Goal: Task Accomplishment & Management: Use online tool/utility

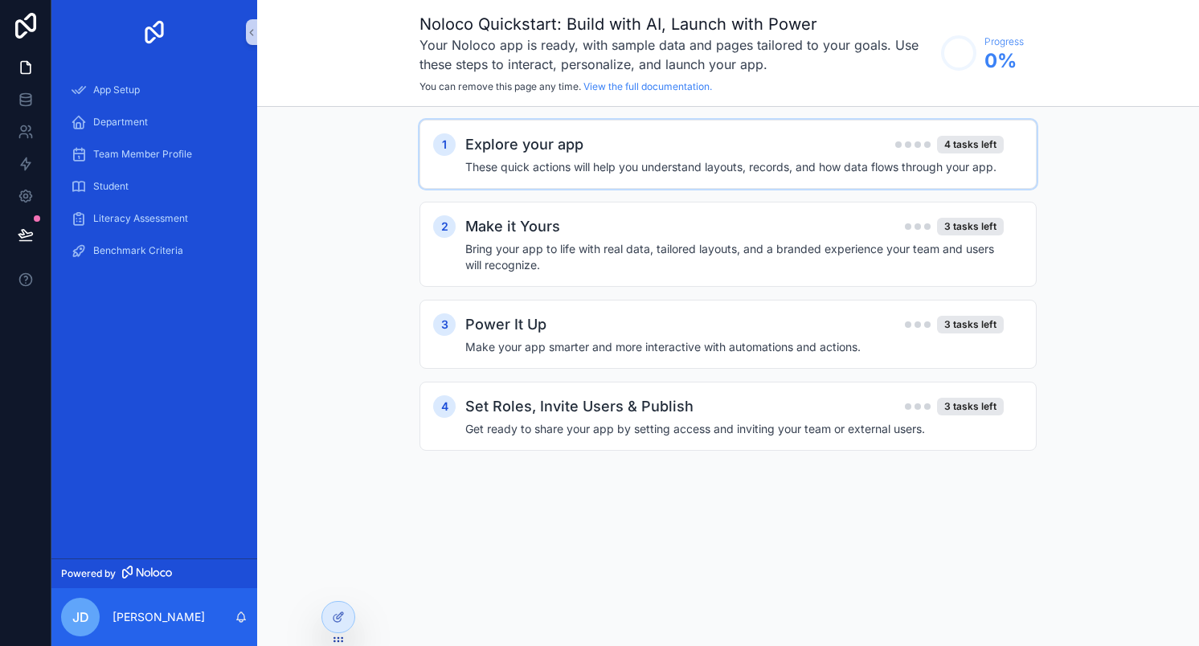
click at [692, 166] on h4 "These quick actions will help you understand layouts, records, and how data flo…" at bounding box center [734, 167] width 539 height 16
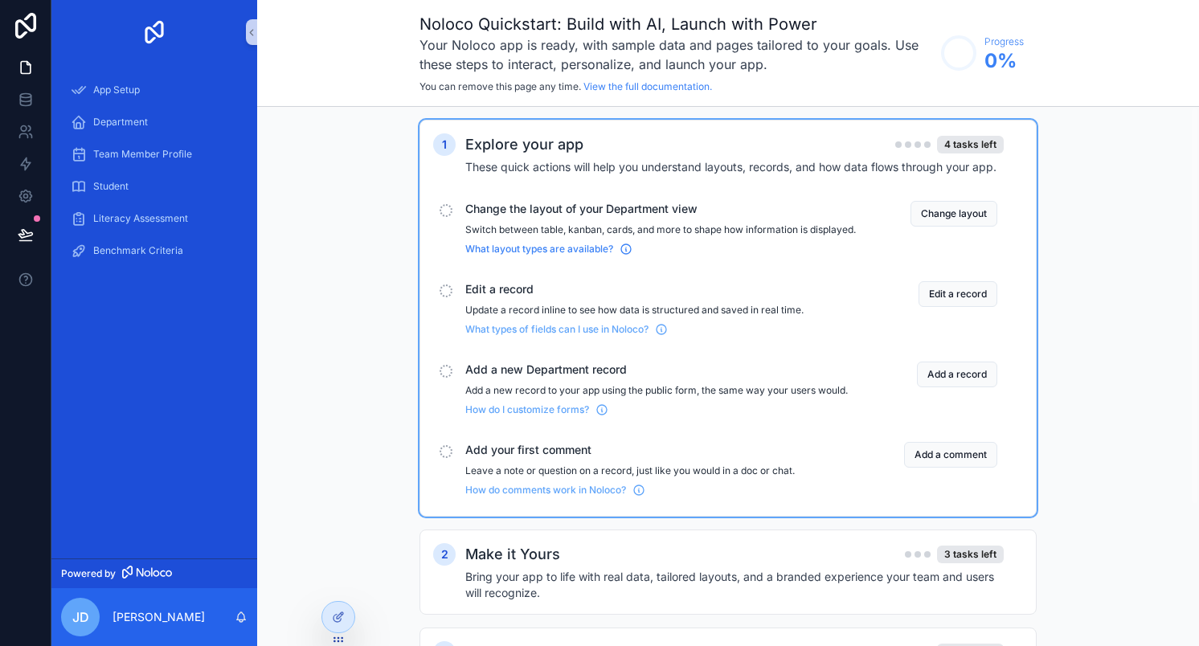
click at [581, 256] on span "What layout types are available?" at bounding box center [539, 249] width 148 height 13
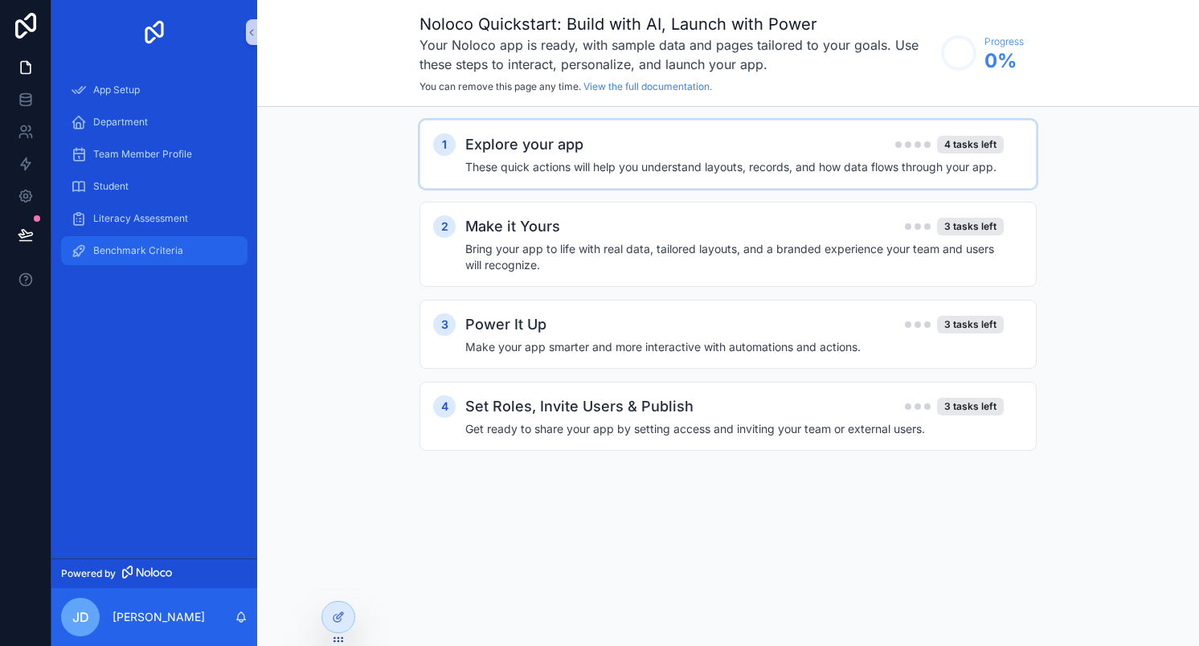
click at [113, 256] on span "Benchmark Criteria" at bounding box center [138, 250] width 90 height 13
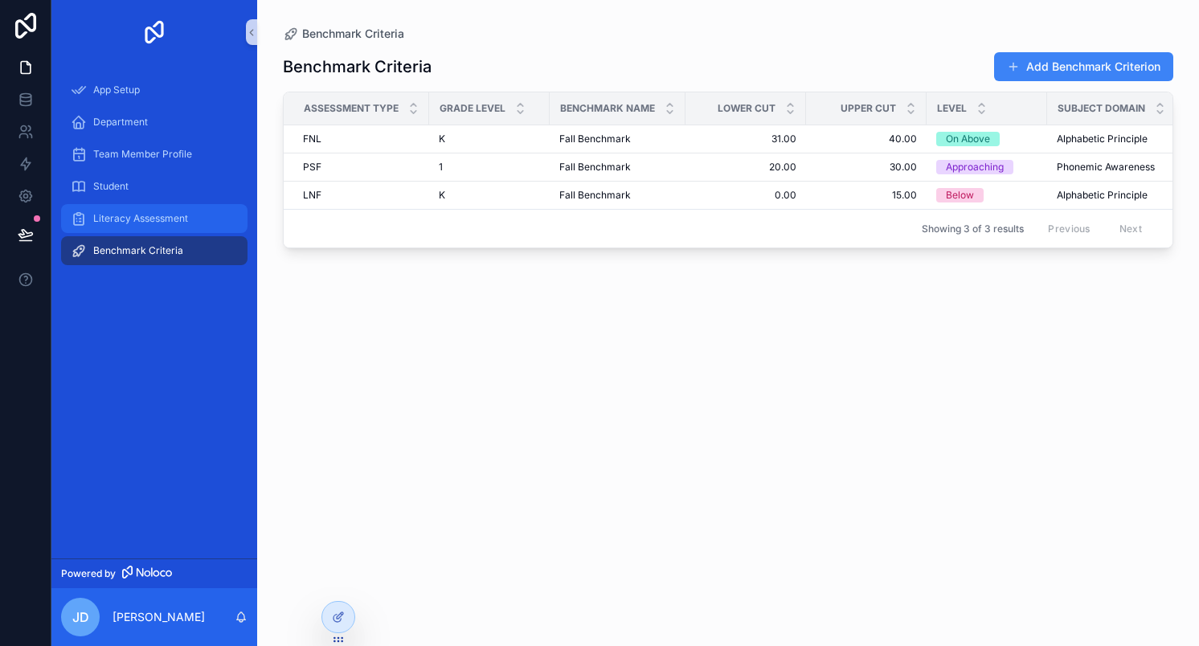
click at [191, 216] on div "Literacy Assessment" at bounding box center [154, 219] width 167 height 26
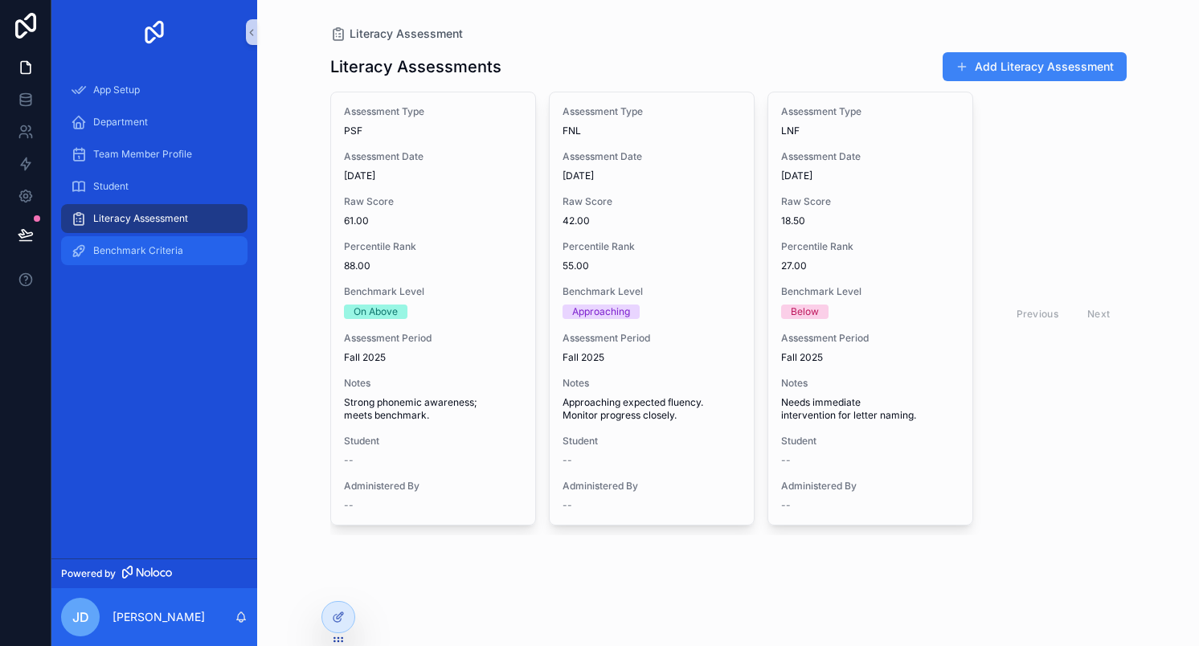
click at [143, 252] on span "Benchmark Criteria" at bounding box center [138, 250] width 90 height 13
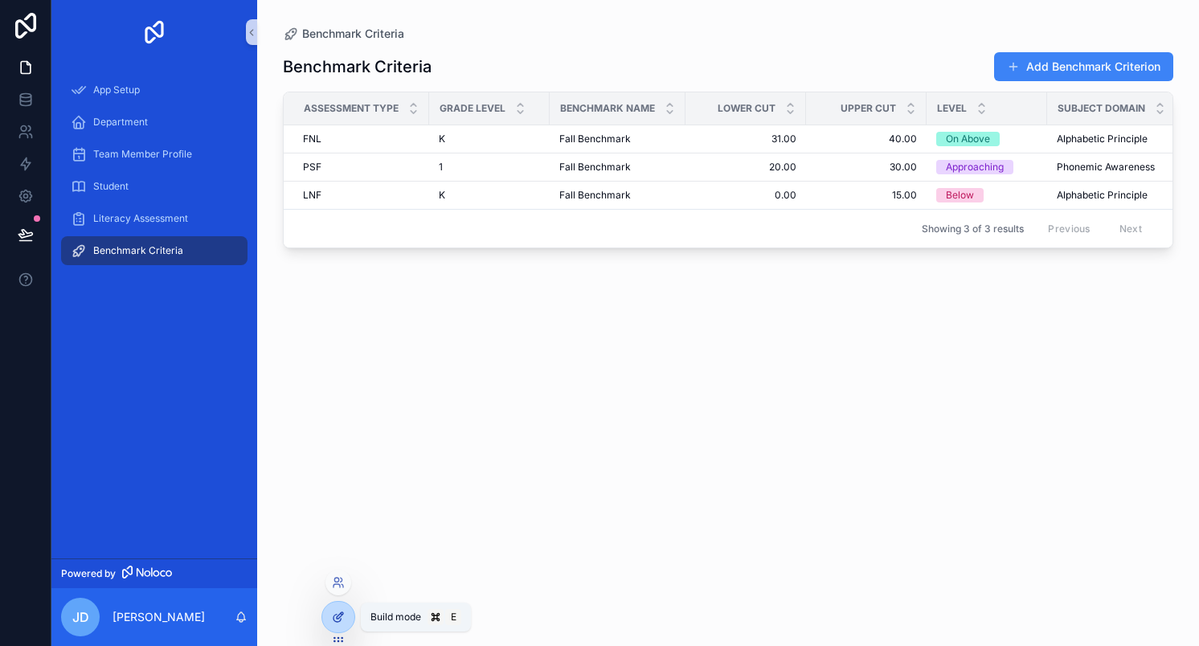
click at [335, 613] on icon at bounding box center [338, 617] width 13 height 13
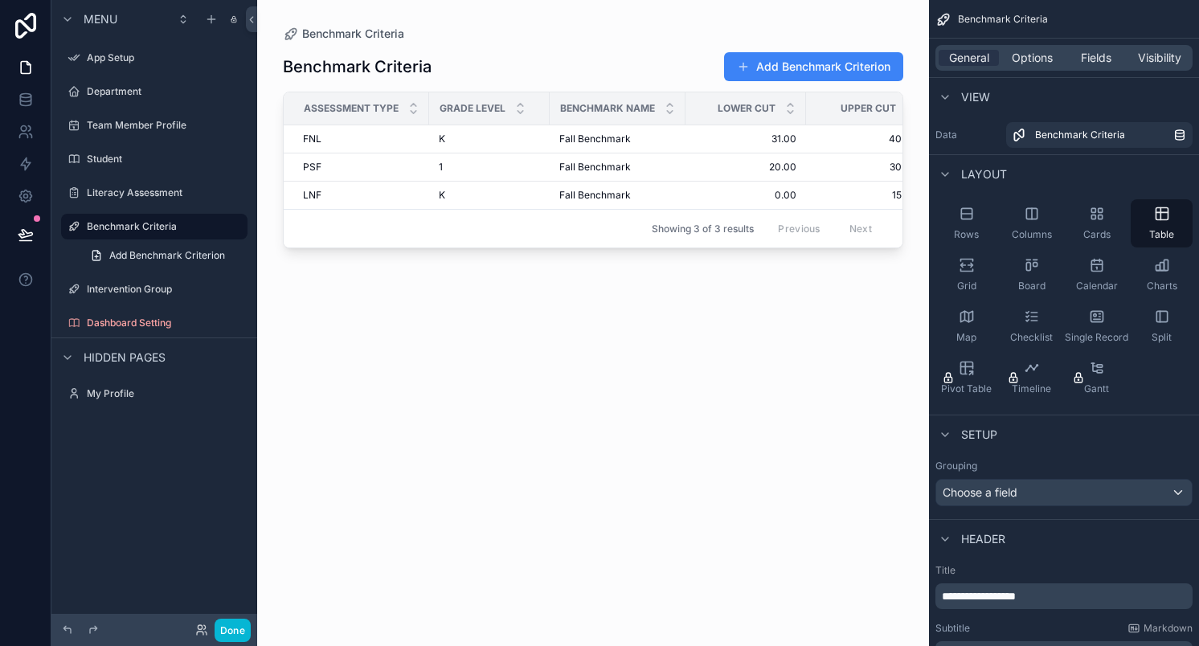
click at [104, 353] on span "Hidden pages" at bounding box center [125, 358] width 82 height 16
click at [91, 356] on span "Hidden pages" at bounding box center [125, 358] width 82 height 16
click at [137, 191] on label "Literacy Assessment" at bounding box center [151, 192] width 129 height 13
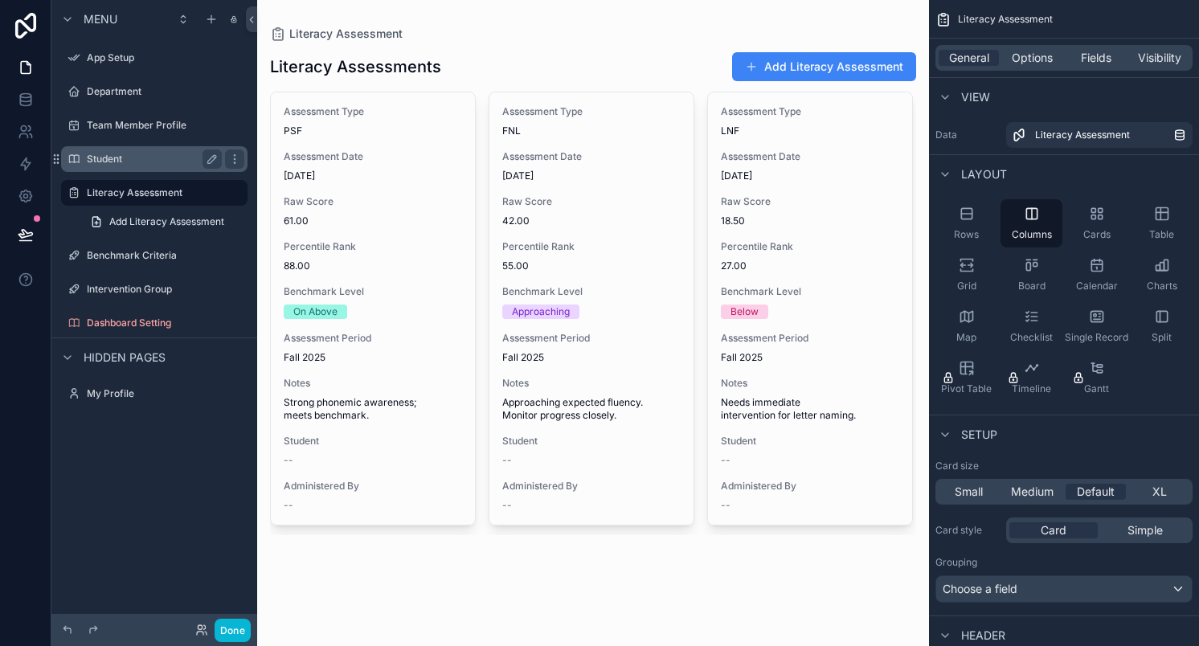
click at [109, 157] on label "Student" at bounding box center [151, 159] width 129 height 13
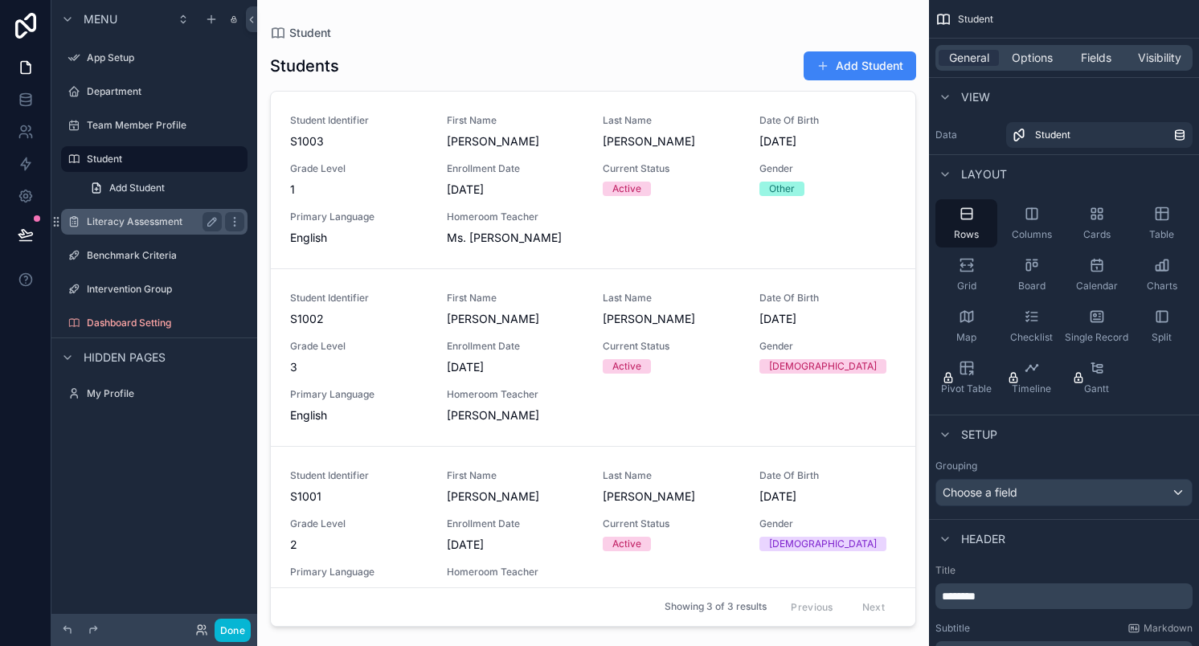
click at [99, 227] on label "Literacy Assessment" at bounding box center [151, 221] width 129 height 13
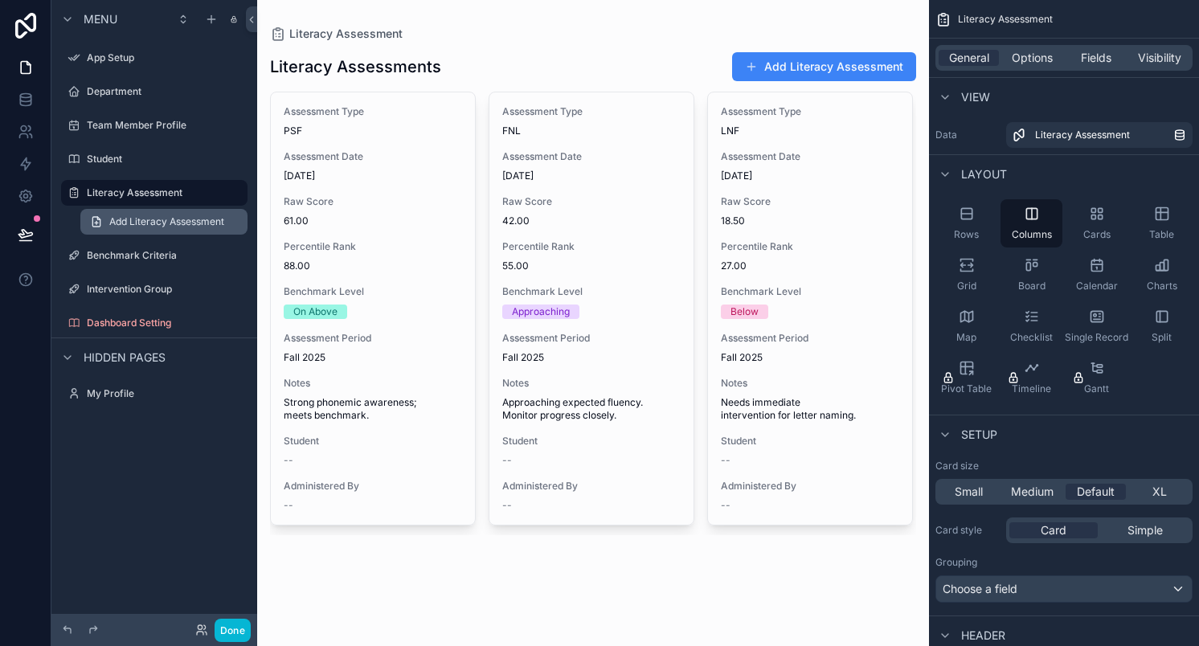
click at [157, 225] on span "Add Literacy Assessment" at bounding box center [166, 221] width 115 height 13
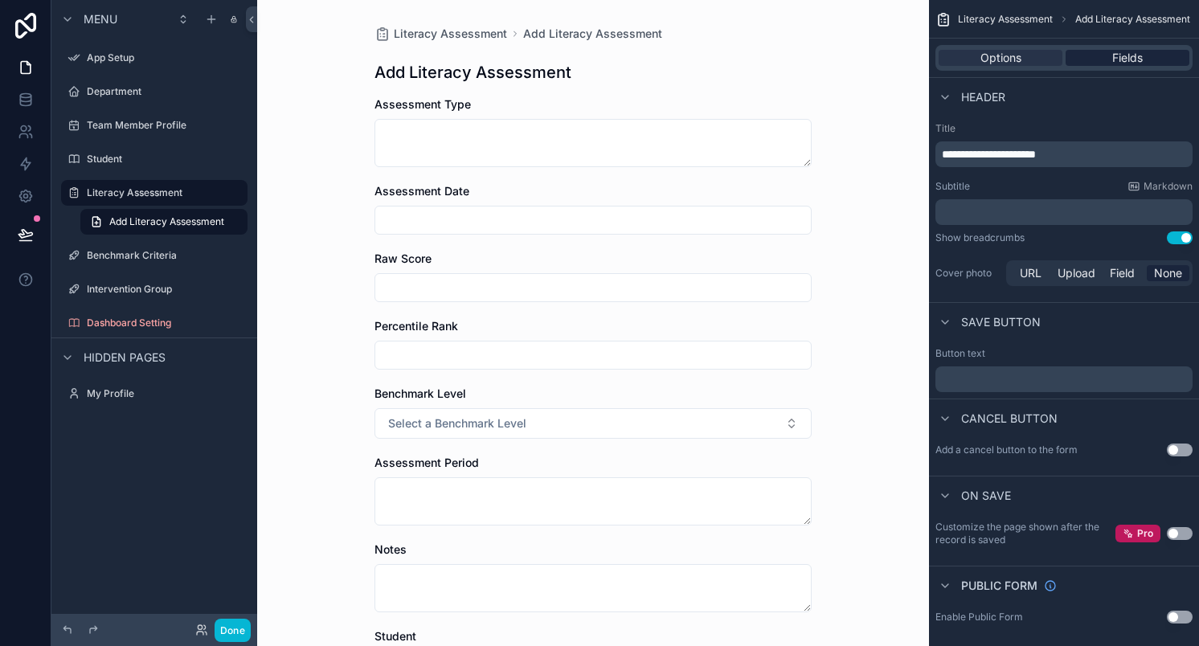
click at [1142, 58] on span "Fields" at bounding box center [1127, 58] width 31 height 16
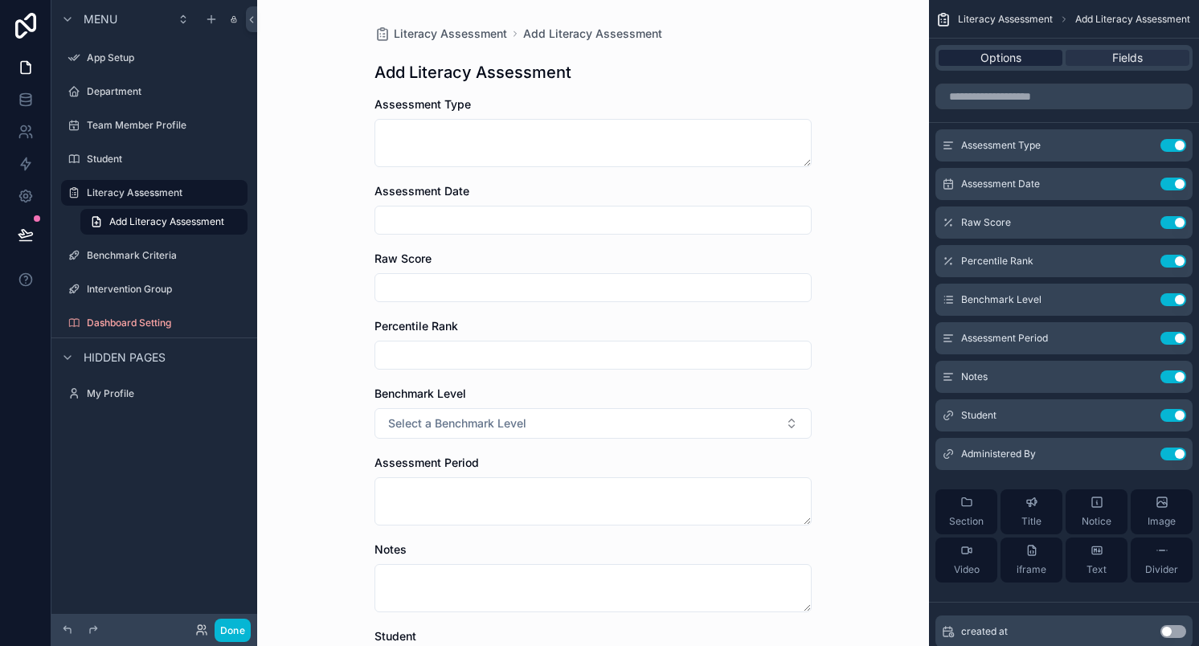
click at [1002, 63] on span "Options" at bounding box center [1001, 58] width 41 height 16
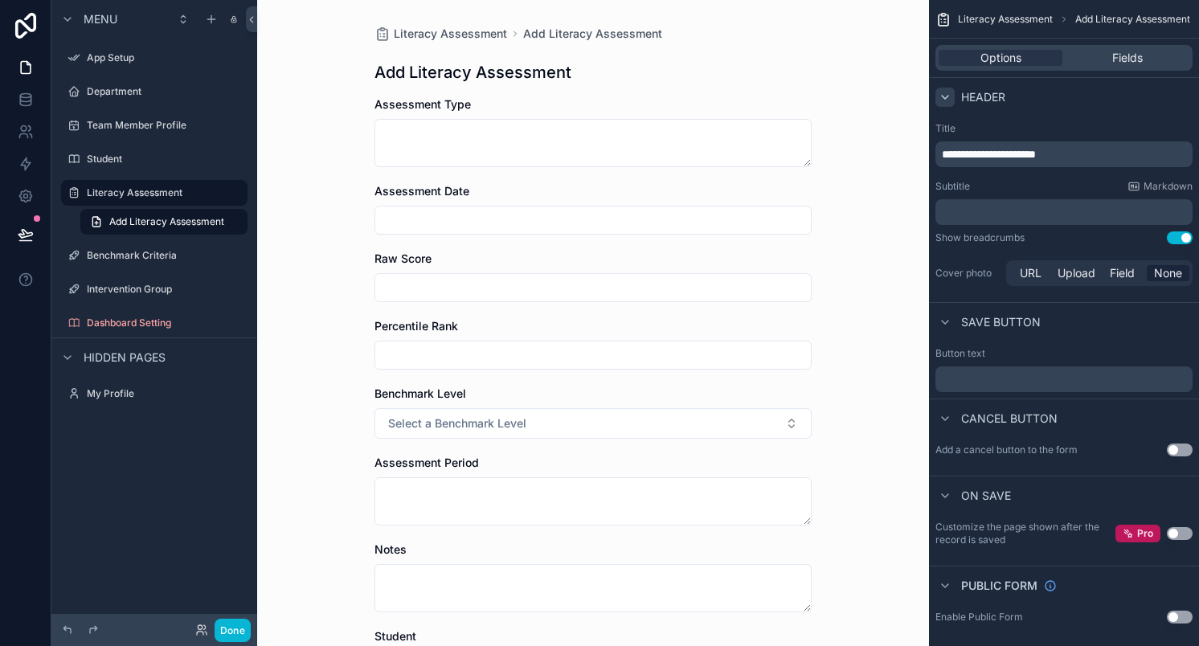
click at [942, 100] on icon "scrollable content" at bounding box center [945, 97] width 13 height 13
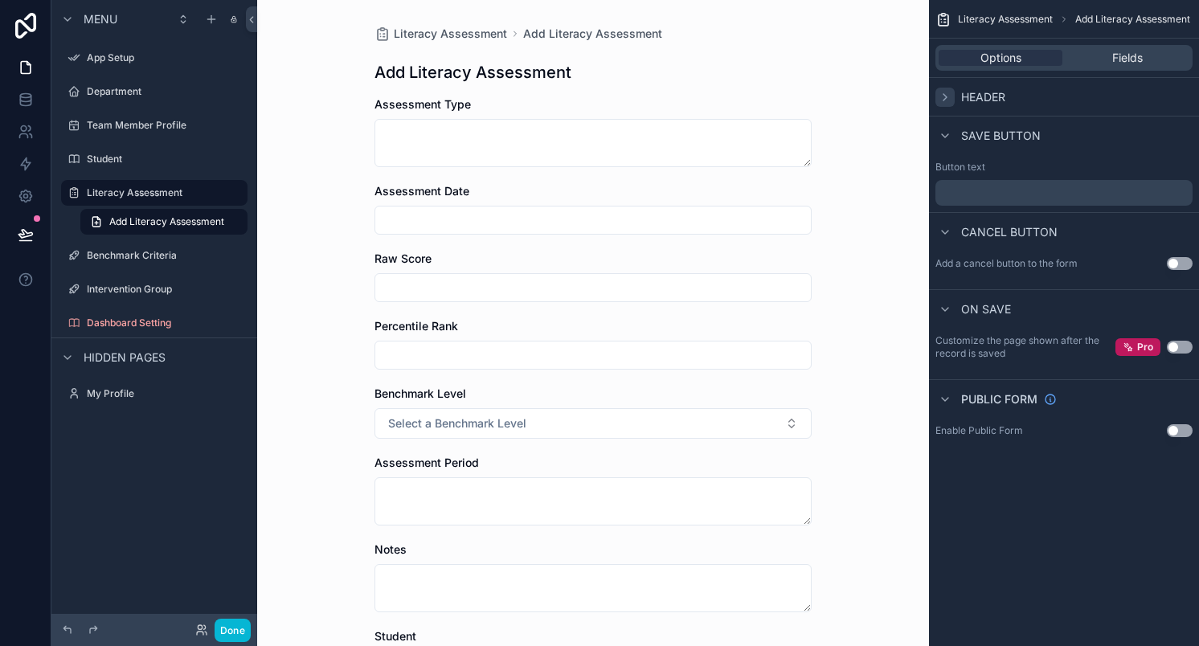
click at [330, 128] on div "Literacy Assessment Add Literacy Assessment Add Literacy Assessment Assessment …" at bounding box center [593, 323] width 672 height 646
click at [565, 535] on form "Assessment Type Assessment Date Raw Score Percentile Rank Benchmark Level Selec…" at bounding box center [593, 498] width 437 height 805
click at [391, 31] on link "Literacy Assessment" at bounding box center [441, 34] width 133 height 16
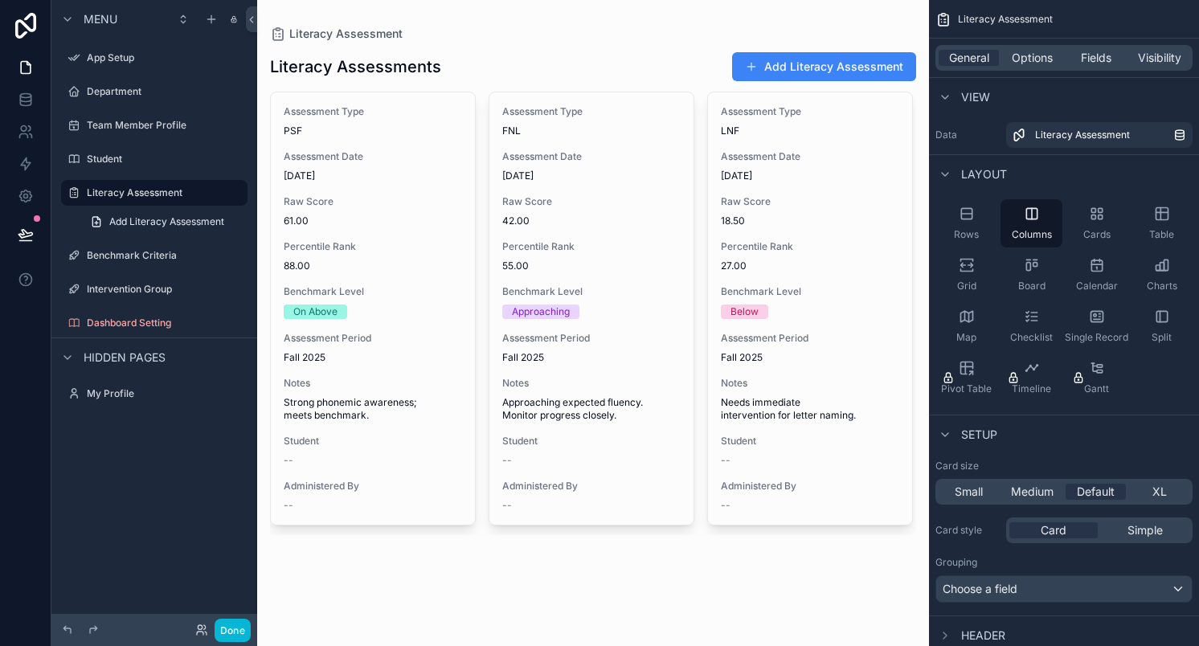
click at [489, 45] on div "Literacy Assessments Add Literacy Assessment Assessment Type PSF Assessment Dat…" at bounding box center [593, 314] width 646 height 545
click at [543, 51] on div "Literacy Assessments Add Literacy Assessment" at bounding box center [593, 66] width 646 height 31
click at [477, 589] on div "Literacy Assessment Literacy Assessments Add Literacy Assessment Assessment Typ…" at bounding box center [593, 323] width 672 height 646
click at [156, 223] on span "Add Literacy Assessment" at bounding box center [166, 221] width 115 height 13
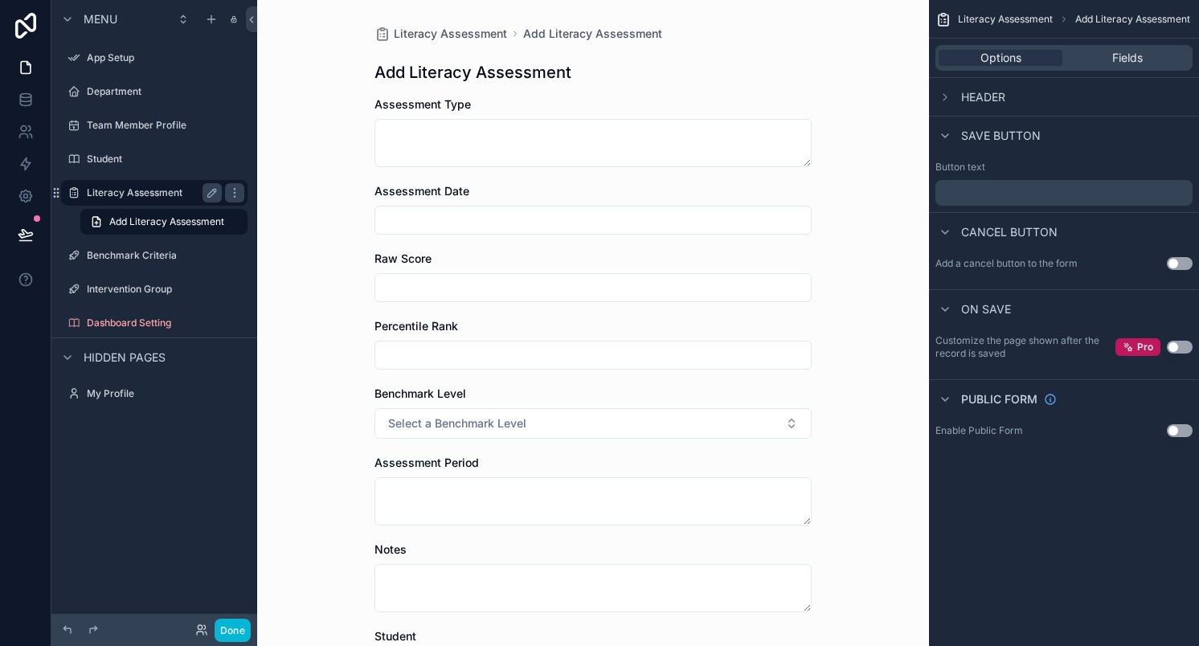
click at [116, 195] on label "Literacy Assessment" at bounding box center [151, 192] width 129 height 13
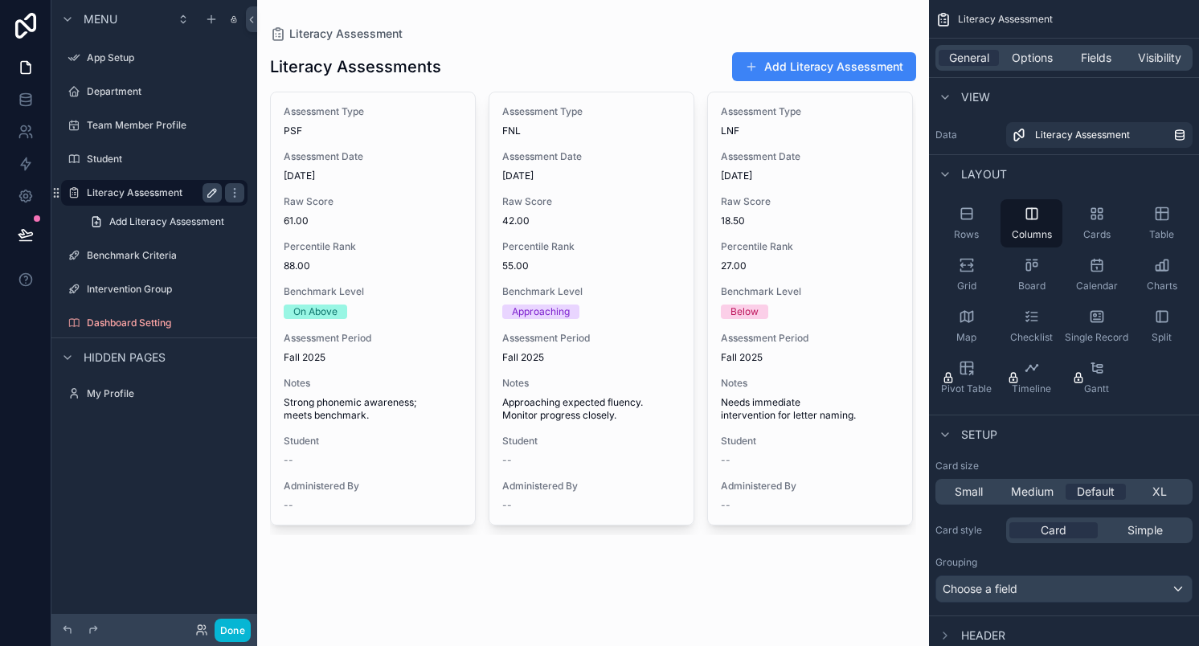
click at [209, 191] on icon "scrollable content" at bounding box center [212, 192] width 13 height 13
click at [237, 191] on icon "scrollable content" at bounding box center [234, 192] width 13 height 13
click at [121, 189] on label "Literacy Assessment" at bounding box center [162, 192] width 151 height 13
click at [185, 21] on icon "scrollable content" at bounding box center [183, 22] width 4 height 2
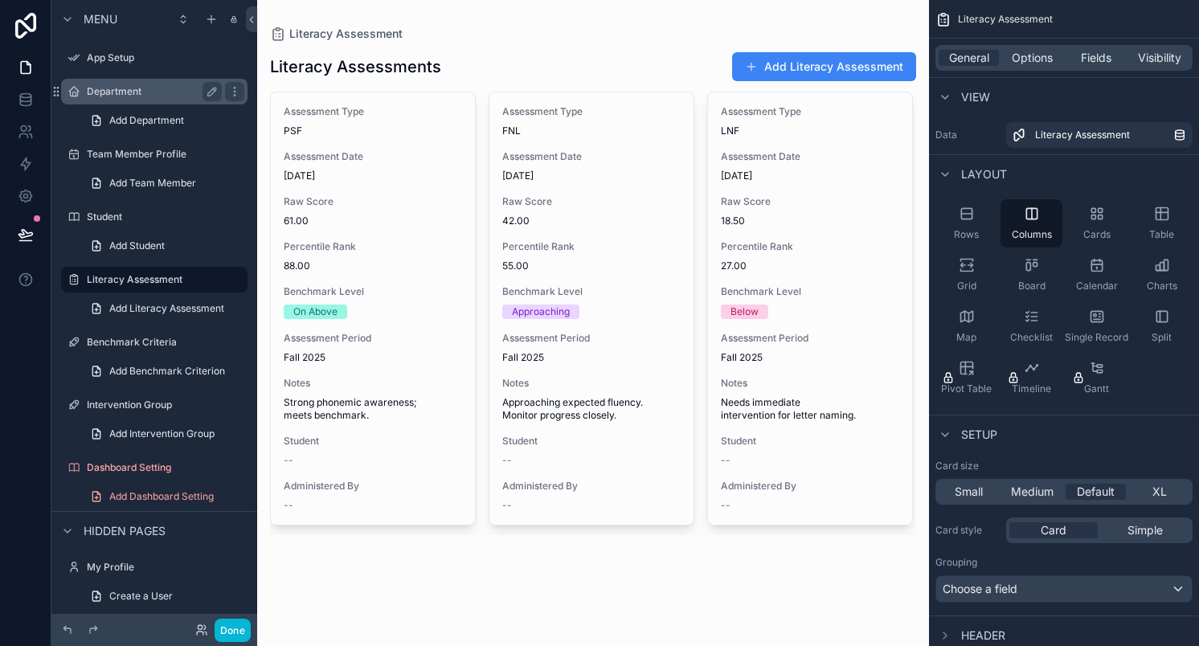
click at [110, 94] on label "Department" at bounding box center [151, 91] width 129 height 13
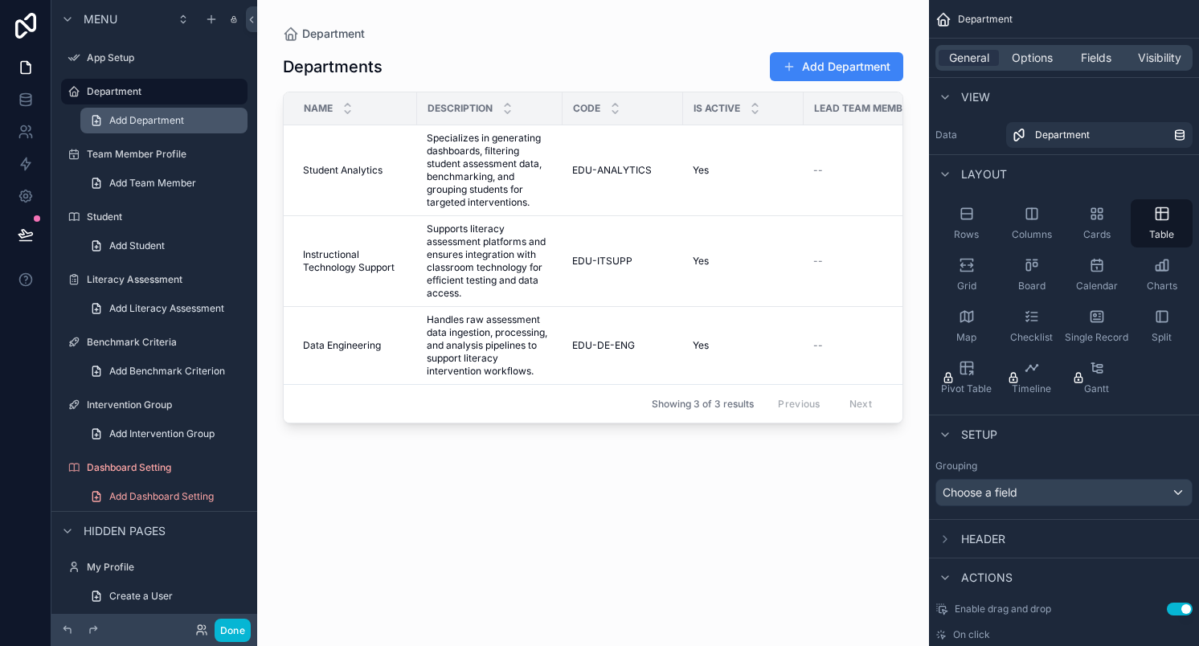
click at [128, 121] on span "Add Department" at bounding box center [146, 120] width 75 height 13
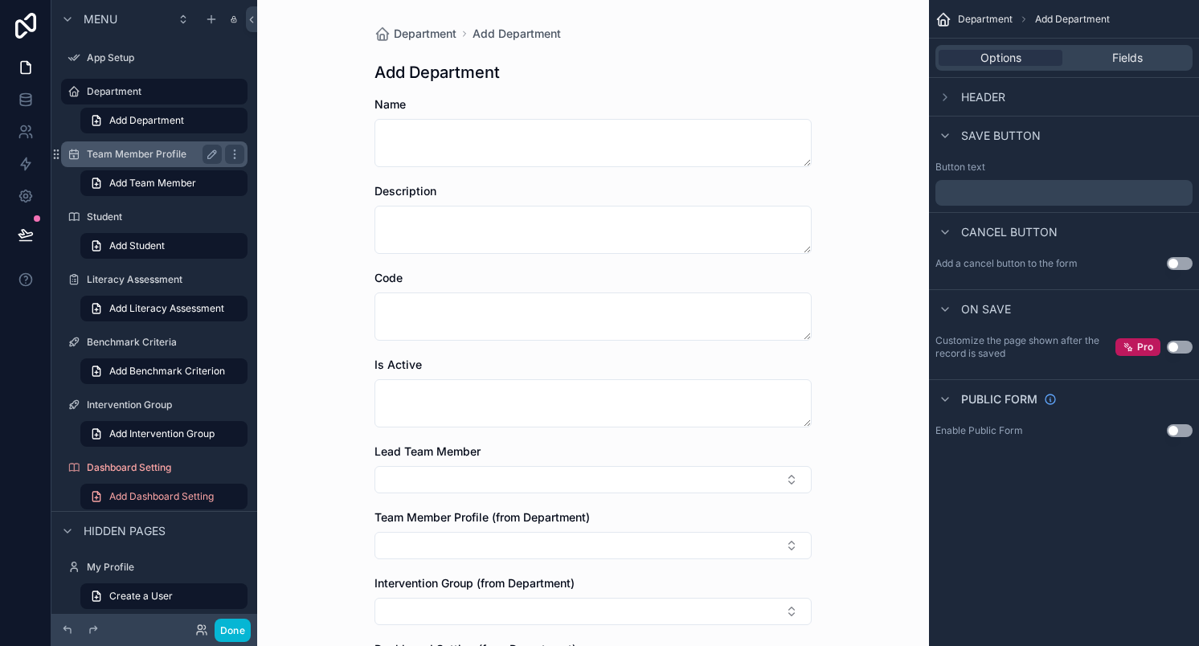
click at [115, 158] on label "Team Member Profile" at bounding box center [151, 154] width 129 height 13
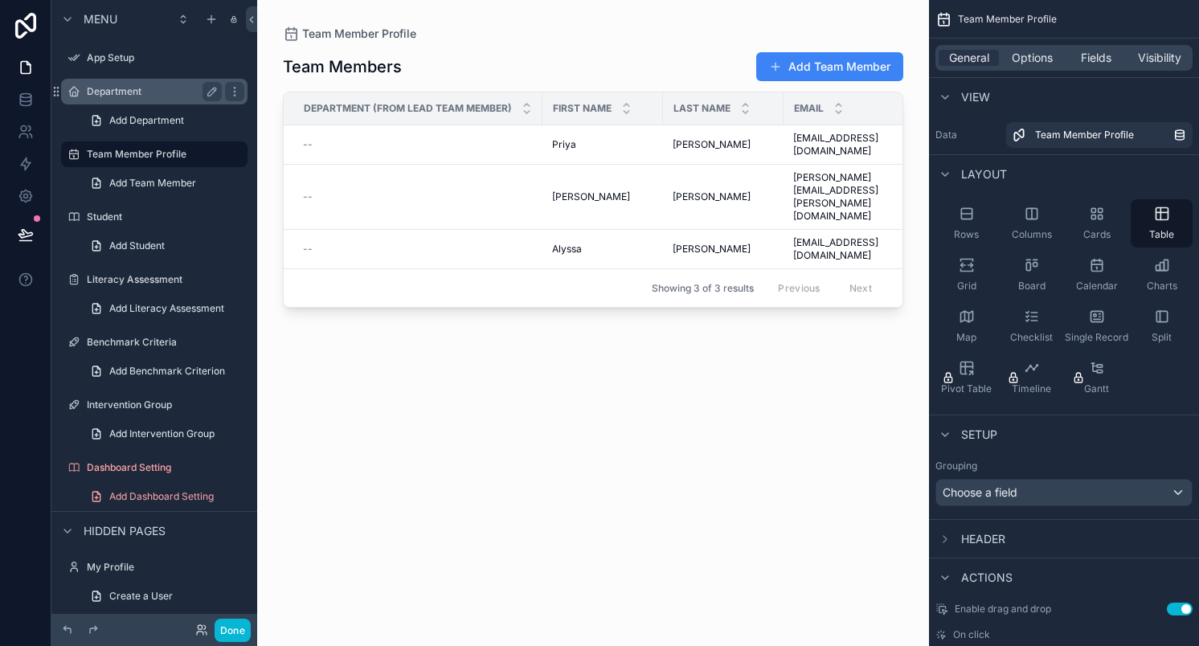
click at [118, 94] on label "Department" at bounding box center [151, 91] width 129 height 13
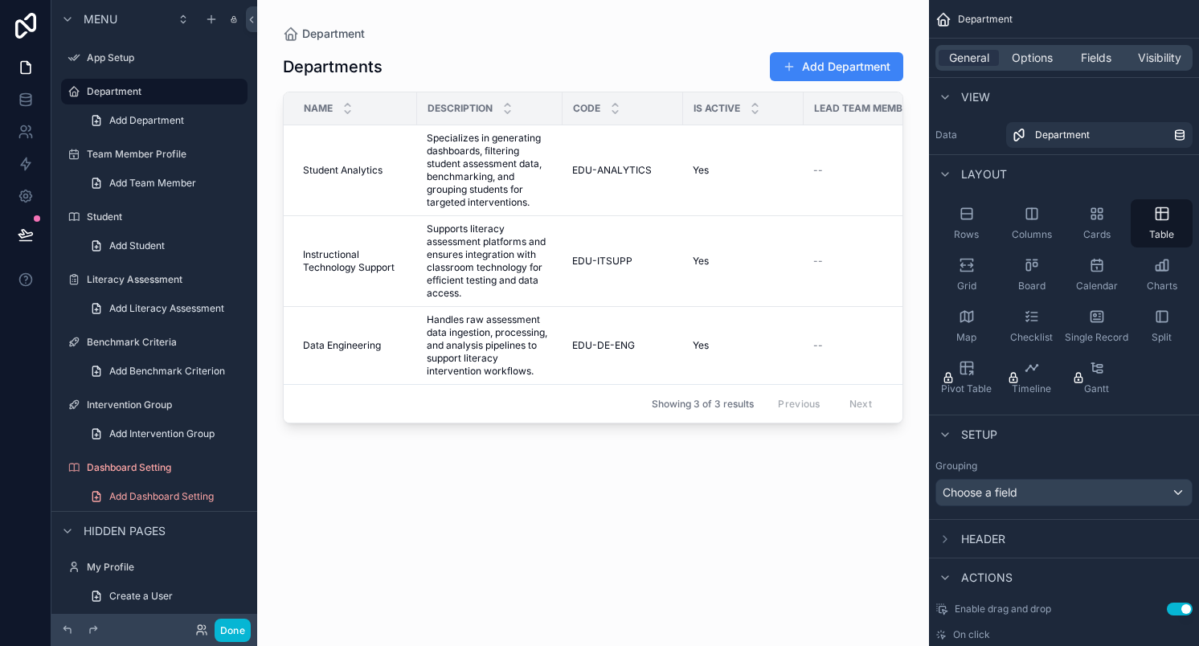
click at [415, 50] on div "scrollable content" at bounding box center [593, 313] width 672 height 627
click at [1022, 46] on div "General Options Fields Visibility" at bounding box center [1064, 58] width 257 height 26
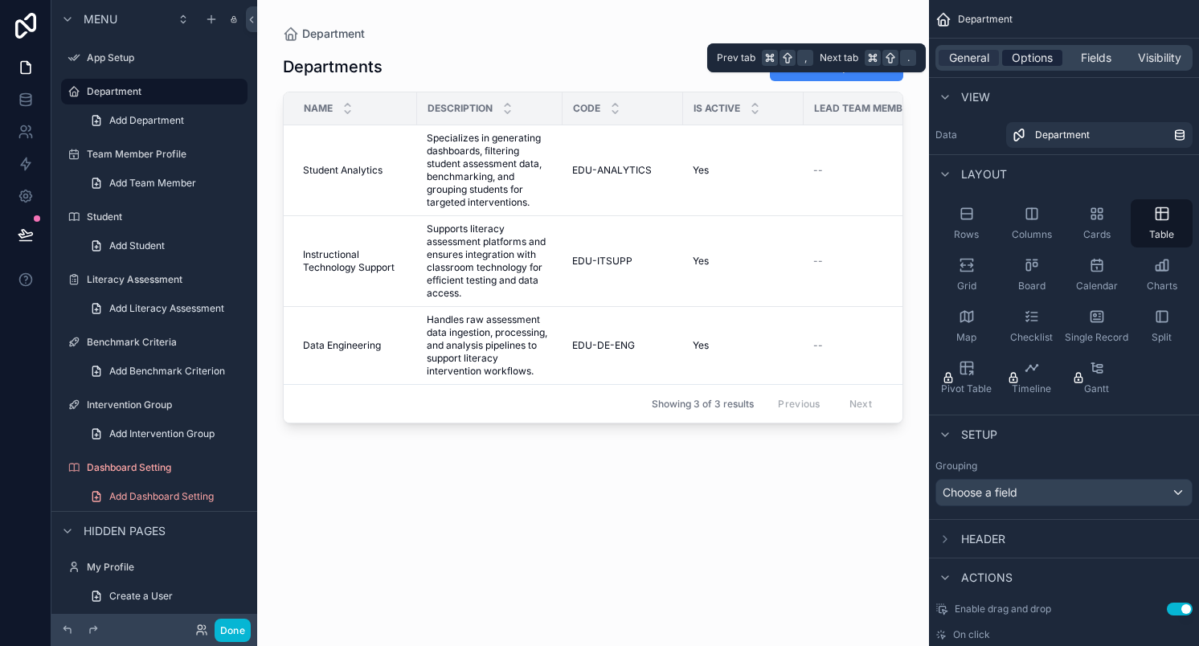
click at [1027, 51] on span "Options" at bounding box center [1032, 58] width 41 height 16
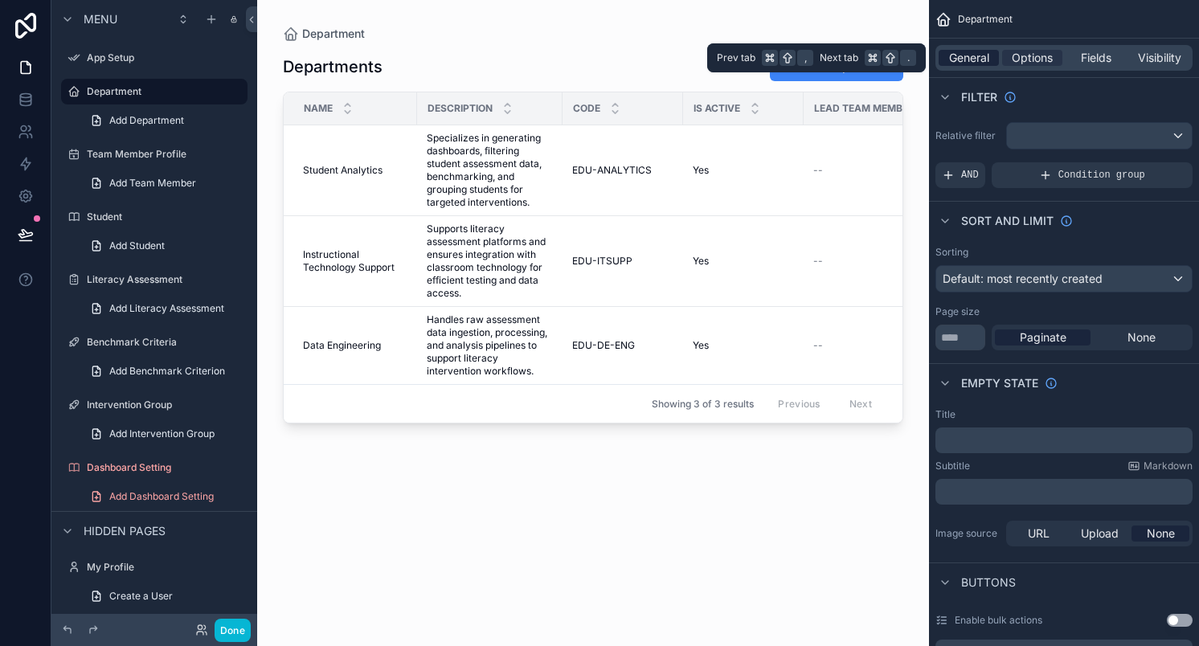
click at [985, 58] on span "General" at bounding box center [969, 58] width 40 height 16
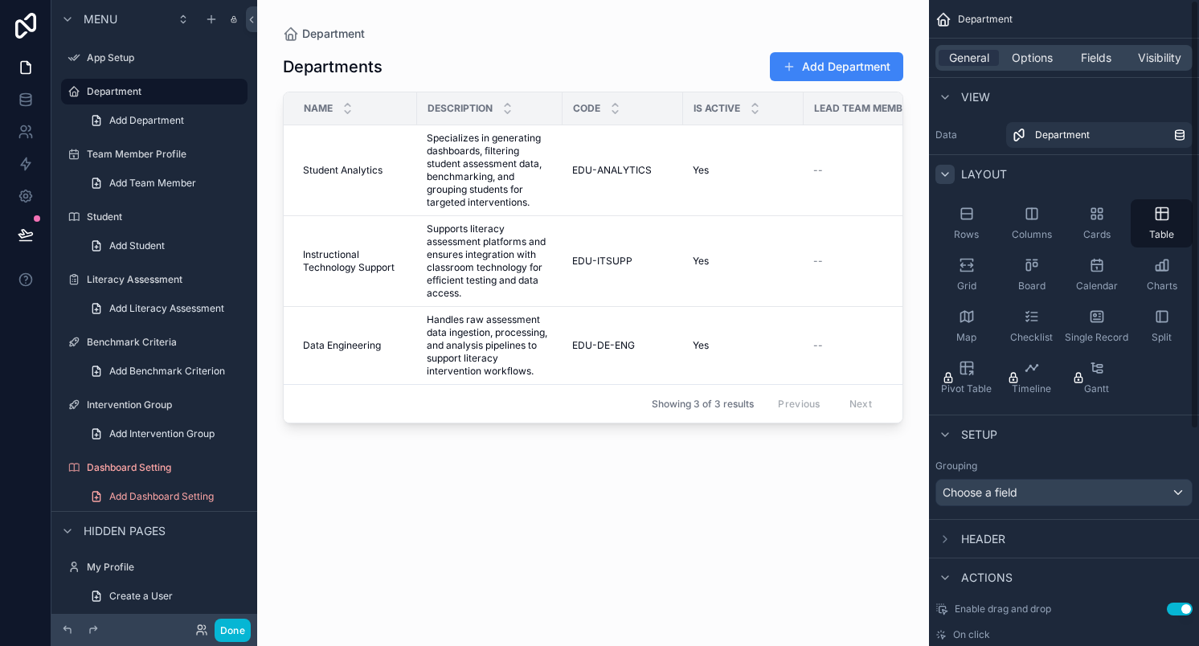
click at [942, 174] on icon "scrollable content" at bounding box center [945, 174] width 13 height 13
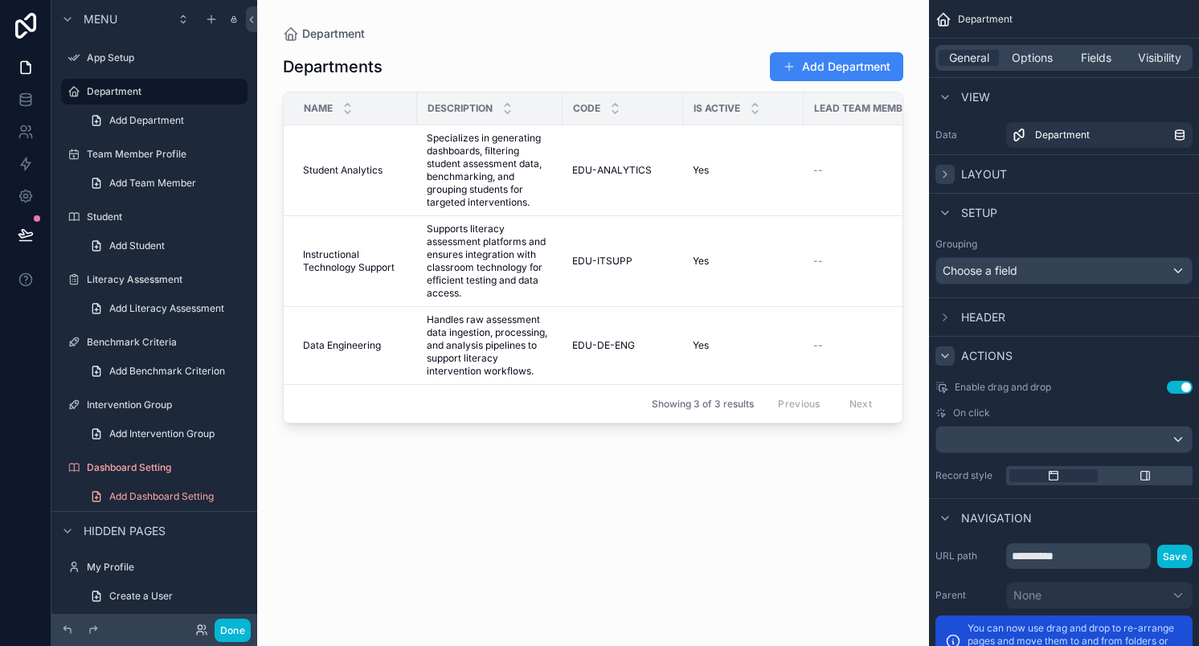
click at [947, 358] on icon "scrollable content" at bounding box center [945, 356] width 13 height 13
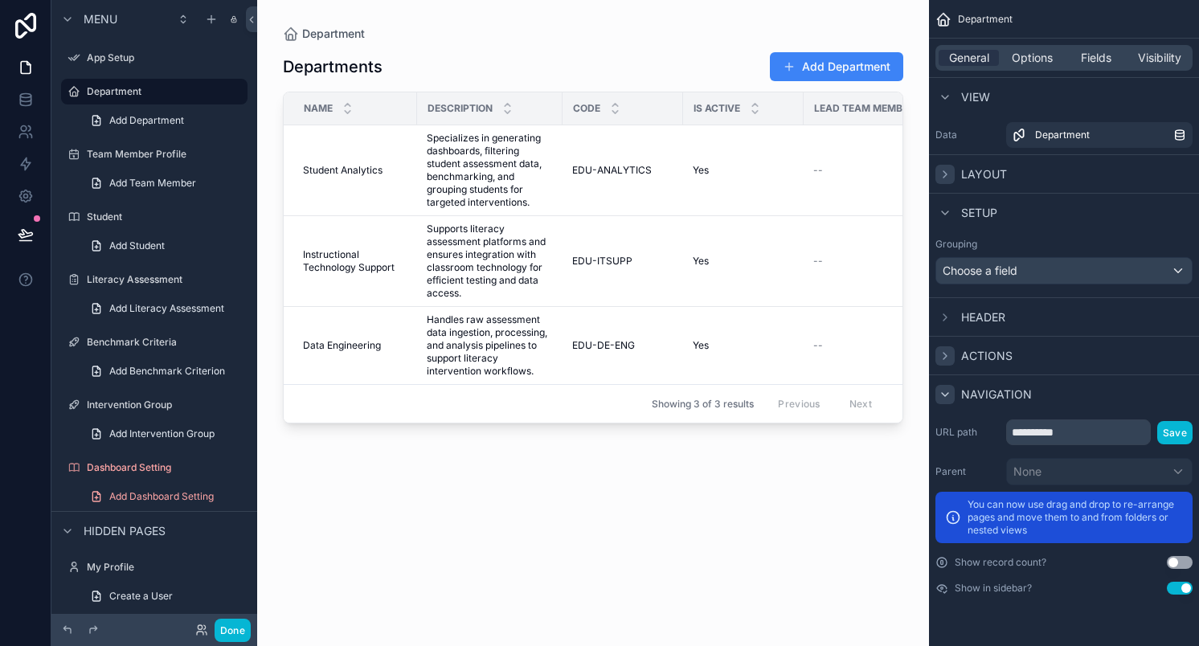
click at [945, 388] on icon "scrollable content" at bounding box center [945, 394] width 13 height 13
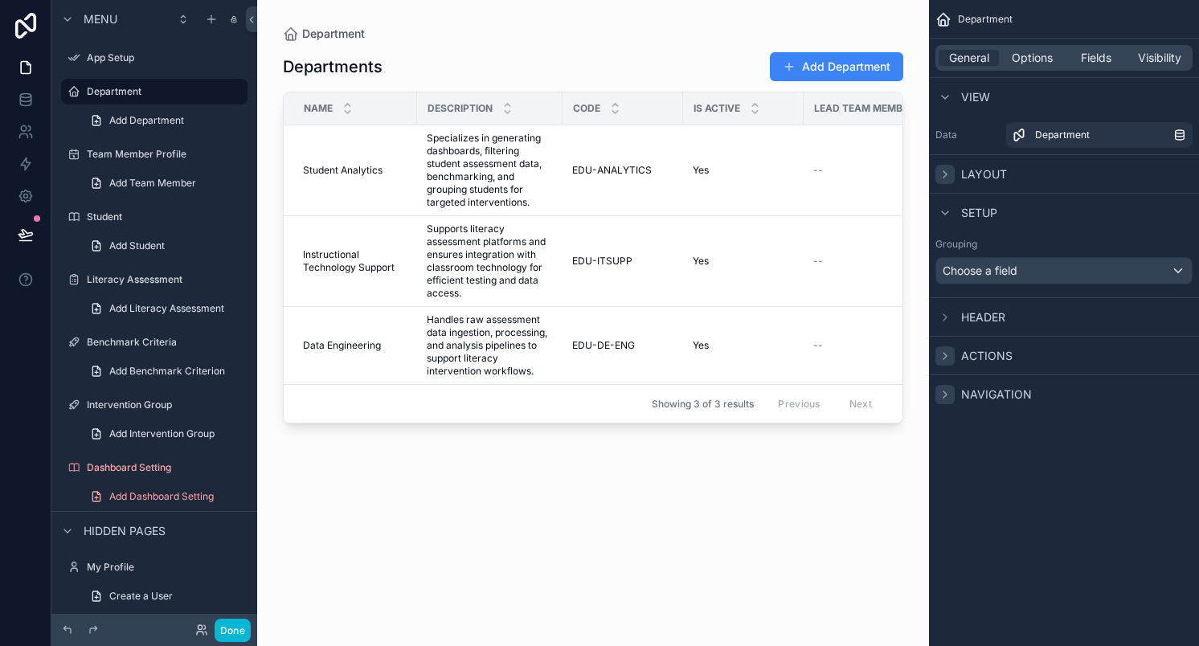
click at [457, 43] on div "Departments Add Department Name Description Code Is Active Lead Team Member Tea…" at bounding box center [593, 334] width 621 height 585
click at [64, 18] on icon "scrollable content" at bounding box center [67, 19] width 6 height 3
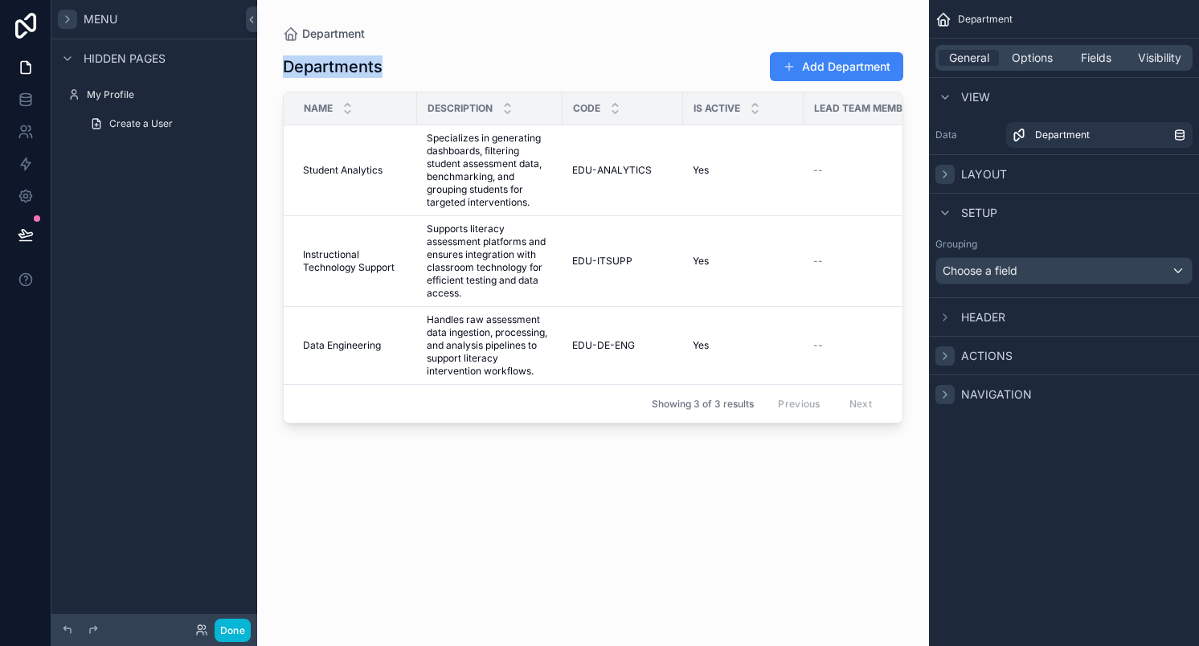
click at [179, 299] on div "Menu Hidden pages My Profile Create a User" at bounding box center [154, 313] width 206 height 627
click at [666, 61] on div "Departments Add Department" at bounding box center [593, 66] width 621 height 31
click at [798, 64] on button "Add Department" at bounding box center [836, 66] width 133 height 29
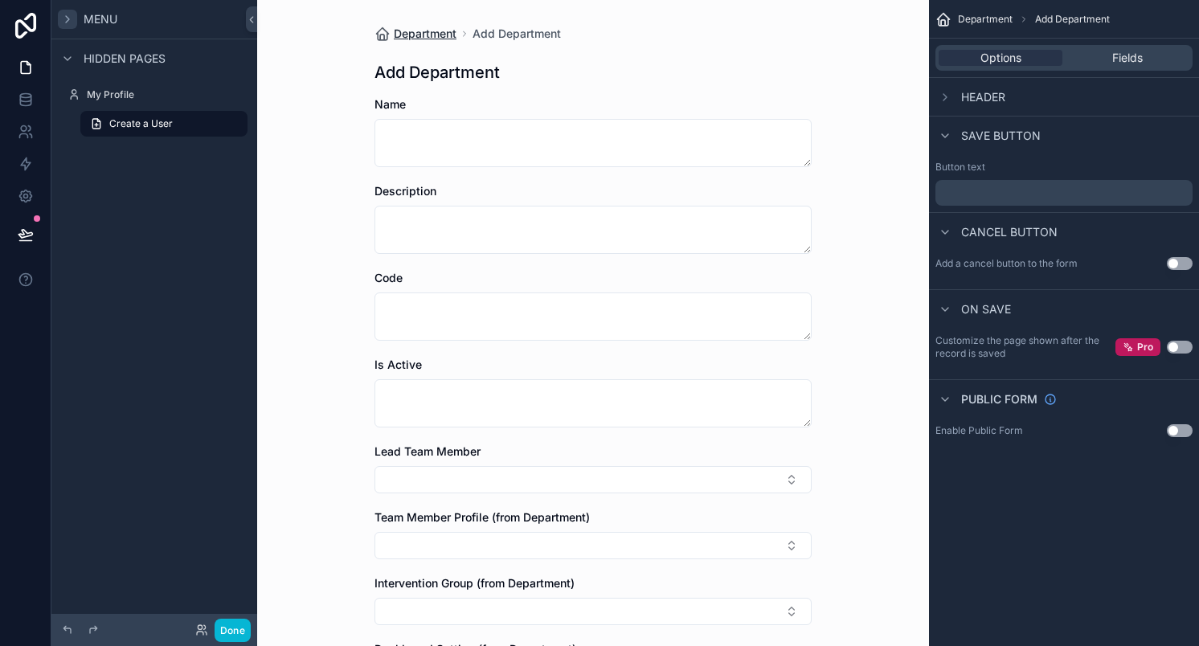
click at [381, 39] on icon "scrollable content" at bounding box center [383, 34] width 16 height 16
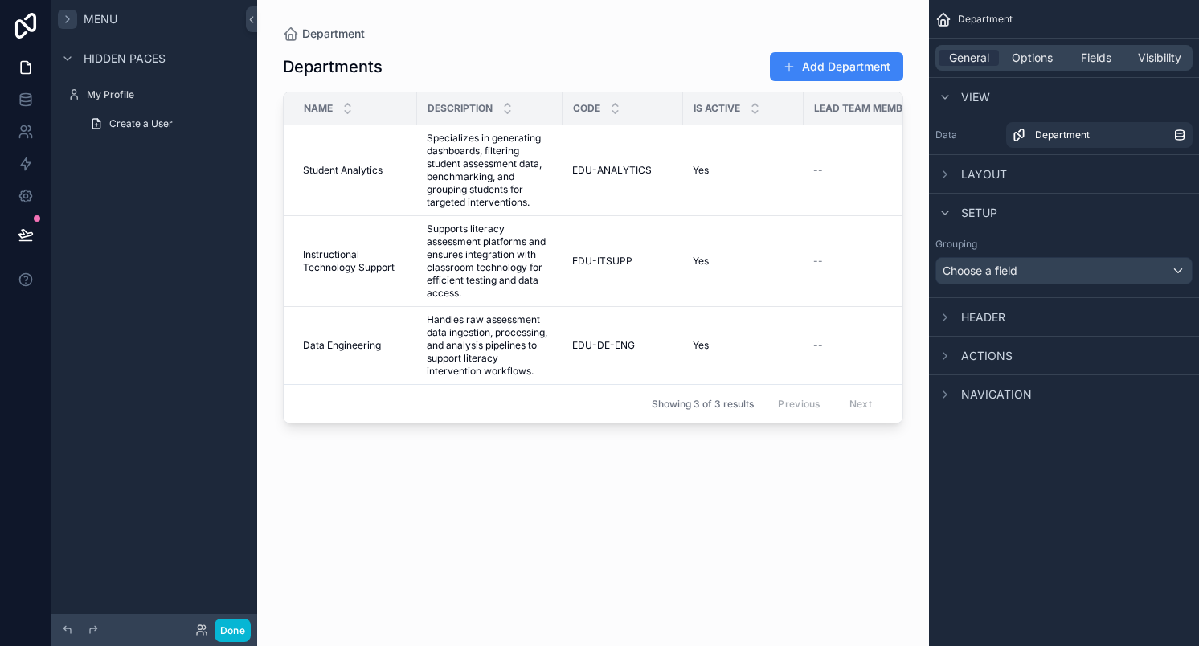
click at [144, 297] on div "Menu Hidden pages My Profile Create a User" at bounding box center [154, 313] width 206 height 627
click at [25, 90] on link at bounding box center [25, 100] width 51 height 32
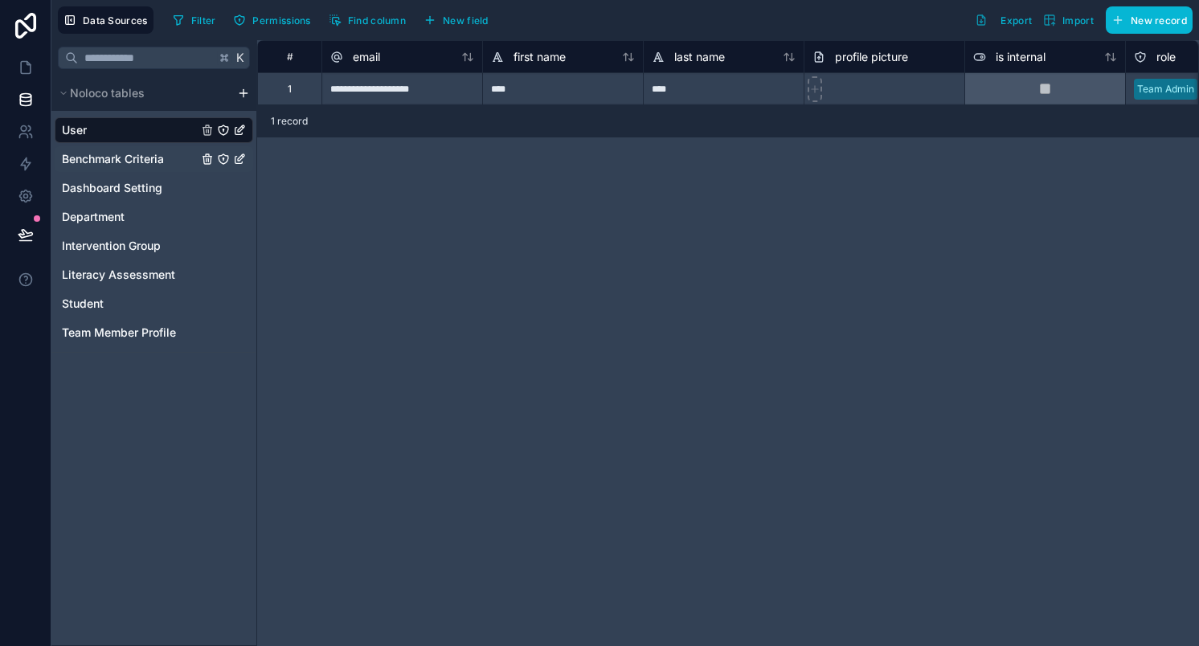
click at [87, 160] on span "Benchmark Criteria" at bounding box center [113, 159] width 102 height 16
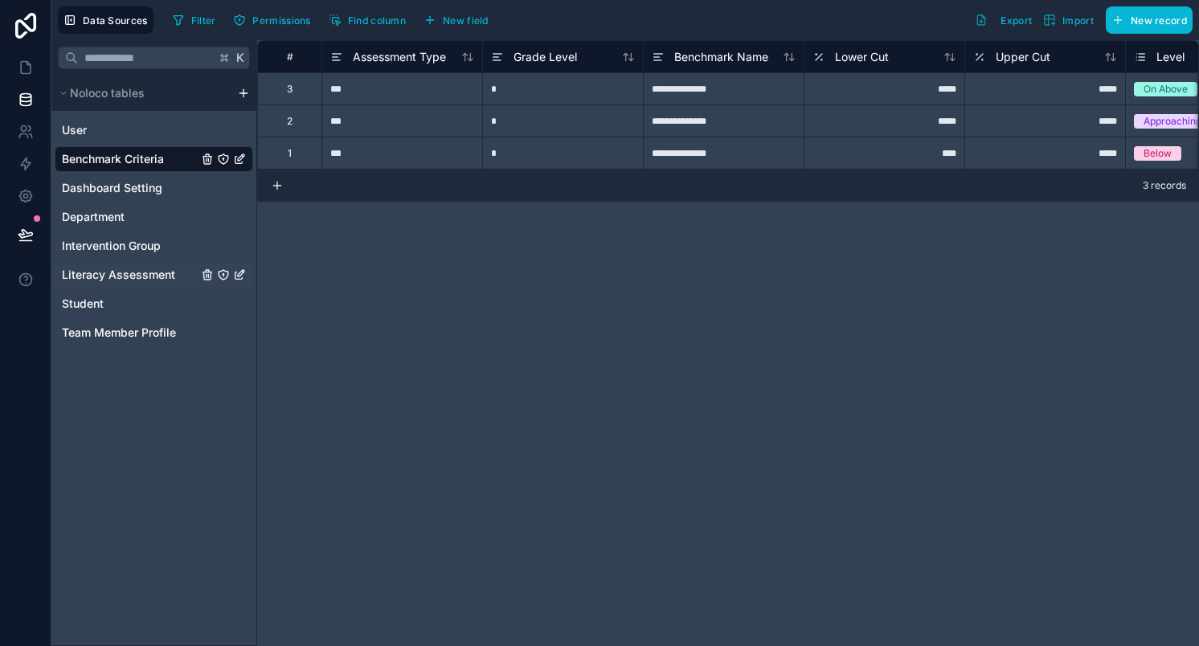
click at [110, 278] on span "Literacy Assessment" at bounding box center [118, 275] width 113 height 16
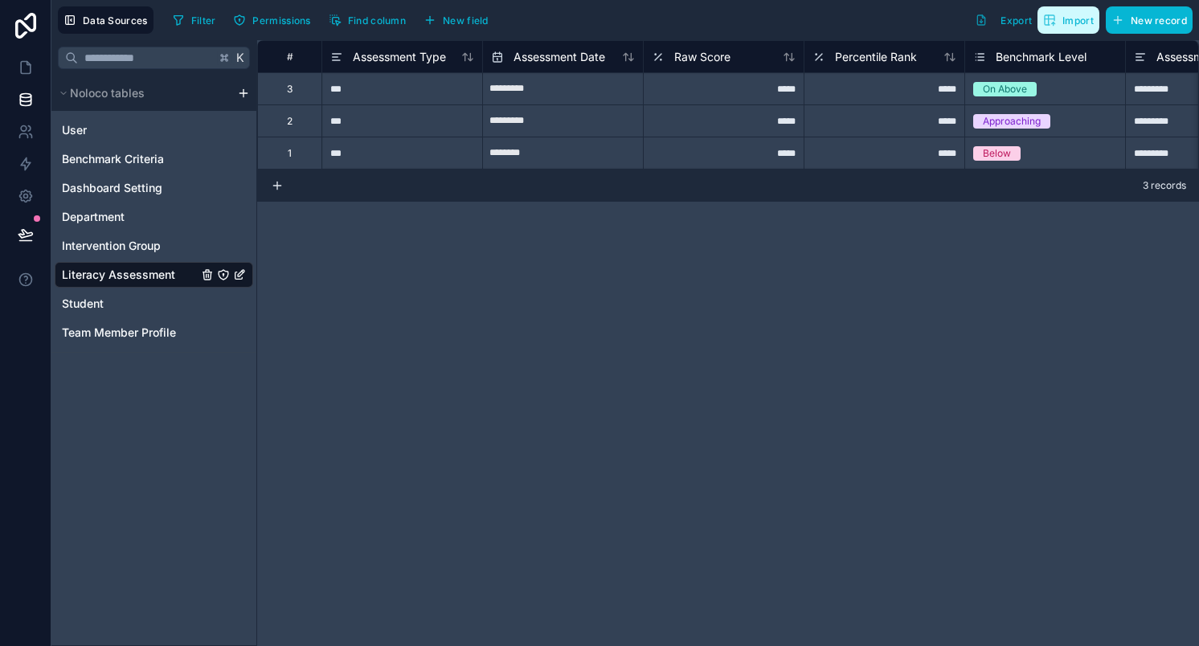
click at [1070, 23] on span "Import" at bounding box center [1078, 20] width 31 height 12
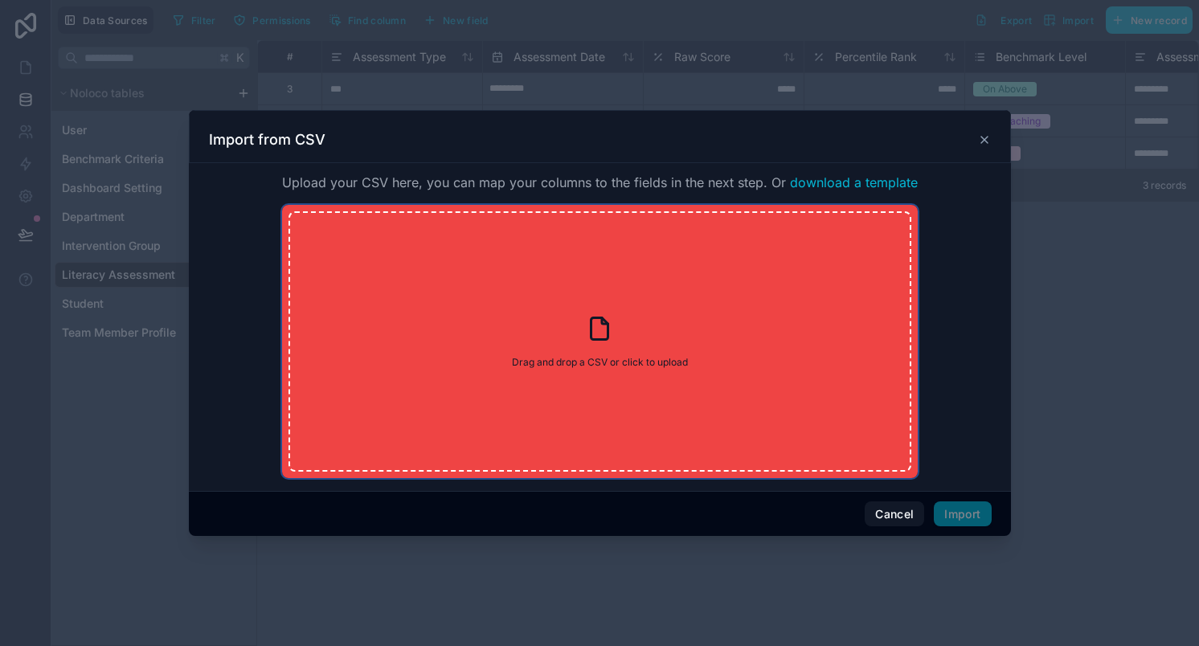
click at [591, 282] on div "Drag and drop a CSV or click to upload Drag and drop a CSV or click to upload" at bounding box center [600, 341] width 623 height 260
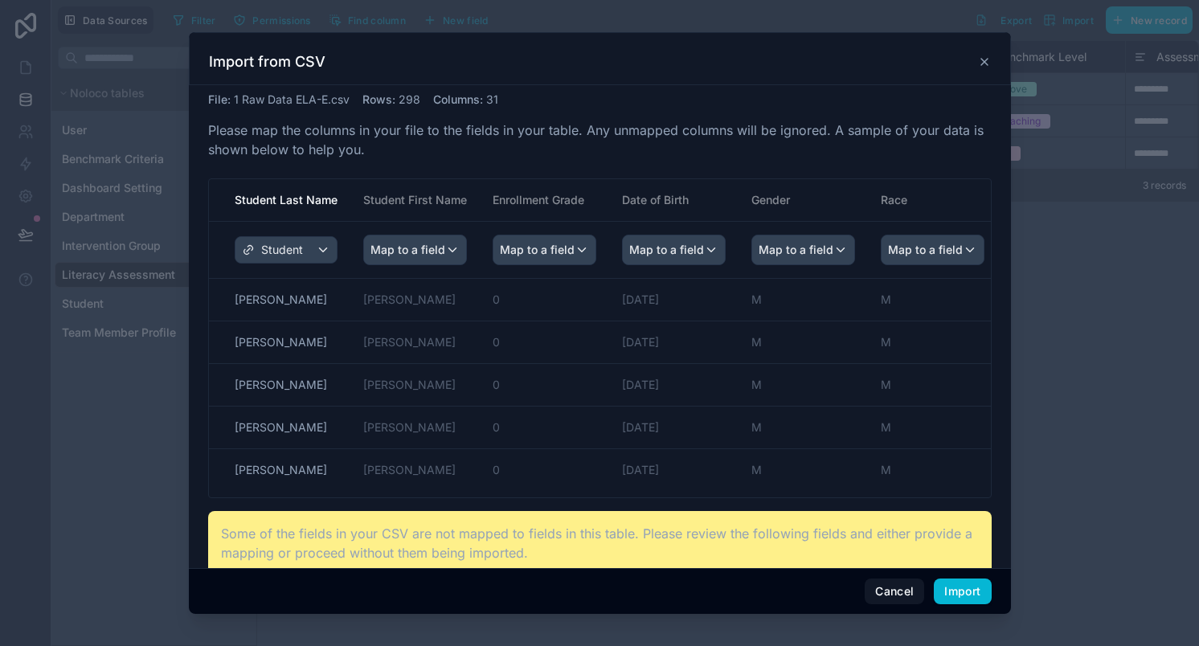
click at [563, 529] on p "Some of the fields in your CSV are not mapped to fields in this table. Please r…" at bounding box center [600, 543] width 758 height 39
click at [318, 247] on div "Student" at bounding box center [286, 250] width 101 height 26
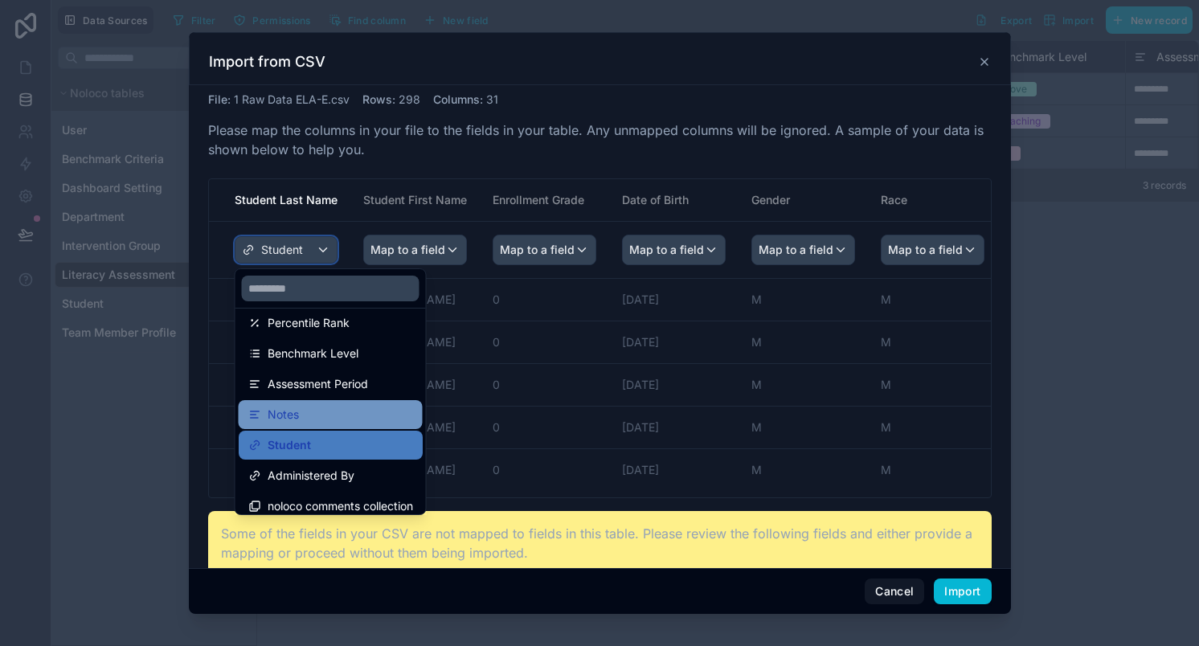
scroll to position [236, 0]
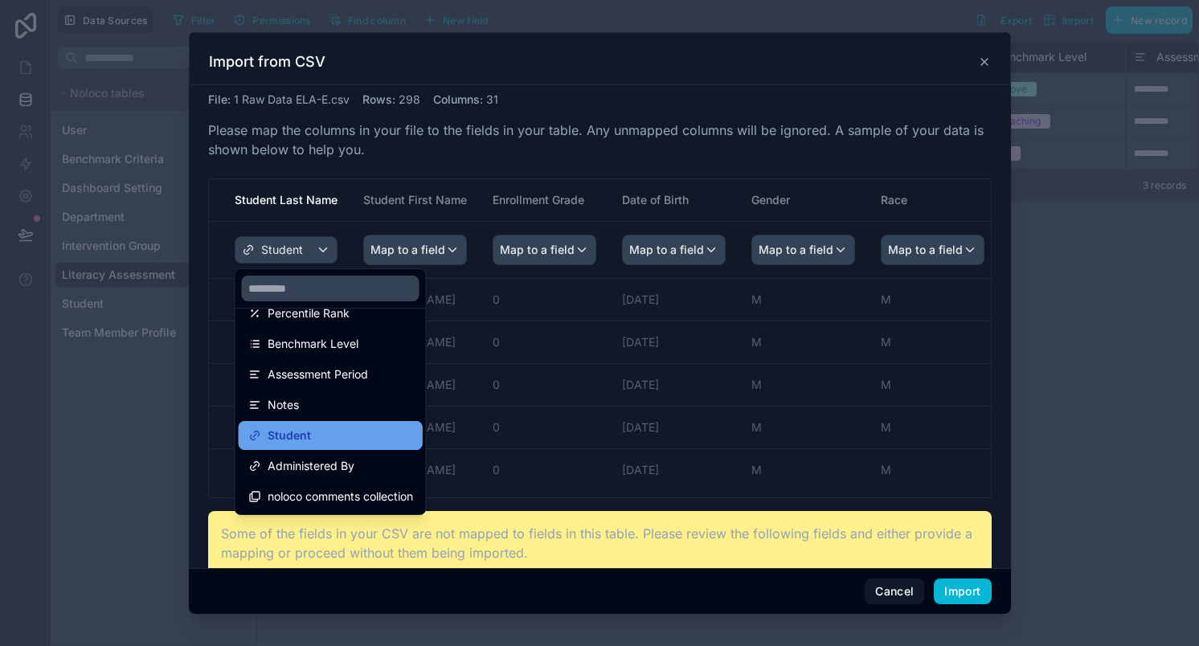
click at [320, 432] on div "Student" at bounding box center [330, 435] width 165 height 19
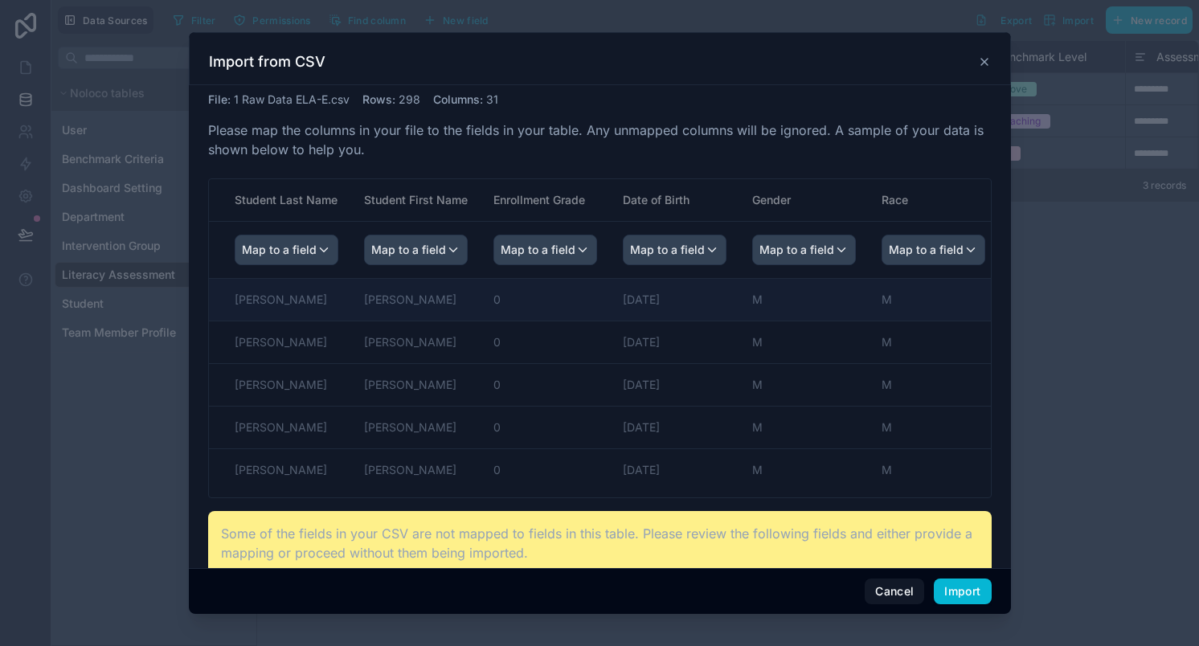
click at [281, 302] on td "Andrade-Arriaga" at bounding box center [280, 300] width 142 height 43
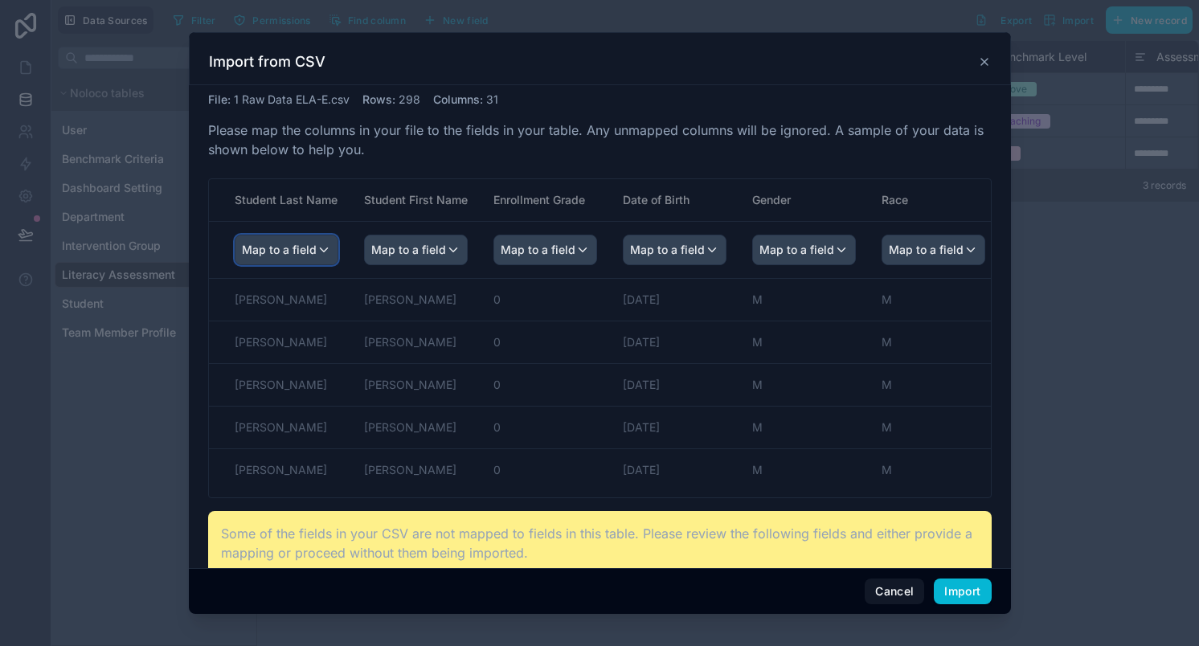
click at [317, 249] on div "Map to a field" at bounding box center [287, 250] width 102 height 29
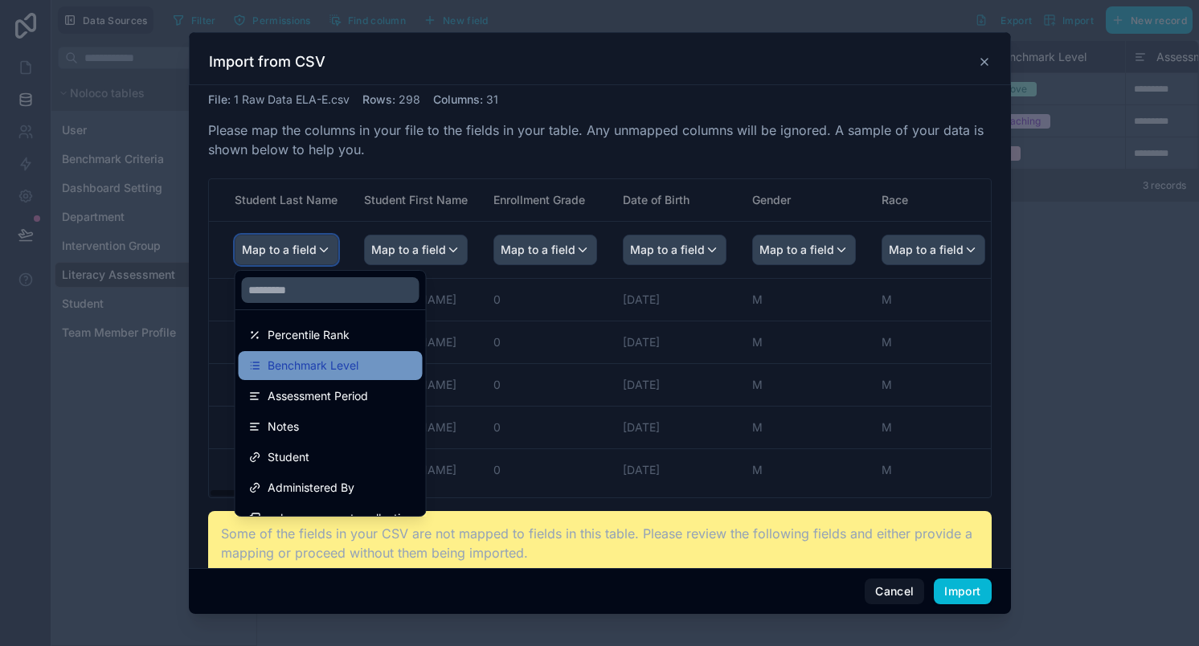
scroll to position [206, 0]
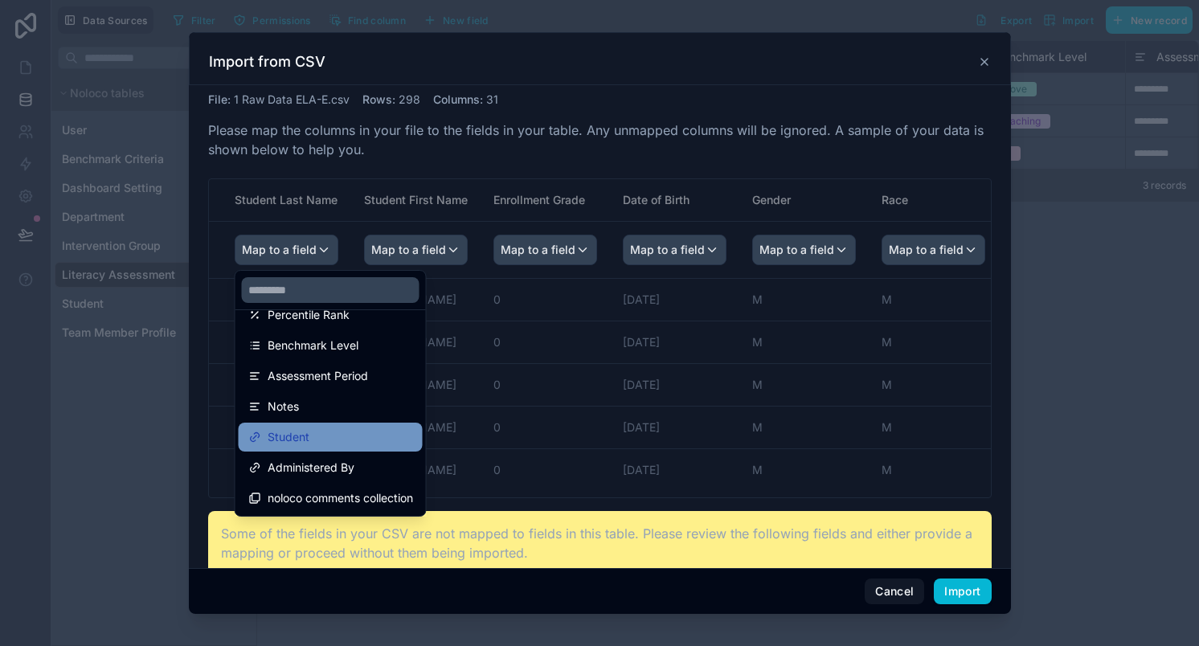
click at [324, 437] on div "Student" at bounding box center [330, 437] width 165 height 19
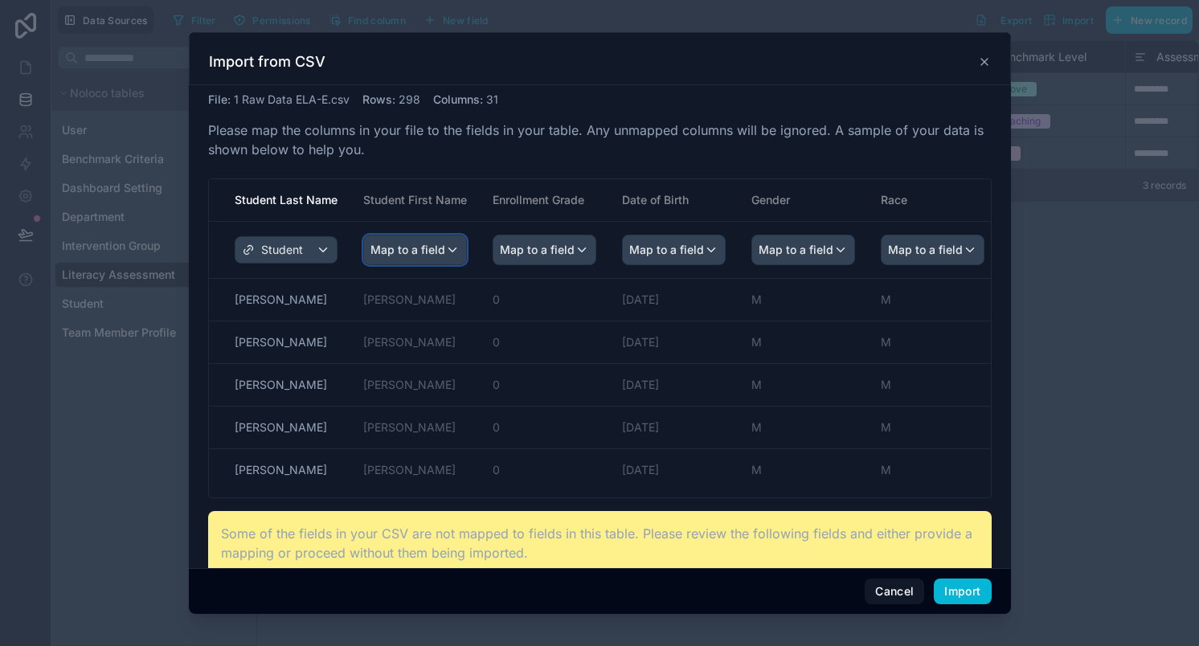
click at [452, 247] on div "Map to a field" at bounding box center [415, 250] width 102 height 29
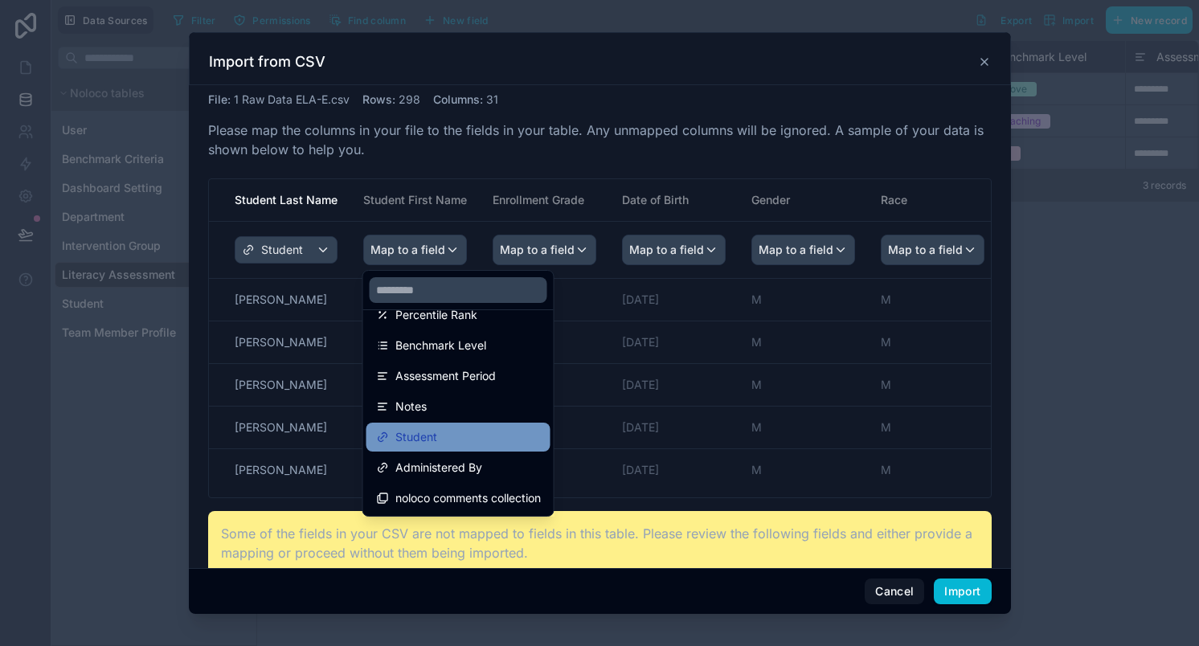
click at [471, 437] on div "Student" at bounding box center [458, 437] width 165 height 19
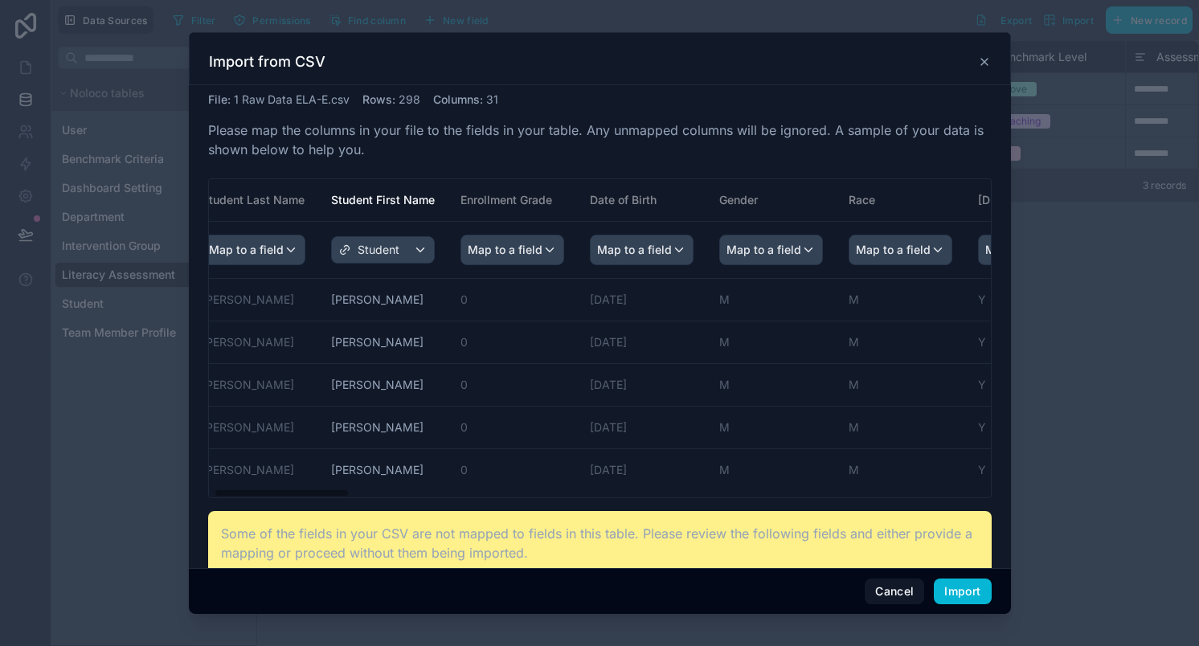
scroll to position [0, 22]
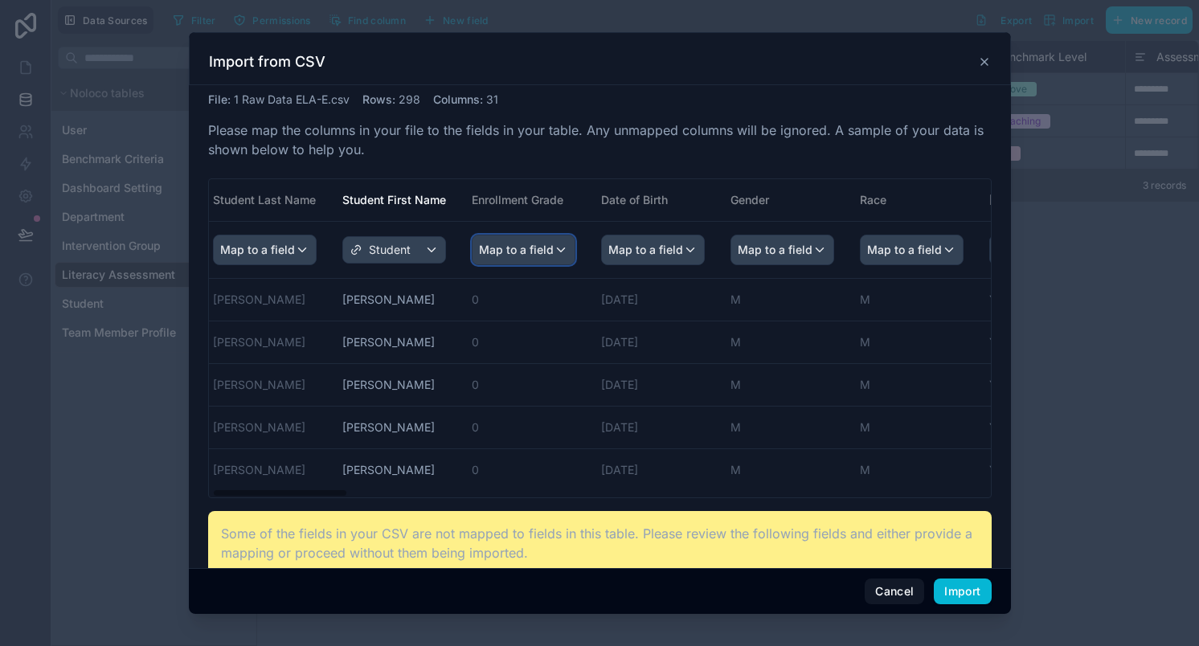
click at [556, 248] on div "Map to a field" at bounding box center [524, 250] width 102 height 29
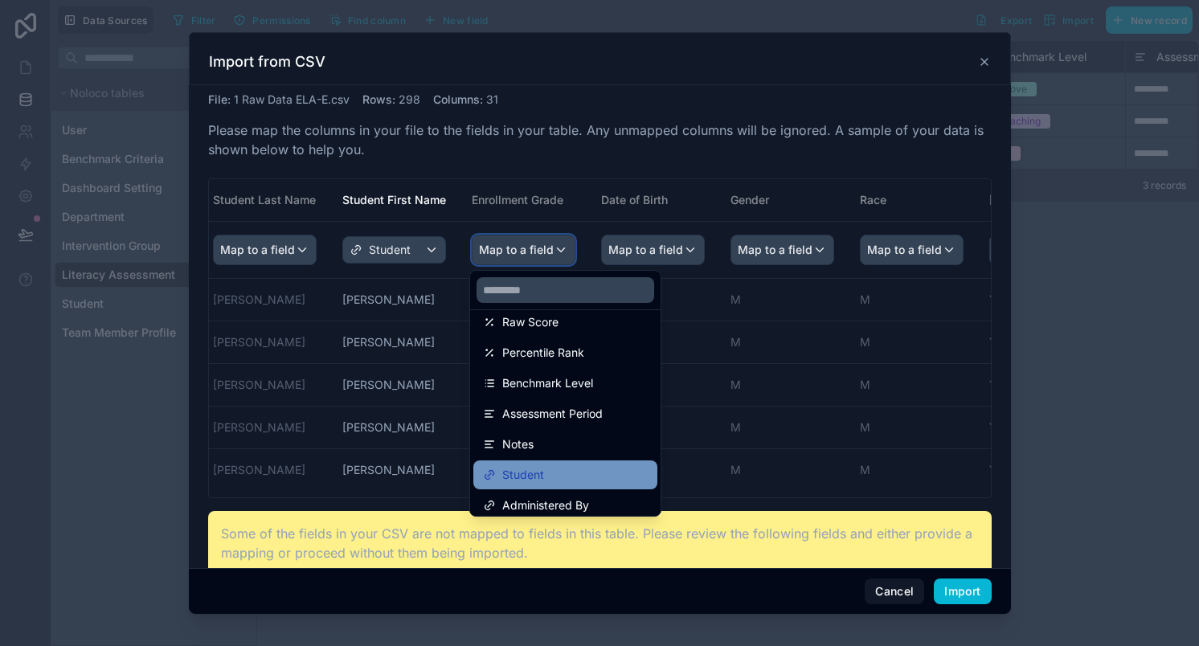
scroll to position [206, 0]
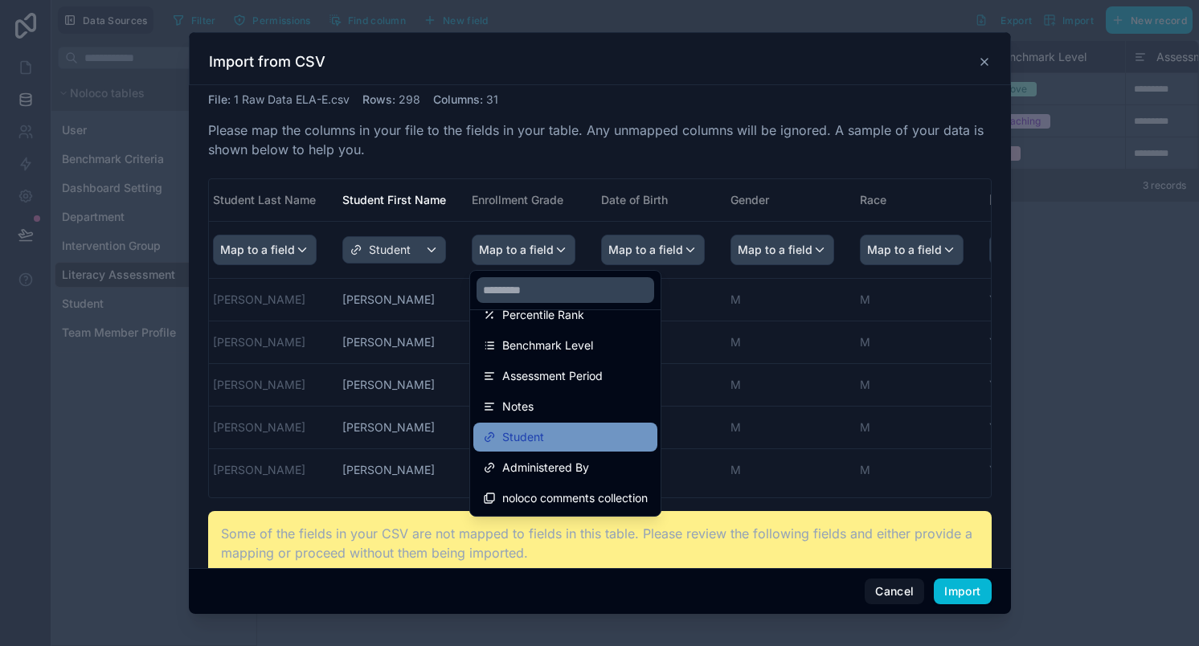
click at [531, 439] on span "Student" at bounding box center [523, 437] width 42 height 19
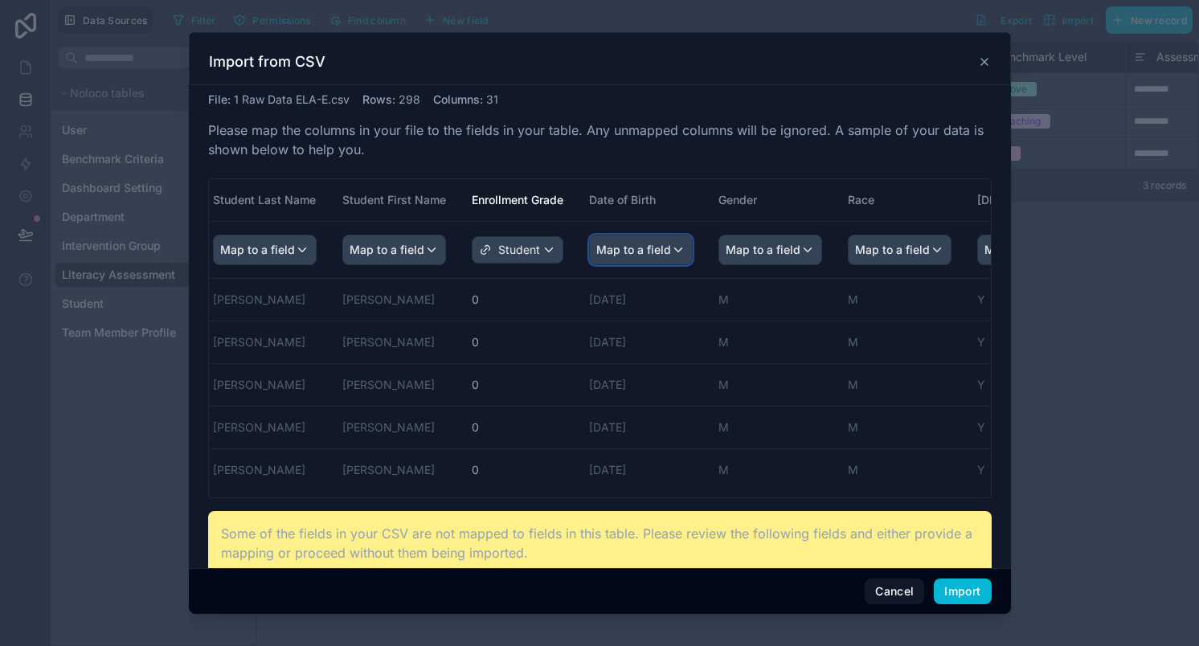
click at [676, 248] on div "Map to a field" at bounding box center [641, 250] width 102 height 29
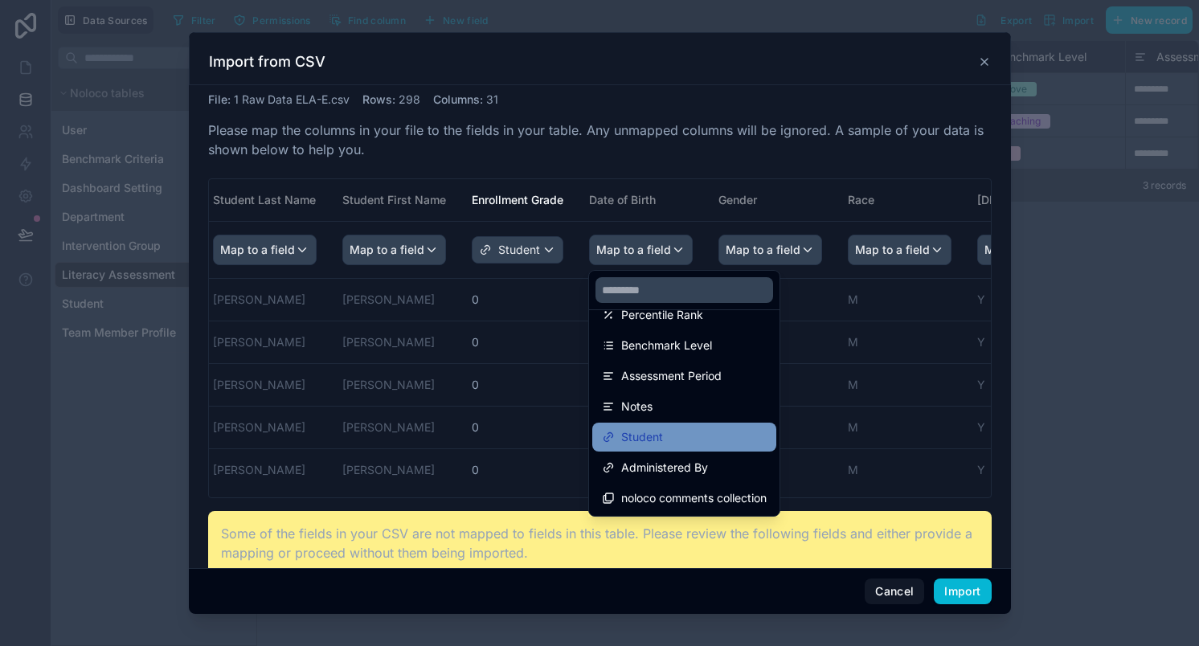
click at [637, 439] on span "Student" at bounding box center [642, 437] width 42 height 19
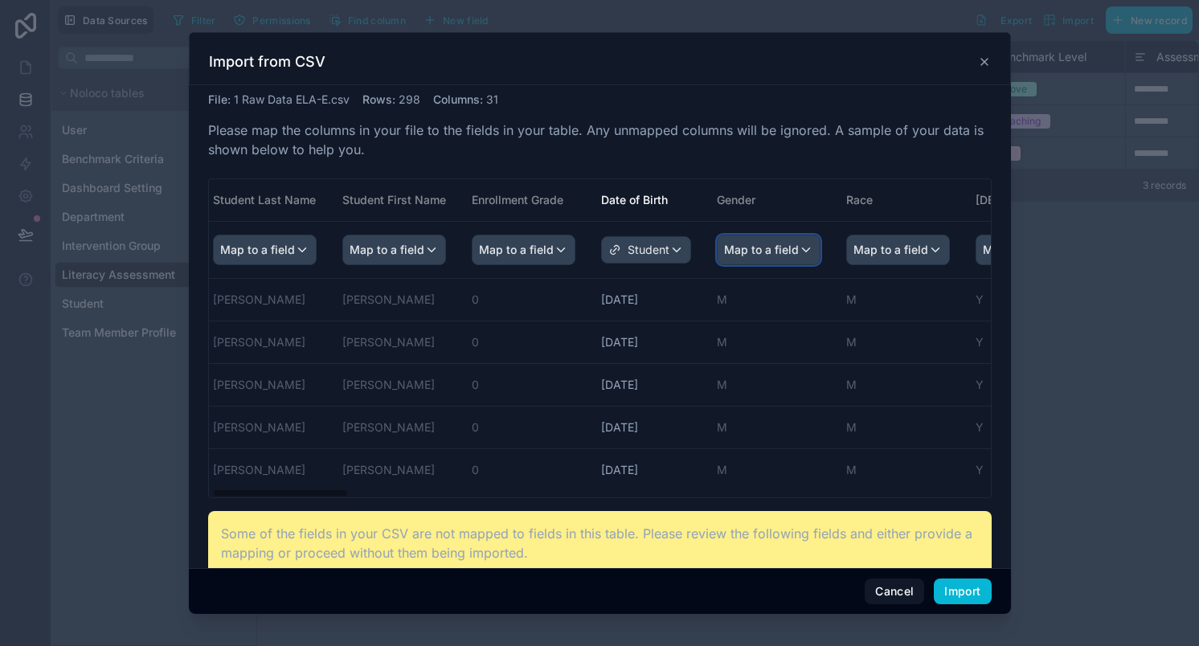
click at [762, 258] on span "Map to a field" at bounding box center [761, 250] width 75 height 29
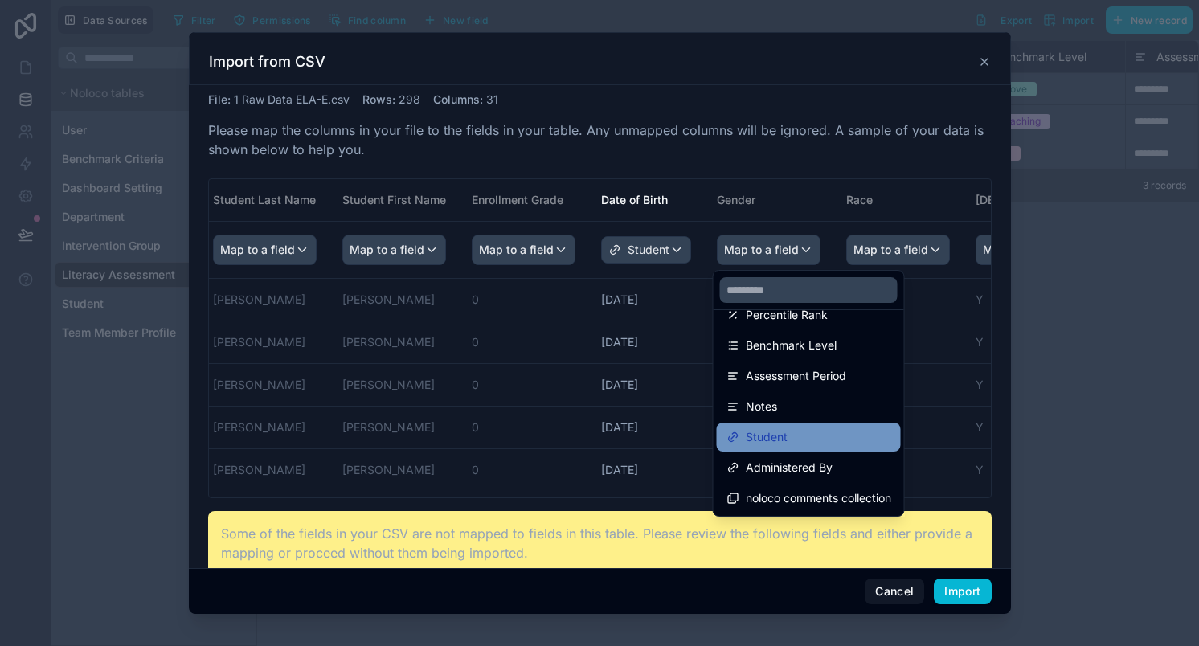
click at [805, 436] on div "Student" at bounding box center [809, 437] width 165 height 19
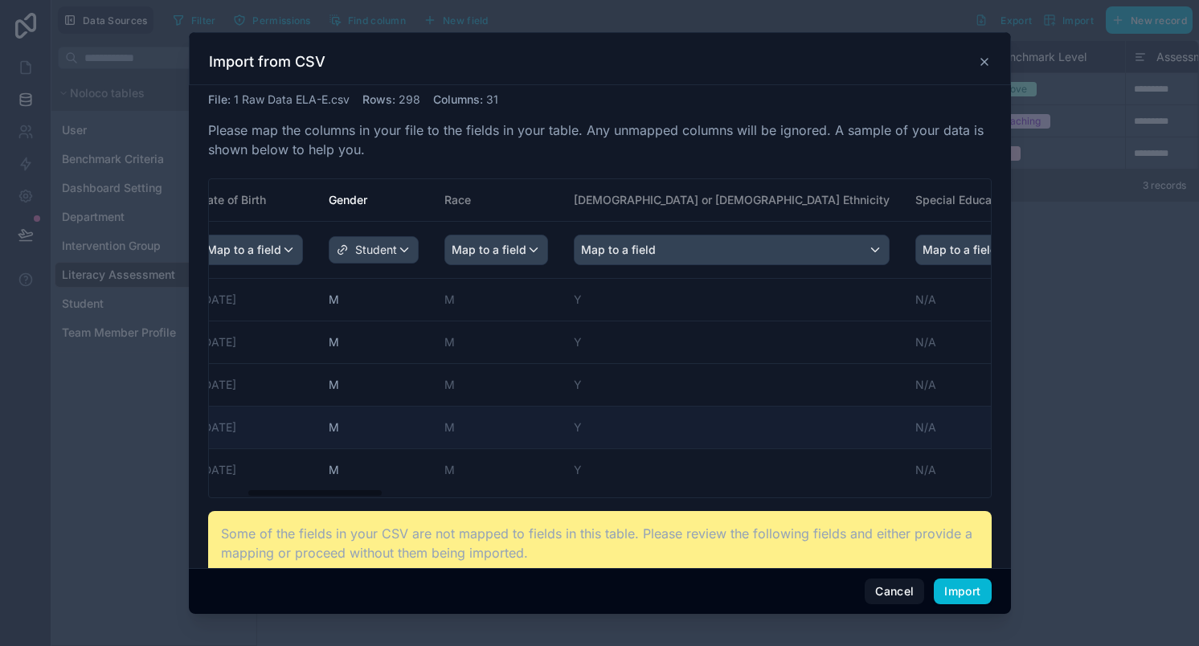
scroll to position [0, 432]
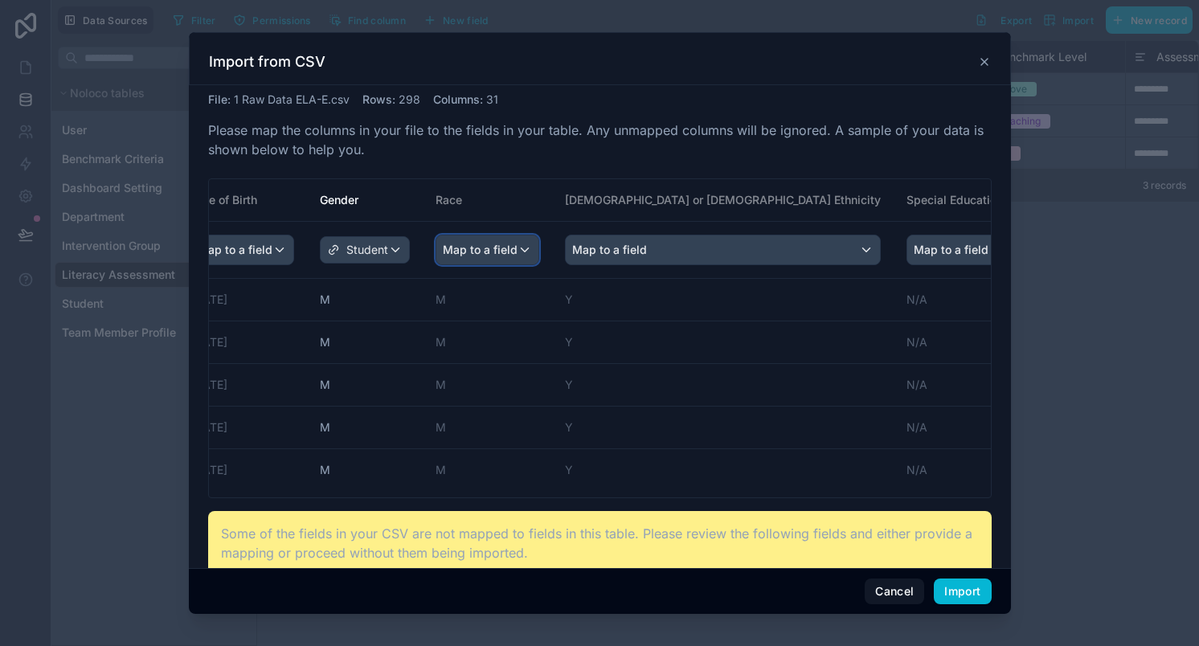
click at [480, 243] on span "Map to a field" at bounding box center [480, 250] width 75 height 29
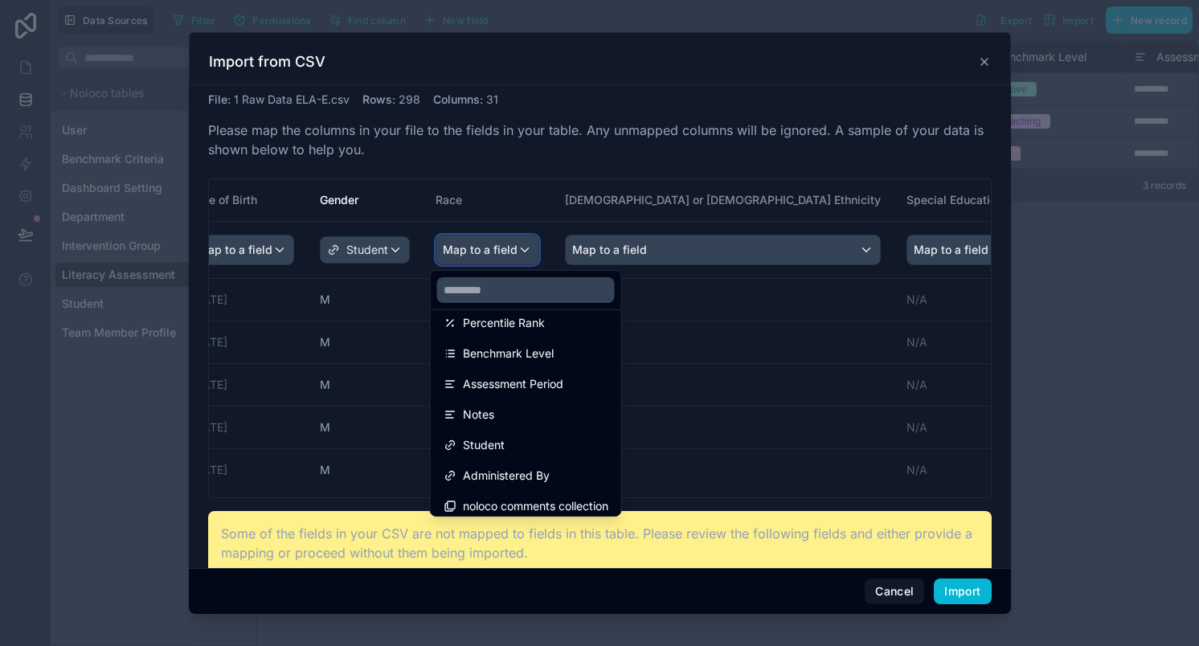
scroll to position [206, 0]
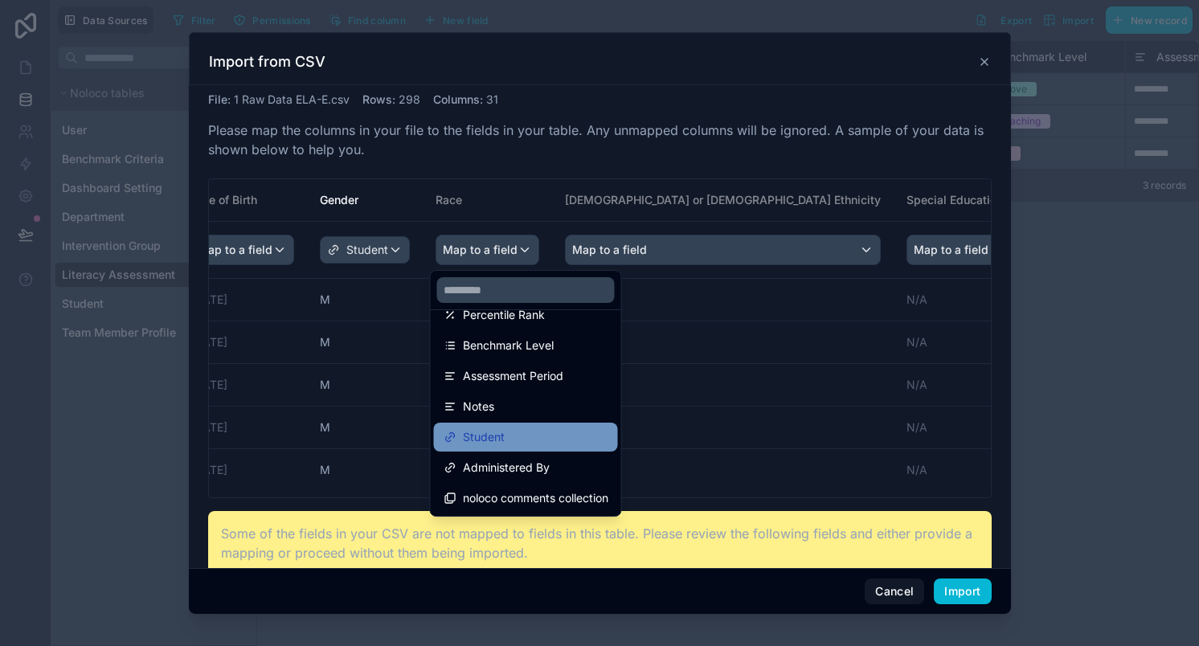
click at [526, 442] on div "Student" at bounding box center [526, 437] width 165 height 19
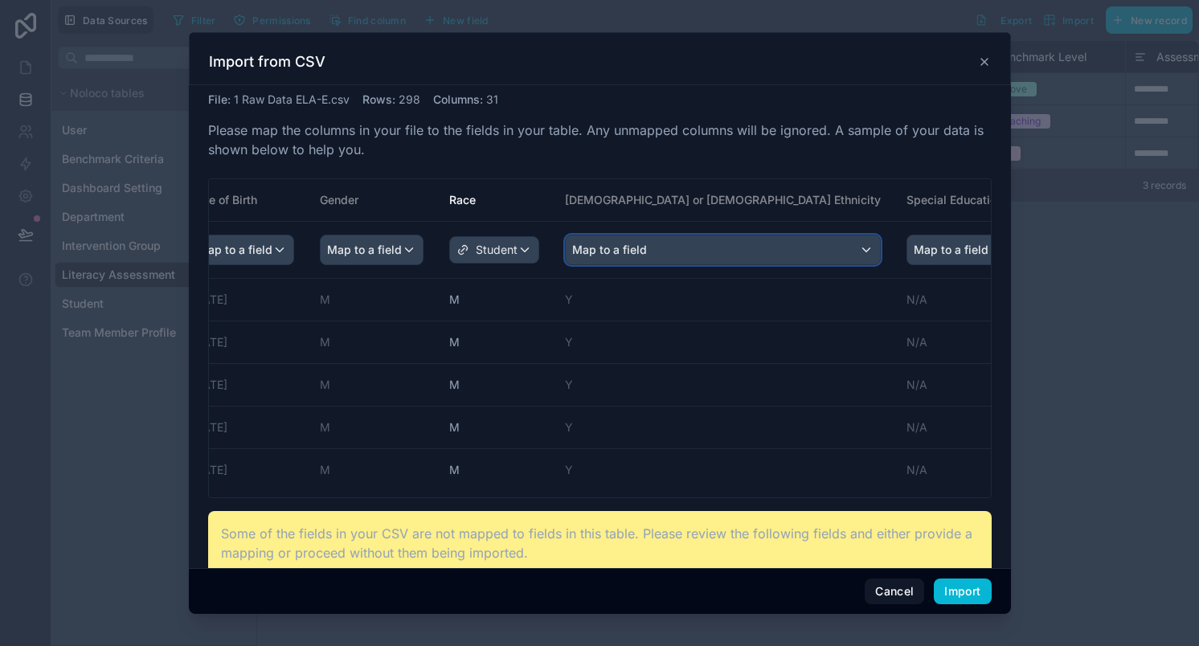
click at [688, 253] on div "Map to a field" at bounding box center [723, 250] width 314 height 29
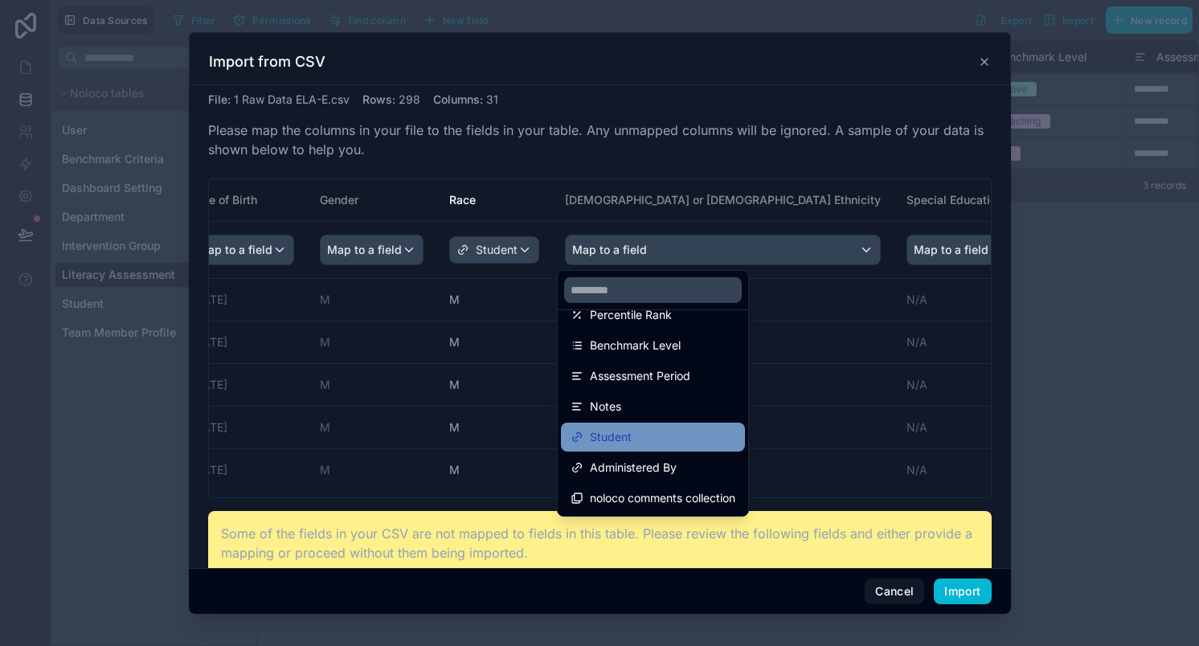
click at [674, 435] on div "Student" at bounding box center [653, 437] width 165 height 19
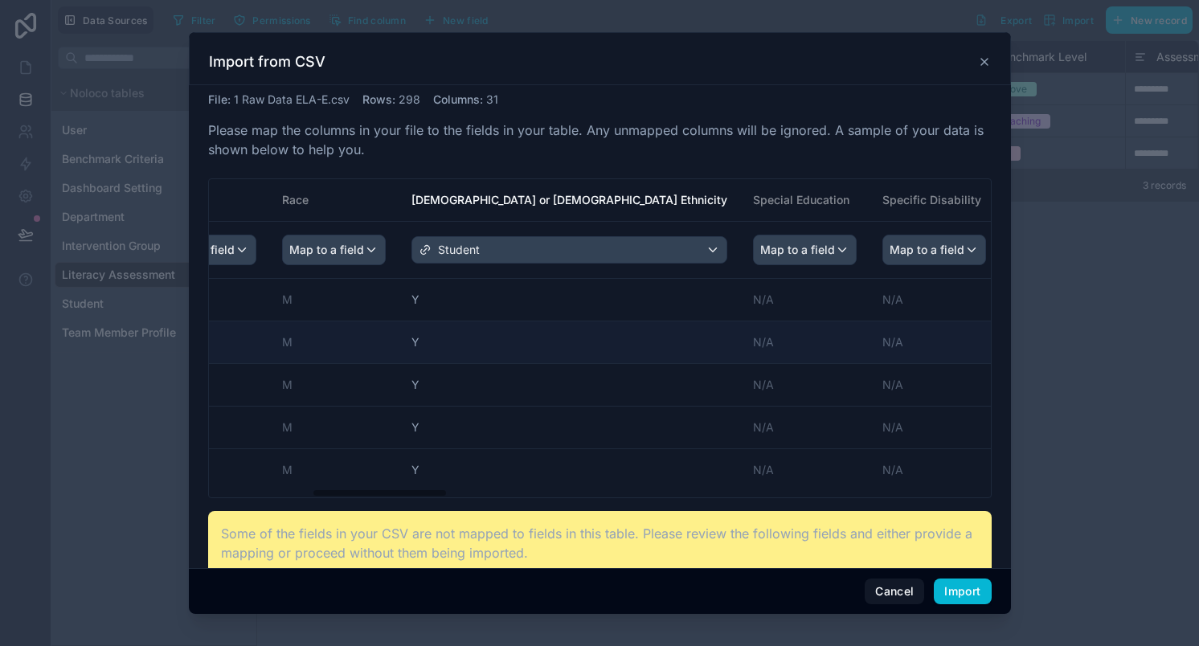
scroll to position [0, 629]
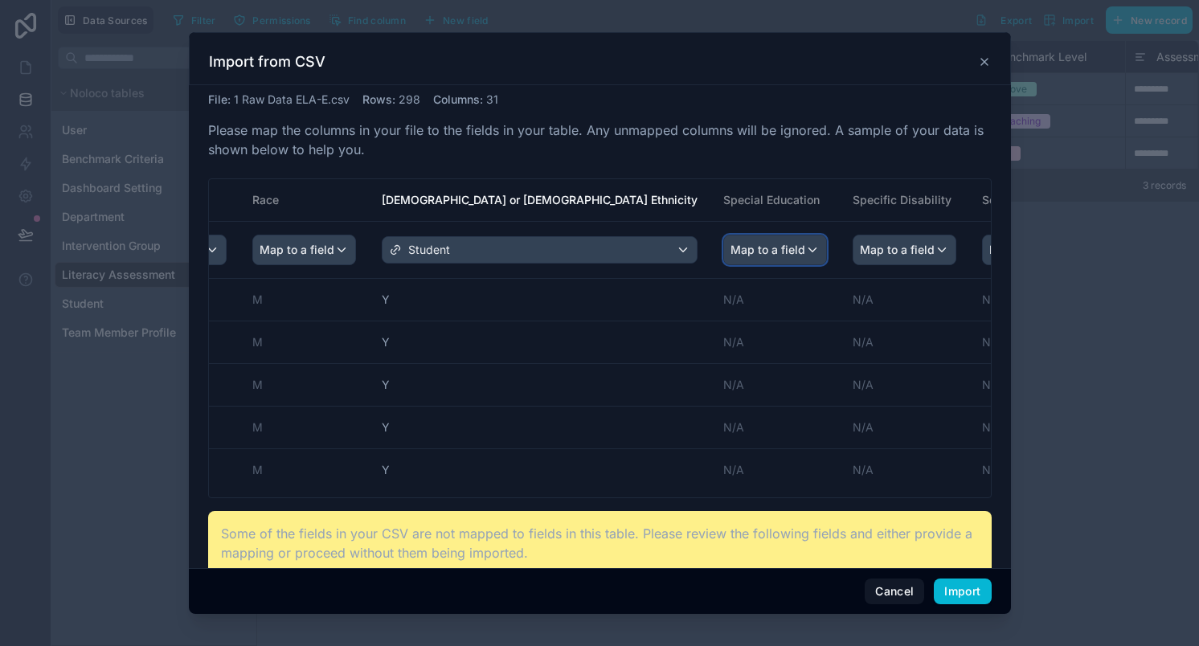
click at [724, 250] on div "Map to a field" at bounding box center [775, 250] width 102 height 29
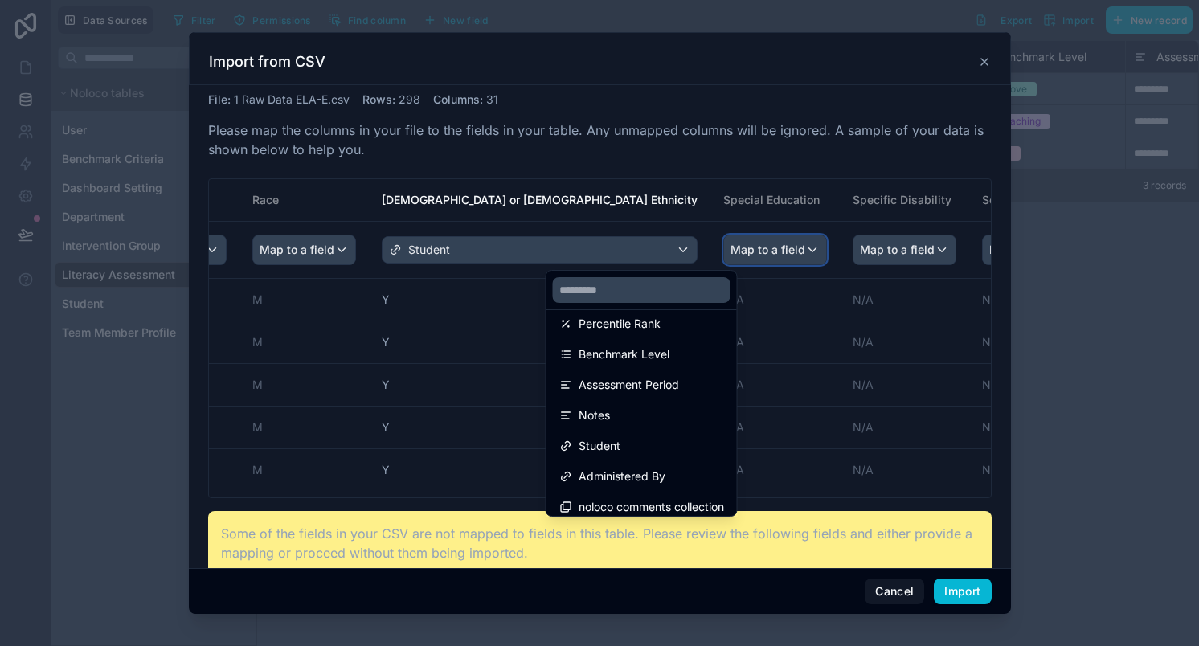
scroll to position [206, 0]
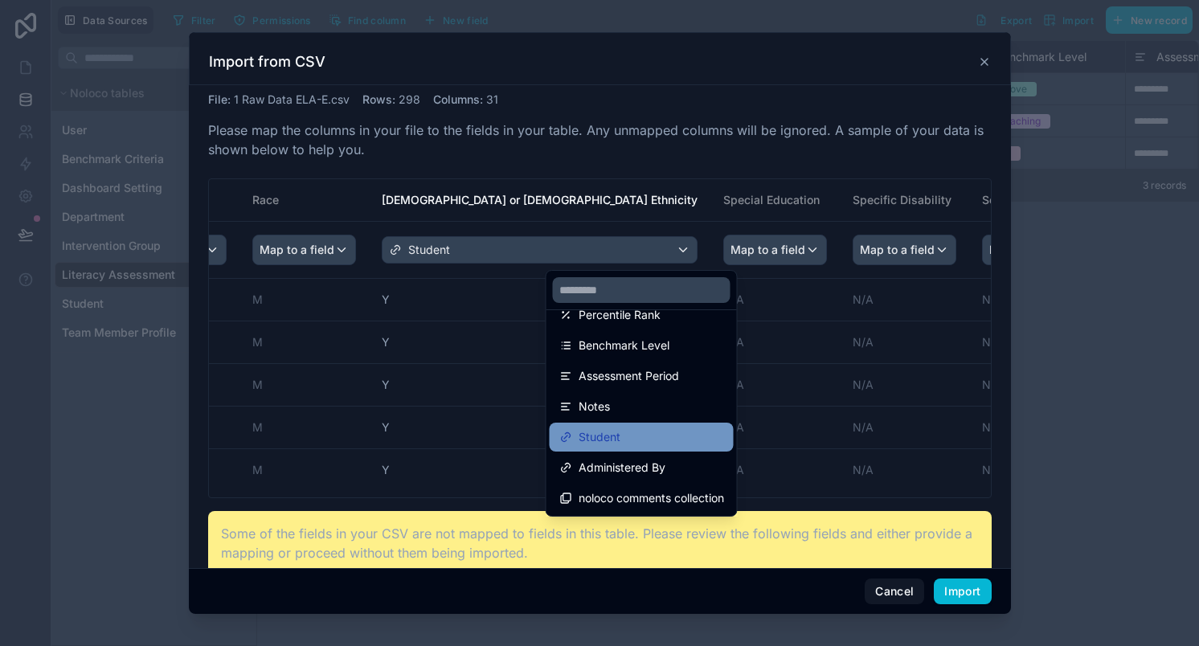
click at [617, 440] on span "Student" at bounding box center [600, 437] width 42 height 19
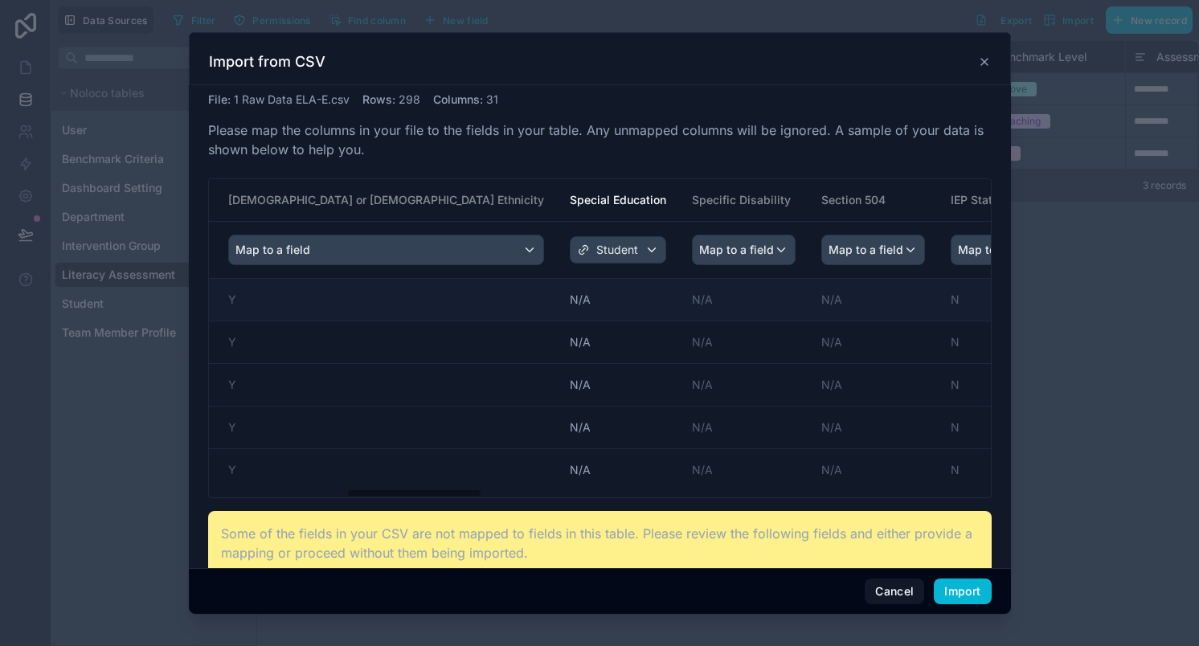
scroll to position [0, 801]
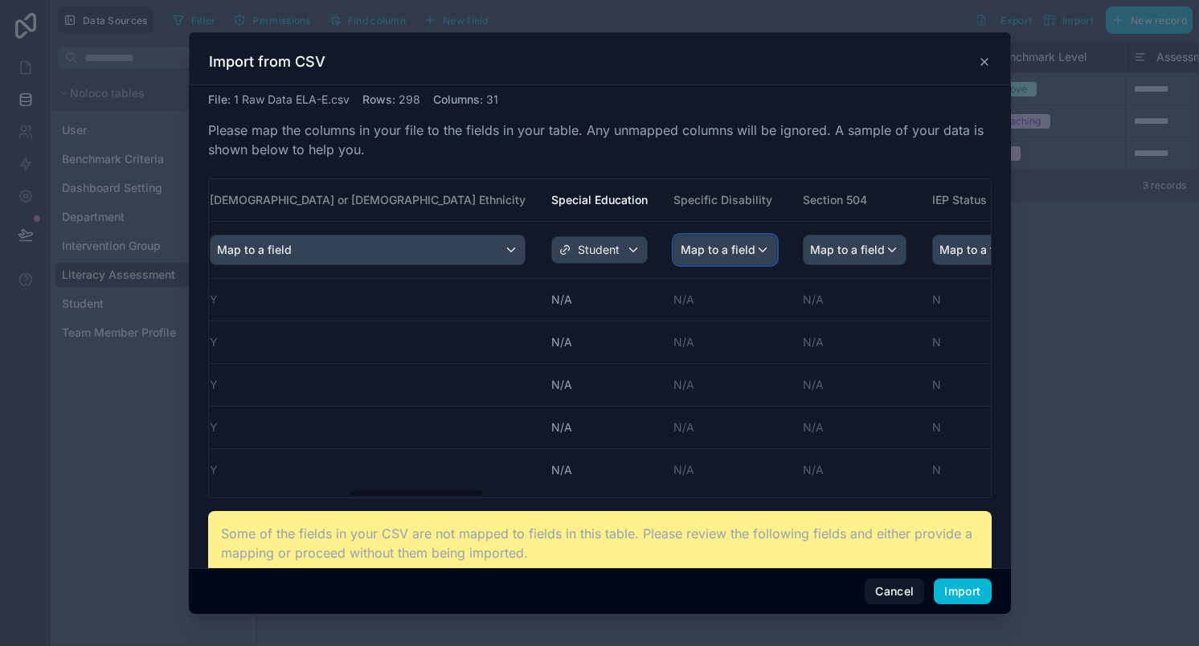
click at [681, 253] on span "Map to a field" at bounding box center [718, 250] width 75 height 29
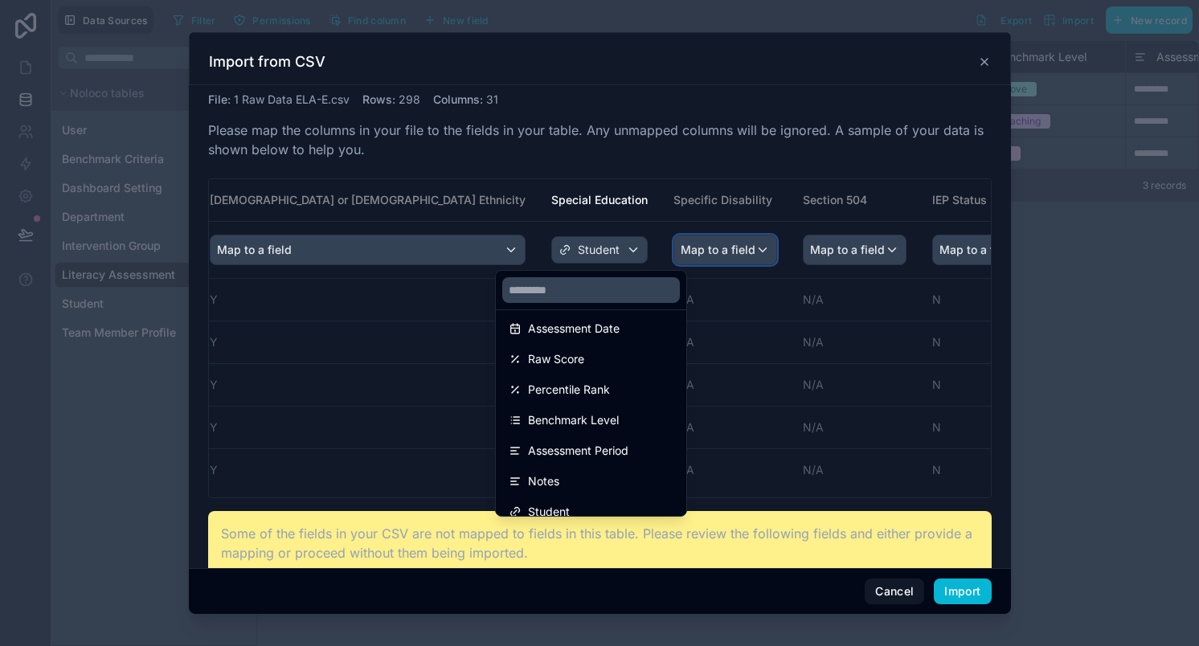
scroll to position [206, 0]
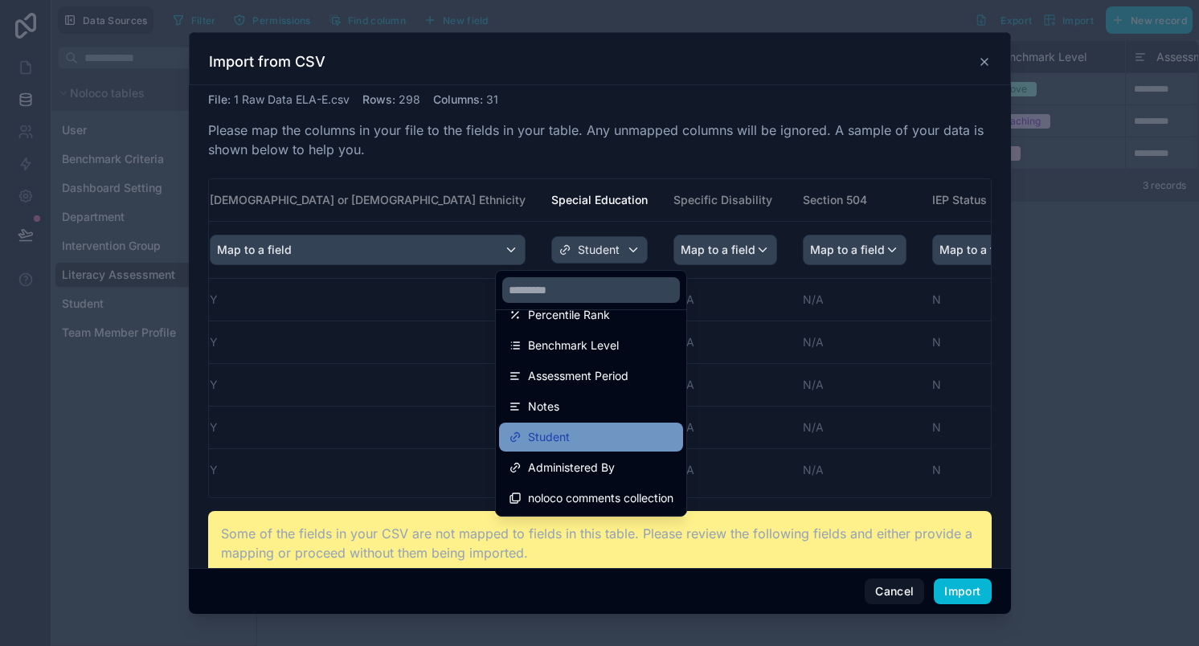
click at [586, 430] on div "Student" at bounding box center [591, 437] width 165 height 19
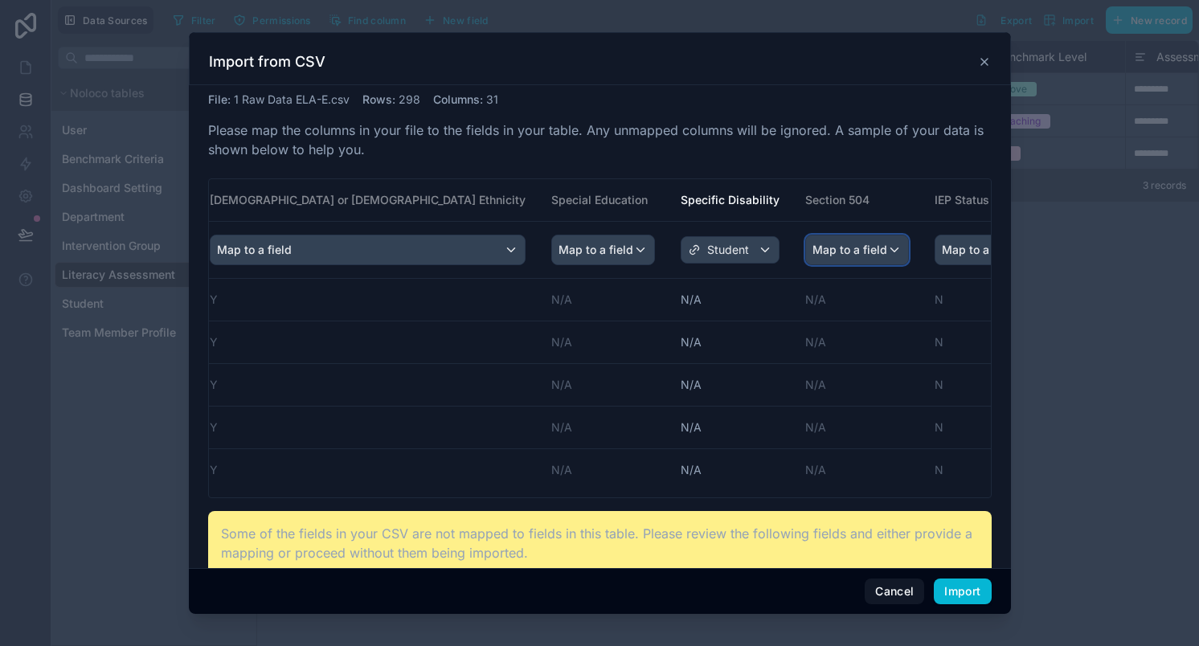
click at [806, 256] on div "Map to a field" at bounding box center [857, 250] width 102 height 29
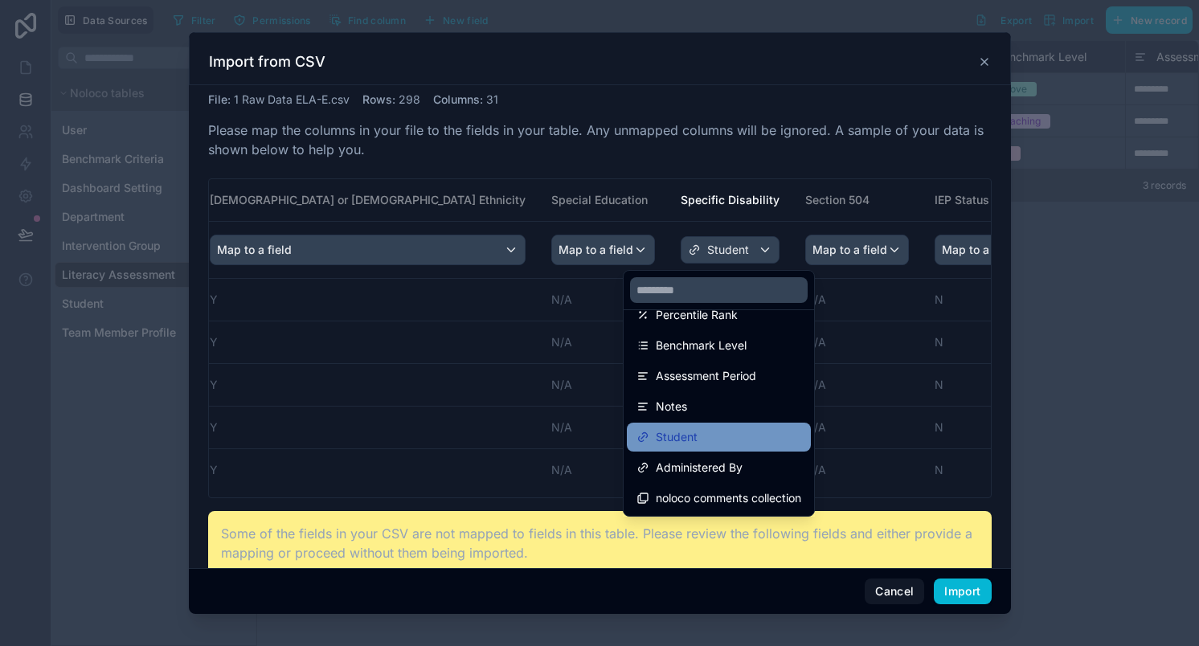
click at [687, 428] on span "Student" at bounding box center [677, 437] width 42 height 19
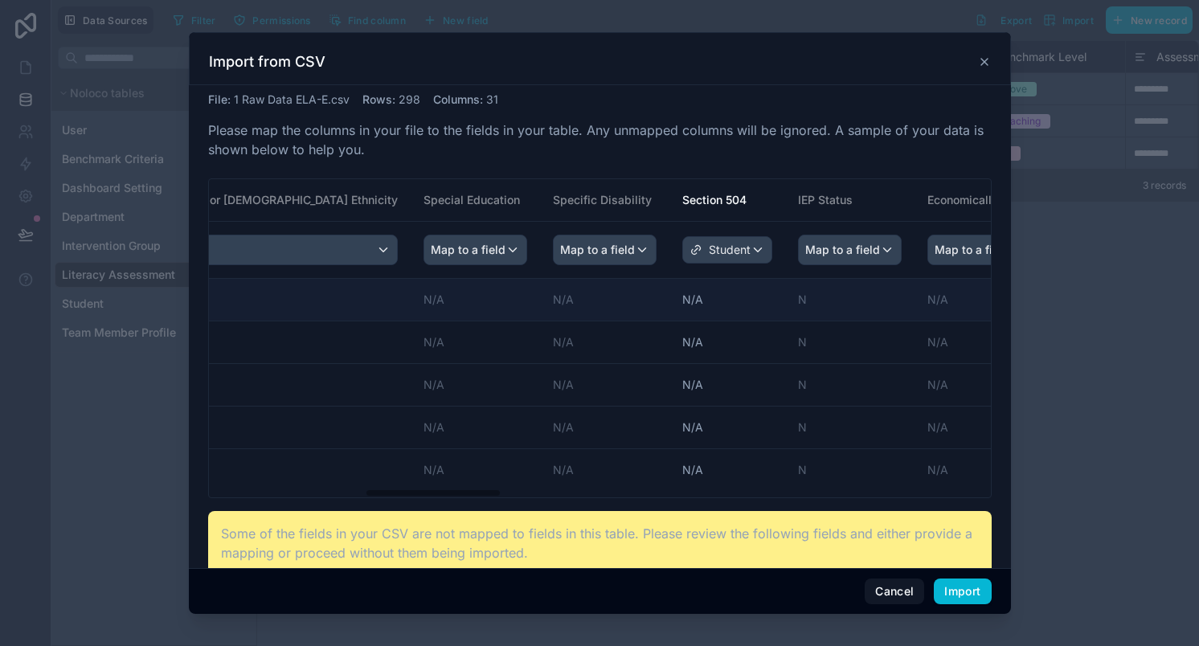
scroll to position [0, 993]
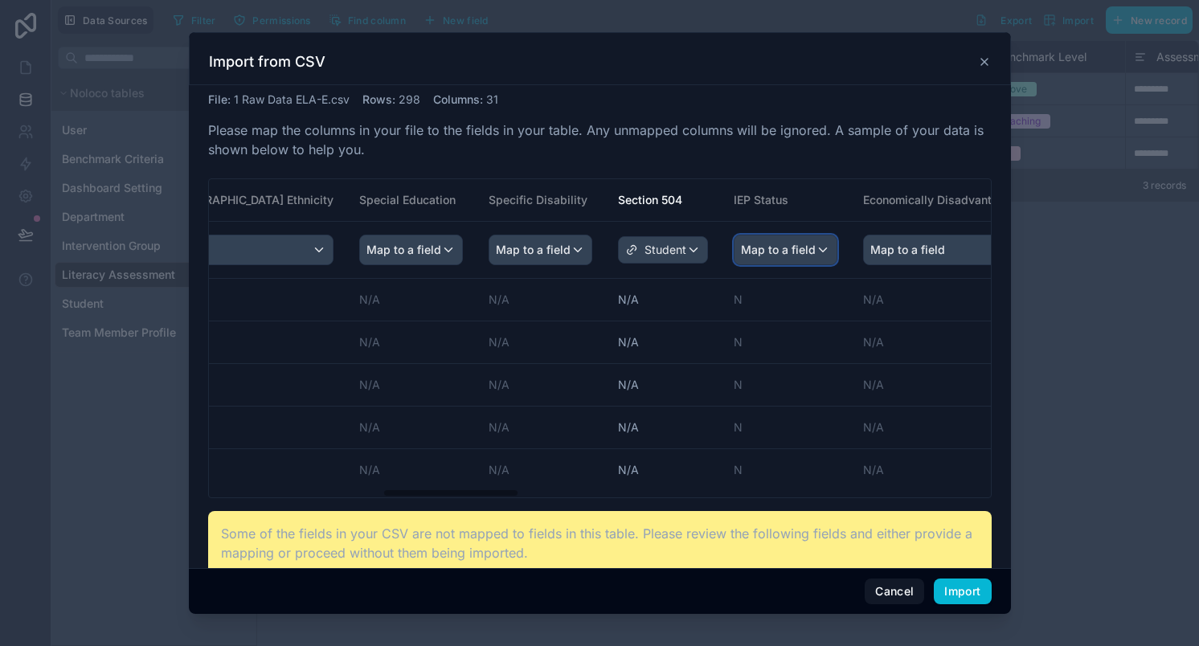
click at [741, 243] on span "Map to a field" at bounding box center [778, 250] width 75 height 29
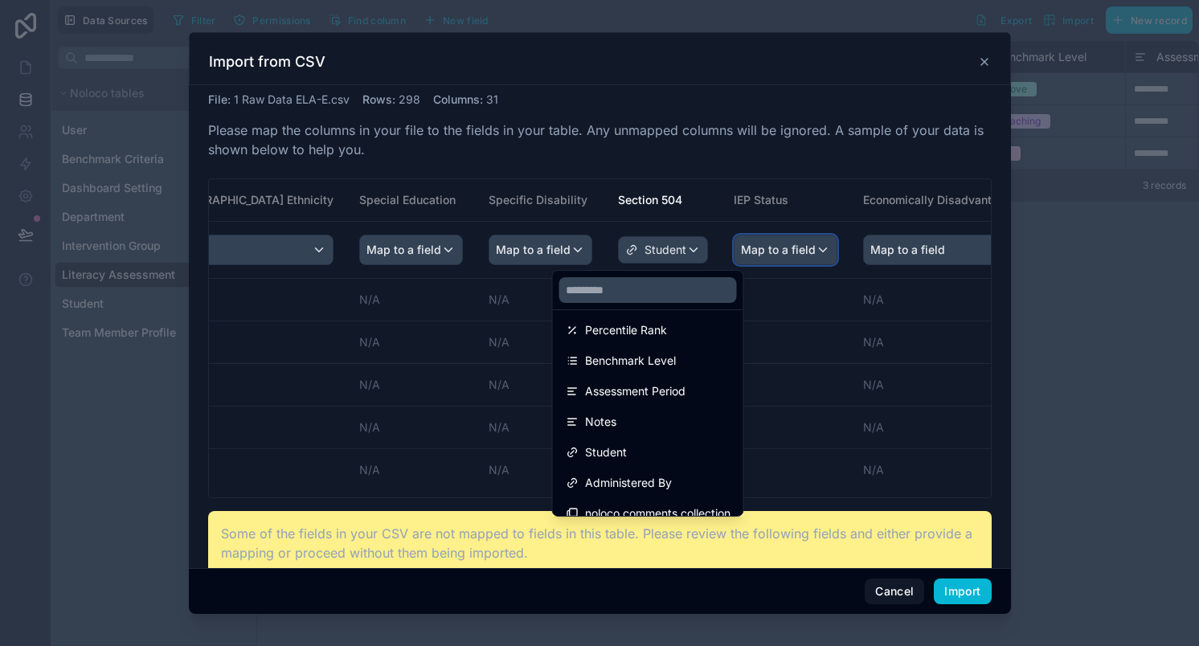
scroll to position [206, 0]
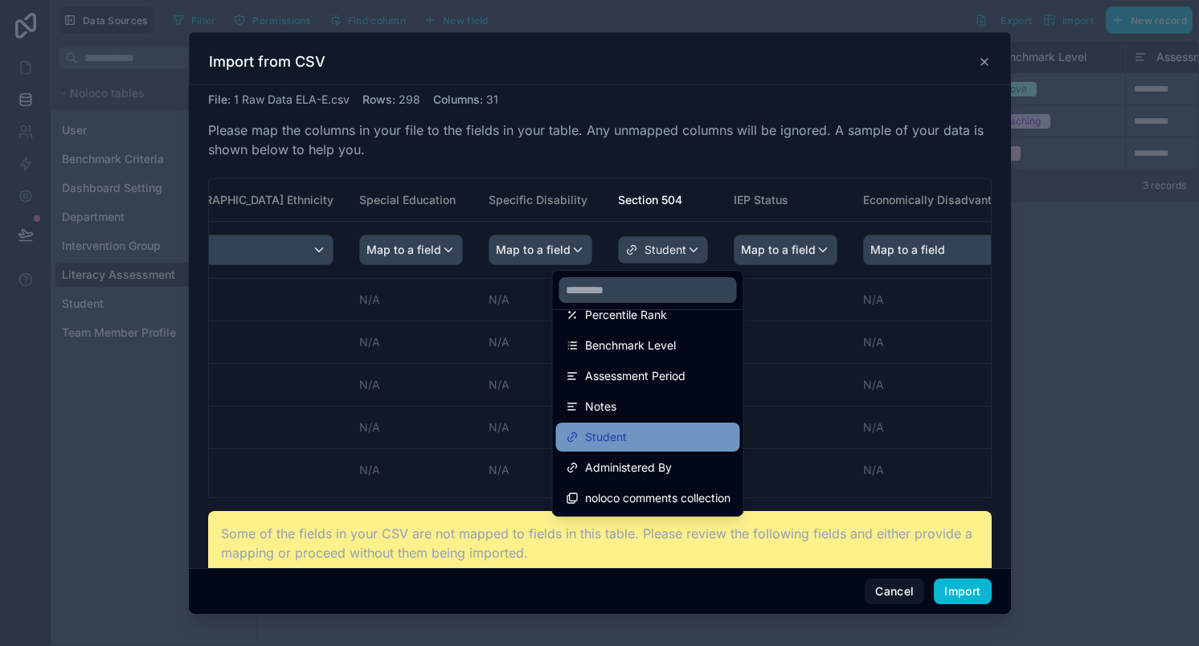
click at [622, 441] on span "Student" at bounding box center [606, 437] width 42 height 19
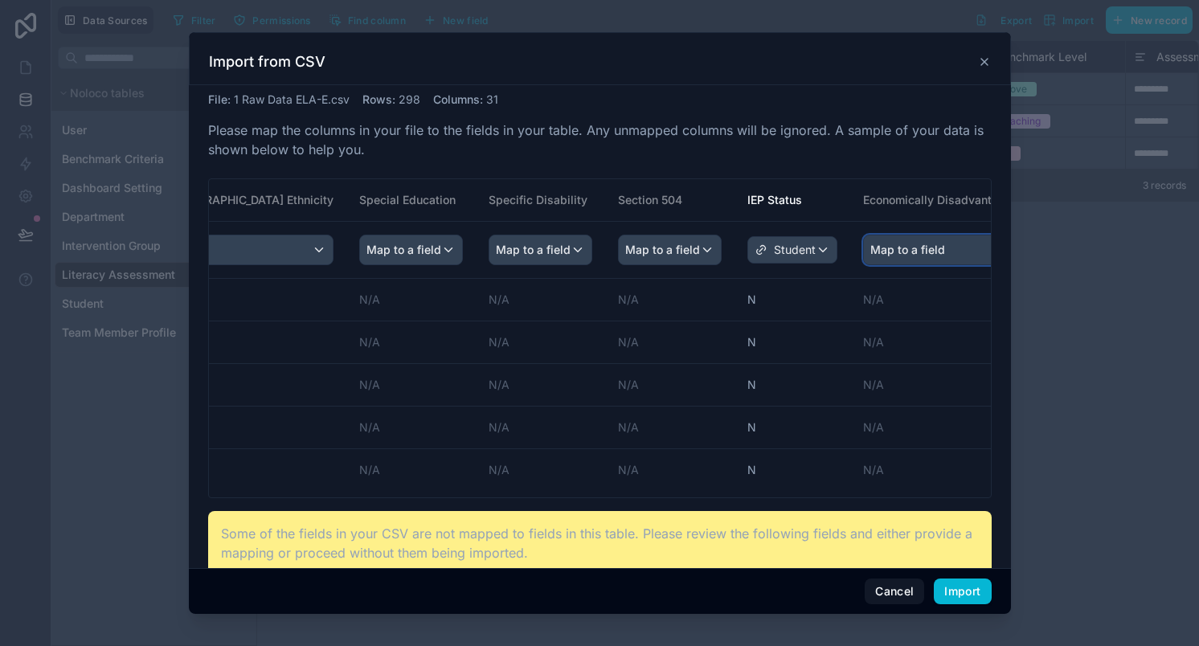
click at [864, 253] on div "Map to a field" at bounding box center [941, 250] width 154 height 29
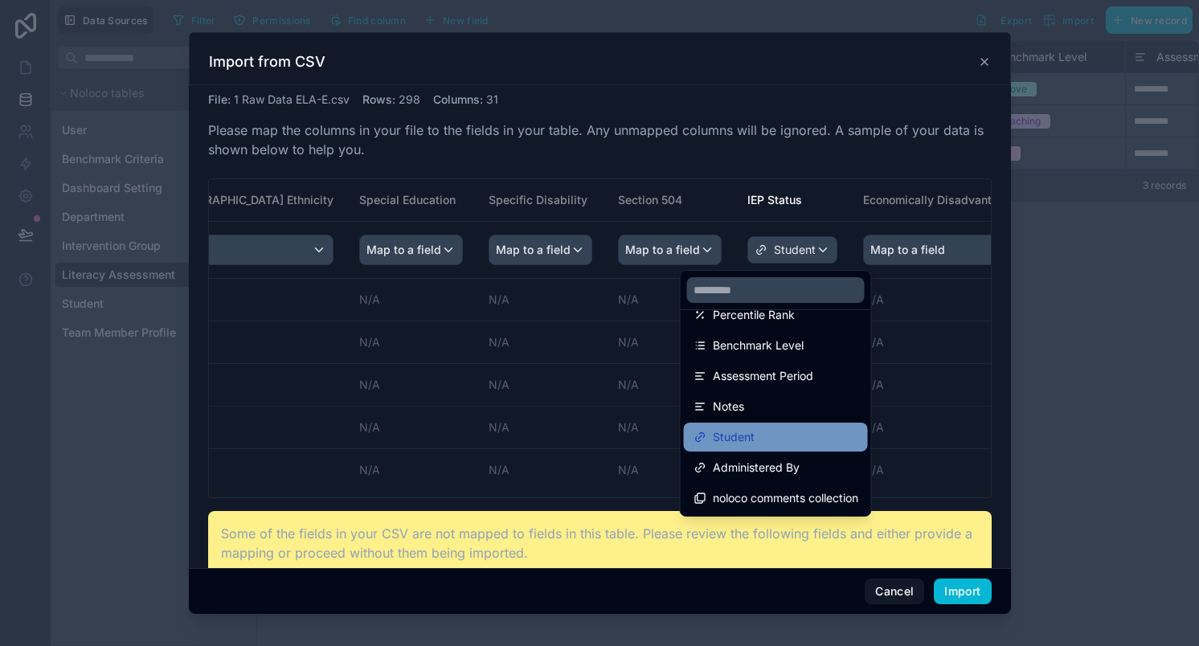
click at [746, 432] on span "Student" at bounding box center [734, 437] width 42 height 19
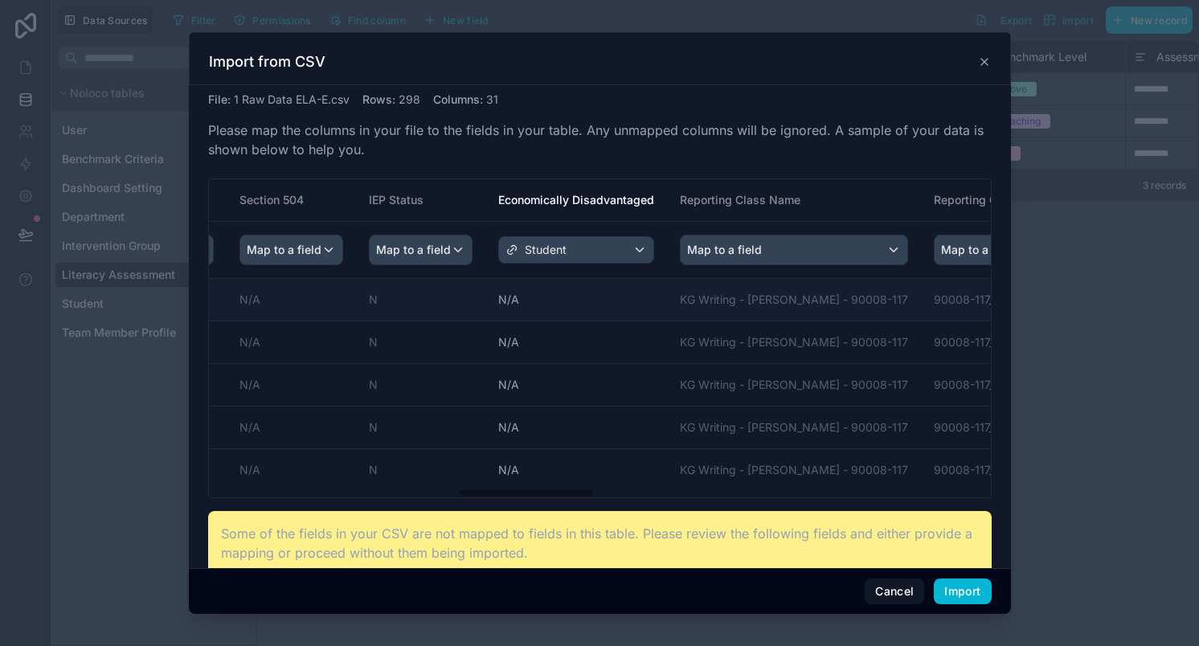
scroll to position [0, 1431]
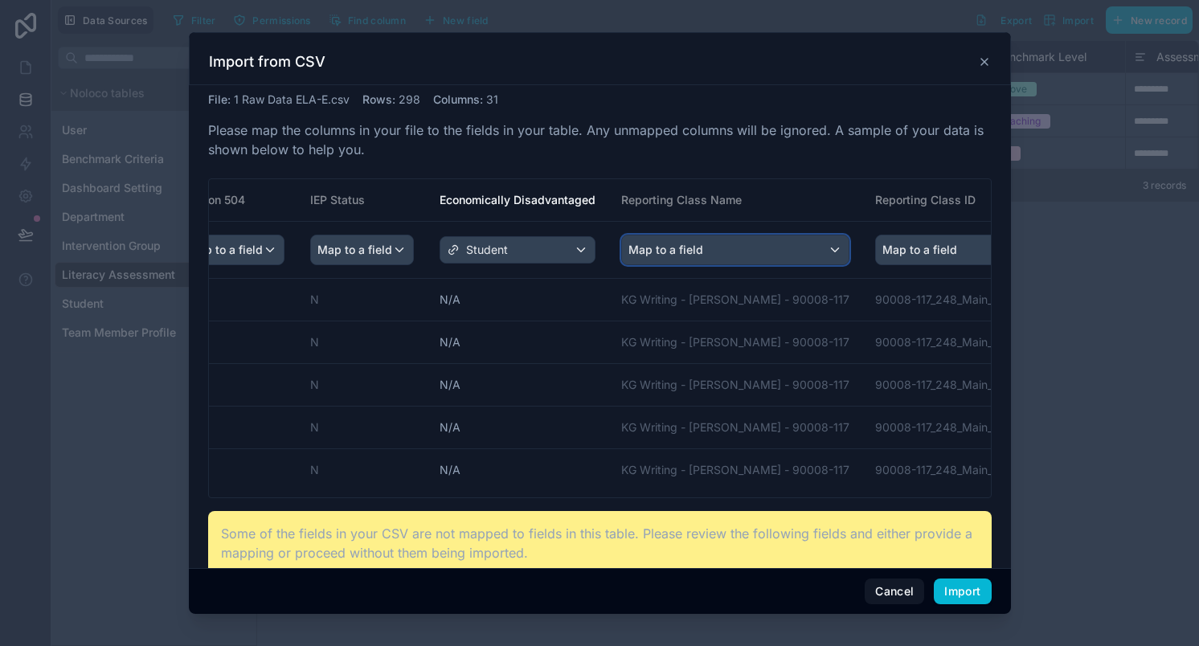
click at [635, 250] on div "Map to a field" at bounding box center [735, 250] width 227 height 29
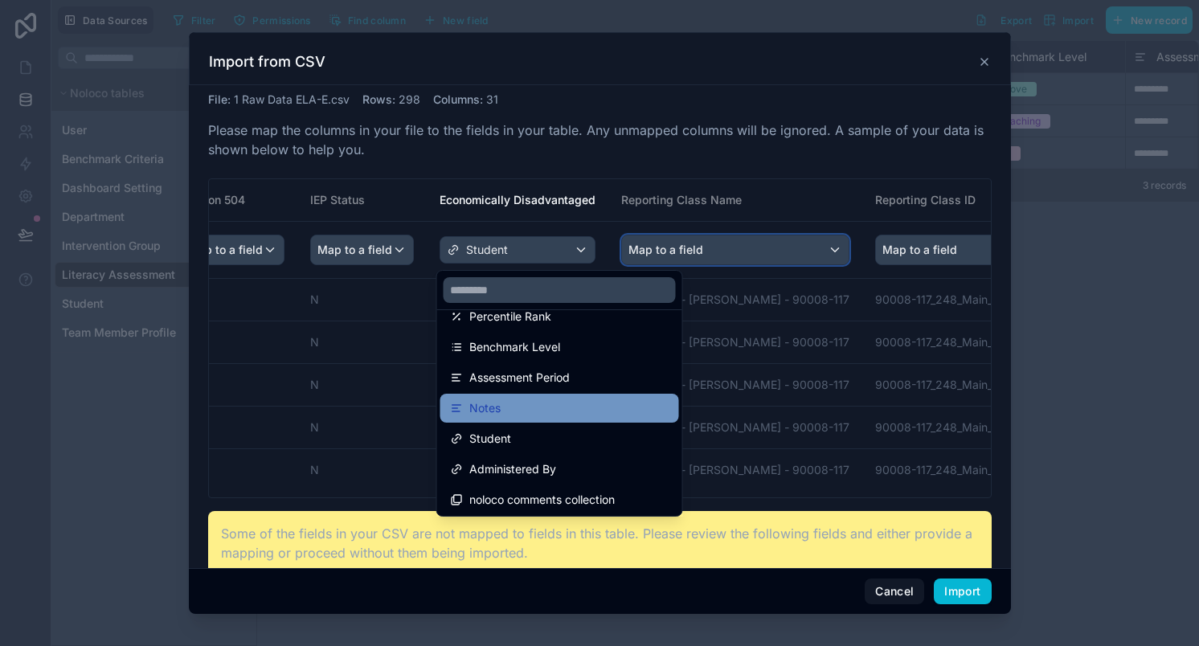
scroll to position [206, 0]
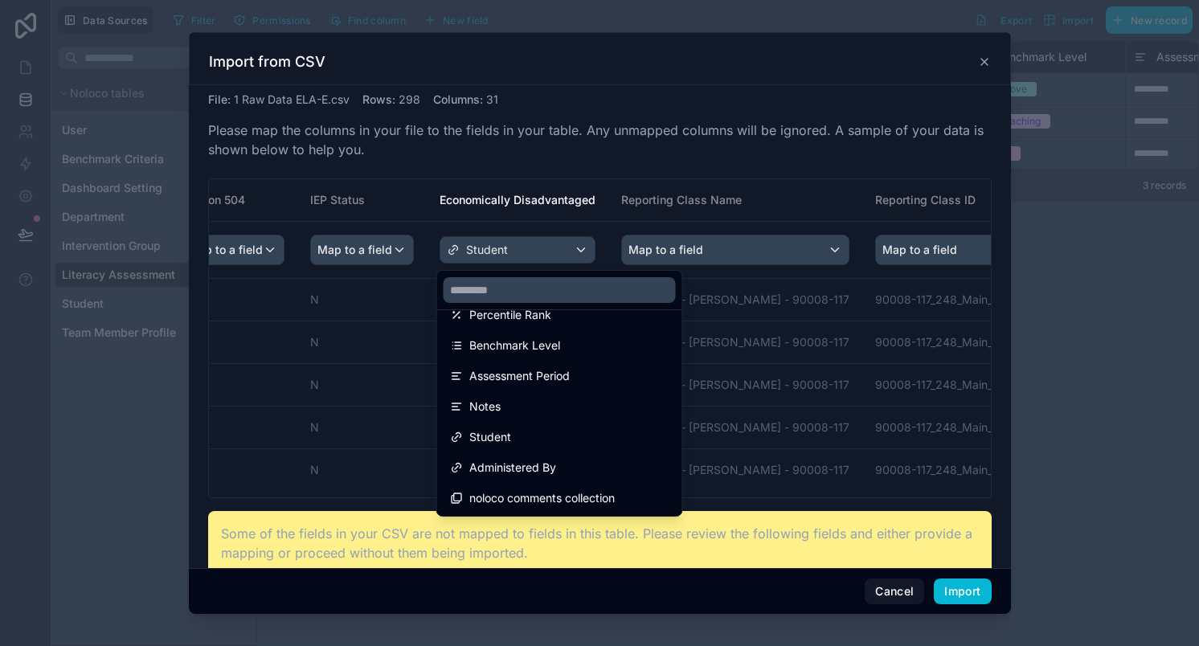
click at [907, 590] on div "scrollable content" at bounding box center [600, 323] width 822 height 582
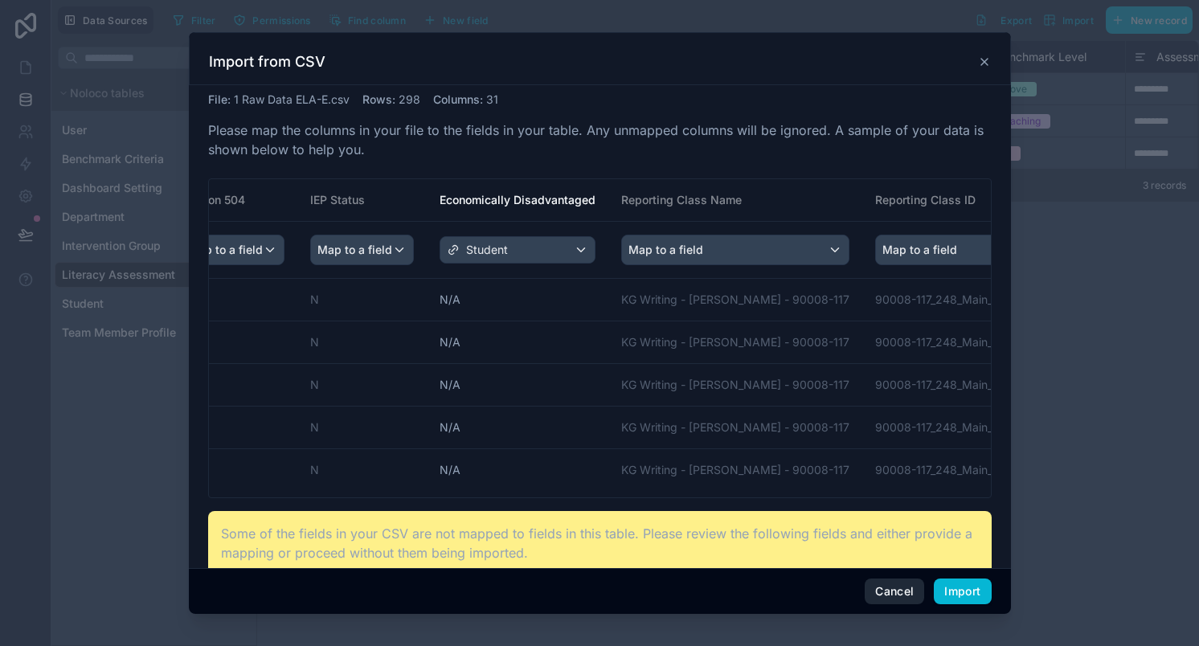
click at [893, 584] on button "Cancel" at bounding box center [894, 592] width 59 height 26
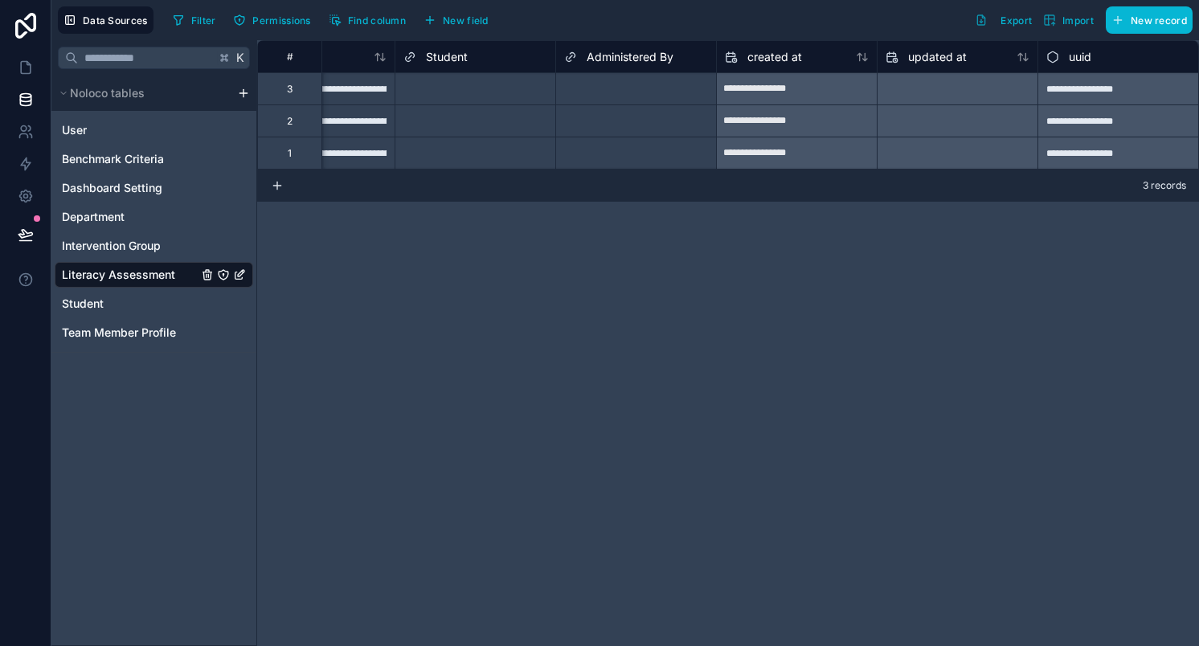
scroll to position [0, 1051]
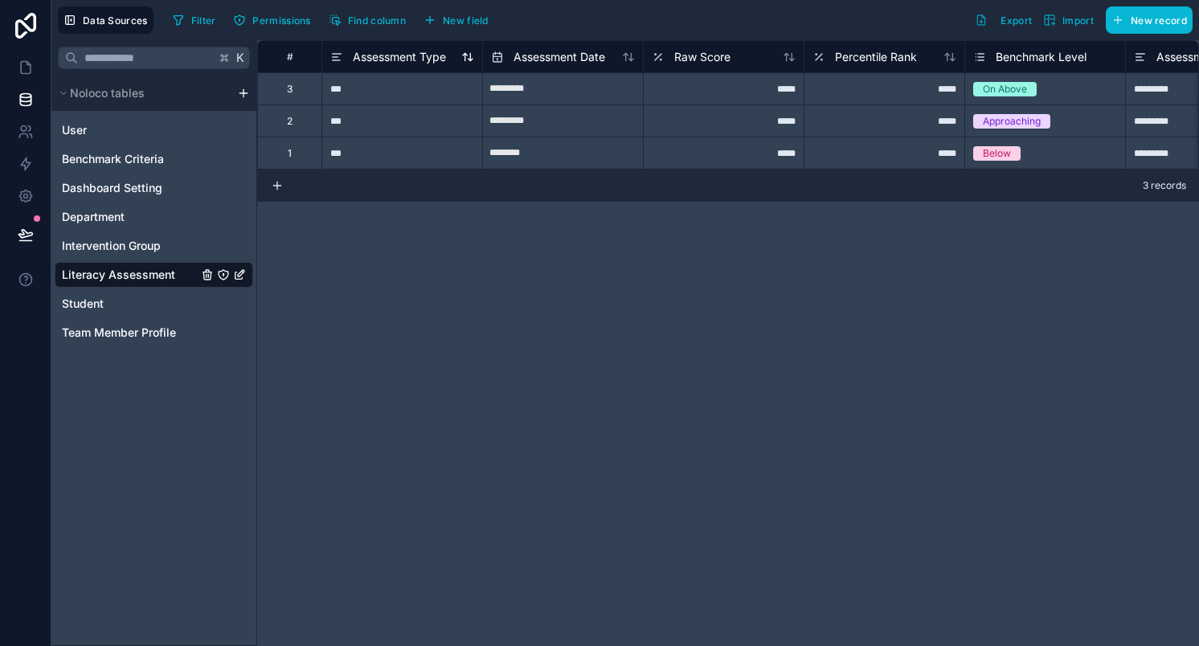
click at [414, 56] on span "Assessment Type" at bounding box center [399, 57] width 93 height 16
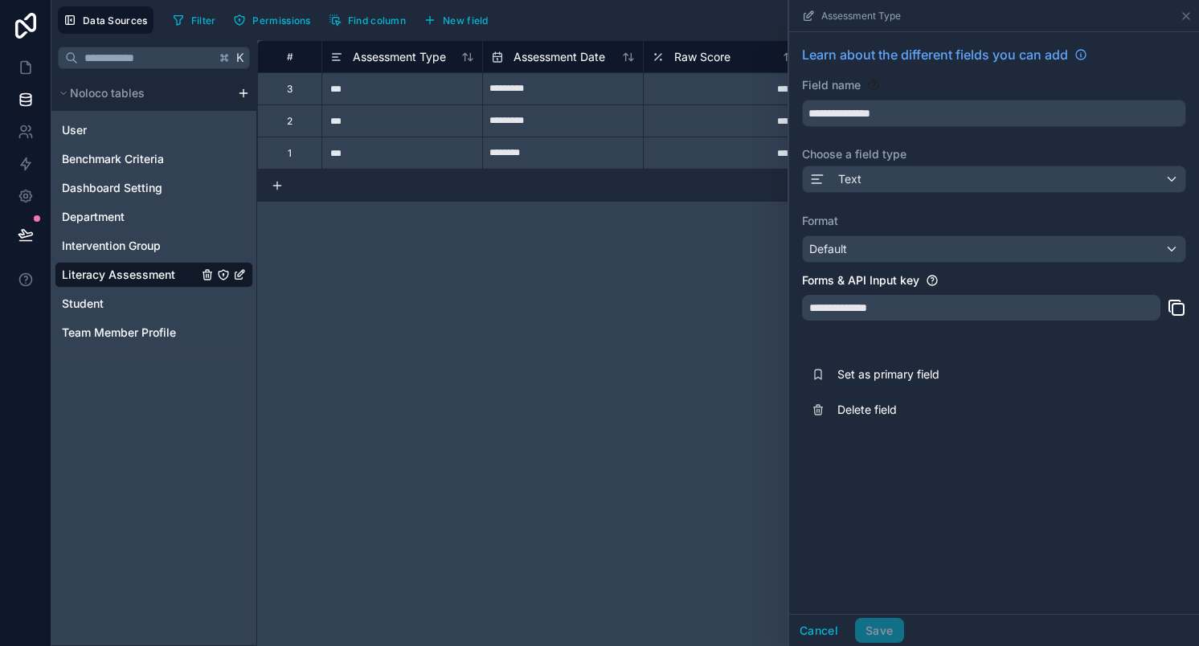
click at [631, 435] on div "**********" at bounding box center [728, 343] width 942 height 606
click at [632, 433] on div "**********" at bounding box center [728, 343] width 942 height 606
click at [1183, 18] on icon at bounding box center [1186, 16] width 6 height 6
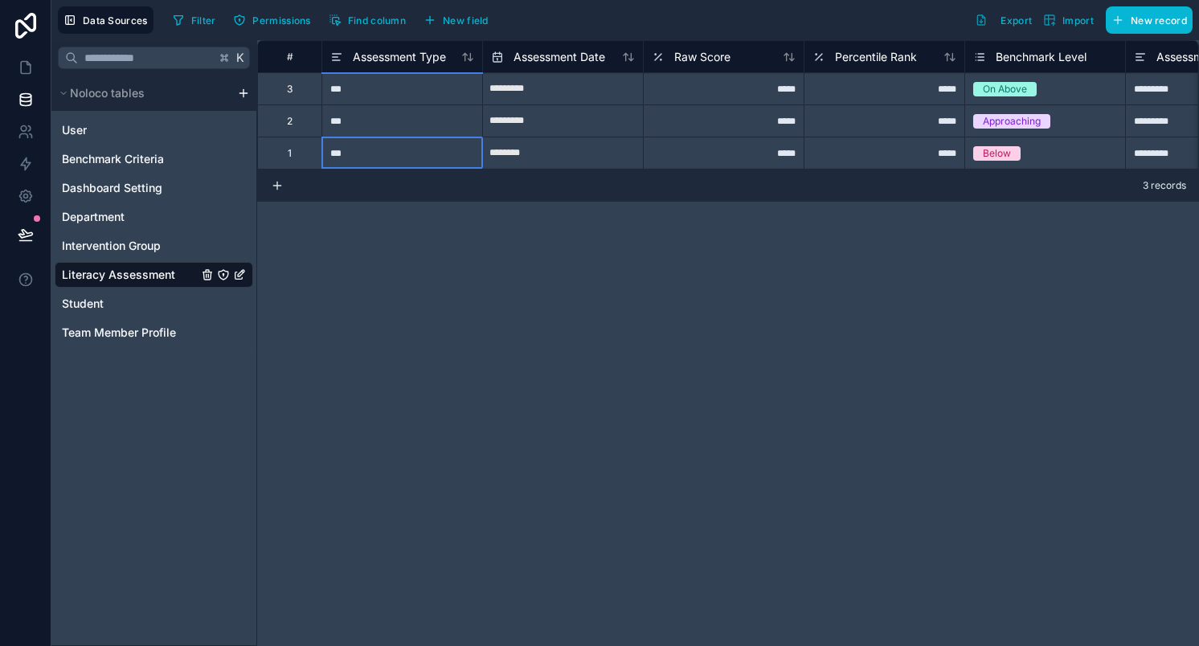
click at [383, 155] on div "***" at bounding box center [402, 153] width 161 height 32
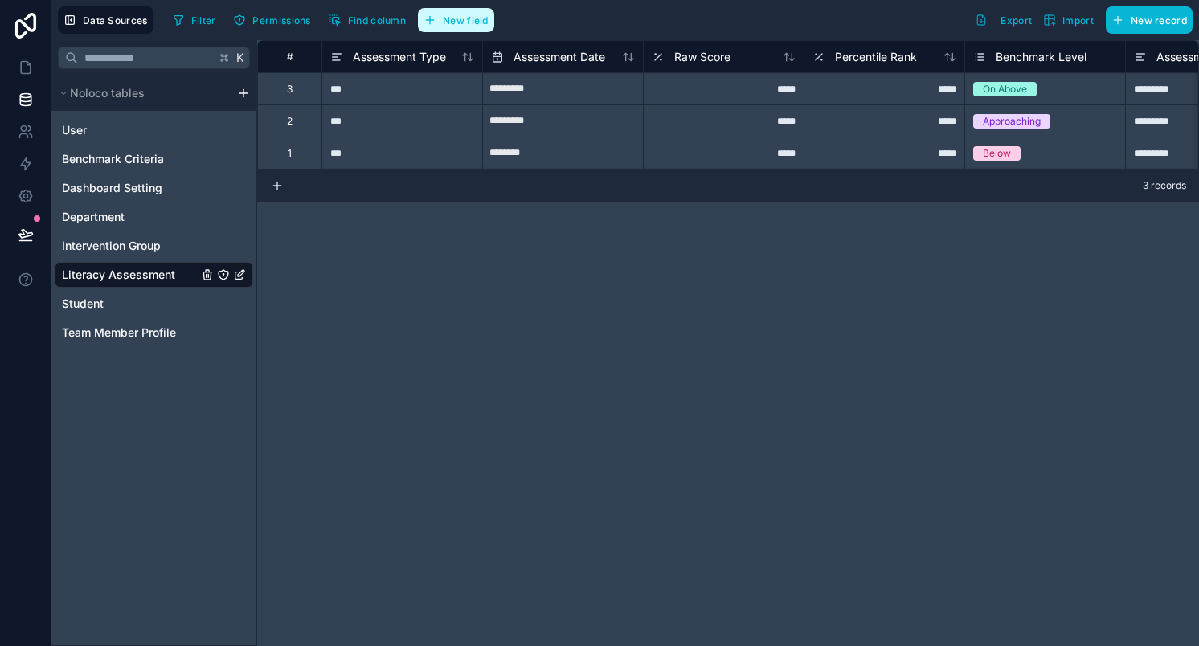
click at [465, 23] on span "New field" at bounding box center [466, 20] width 46 height 12
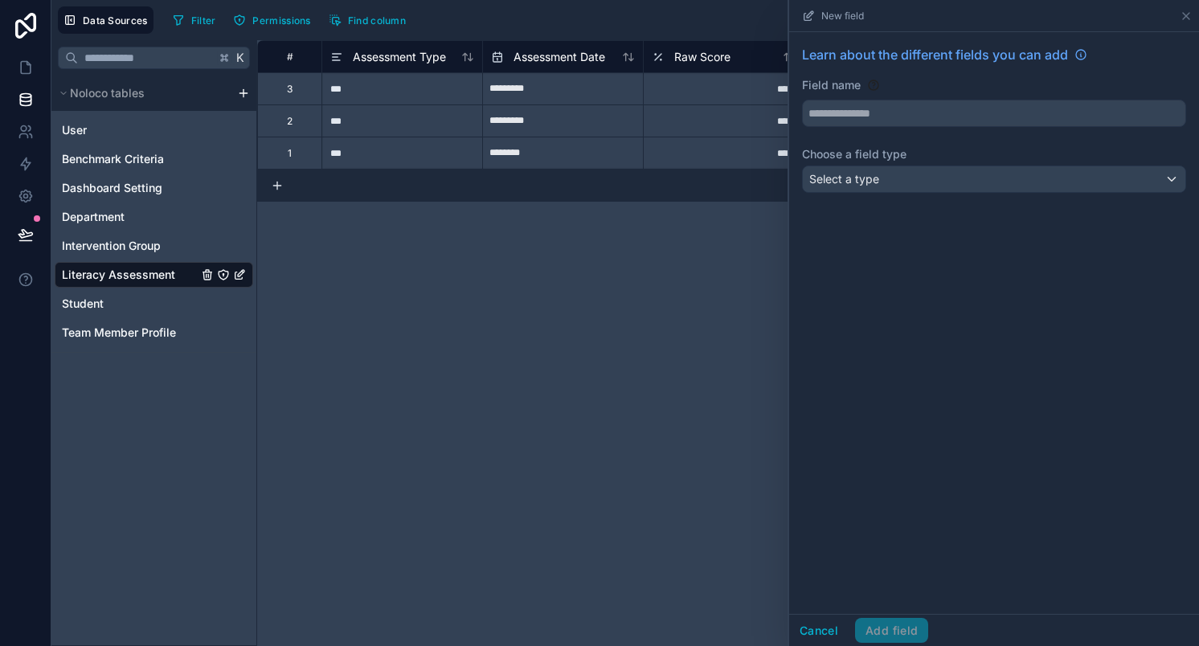
click at [704, 235] on div "**********" at bounding box center [728, 343] width 942 height 606
click at [1187, 17] on icon at bounding box center [1186, 16] width 13 height 13
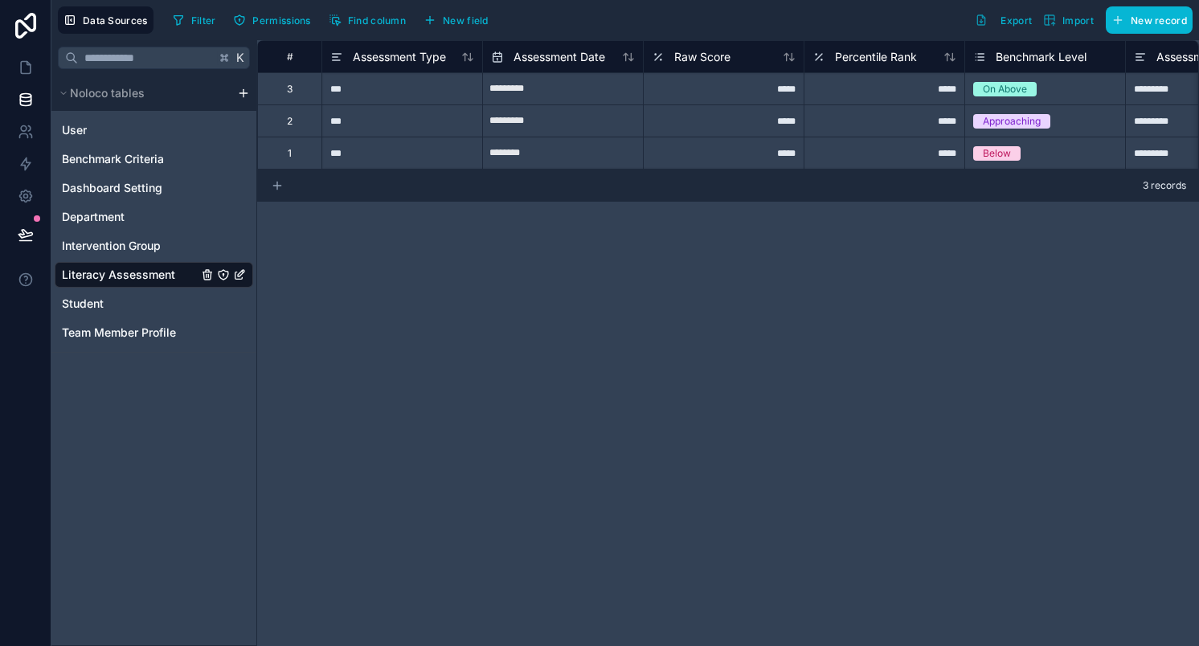
click at [277, 187] on icon at bounding box center [277, 185] width 13 height 13
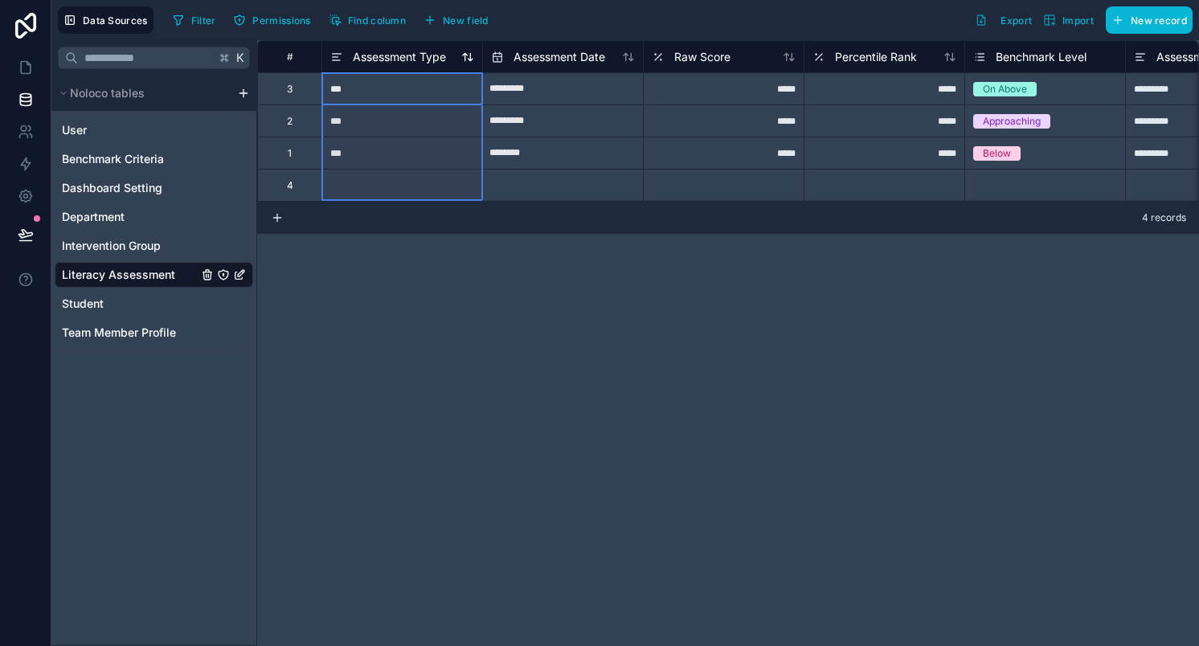
click at [378, 55] on span "Assessment Type" at bounding box center [399, 57] width 93 height 16
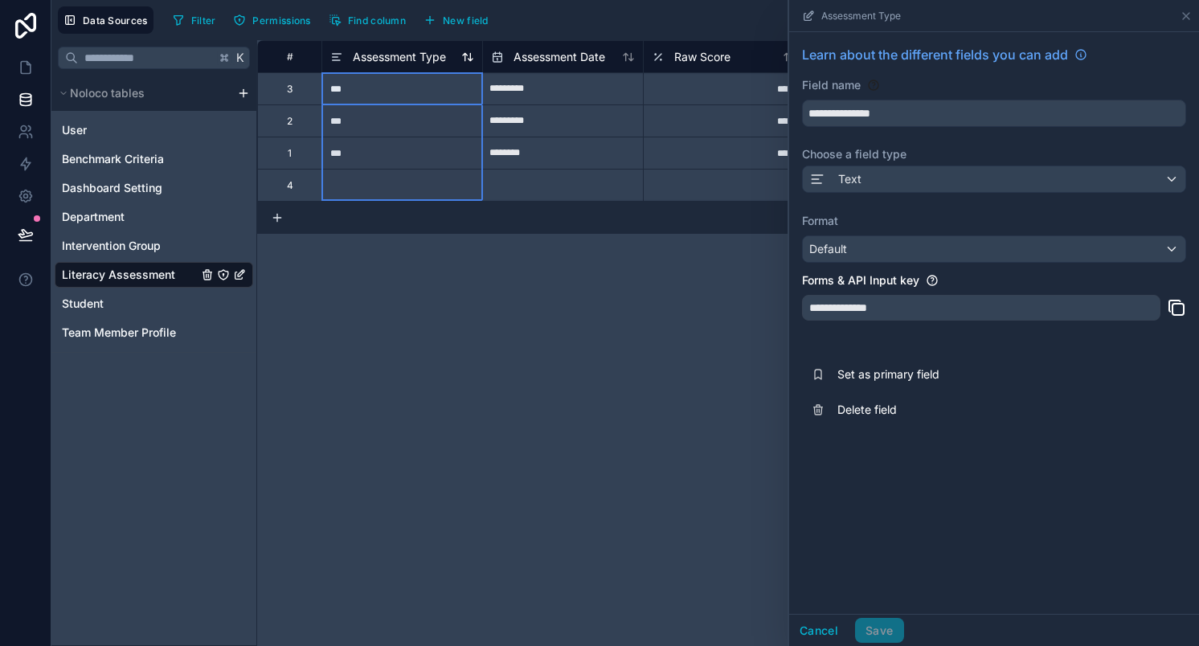
click at [378, 55] on span "Assessment Type" at bounding box center [399, 57] width 93 height 16
click at [922, 109] on input "**********" at bounding box center [994, 113] width 383 height 26
paste input "**********"
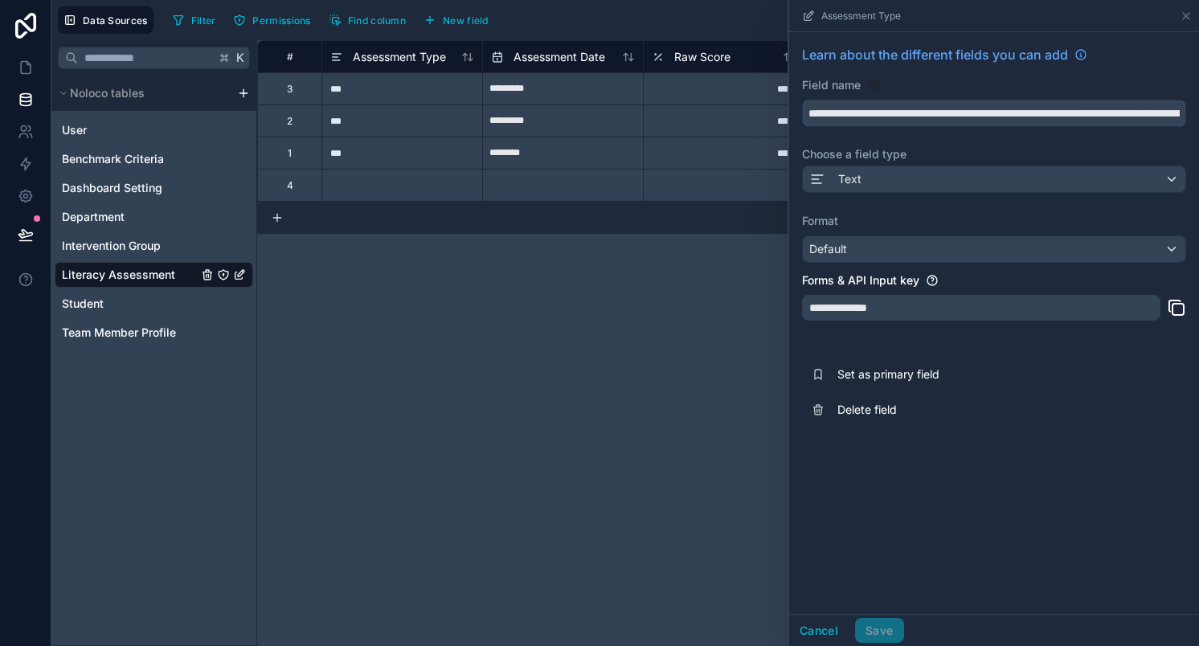
scroll to position [0, 2674]
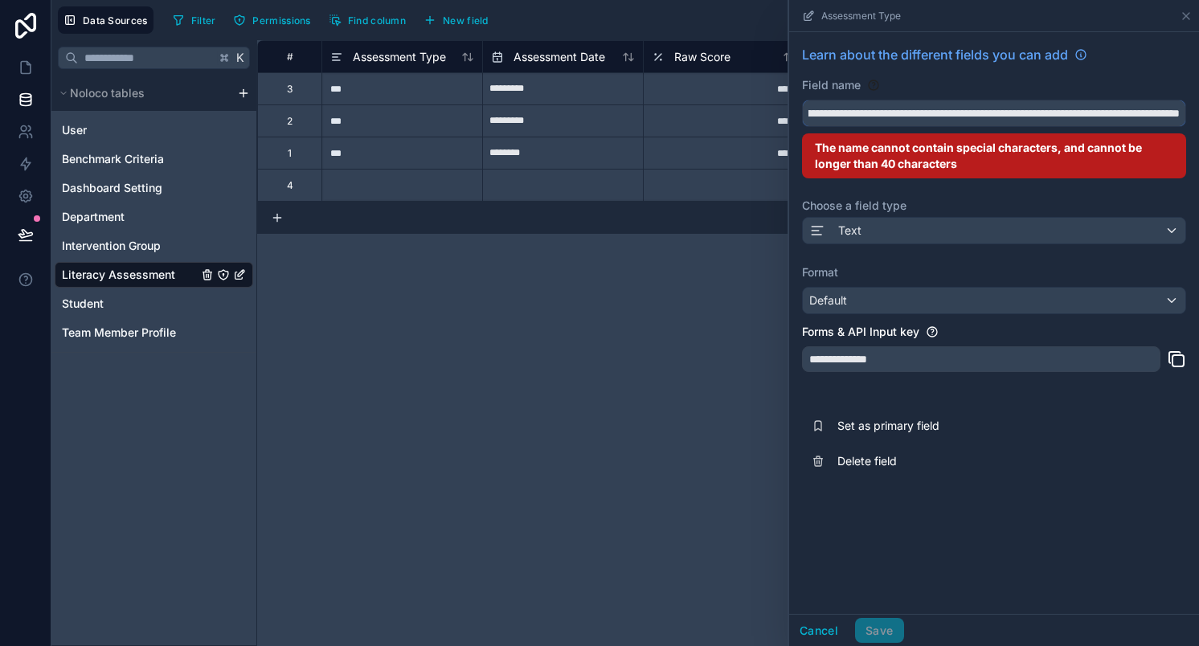
type input "**********"
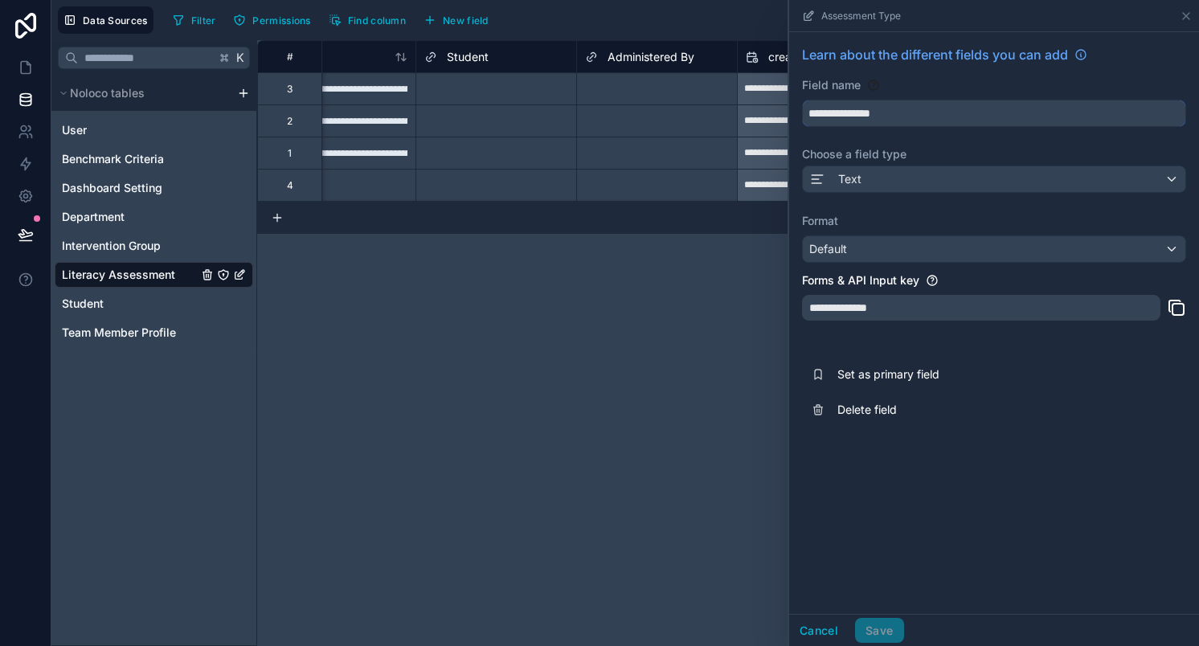
scroll to position [0, 1052]
click at [429, 57] on span "Student" at bounding box center [447, 57] width 42 height 16
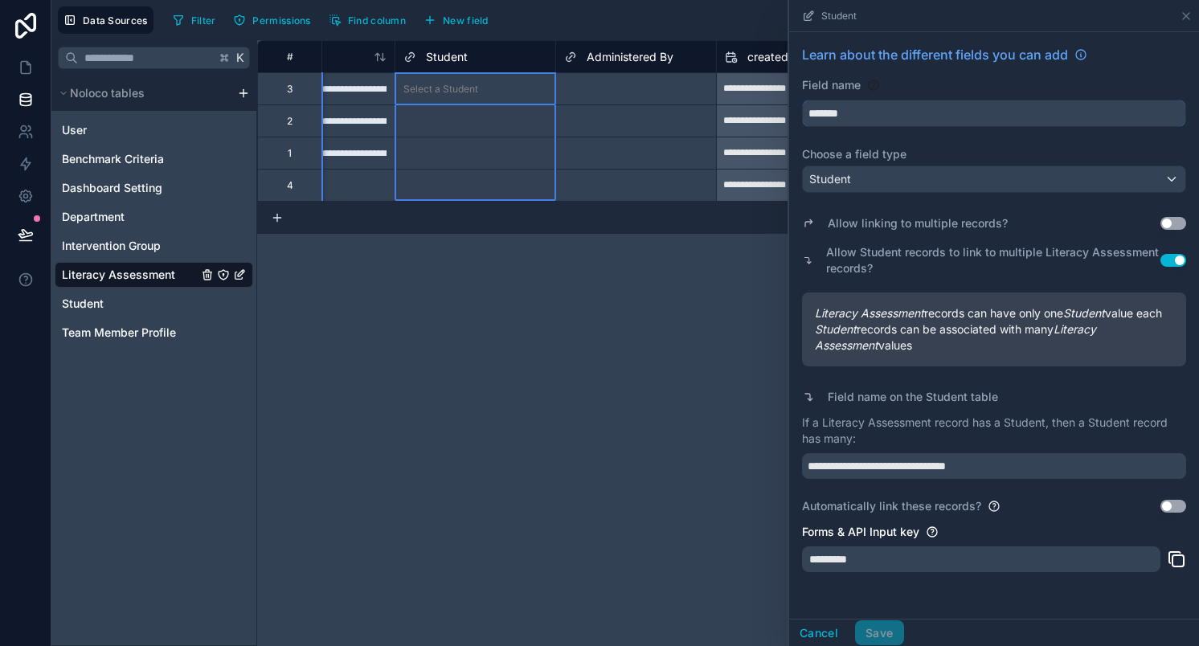
click at [891, 120] on input "*******" at bounding box center [994, 113] width 383 height 26
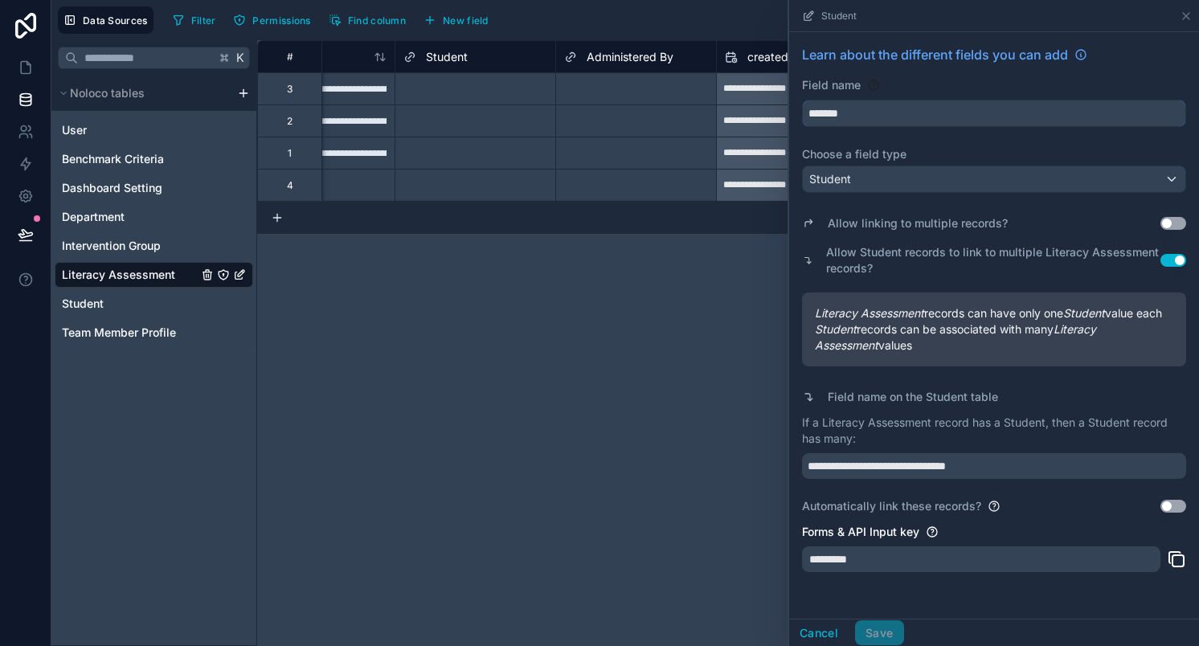
click at [891, 120] on input "*******" at bounding box center [994, 113] width 383 height 26
click at [1170, 222] on button "Use setting" at bounding box center [1174, 223] width 26 height 13
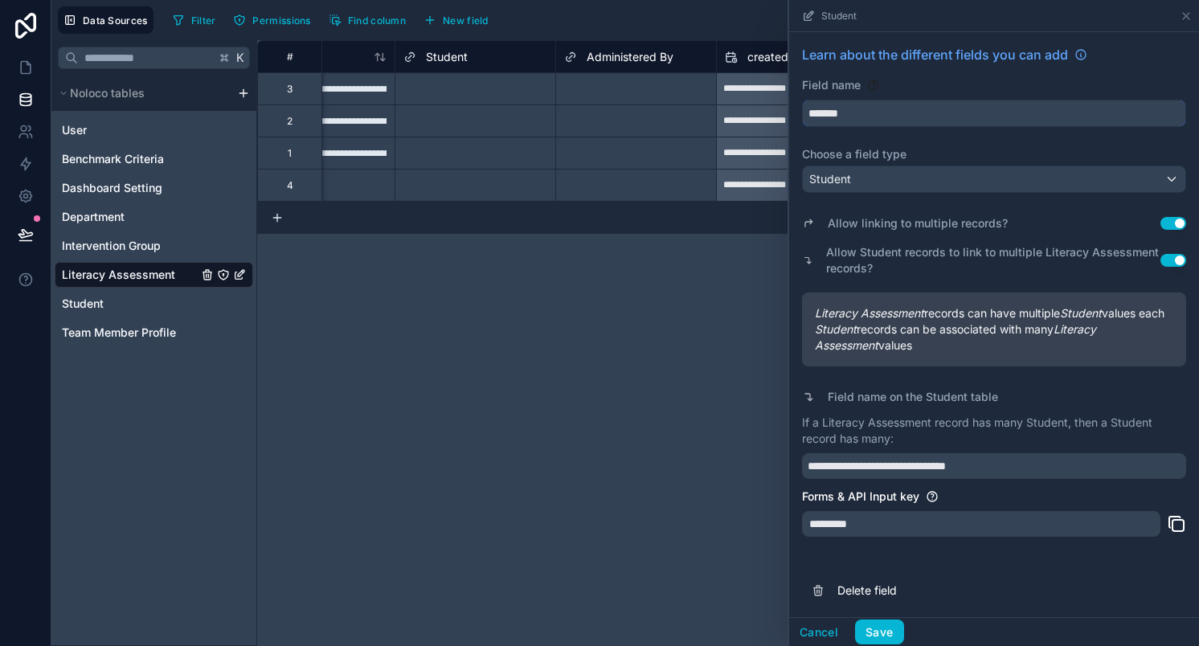
click at [846, 112] on input "*******" at bounding box center [994, 113] width 383 height 26
paste input "**********"
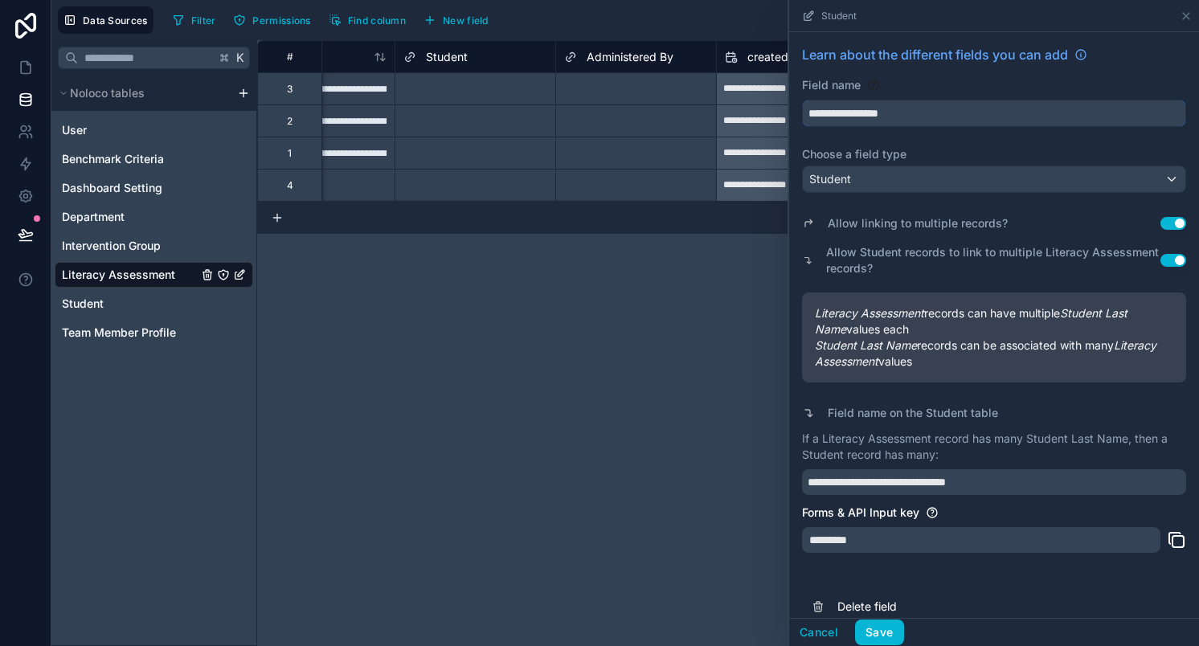
type input "*******"
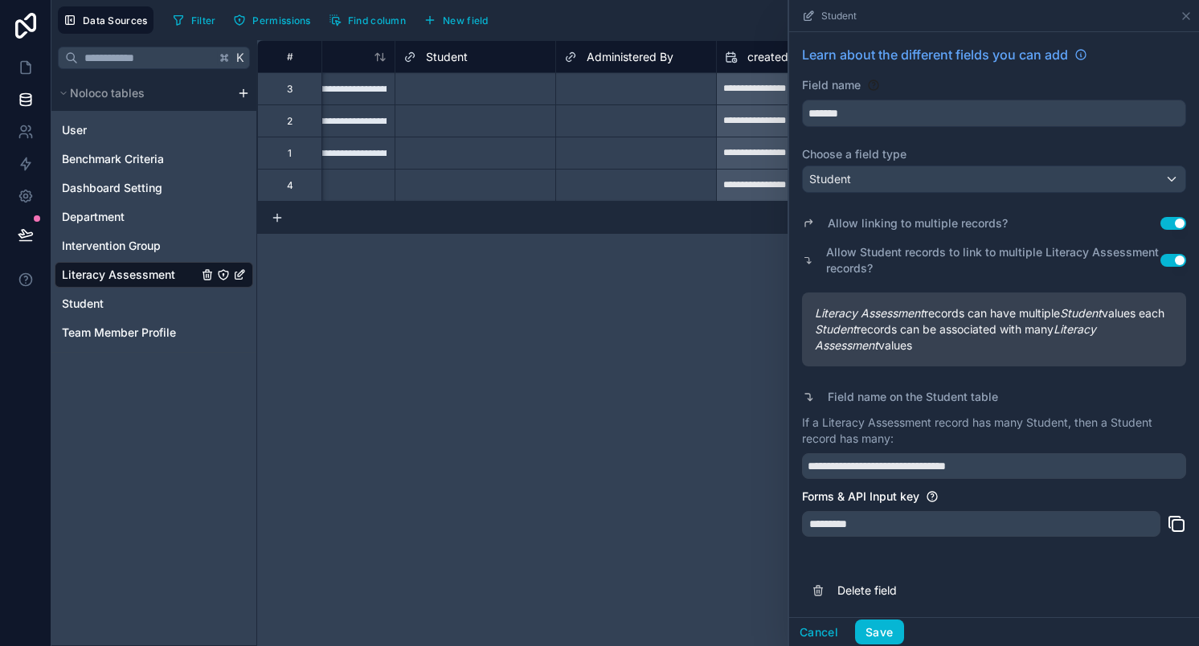
click at [695, 312] on div "**********" at bounding box center [728, 343] width 942 height 606
click at [563, 392] on div "**********" at bounding box center [728, 343] width 942 height 606
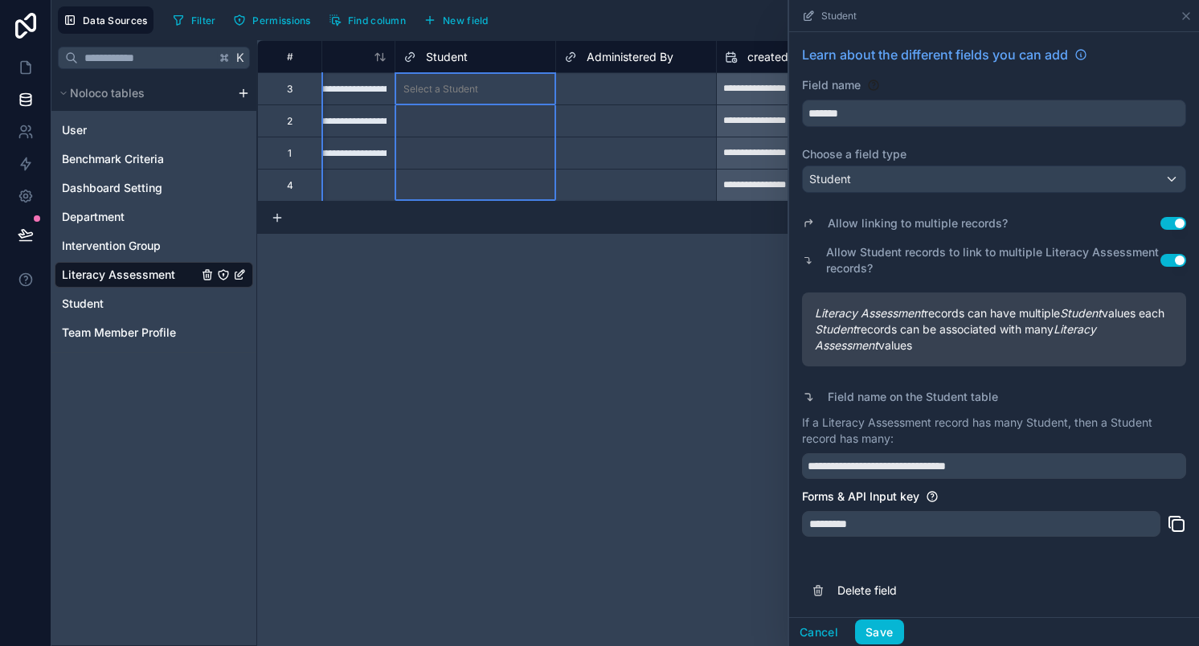
click at [526, 60] on div "Student" at bounding box center [476, 56] width 144 height 19
drag, startPoint x: 455, startPoint y: 54, endPoint x: 405, endPoint y: 54, distance: 49.8
click at [405, 54] on div "Student" at bounding box center [436, 56] width 64 height 19
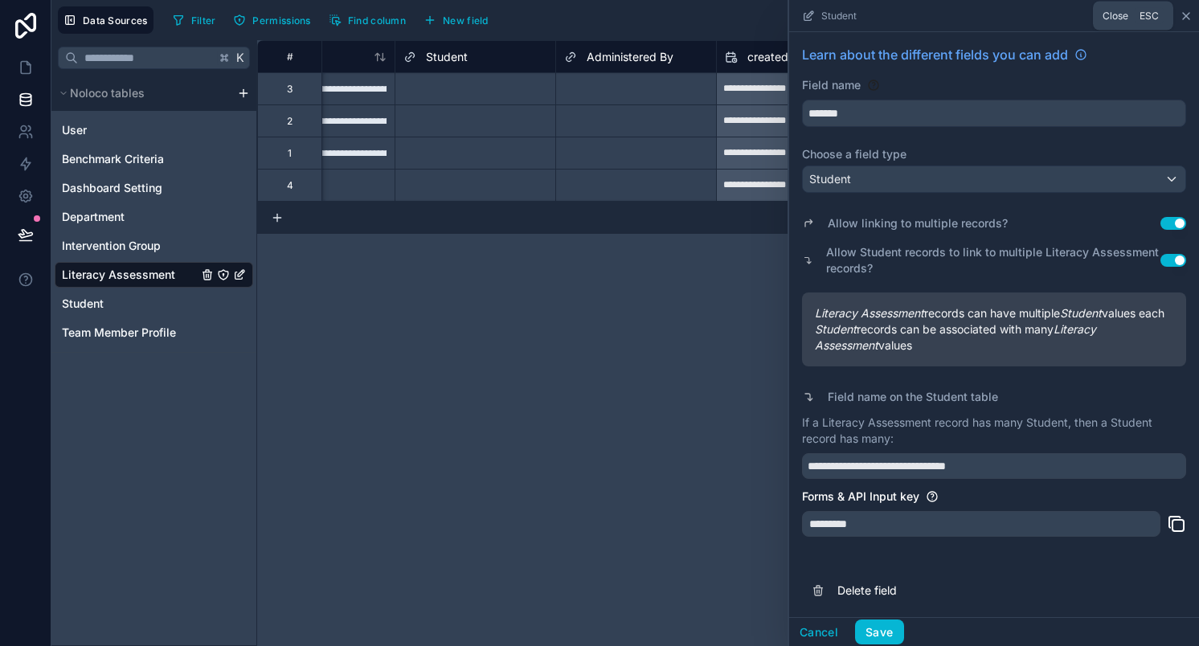
click at [1184, 17] on icon at bounding box center [1186, 16] width 6 height 6
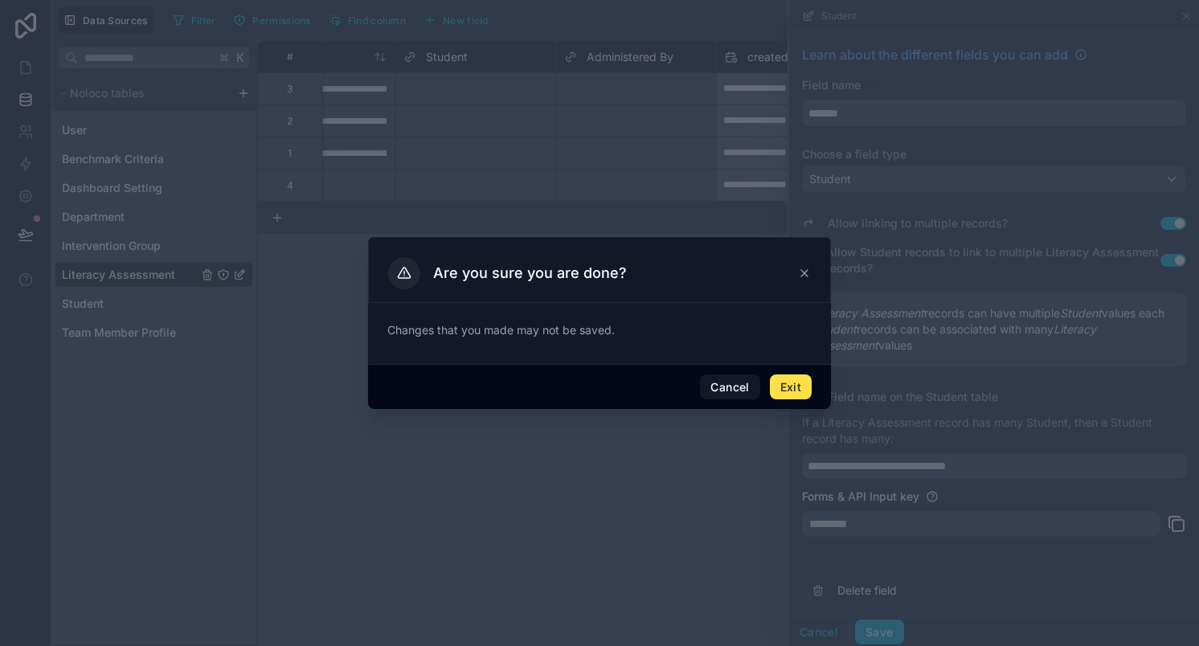
click at [806, 277] on icon at bounding box center [804, 273] width 13 height 13
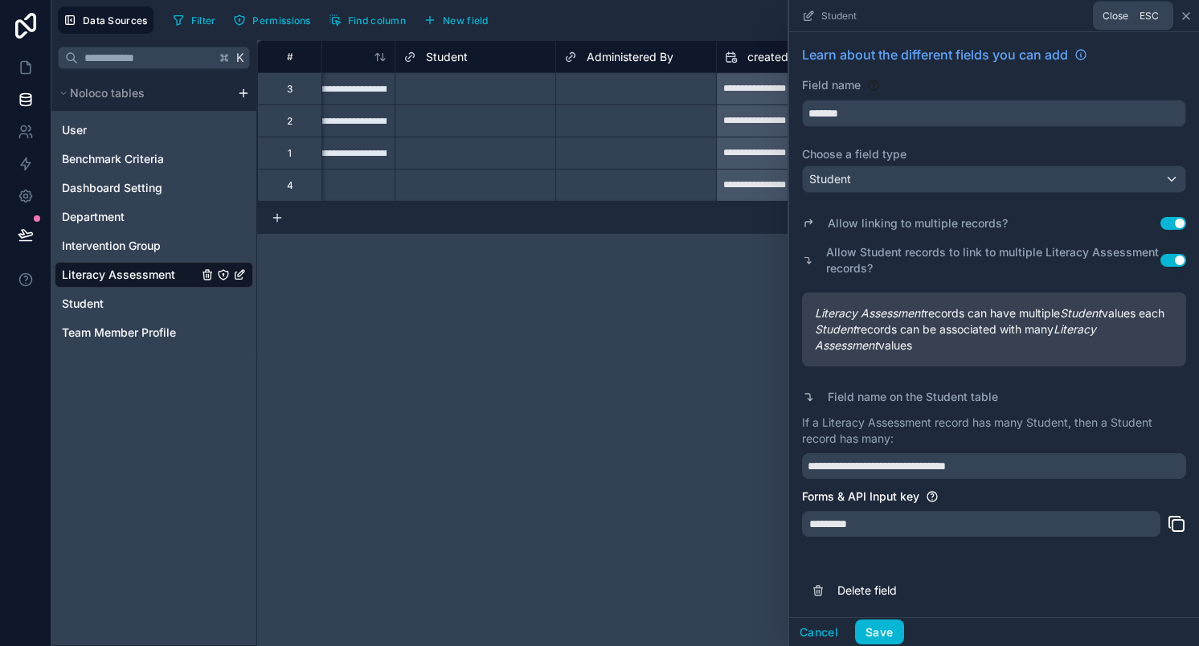
click at [1186, 18] on icon at bounding box center [1186, 16] width 13 height 13
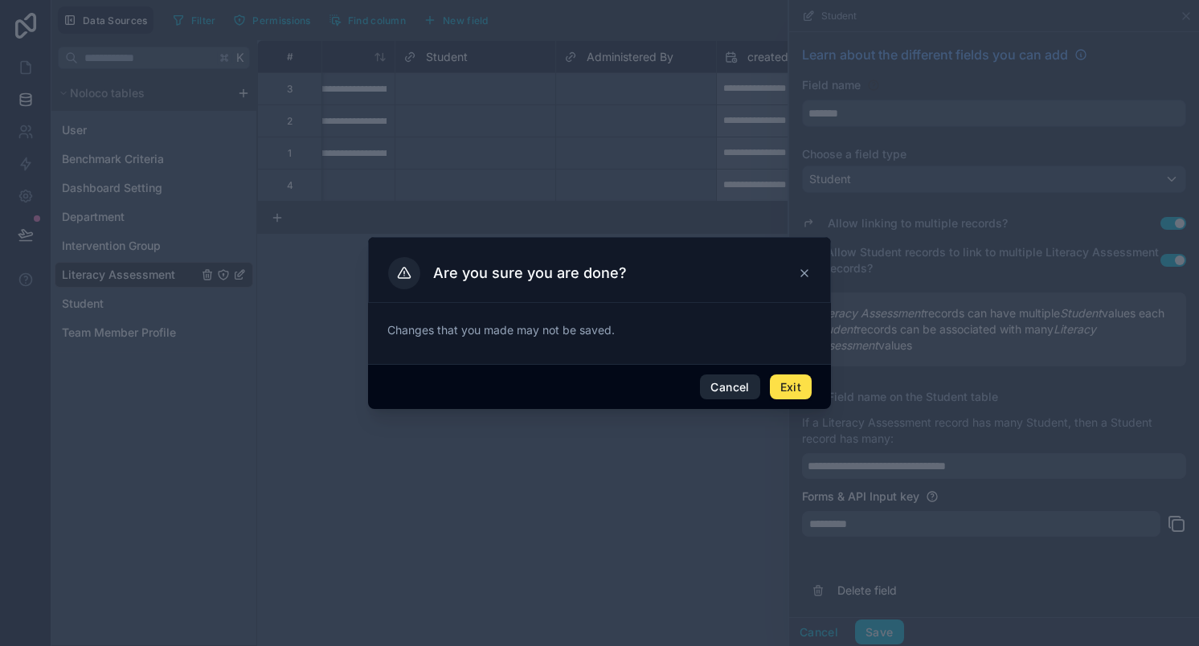
click at [733, 376] on button "Cancel" at bounding box center [729, 388] width 59 height 26
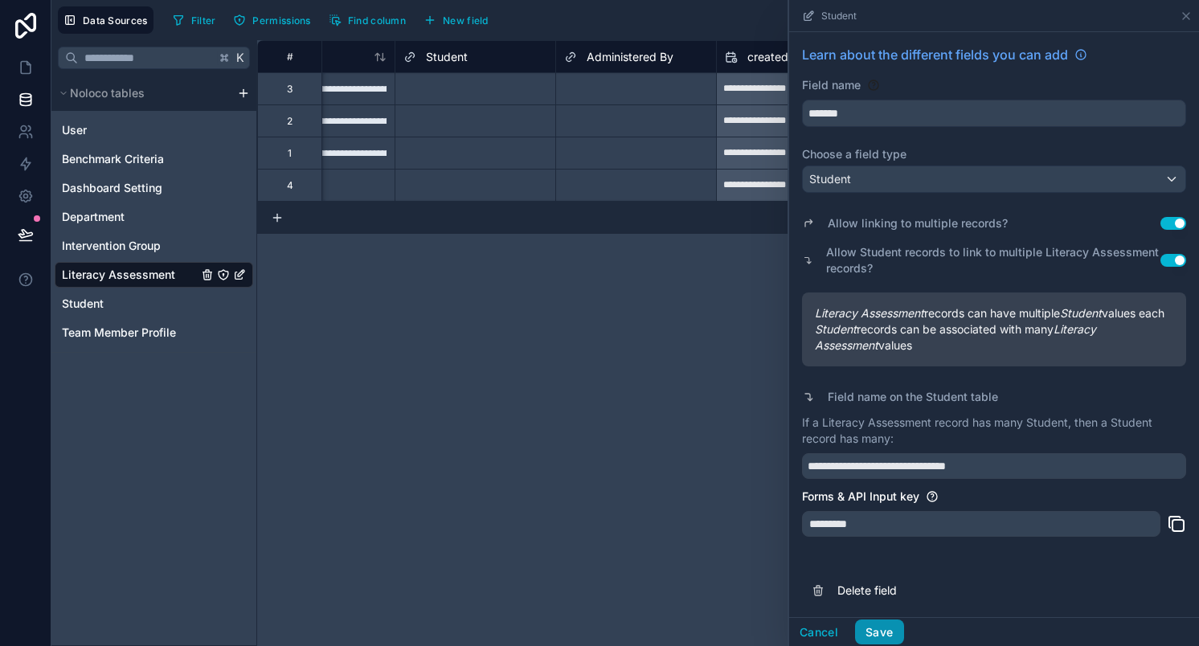
click at [866, 633] on button "Save" at bounding box center [879, 633] width 48 height 26
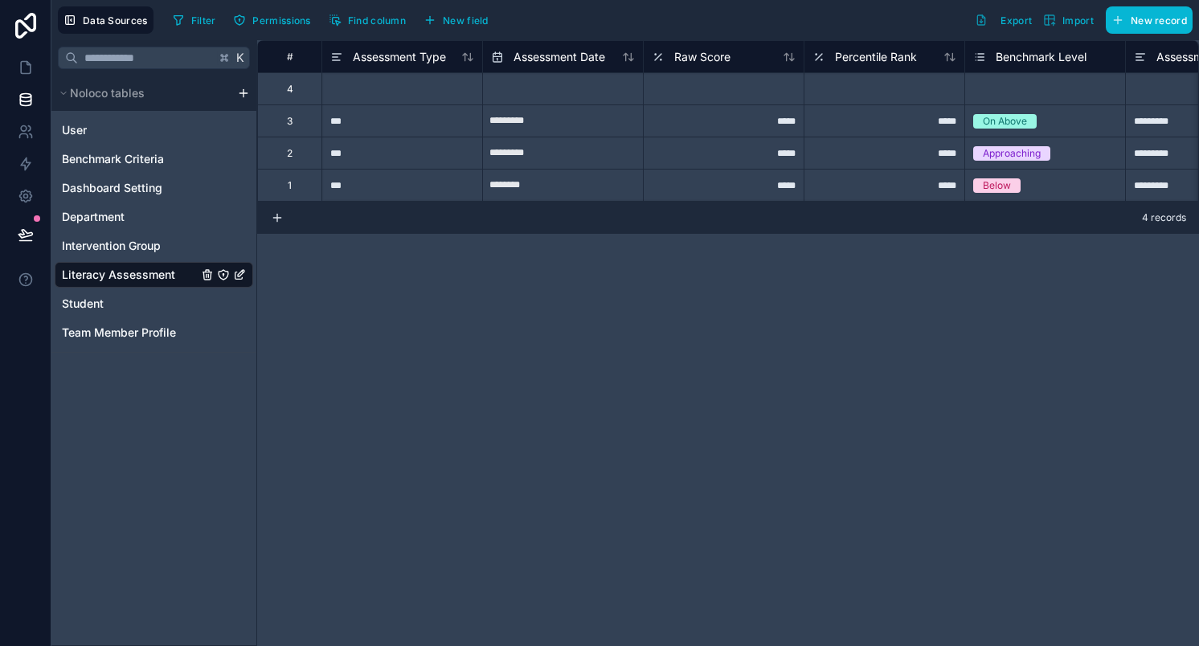
click at [354, 92] on div at bounding box center [402, 88] width 161 height 32
click at [189, 94] on button "Noloco tables" at bounding box center [143, 93] width 176 height 23
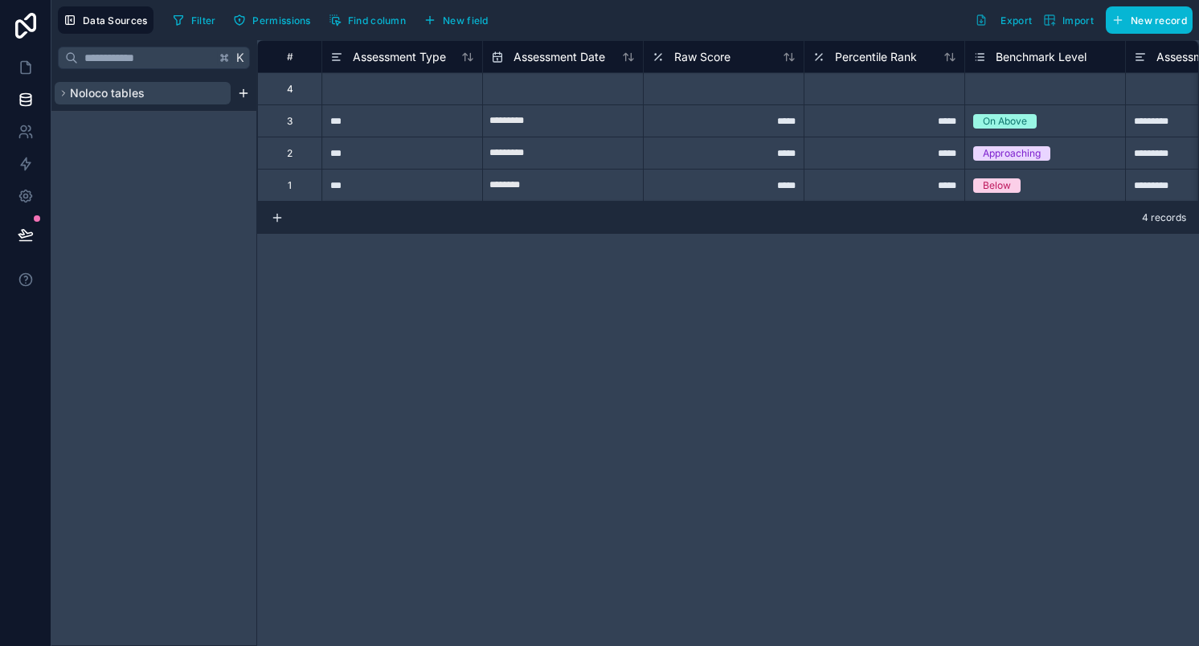
click at [189, 94] on button "Noloco tables" at bounding box center [143, 93] width 176 height 23
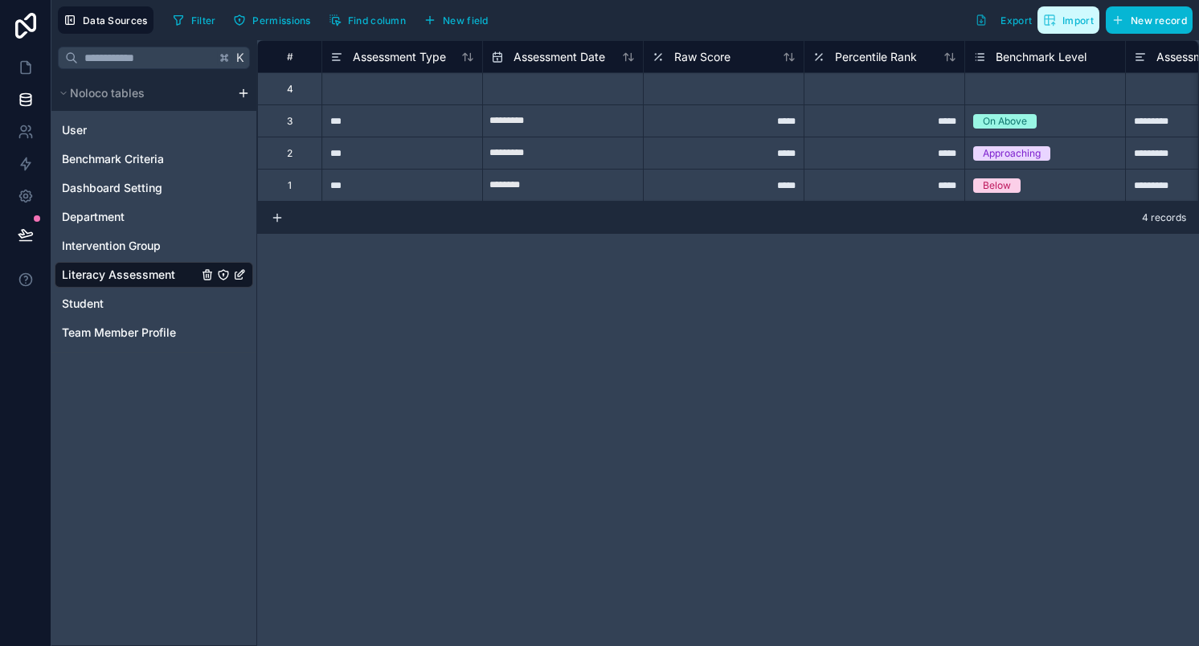
click at [1069, 15] on span "Import" at bounding box center [1078, 20] width 31 height 12
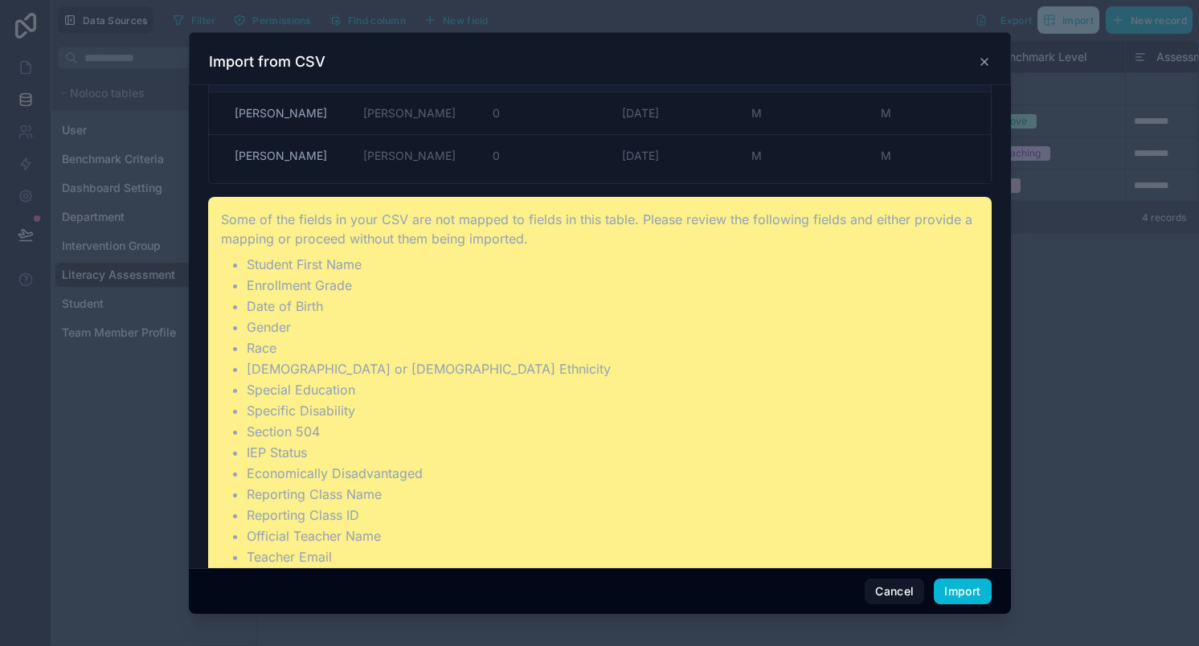
scroll to position [303, 0]
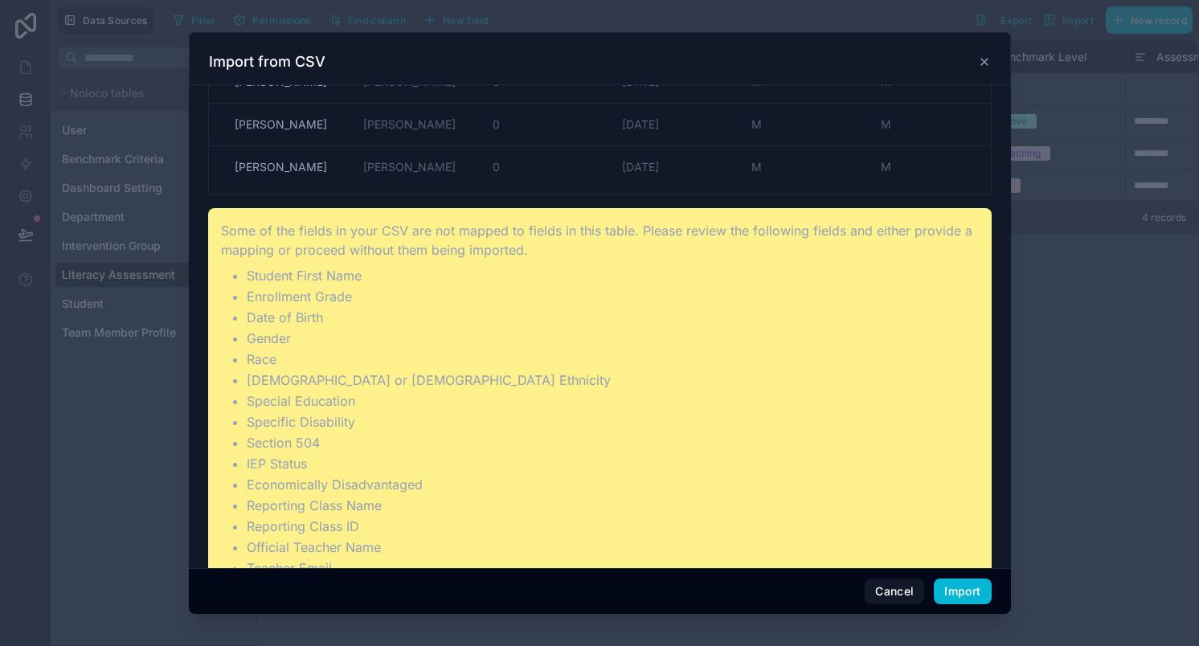
click at [285, 318] on li "Date of Birth" at bounding box center [613, 317] width 732 height 19
click at [408, 259] on div "Some of the fields in your CSV are not mapped to fields in this table. Please r…" at bounding box center [600, 545] width 784 height 675
drag, startPoint x: 248, startPoint y: 275, endPoint x: 416, endPoint y: 283, distance: 169.0
click at [416, 283] on li "Student First Name" at bounding box center [613, 275] width 732 height 19
click at [261, 301] on li "Enrollment Grade" at bounding box center [613, 296] width 732 height 19
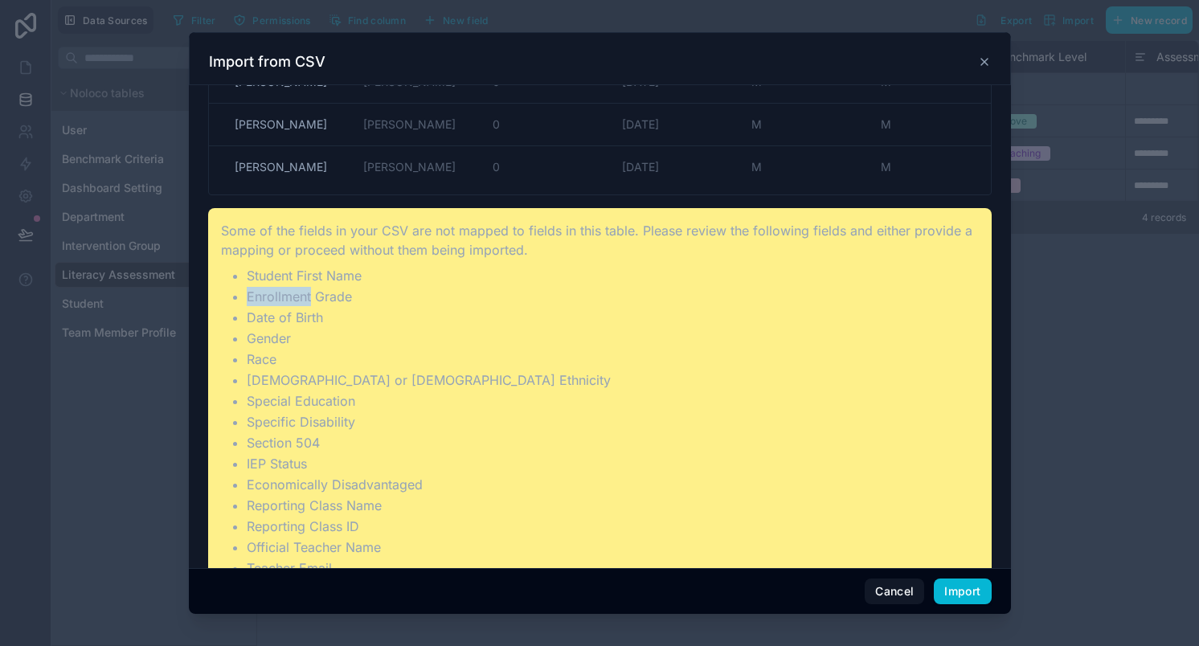
click at [261, 301] on li "Enrollment Grade" at bounding box center [613, 296] width 732 height 19
copy li "Enrollment Grade"
click at [889, 592] on button "Cancel" at bounding box center [894, 592] width 59 height 26
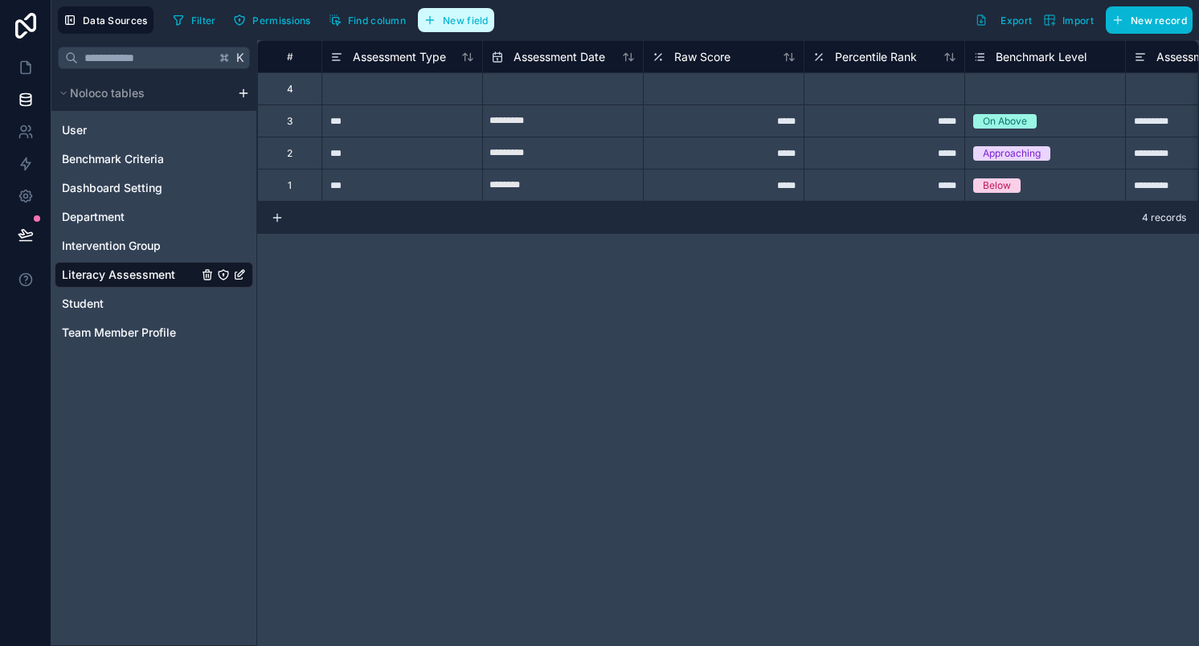
click at [468, 26] on button "New field" at bounding box center [456, 20] width 76 height 24
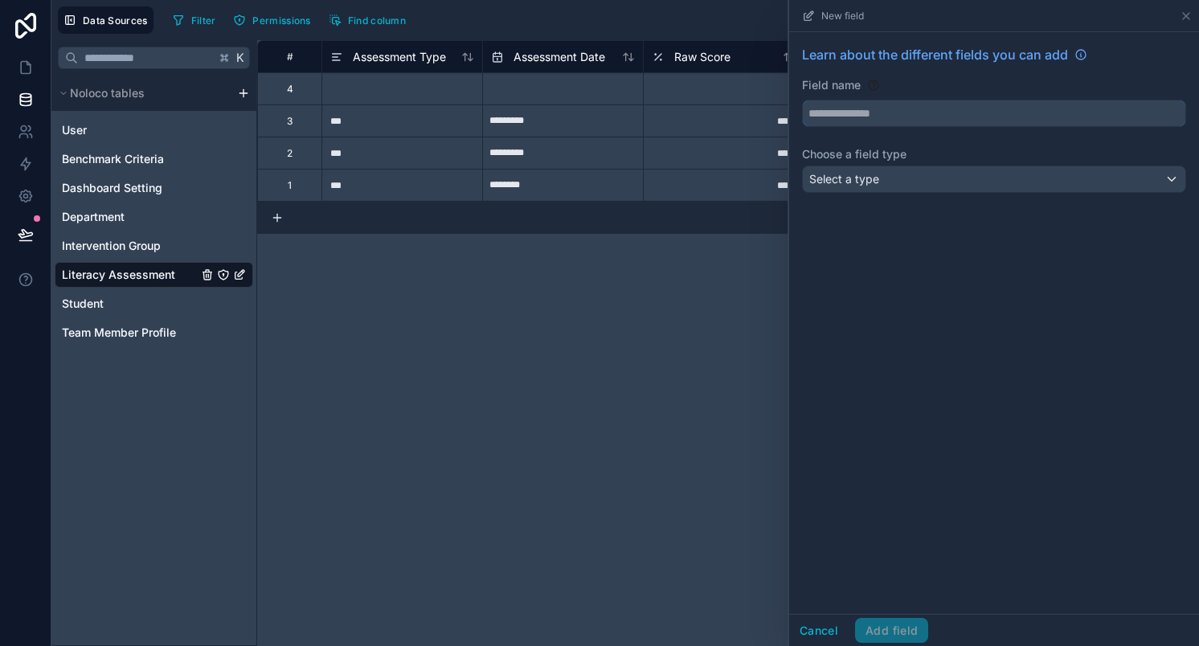
click at [877, 107] on input "text" at bounding box center [994, 113] width 383 height 26
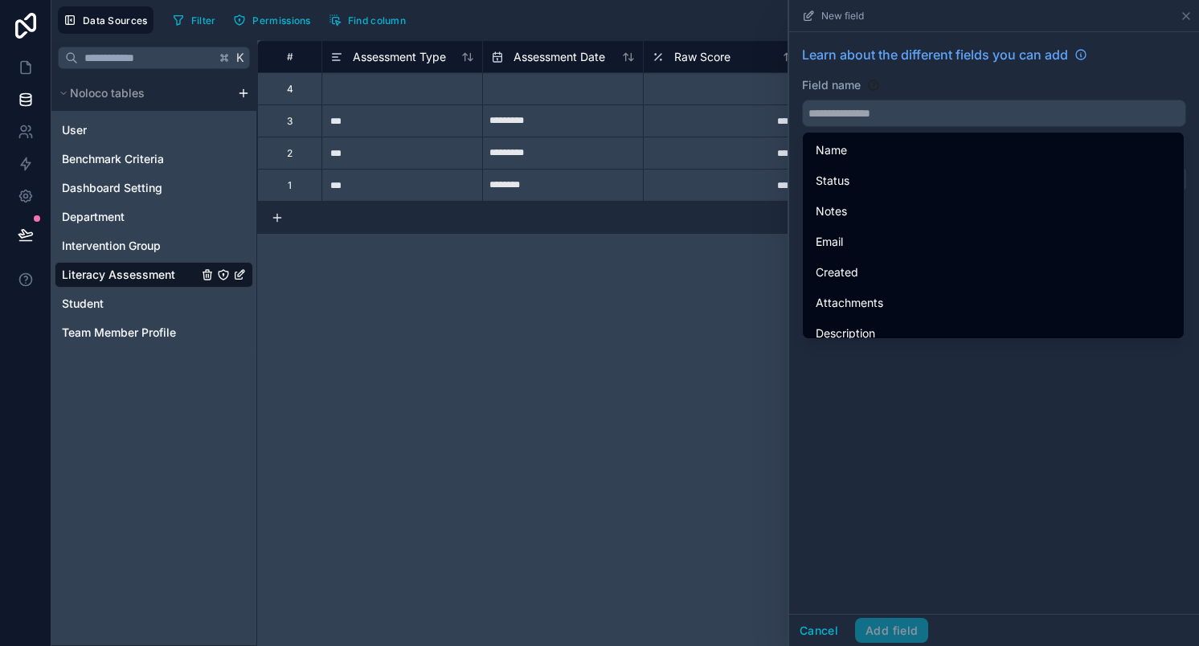
click at [937, 461] on div "Learn about the different fields you can add Field name Choose a field type Sel…" at bounding box center [994, 323] width 410 height 582
click at [841, 116] on input "text" at bounding box center [994, 113] width 383 height 26
paste input "**********"
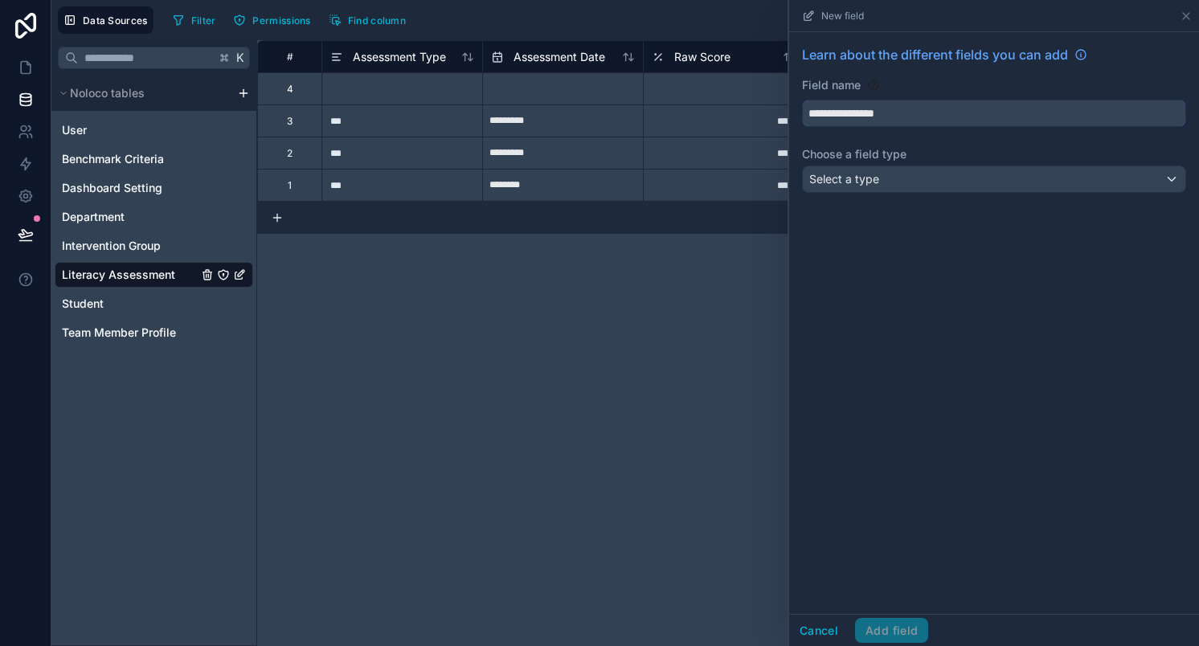
type input "**********"
click at [908, 182] on div "Select a type" at bounding box center [994, 179] width 383 height 26
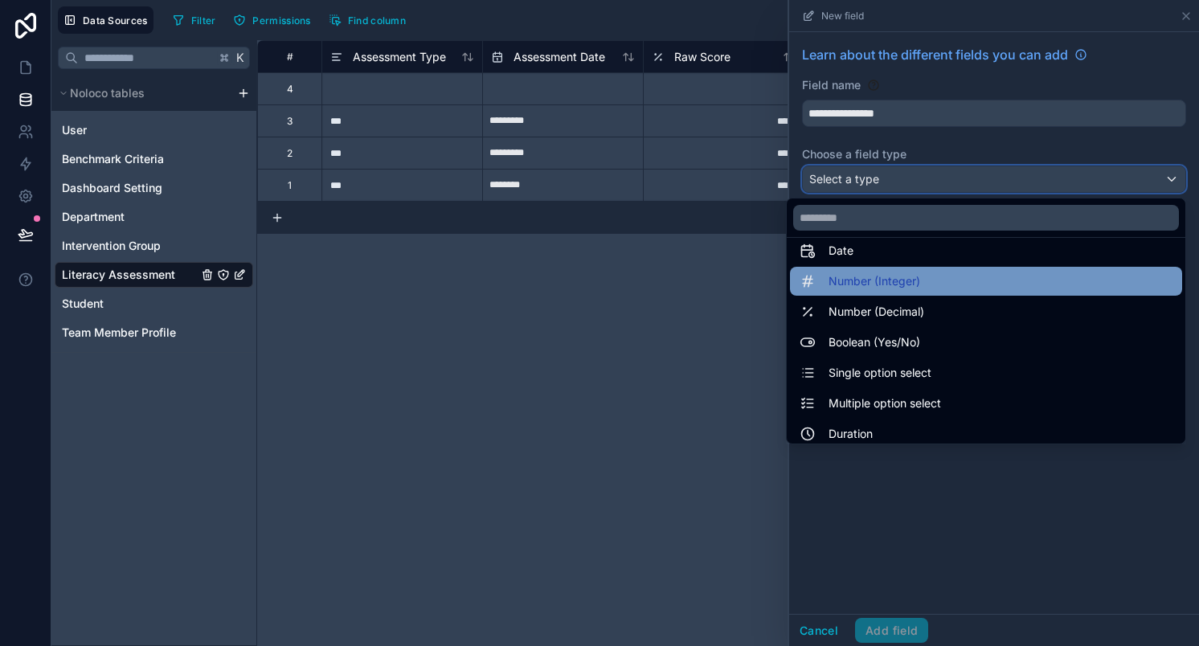
scroll to position [49, 0]
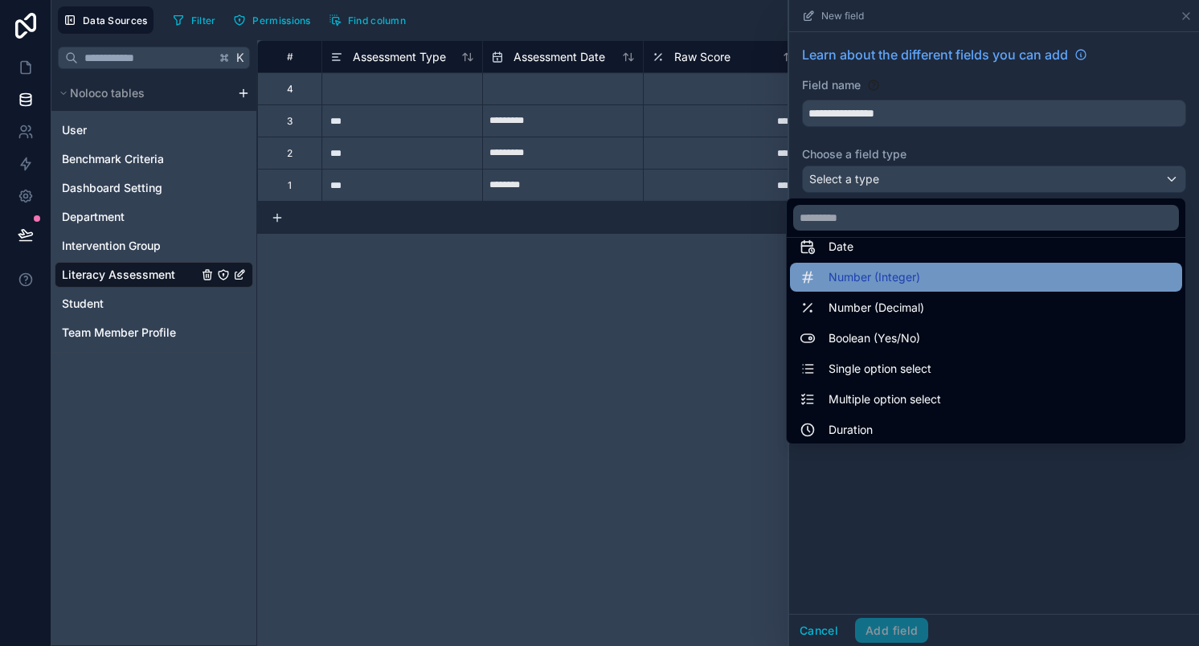
click at [953, 276] on div "Number (Integer)" at bounding box center [986, 277] width 373 height 19
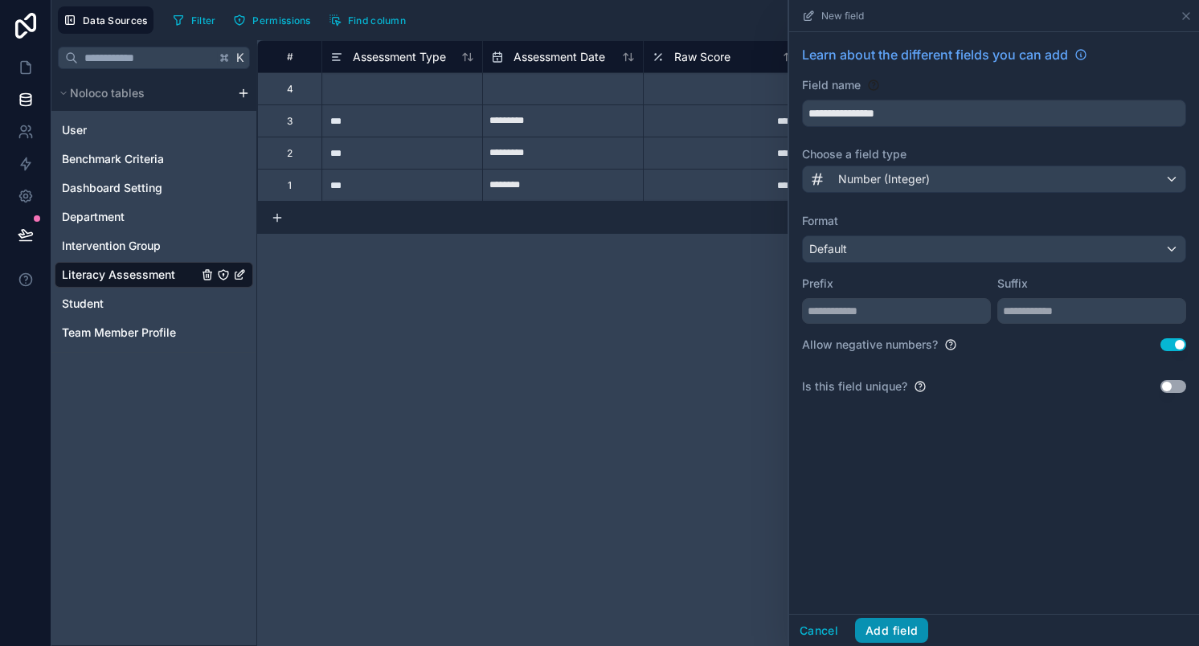
click at [905, 633] on button "Add field" at bounding box center [891, 631] width 73 height 26
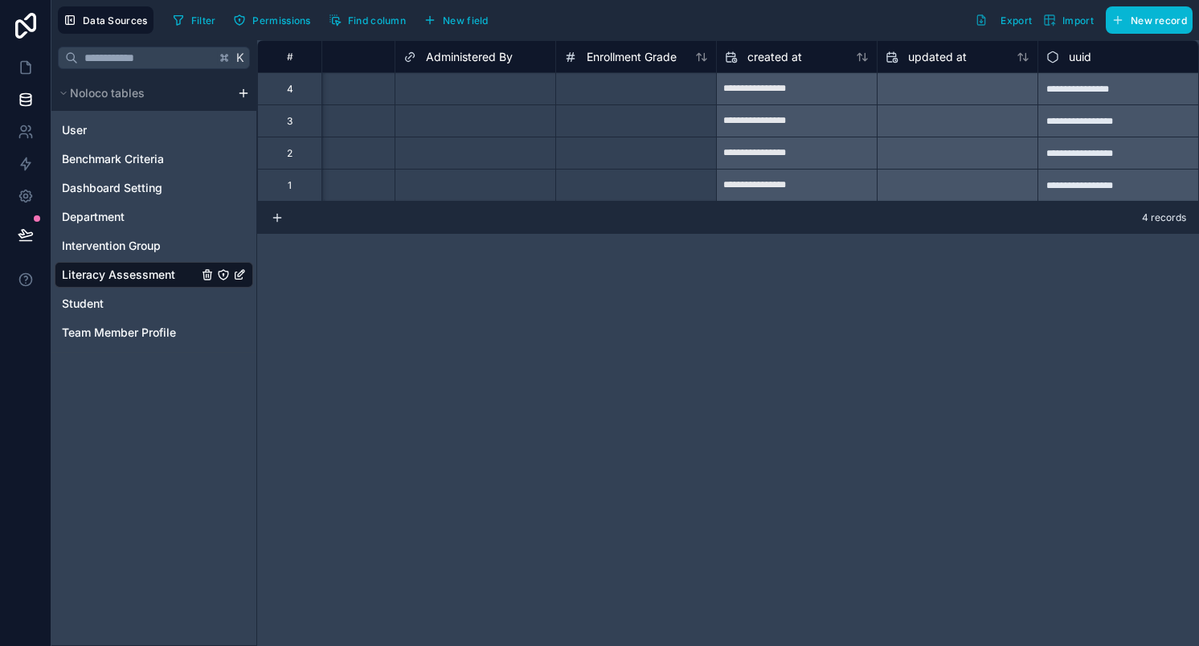
scroll to position [0, 1212]
click at [475, 17] on span "New field" at bounding box center [466, 20] width 46 height 12
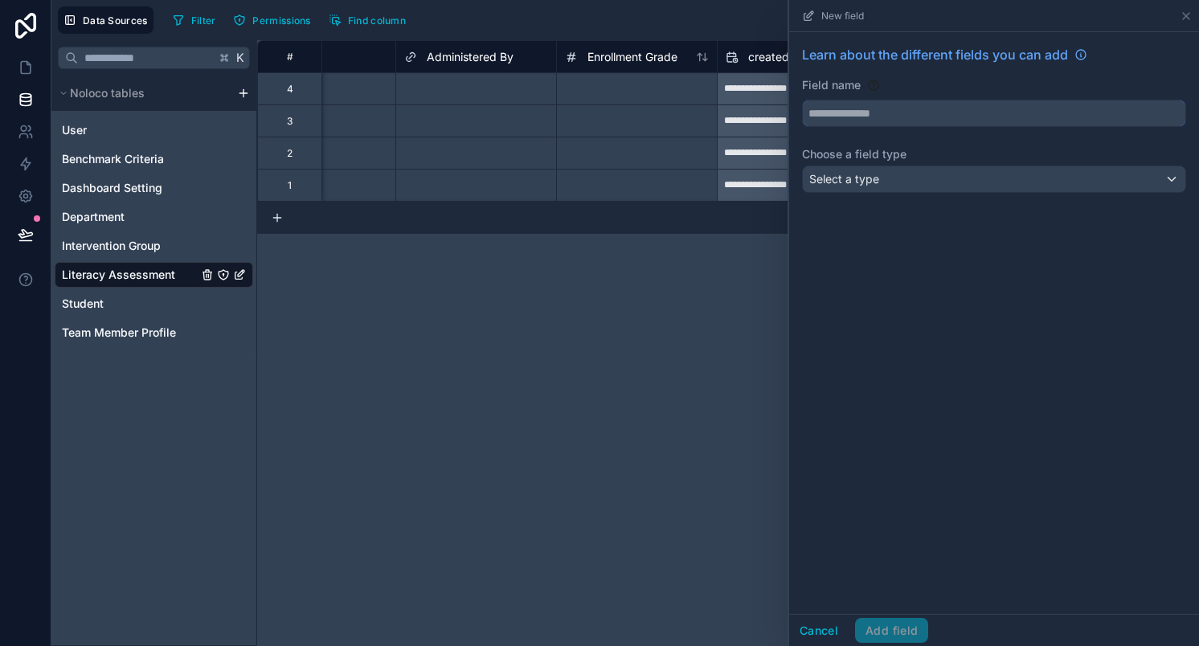
click at [881, 109] on input "text" at bounding box center [994, 113] width 383 height 26
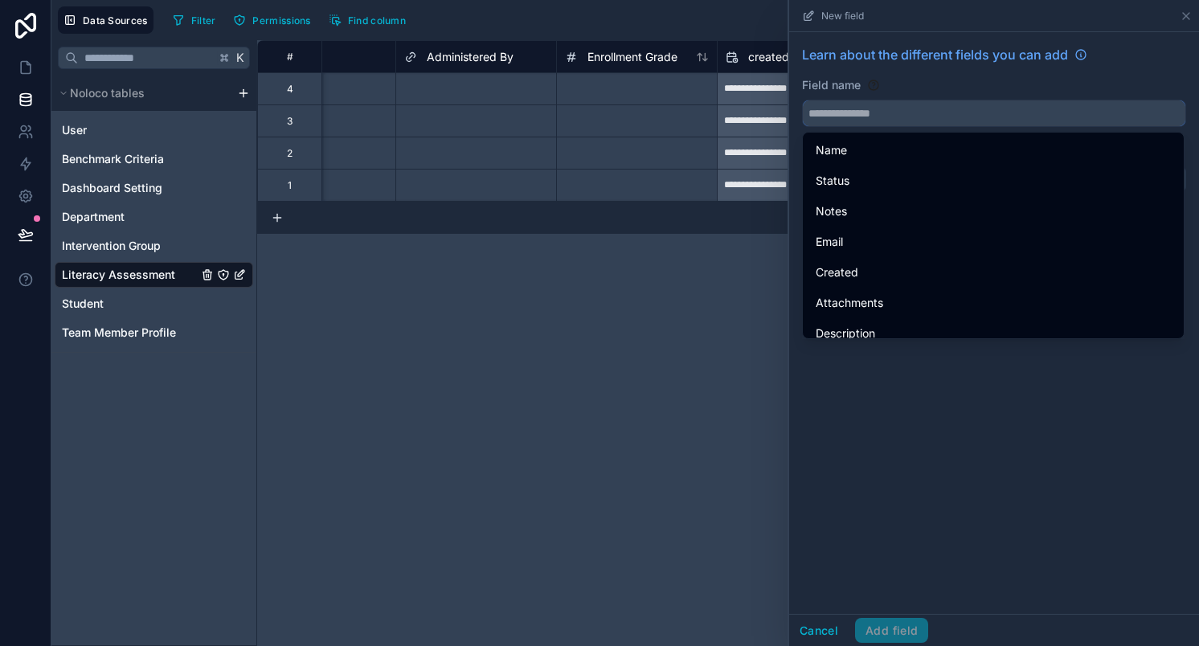
paste input "*********"
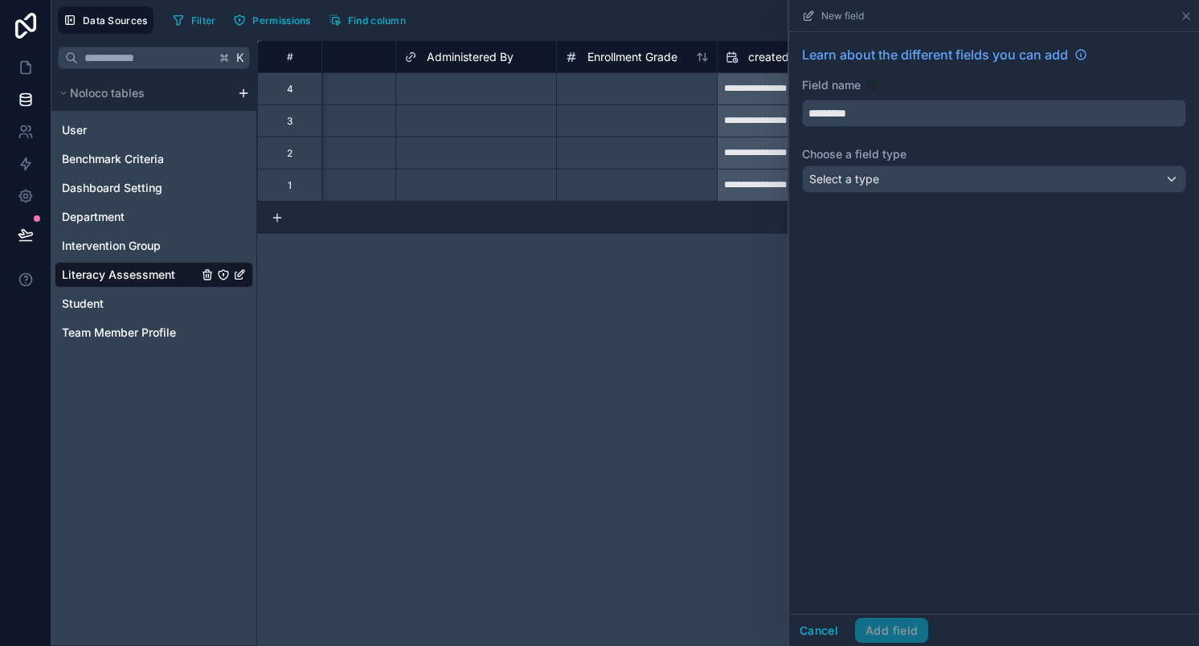
type input "*********"
click at [883, 174] on div "Select a type" at bounding box center [994, 179] width 383 height 26
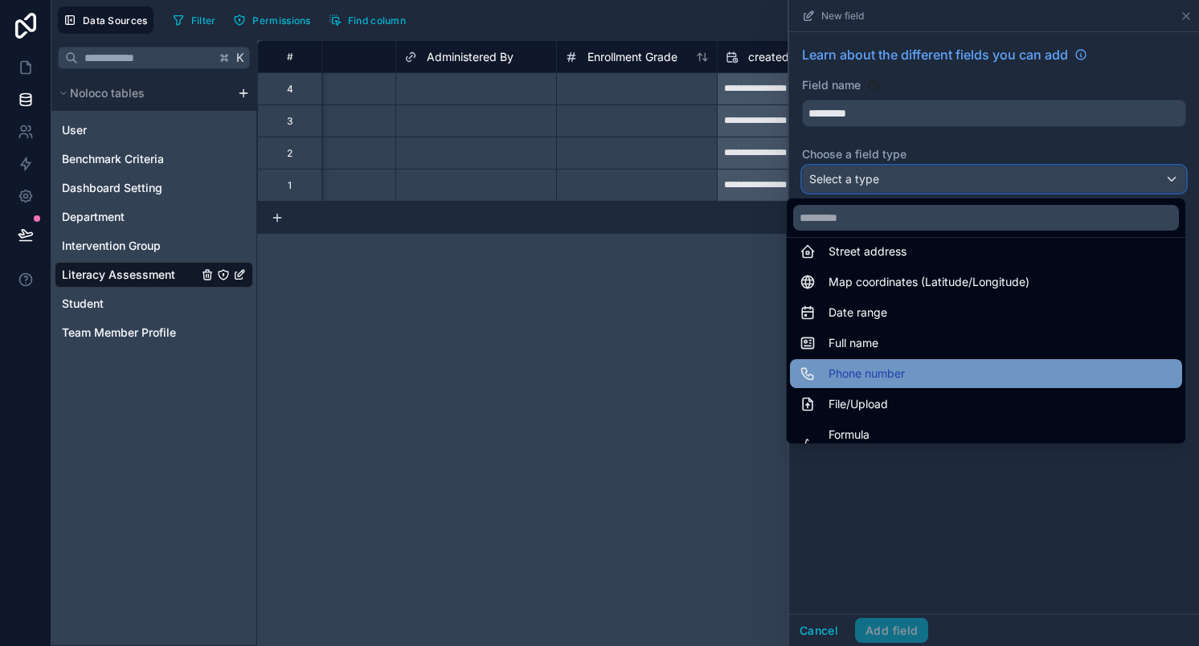
scroll to position [253, 0]
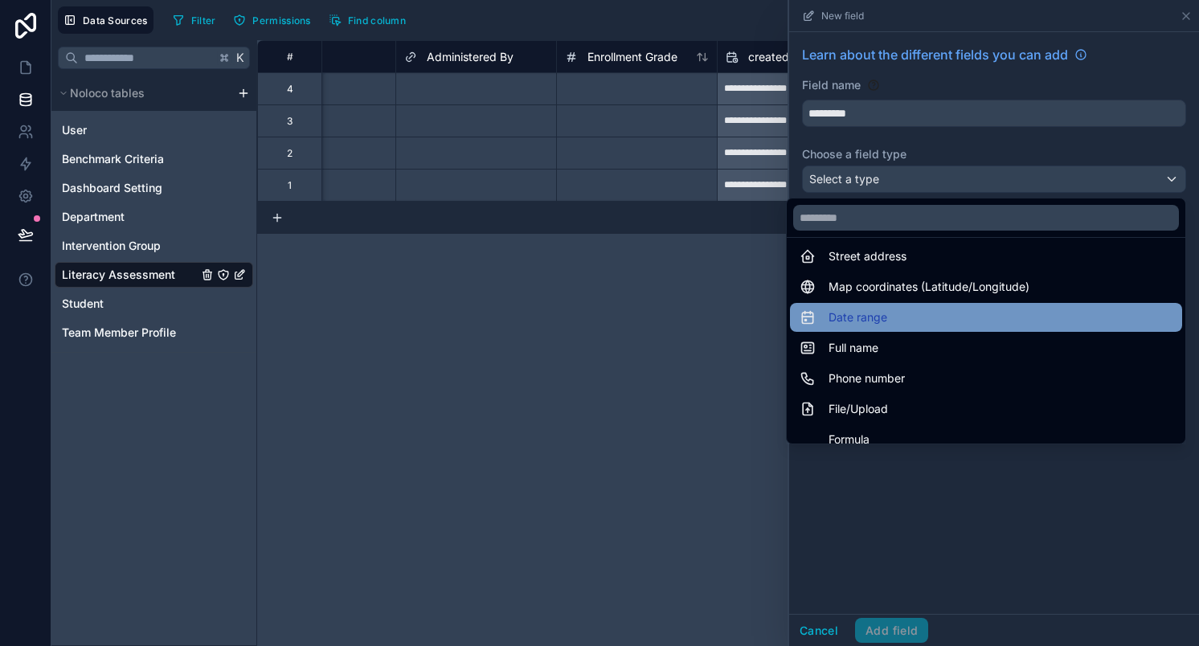
click at [909, 311] on div "Date range" at bounding box center [986, 317] width 373 height 19
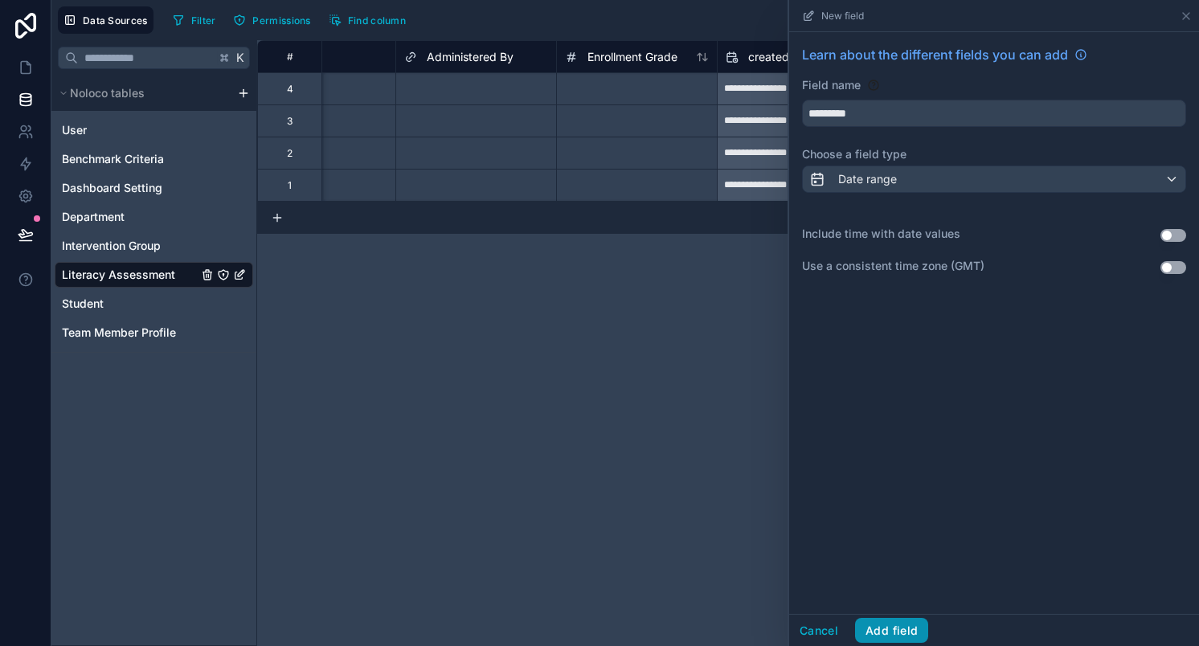
click at [912, 630] on button "Add field" at bounding box center [891, 631] width 73 height 26
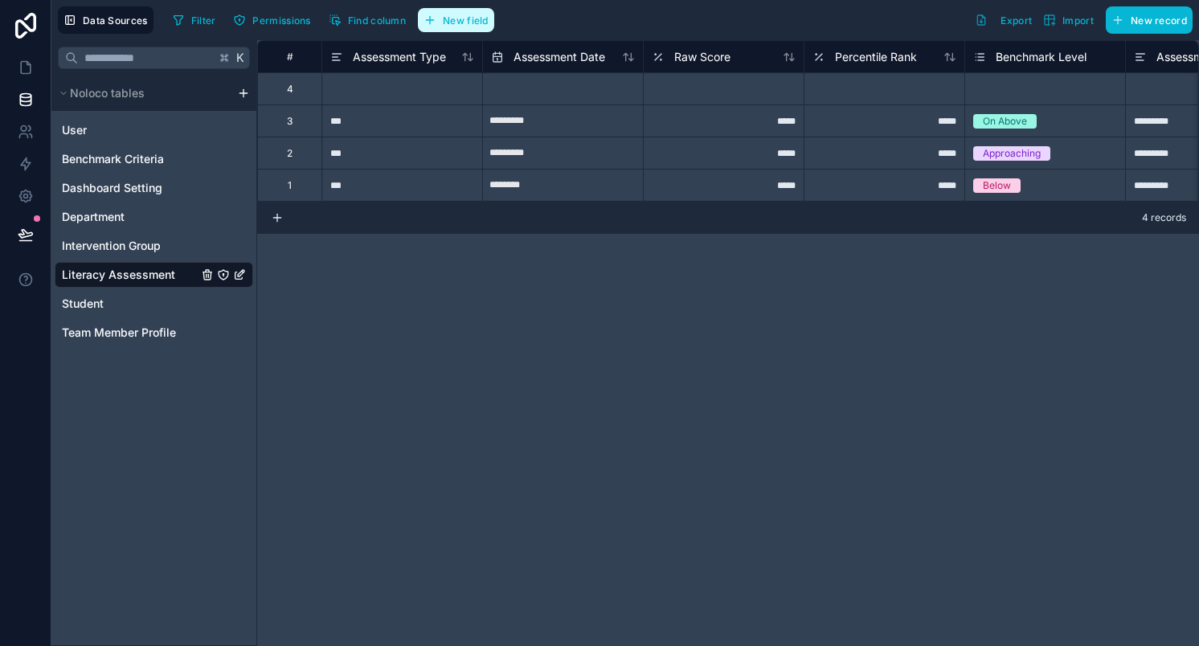
click at [457, 19] on span "New field" at bounding box center [466, 20] width 46 height 12
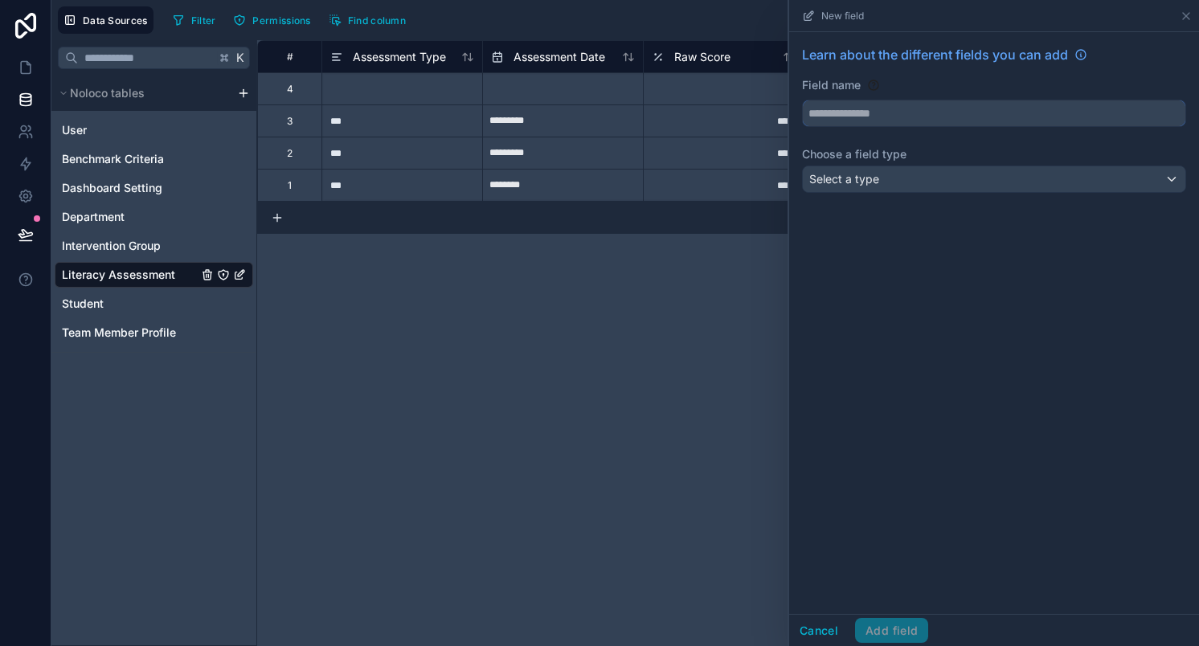
click at [862, 114] on input "text" at bounding box center [994, 113] width 383 height 26
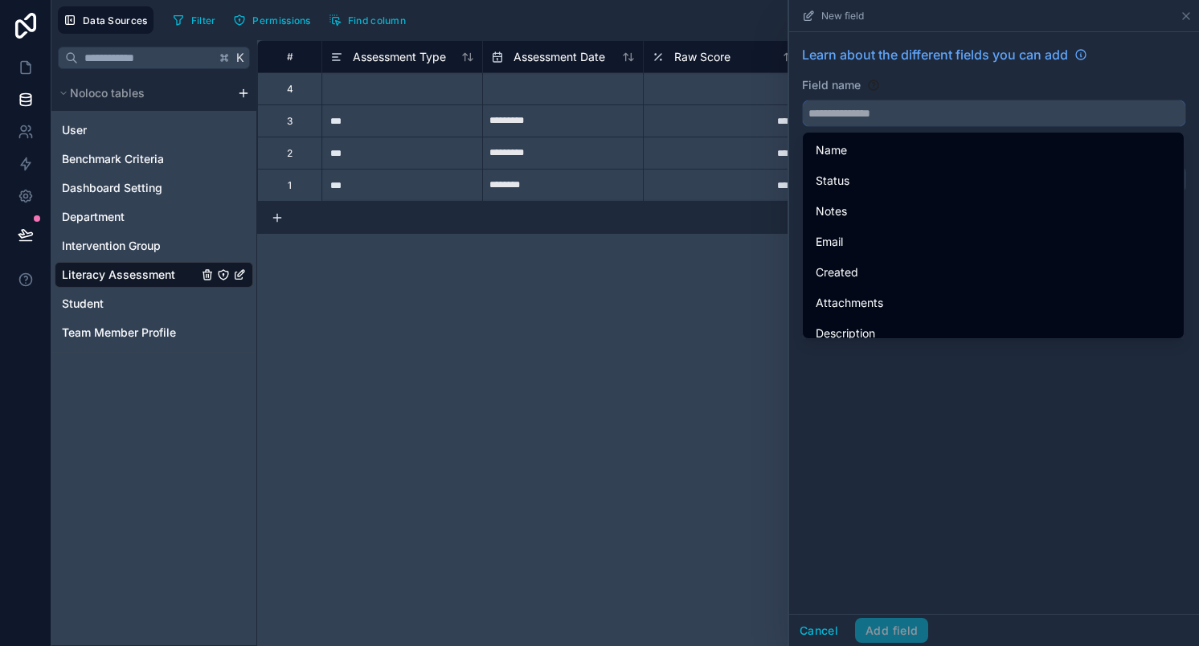
paste input "*******"
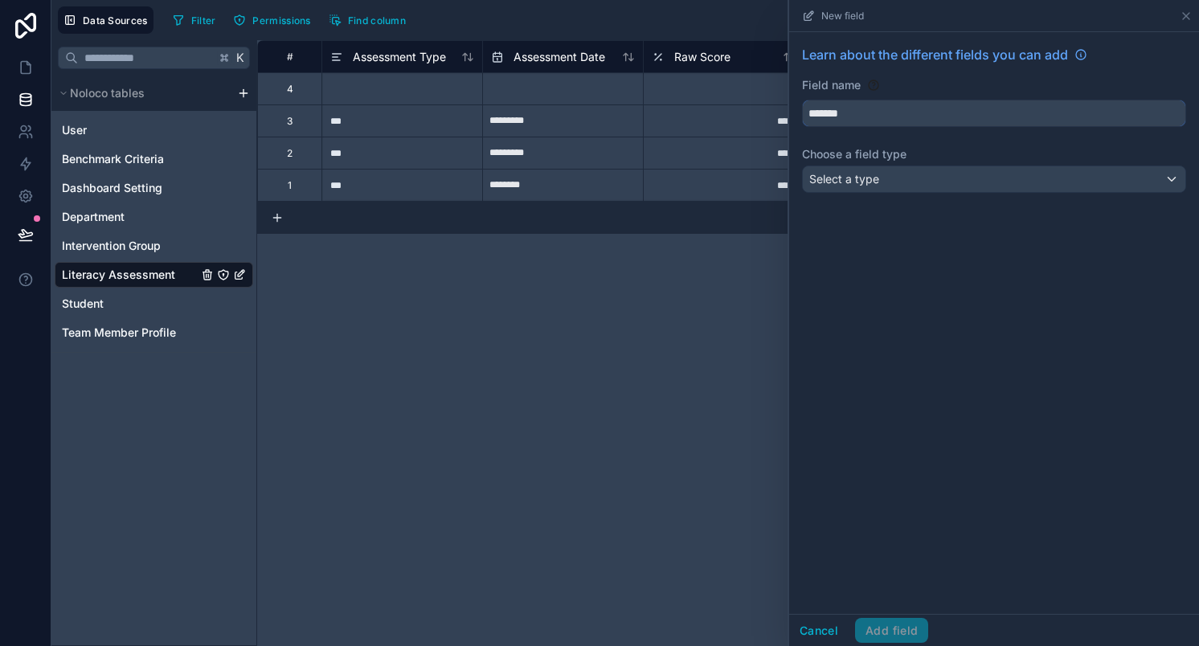
type input "*******"
click at [902, 173] on div "Select a type" at bounding box center [994, 179] width 383 height 26
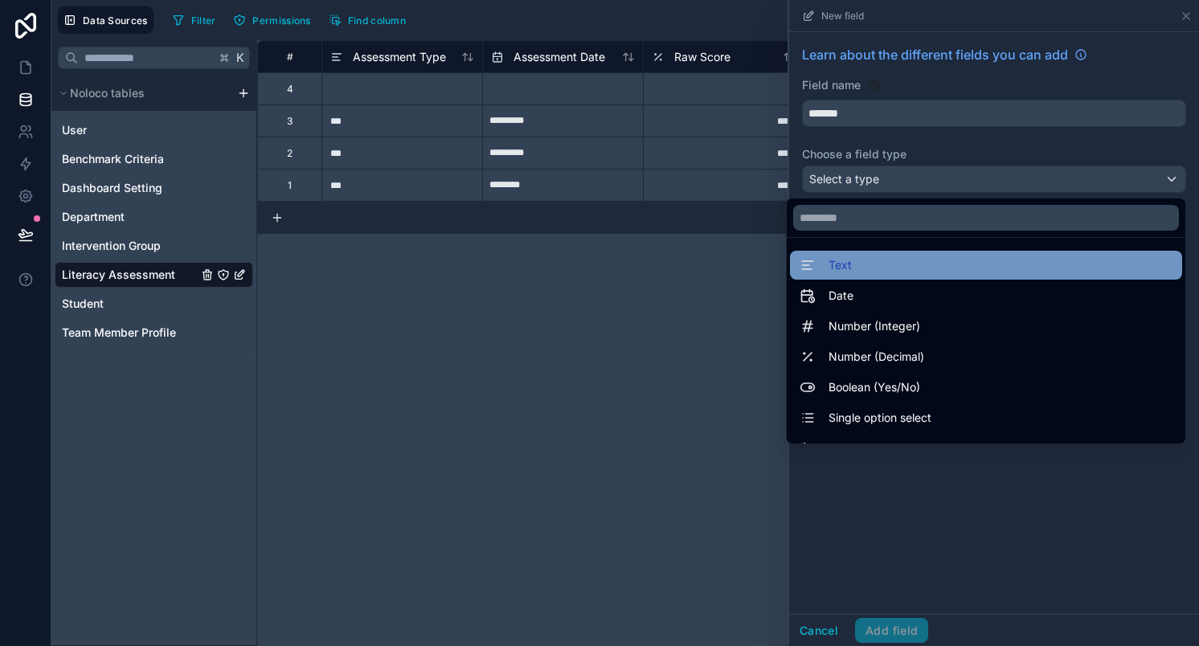
click at [829, 260] on span "Text" at bounding box center [840, 265] width 23 height 19
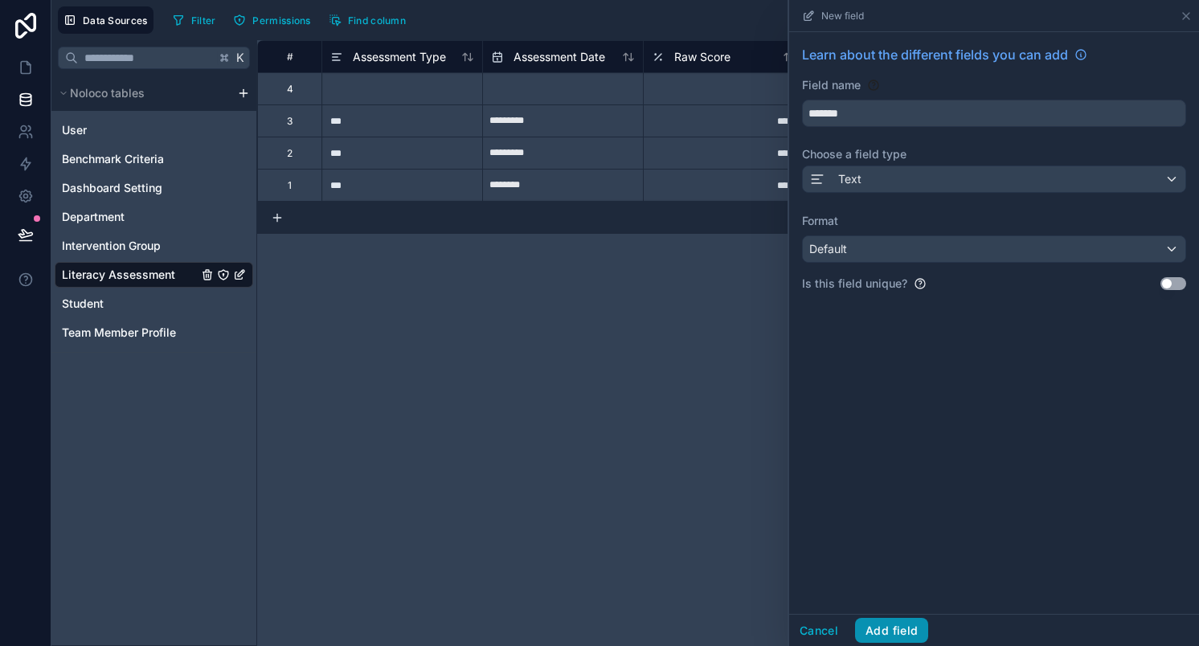
click at [887, 633] on button "Add field" at bounding box center [891, 631] width 73 height 26
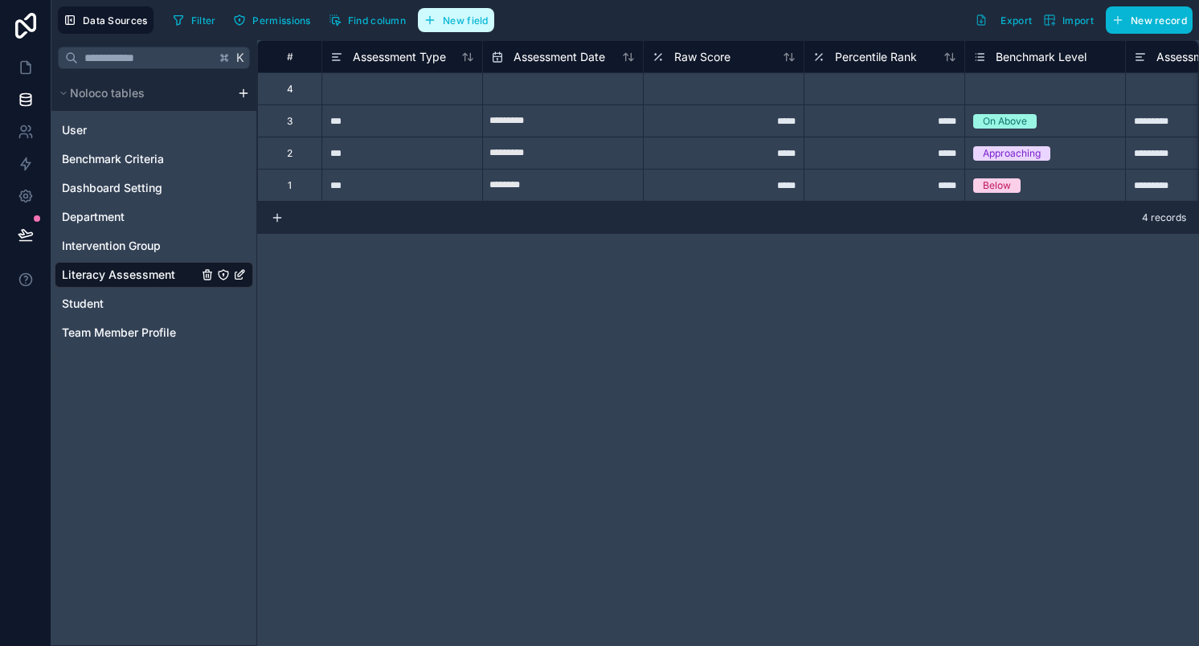
click at [462, 21] on span "New field" at bounding box center [466, 20] width 46 height 12
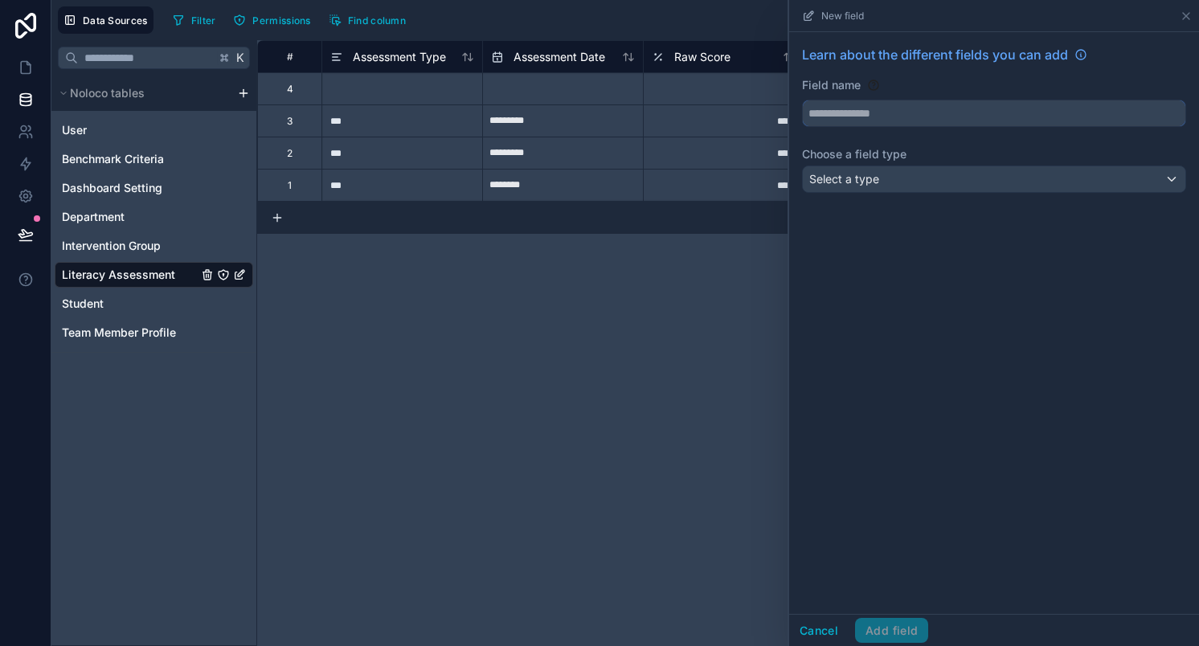
click at [867, 113] on input "text" at bounding box center [994, 113] width 383 height 26
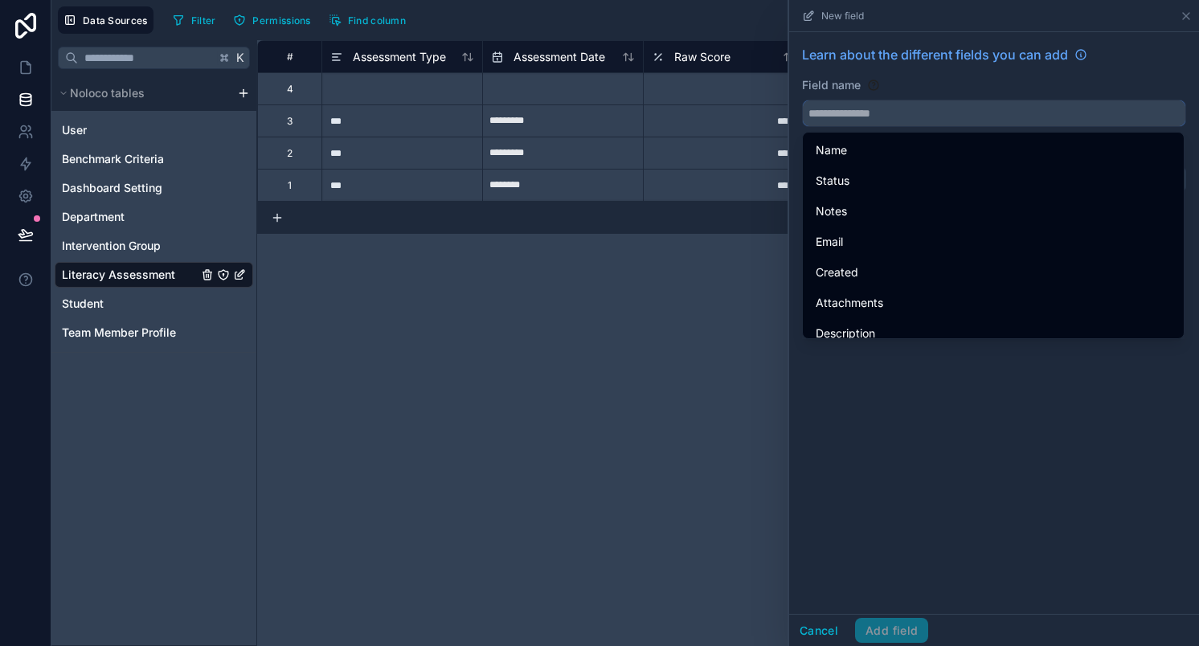
paste input "*****"
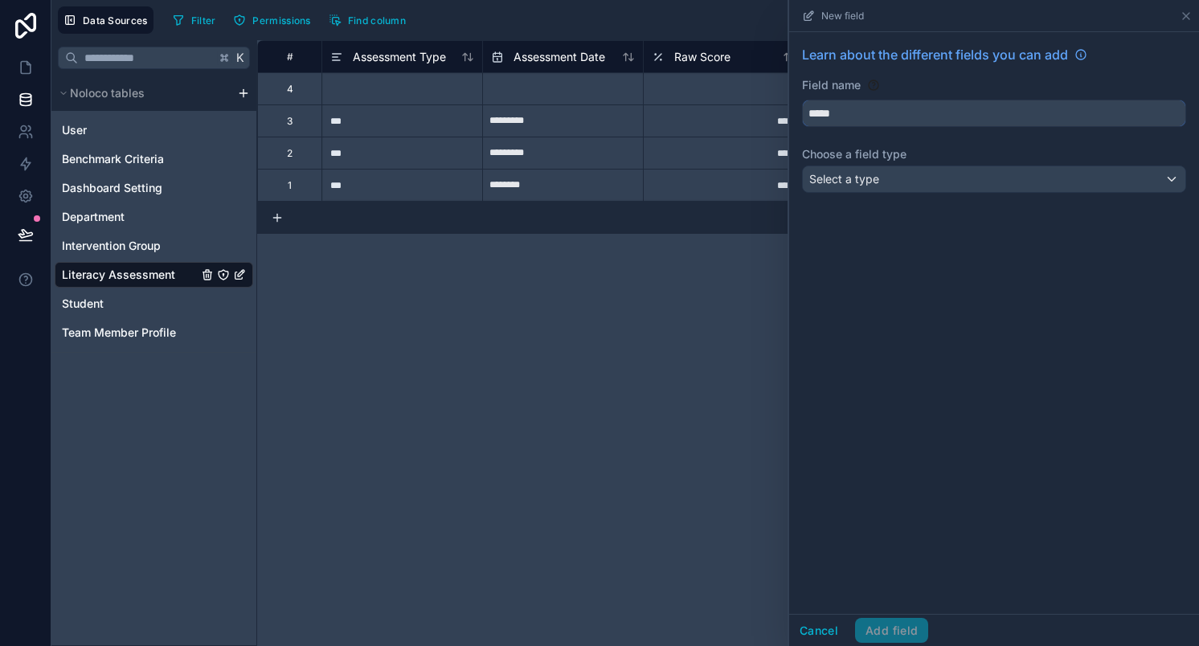
type input "*****"
click at [882, 177] on div "Select a type" at bounding box center [994, 179] width 383 height 26
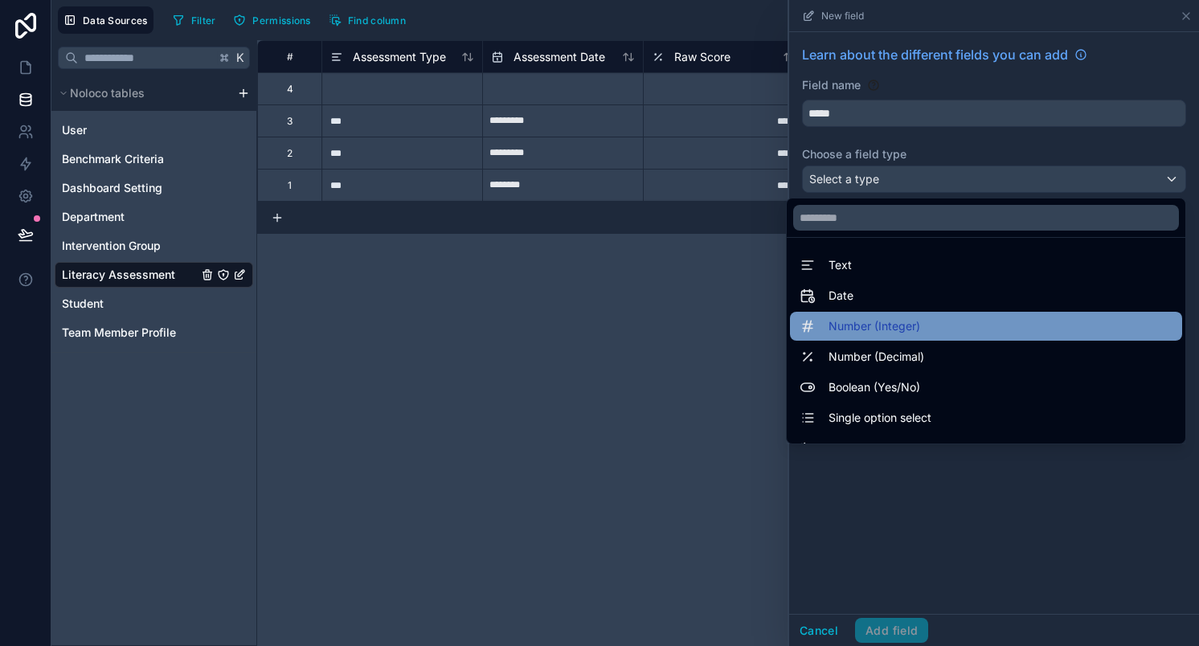
click at [912, 330] on span "Number (Integer)" at bounding box center [875, 326] width 92 height 19
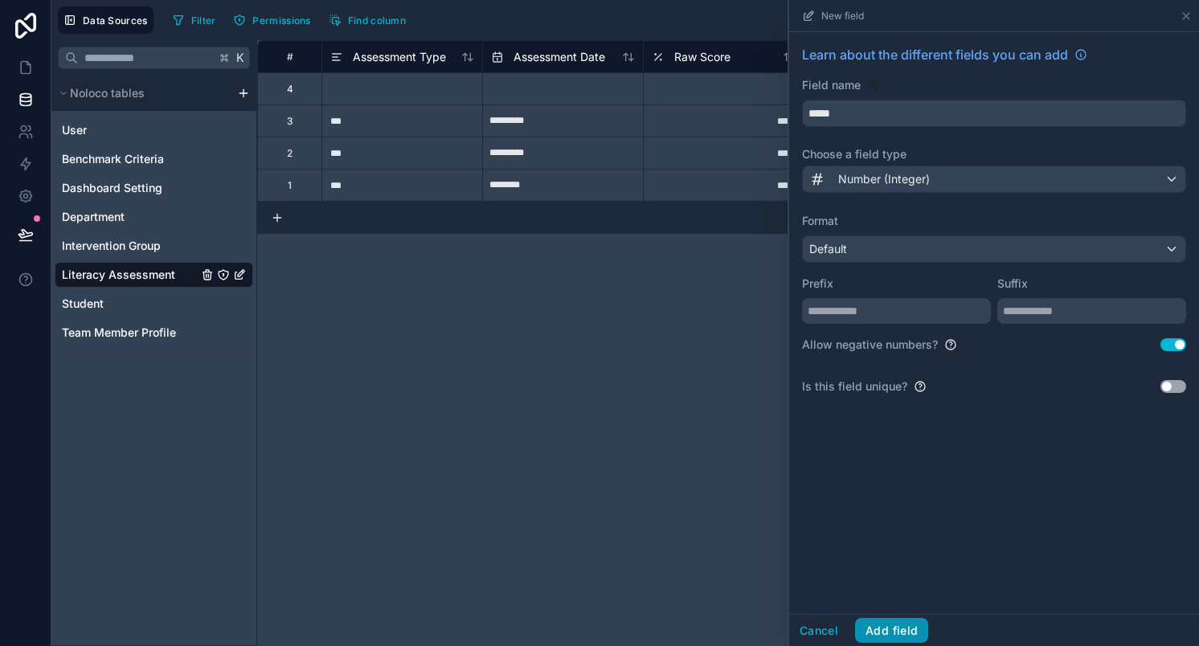
click at [893, 626] on button "Add field" at bounding box center [891, 631] width 73 height 26
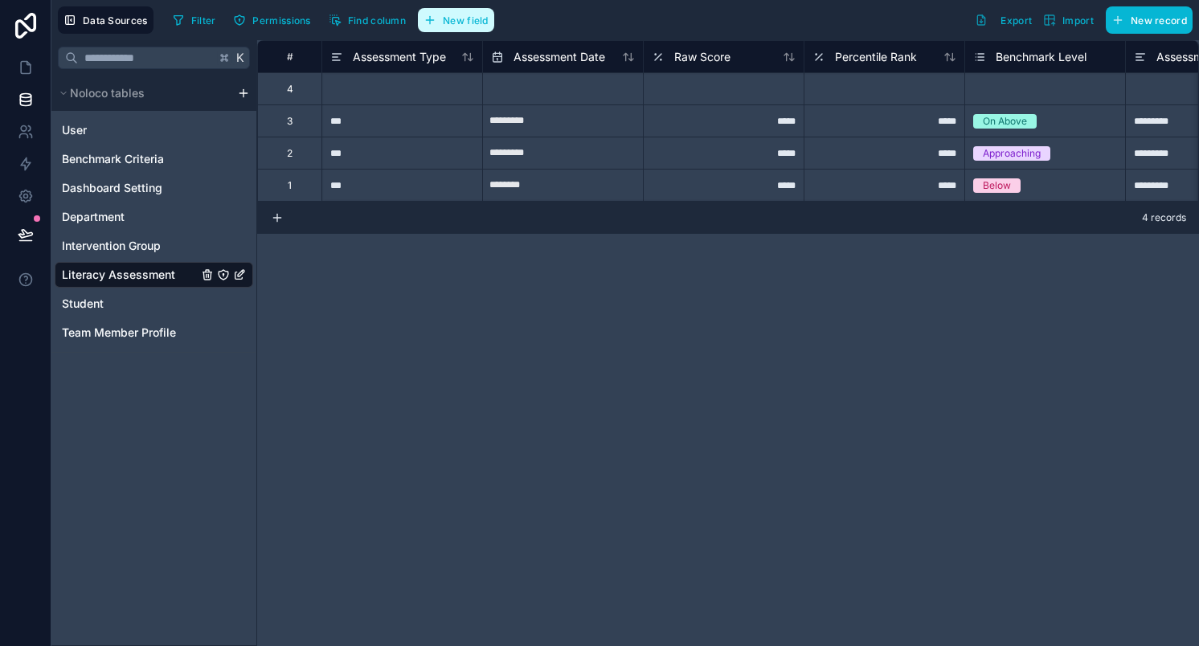
click at [470, 18] on span "New field" at bounding box center [466, 20] width 46 height 12
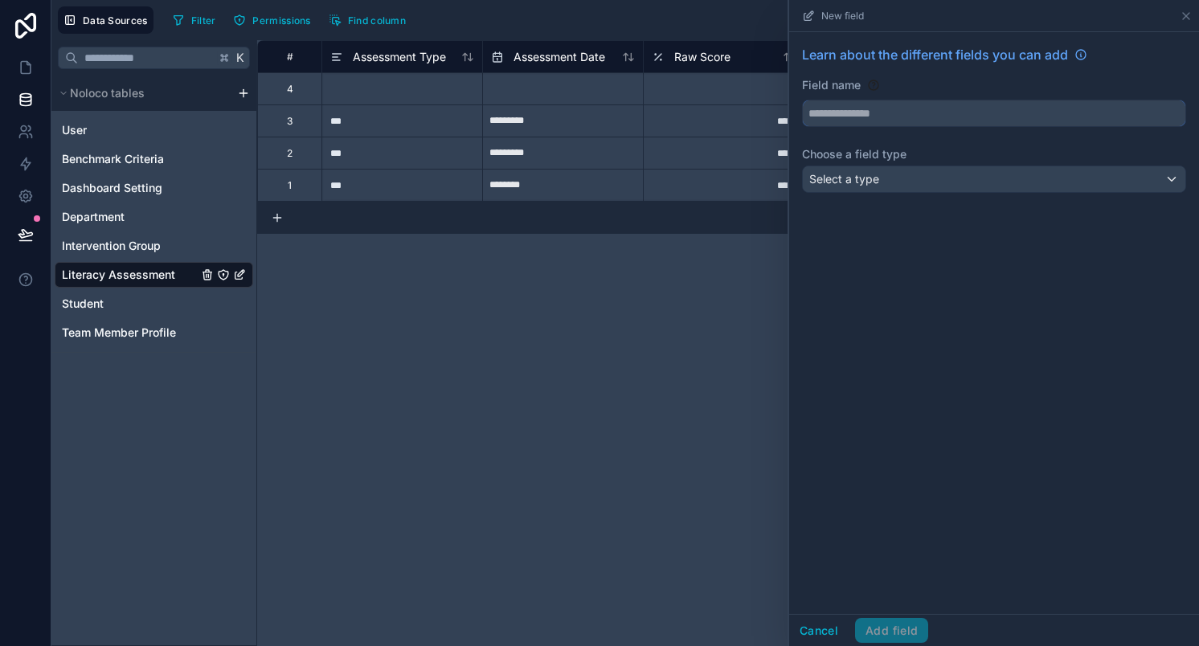
click at [858, 117] on input "text" at bounding box center [994, 113] width 383 height 26
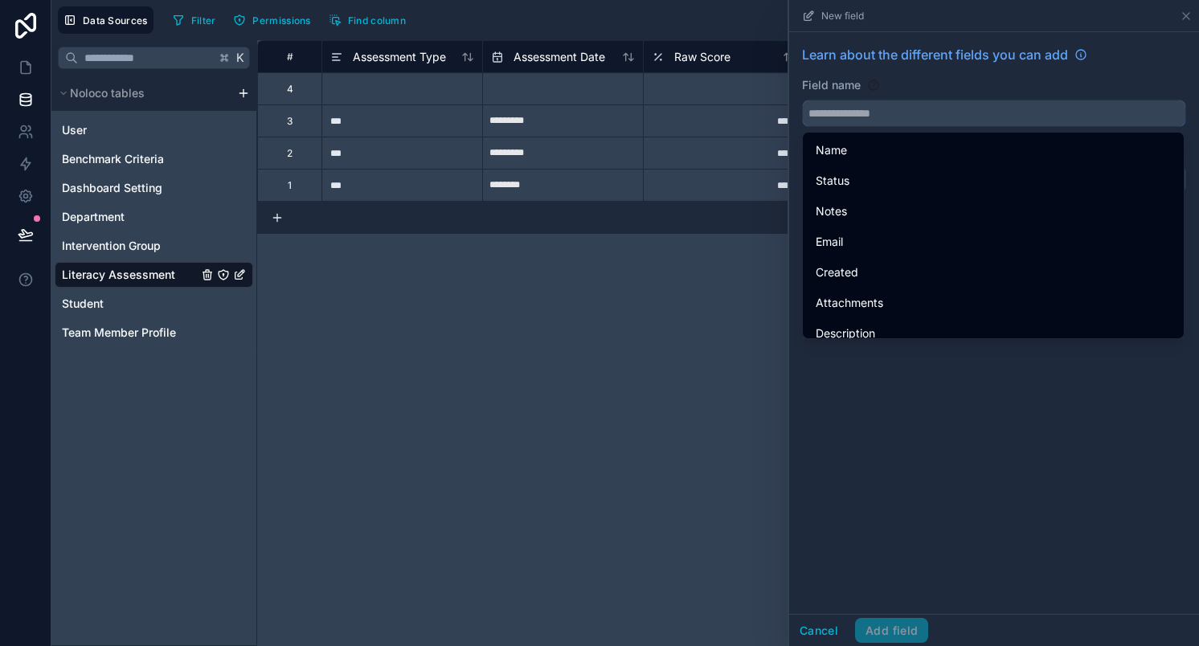
paste input "**********"
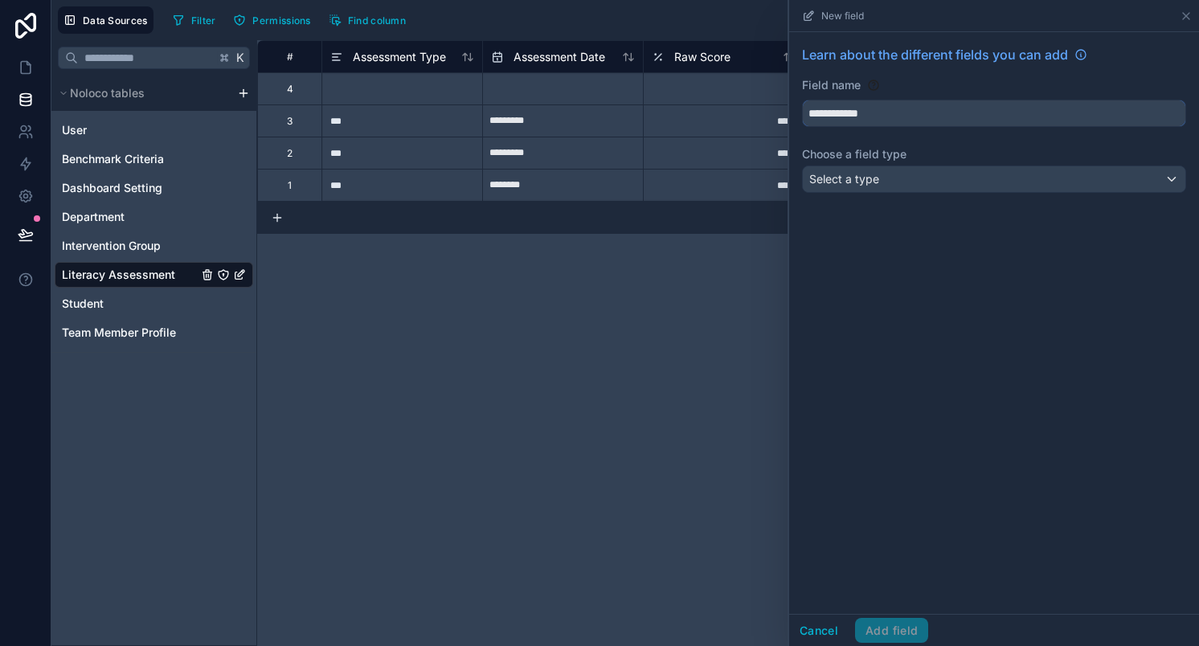
type input "**********"
click at [891, 178] on div "Select a type" at bounding box center [994, 179] width 383 height 26
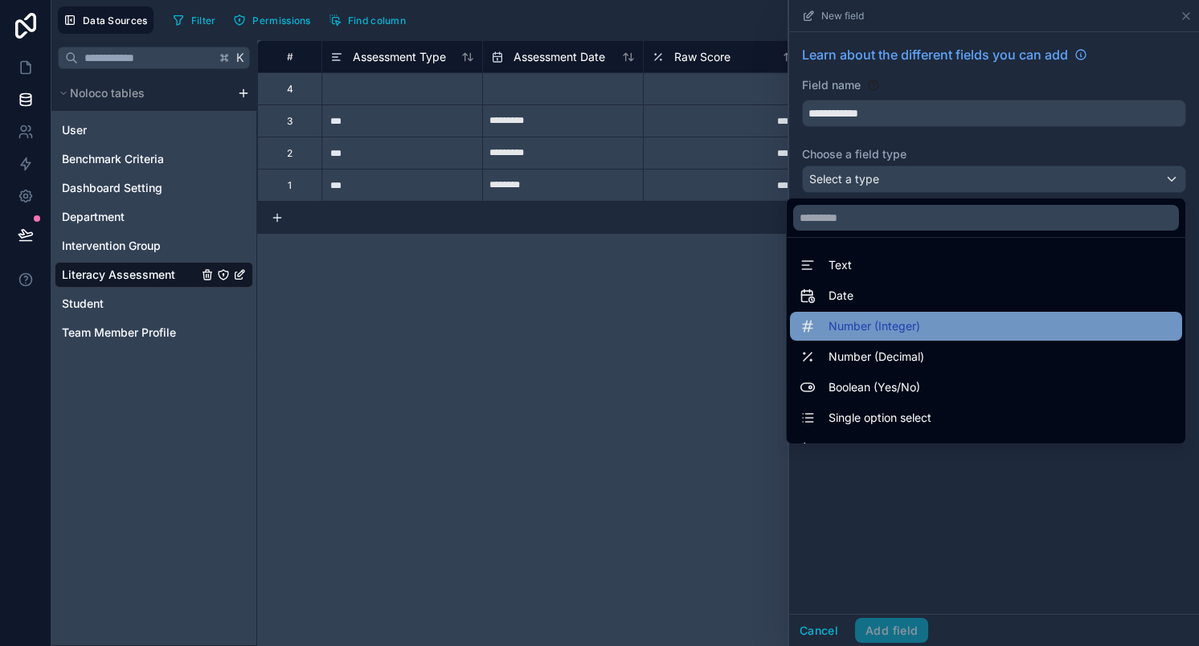
click at [845, 318] on span "Number (Integer)" at bounding box center [875, 326] width 92 height 19
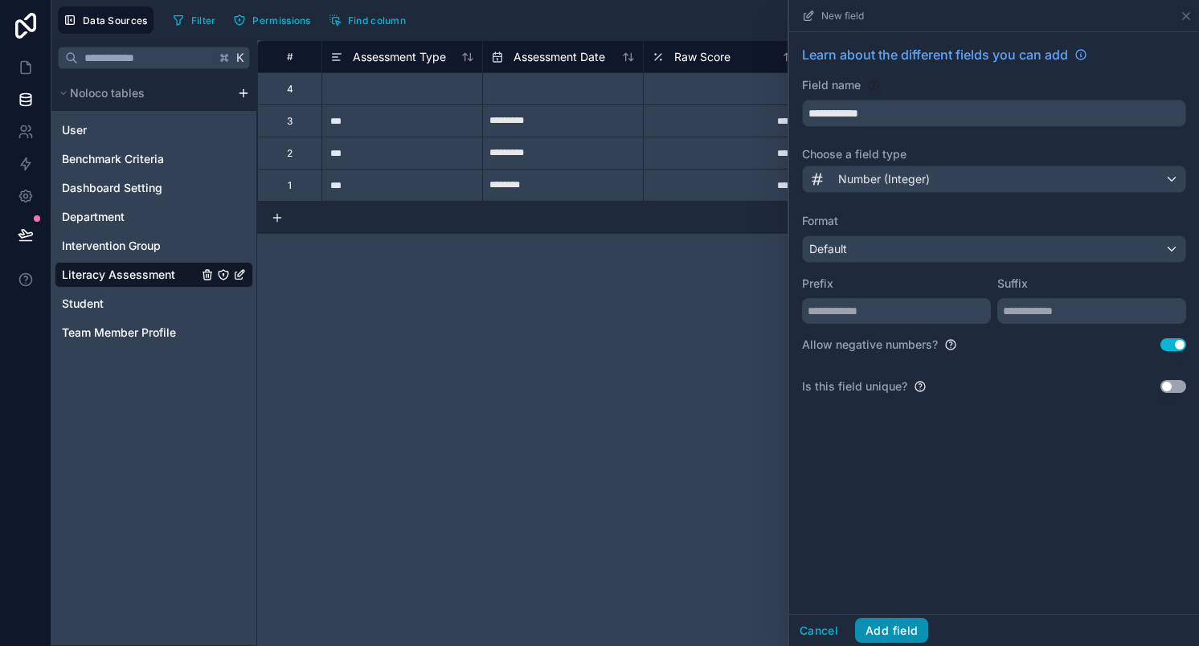
click at [899, 636] on button "Add field" at bounding box center [891, 631] width 73 height 26
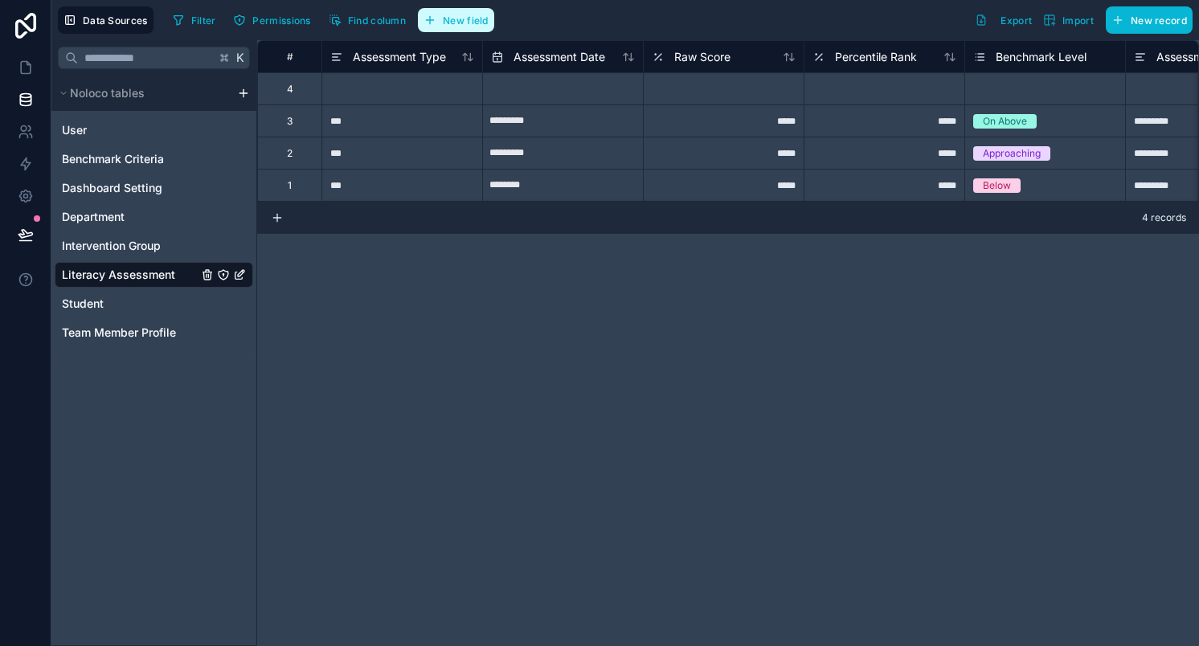
click at [455, 22] on span "New field" at bounding box center [466, 20] width 46 height 12
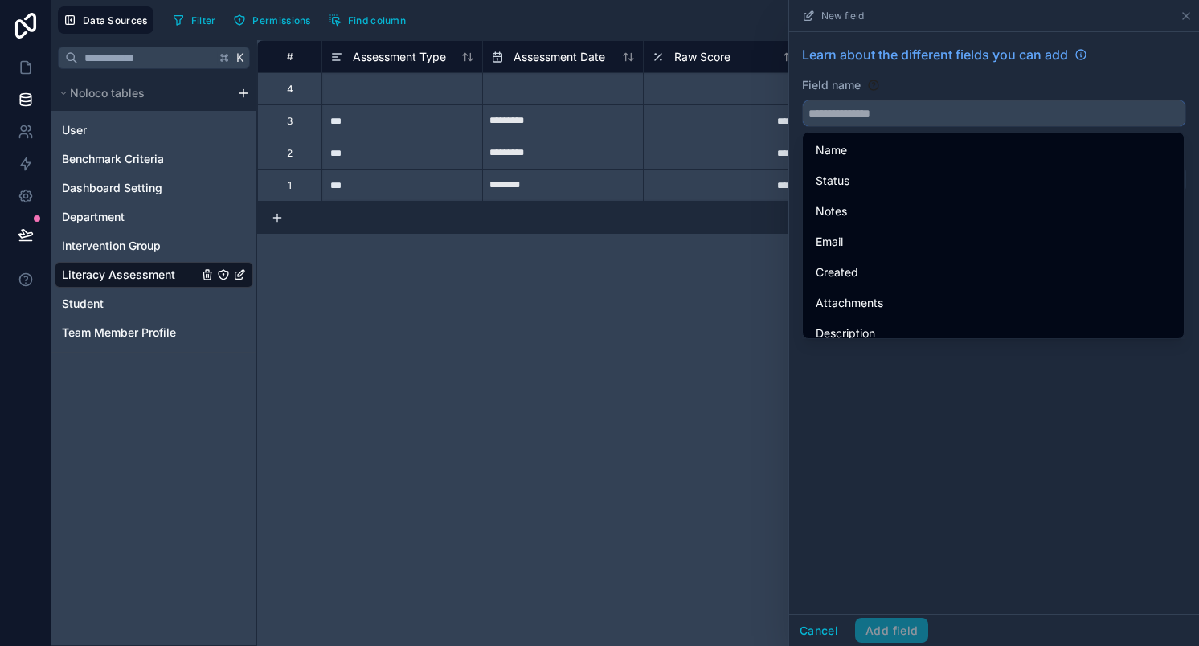
click at [838, 122] on input "text" at bounding box center [994, 113] width 383 height 26
paste input "**********"
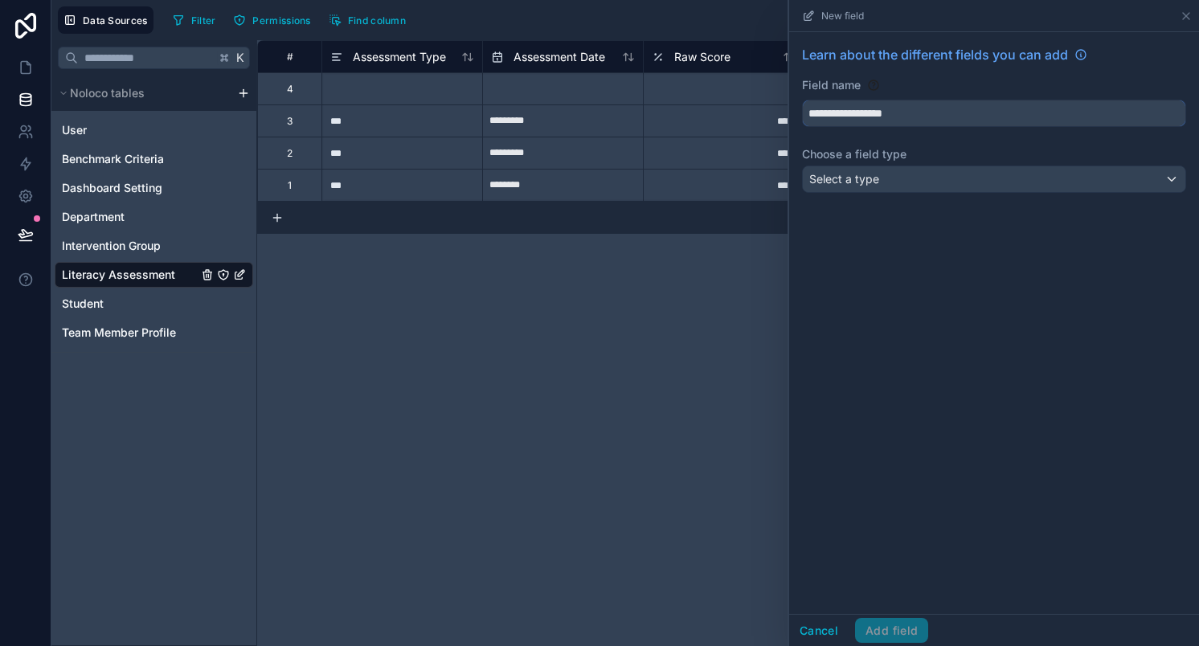
type input "**********"
click at [895, 170] on div "Select a type" at bounding box center [994, 179] width 383 height 26
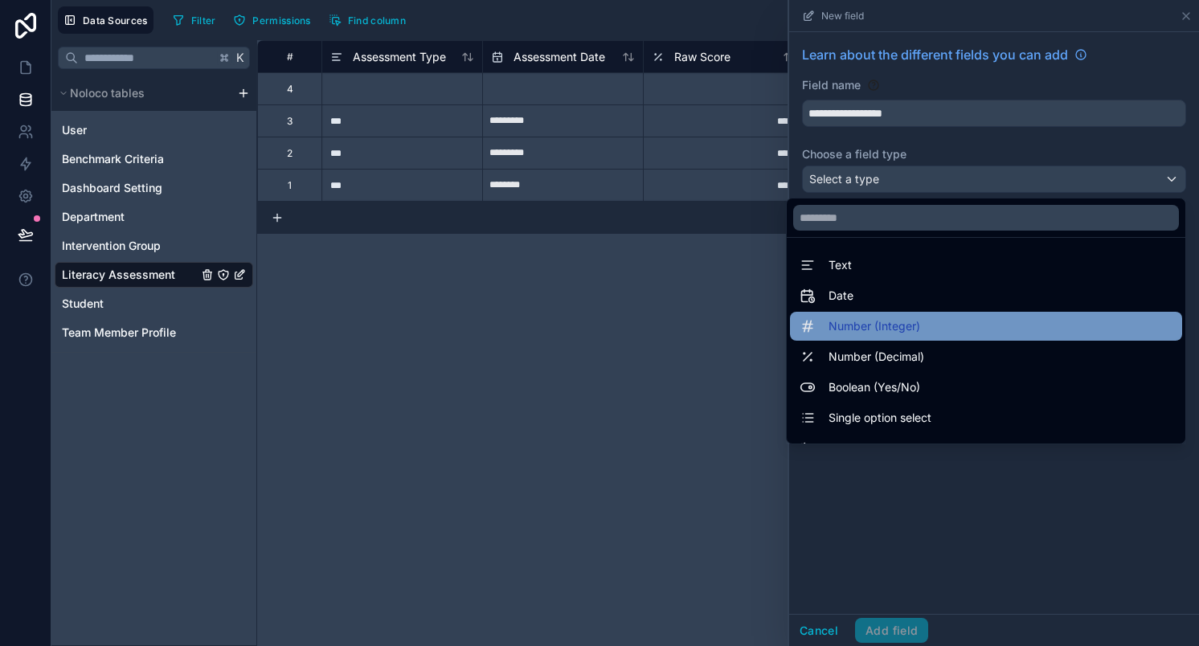
click at [885, 326] on span "Number (Integer)" at bounding box center [875, 326] width 92 height 19
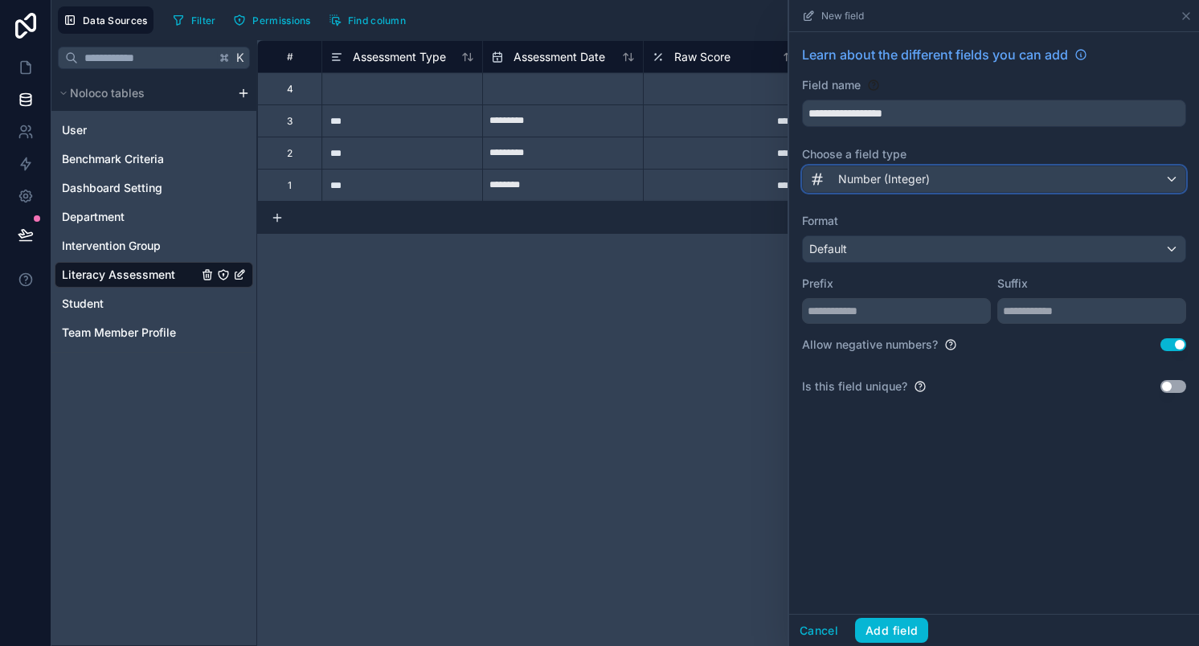
click at [908, 187] on div "Number (Integer)" at bounding box center [869, 179] width 121 height 19
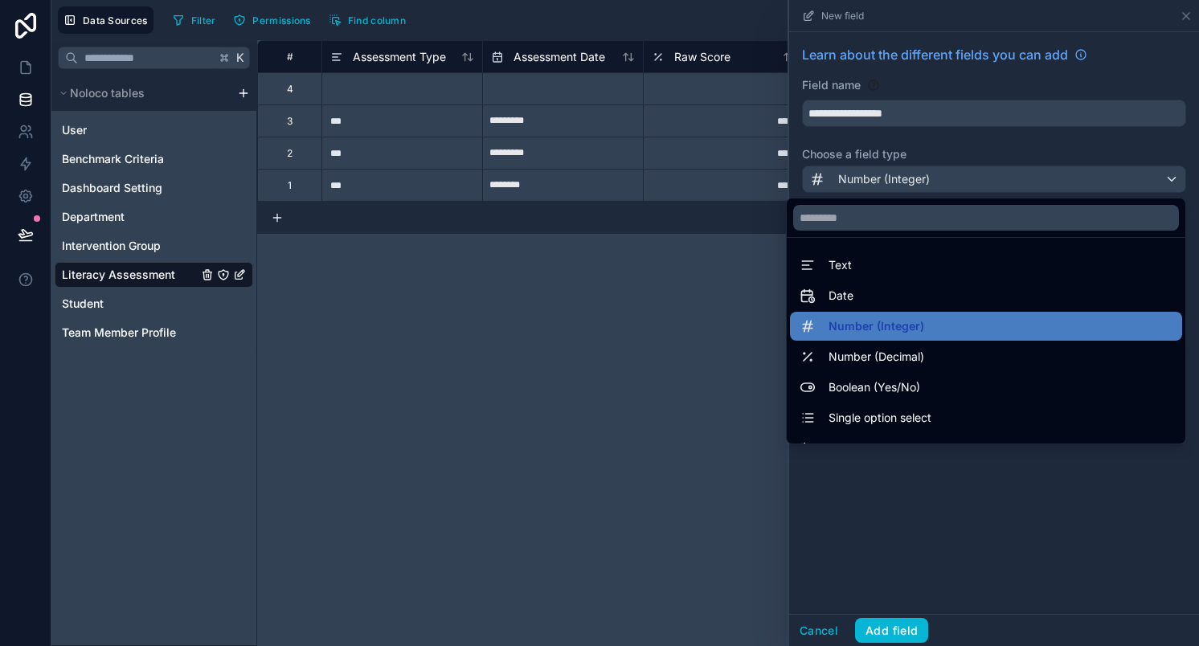
click at [908, 187] on div at bounding box center [994, 323] width 410 height 646
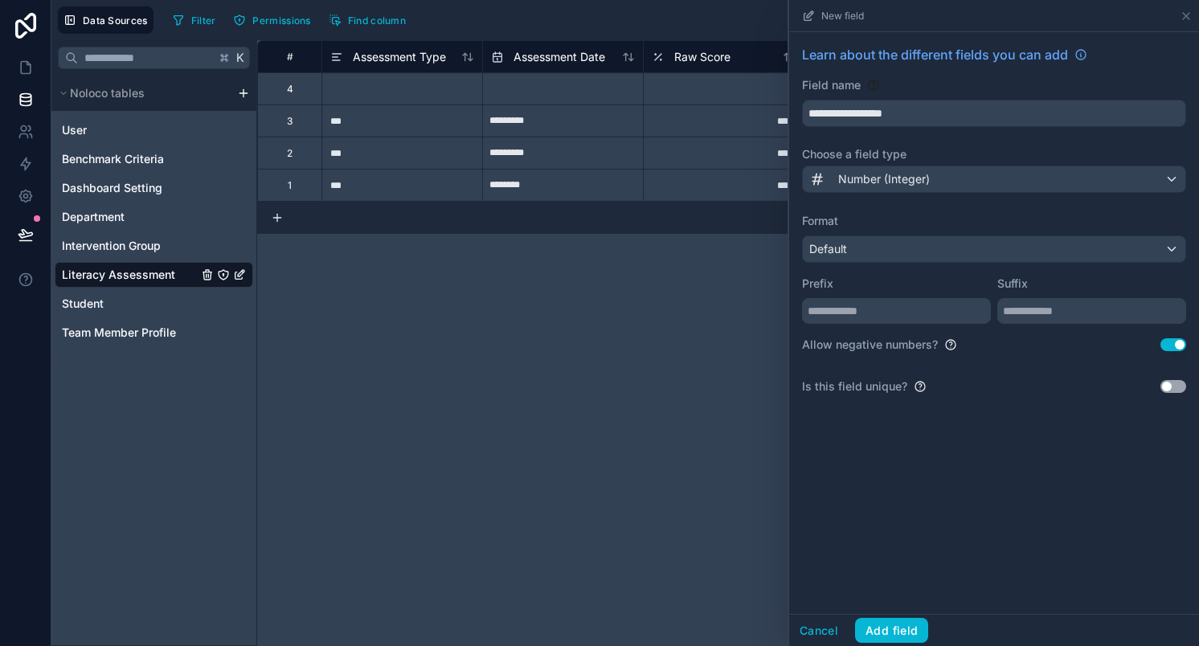
click at [1161, 386] on button "Use setting" at bounding box center [1174, 386] width 26 height 13
click at [891, 634] on button "Add field" at bounding box center [891, 631] width 73 height 26
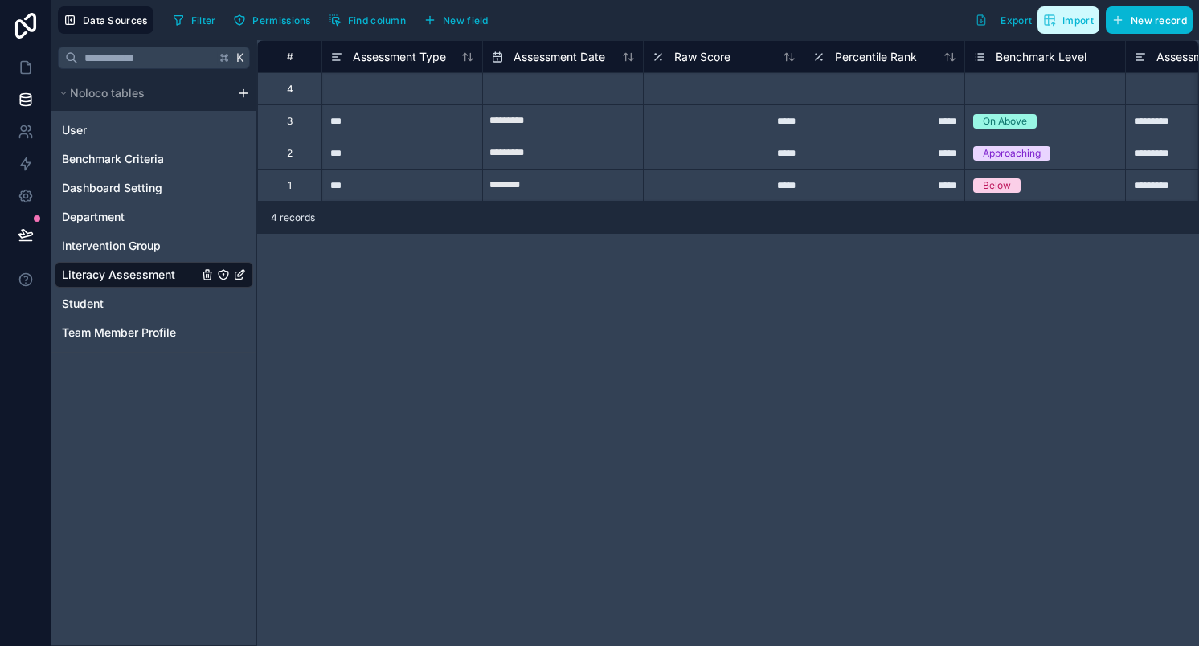
click at [1064, 12] on button "Import" at bounding box center [1069, 19] width 62 height 27
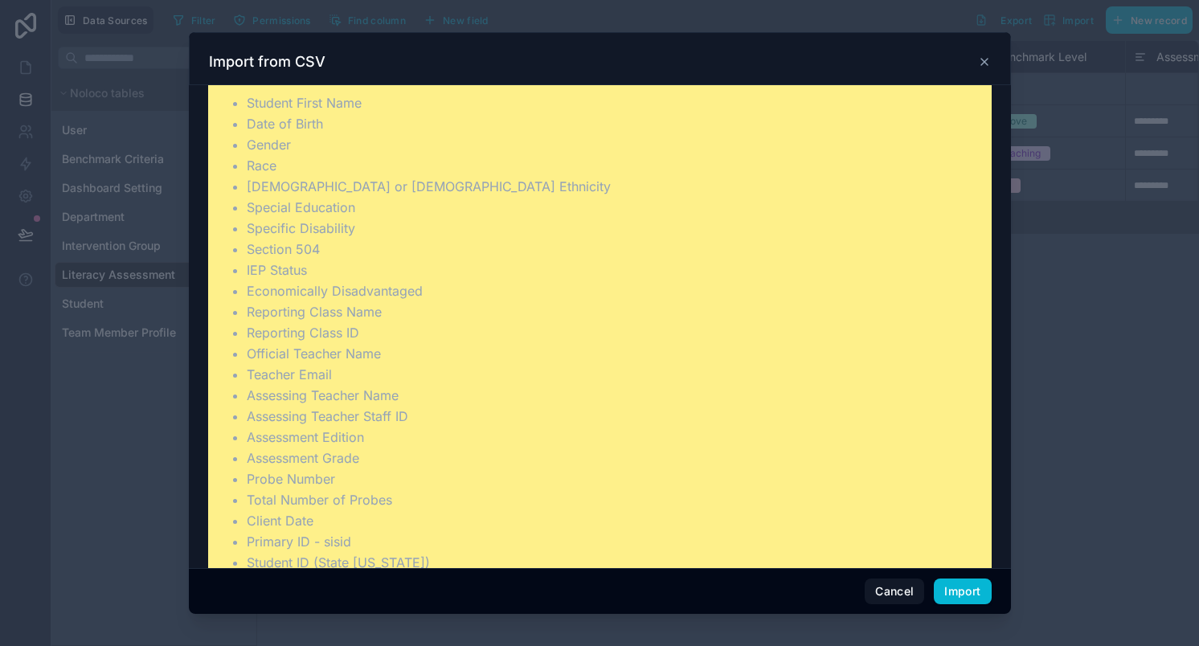
scroll to position [505, 0]
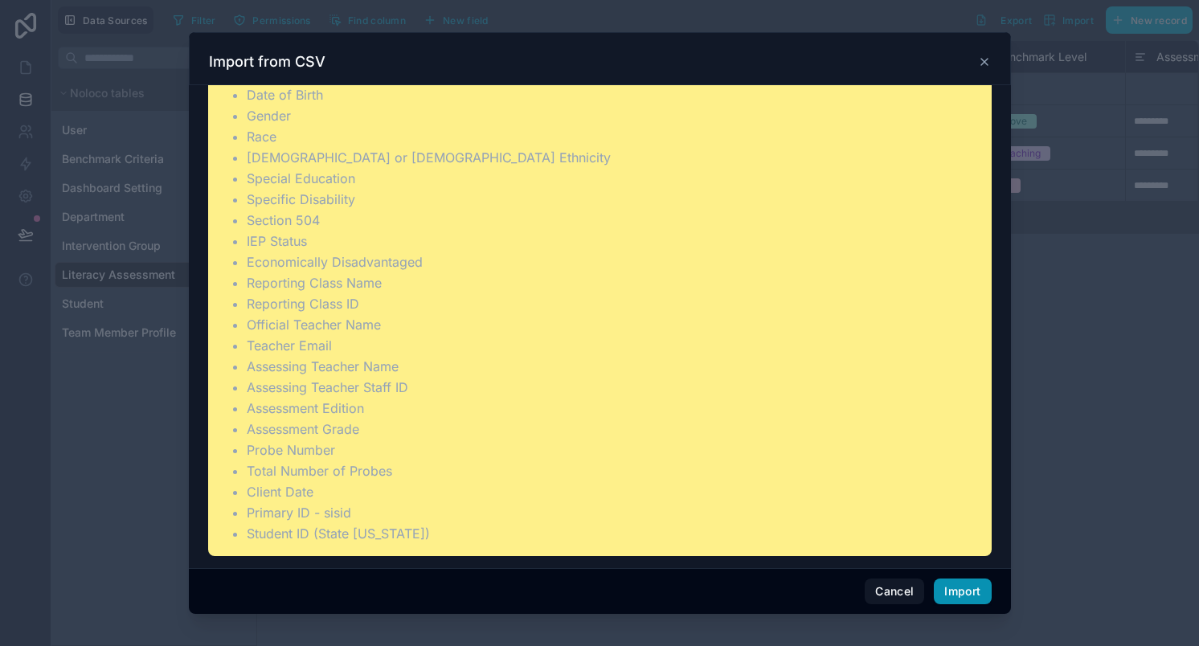
click at [957, 589] on button "Import" at bounding box center [962, 592] width 57 height 26
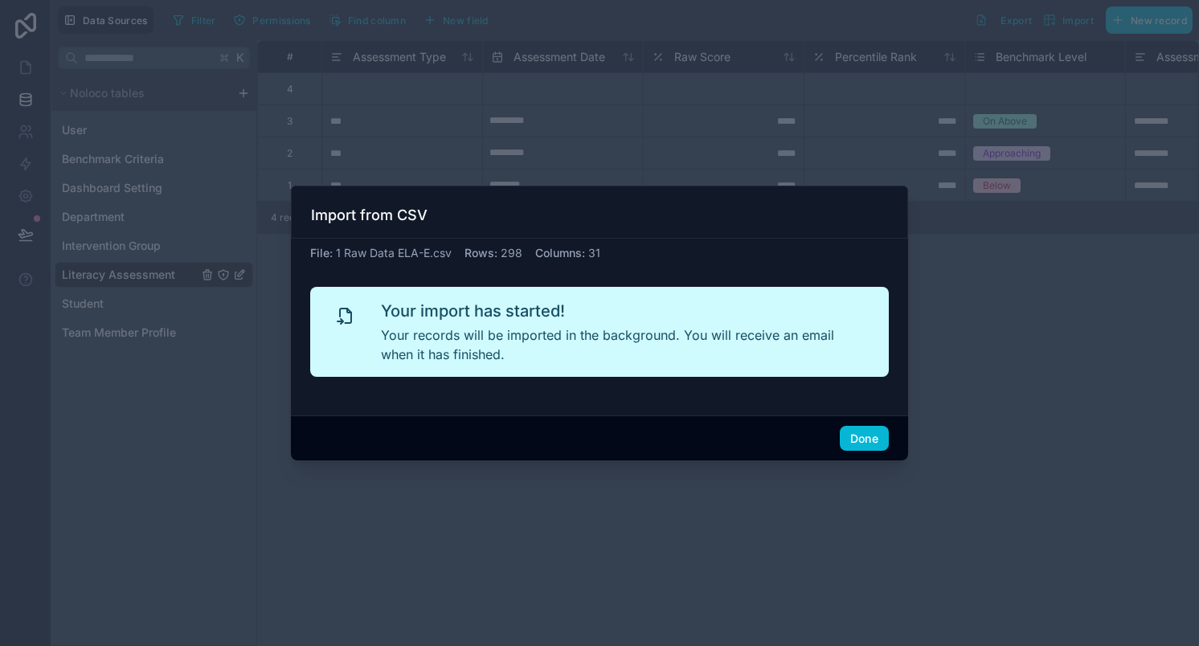
scroll to position [0, 0]
click at [871, 444] on button "Done" at bounding box center [864, 439] width 49 height 26
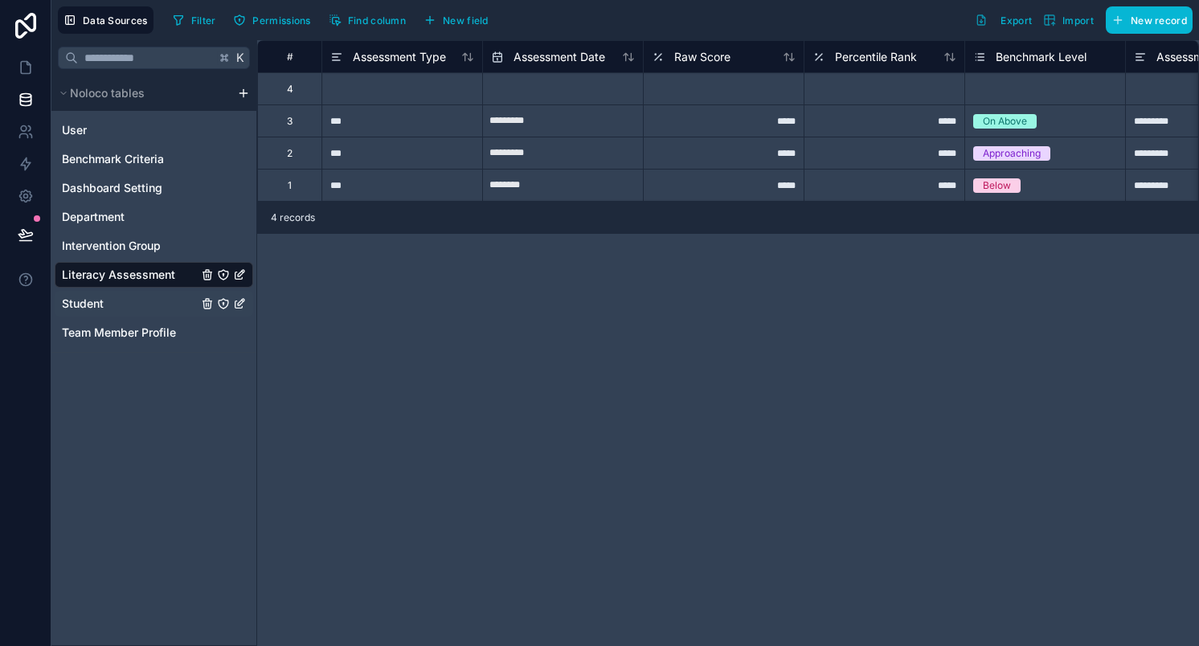
click at [78, 304] on span "Student" at bounding box center [83, 304] width 42 height 16
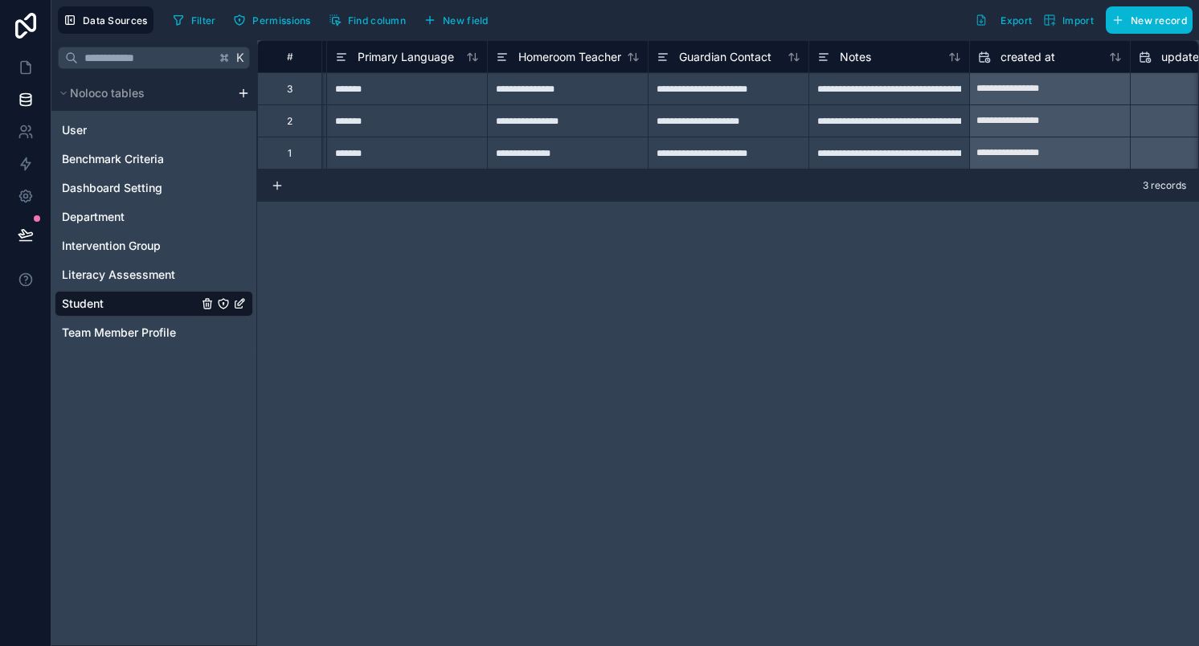
scroll to position [0, 1293]
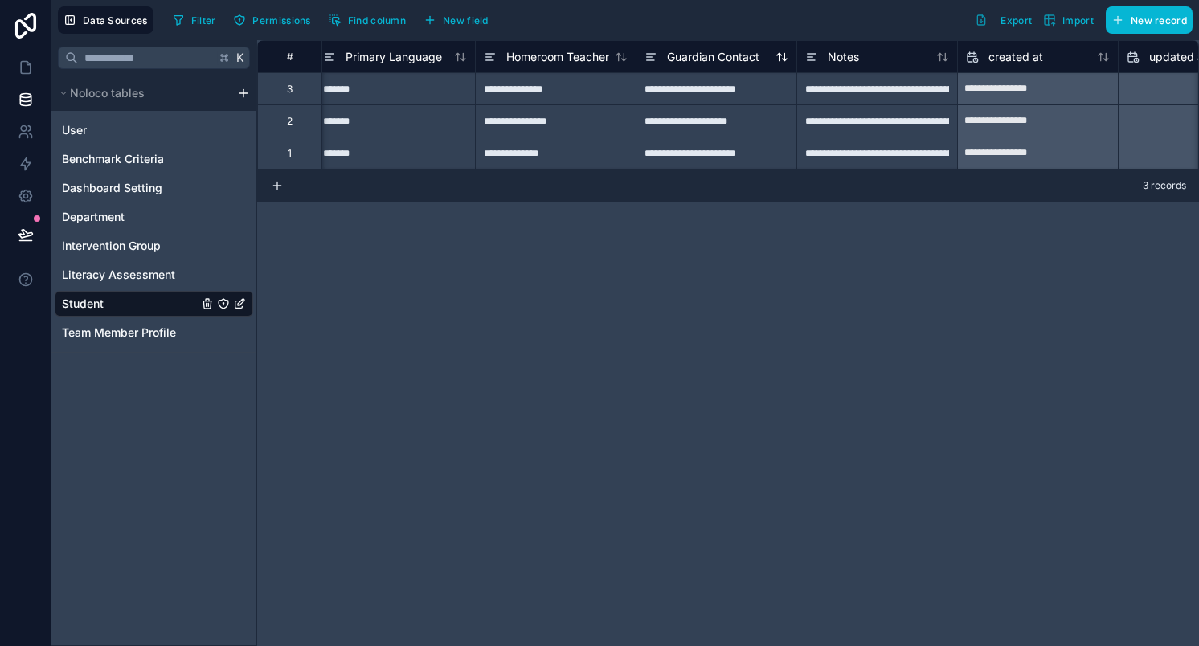
click at [687, 55] on span "Guardian Contact" at bounding box center [713, 57] width 92 height 16
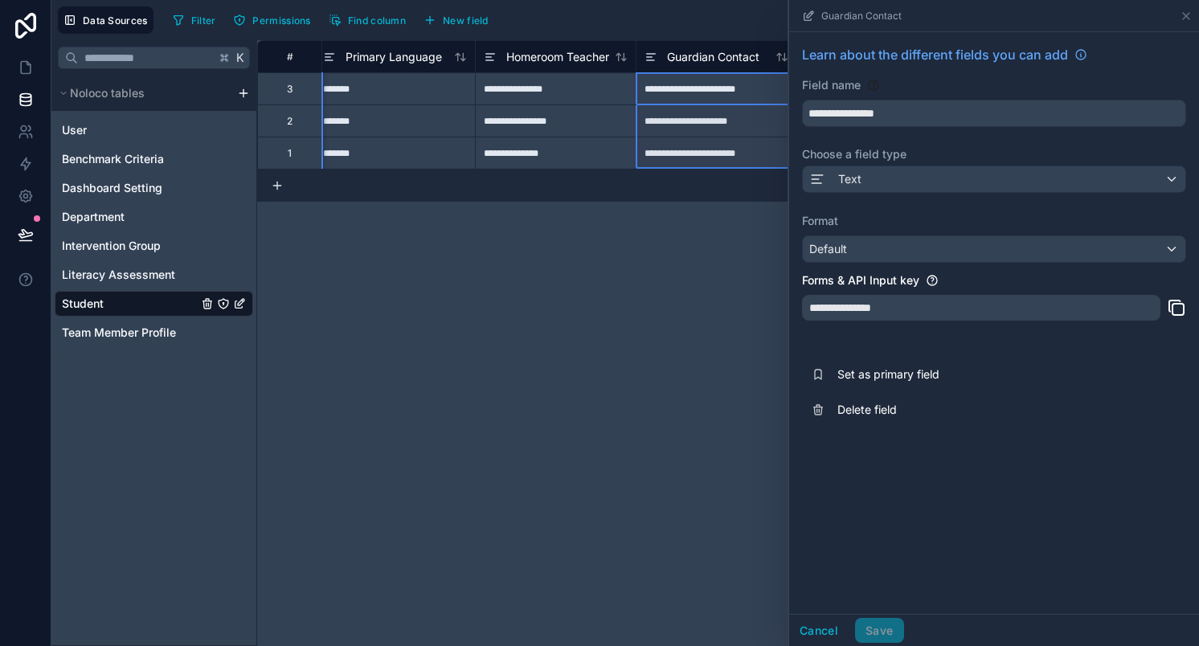
click at [530, 322] on div "**********" at bounding box center [728, 343] width 942 height 606
click at [1187, 19] on icon at bounding box center [1186, 16] width 13 height 13
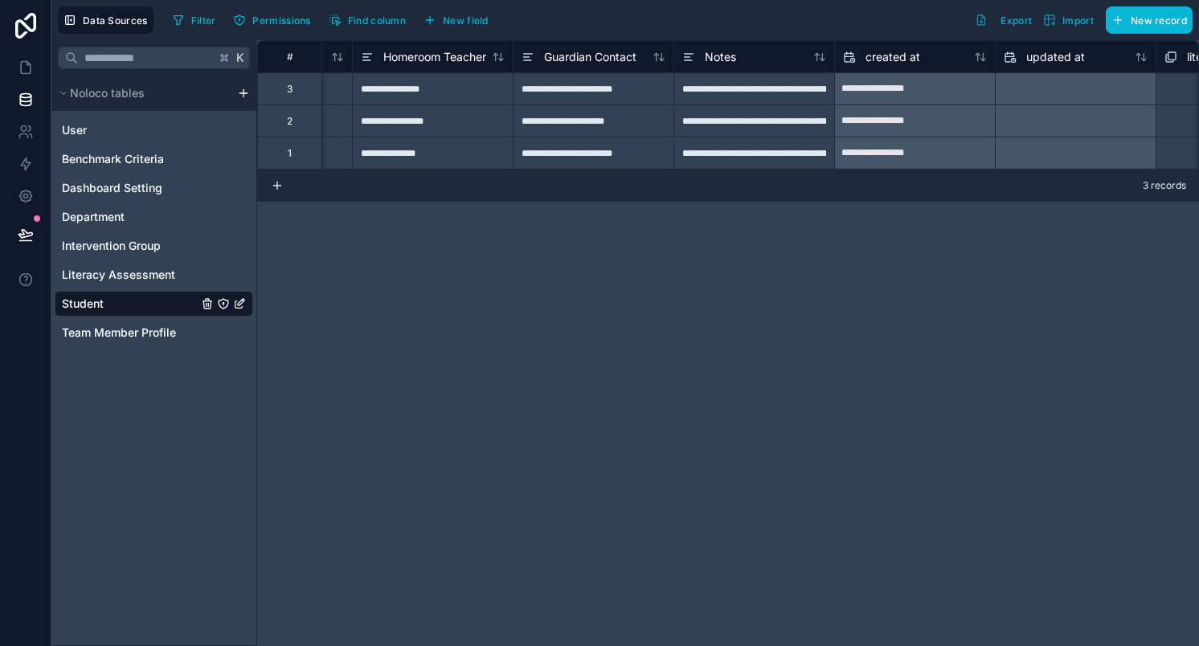
scroll to position [0, 1415]
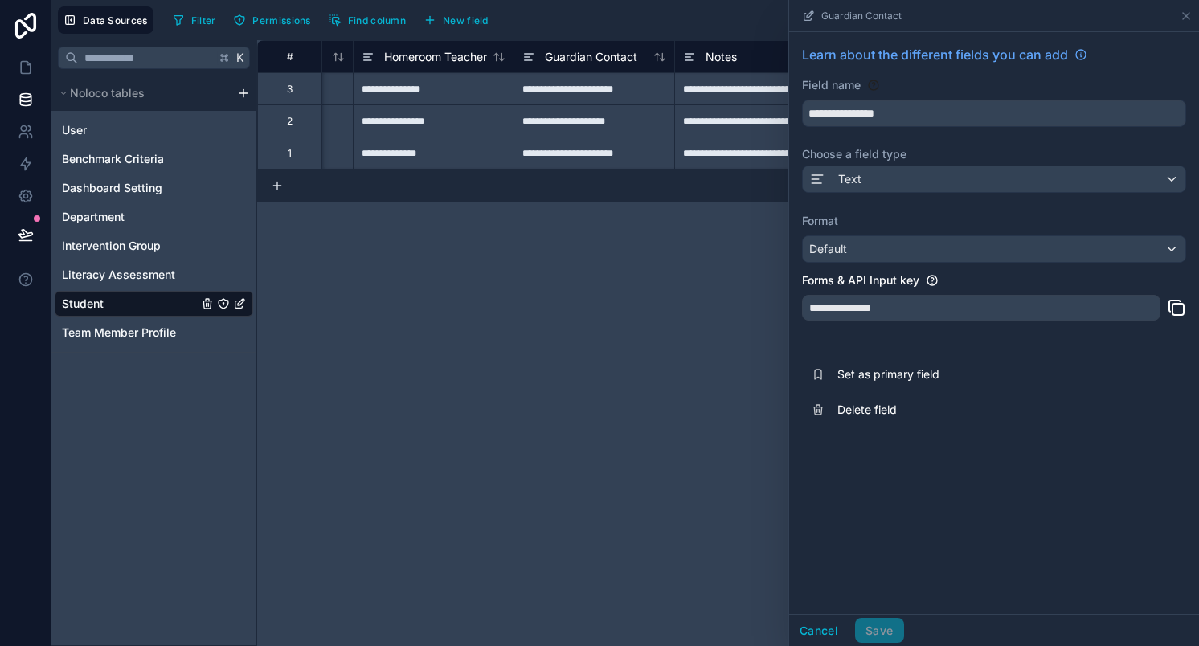
click at [591, 429] on div "**********" at bounding box center [728, 343] width 942 height 606
click at [1181, 22] on div "Guardian Contact" at bounding box center [994, 15] width 397 height 31
click at [1187, 18] on icon at bounding box center [1186, 16] width 13 height 13
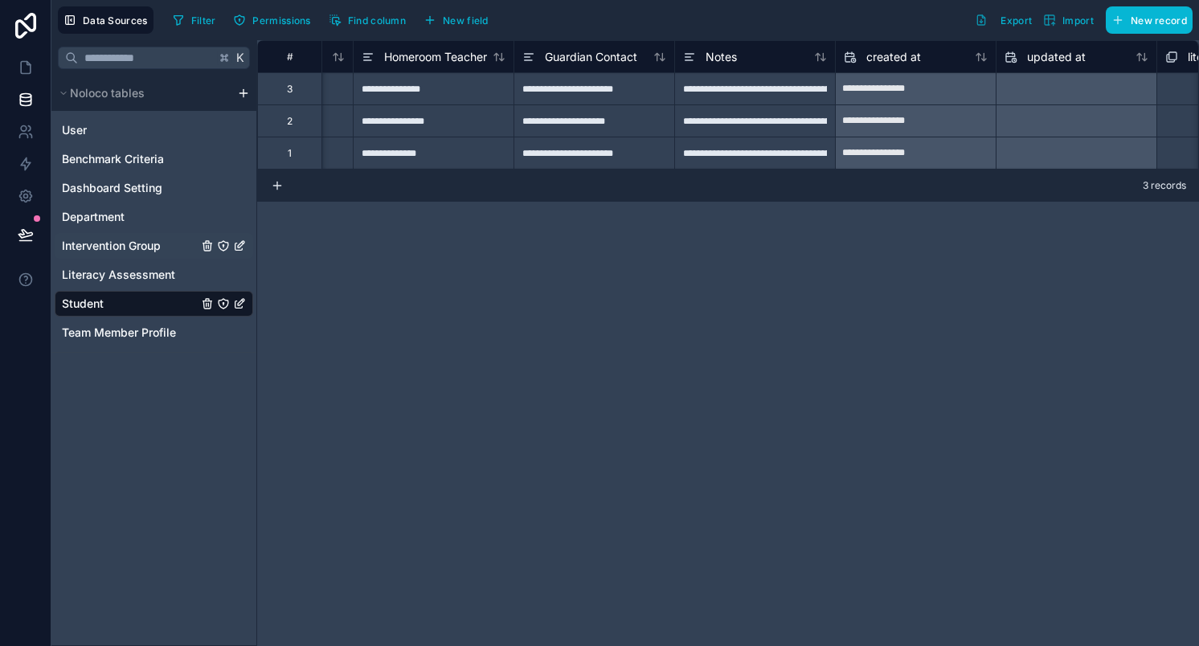
click at [123, 249] on span "Intervention Group" at bounding box center [111, 246] width 99 height 16
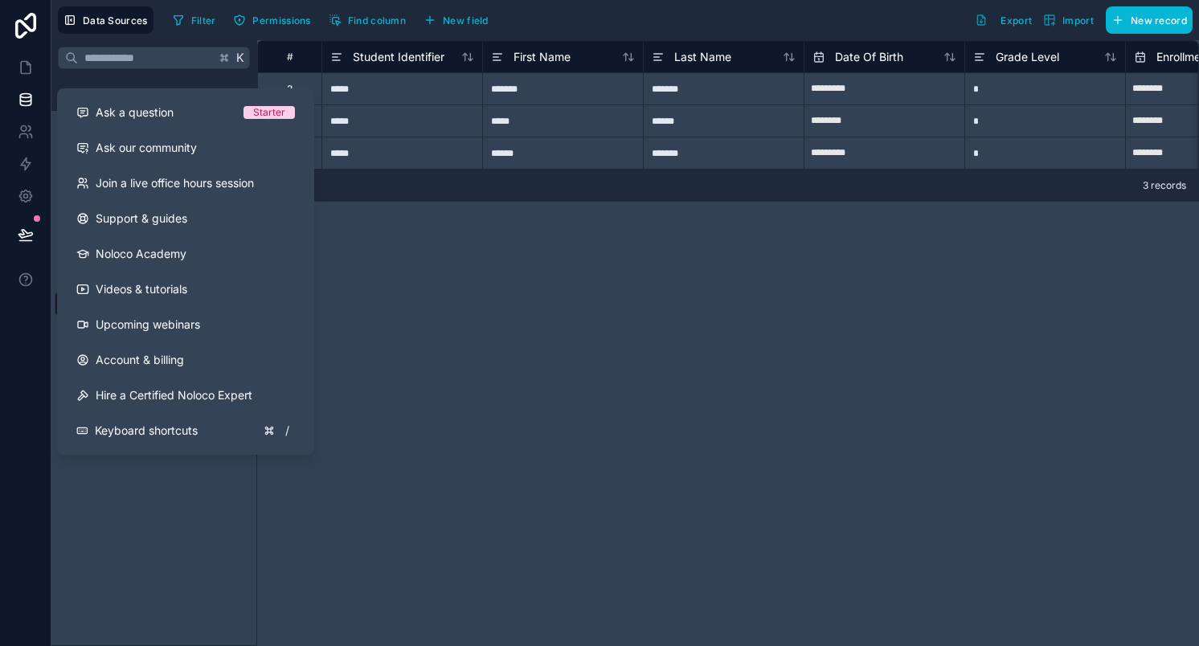
click at [481, 323] on div "# Student Identifier First Name Last Name Date Of Birth Grade Level Enrollment …" at bounding box center [728, 343] width 942 height 606
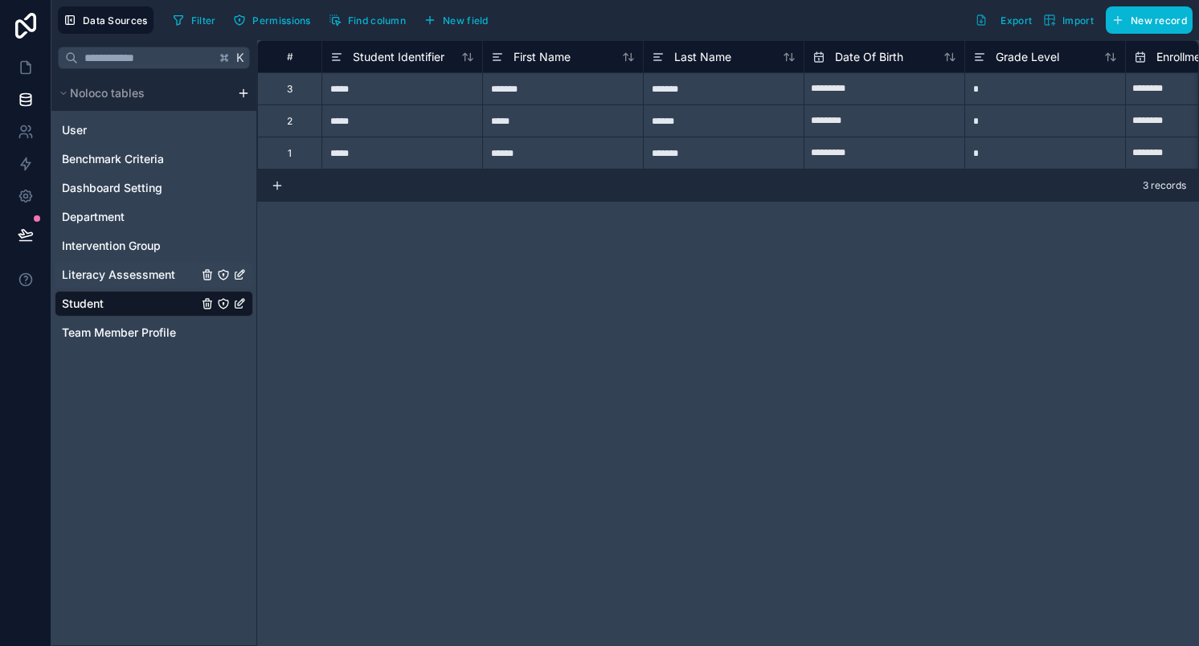
click at [112, 277] on span "Literacy Assessment" at bounding box center [118, 275] width 113 height 16
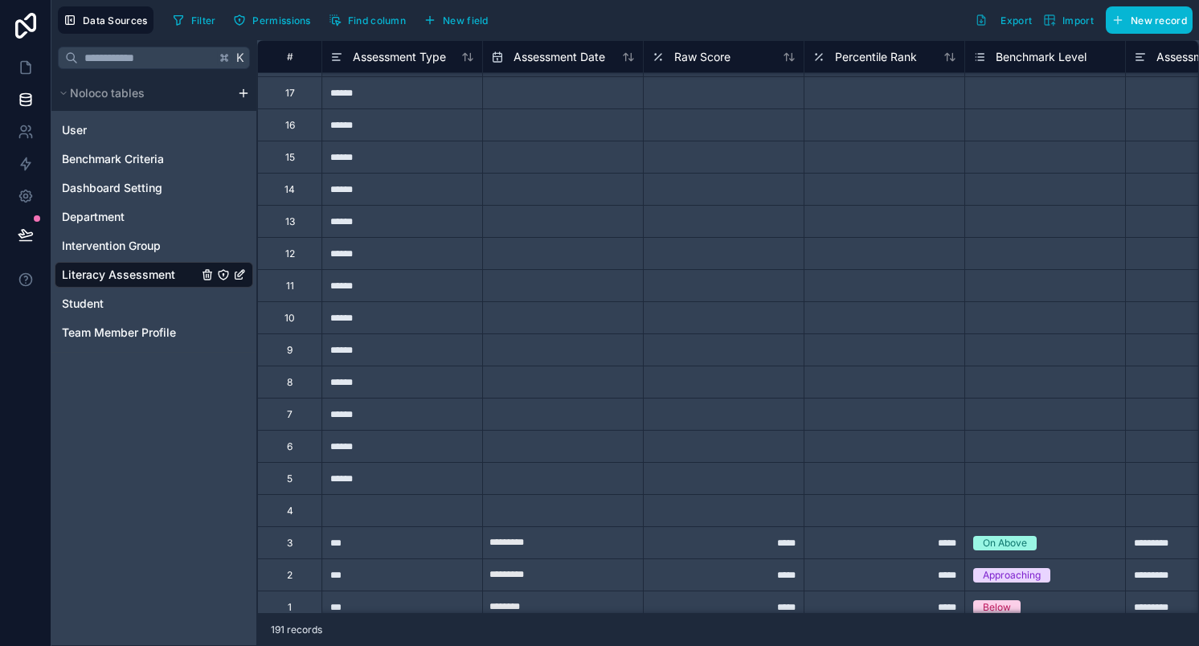
scroll to position [5600, 0]
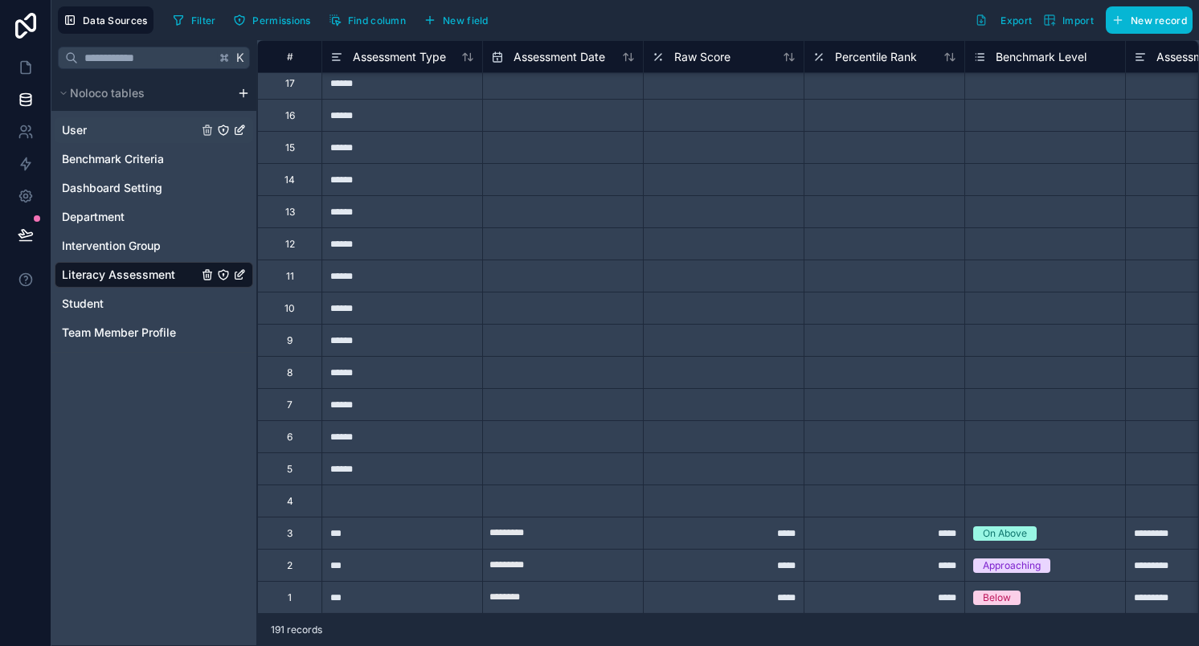
click at [78, 136] on span "User" at bounding box center [74, 130] width 25 height 16
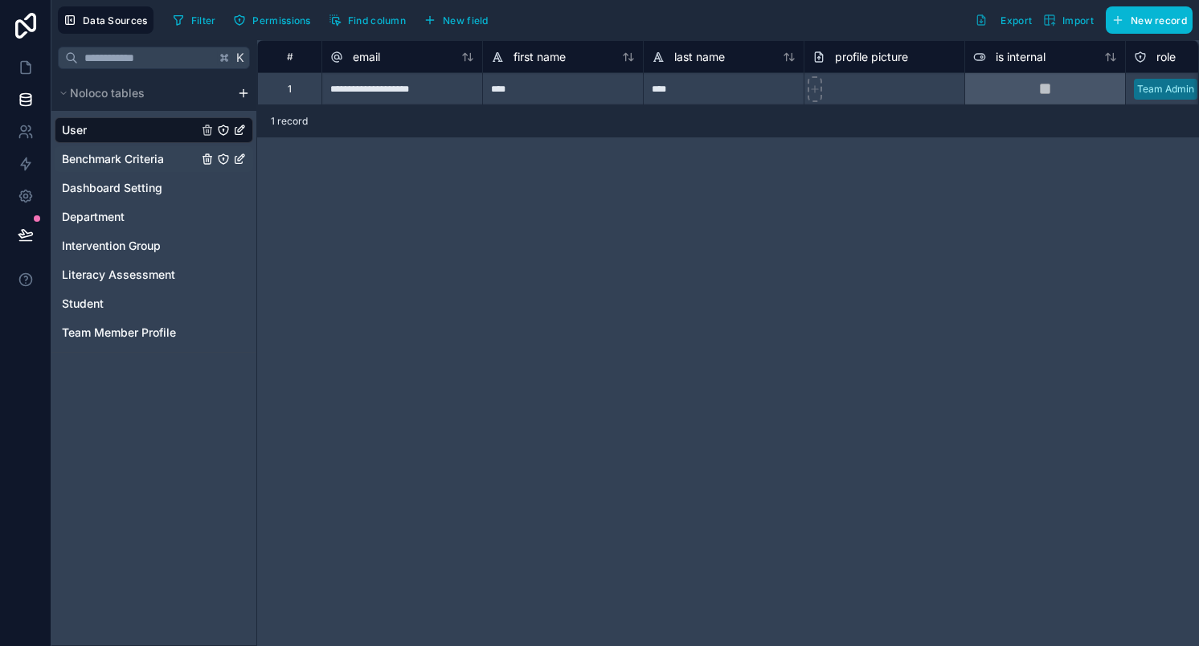
click at [85, 163] on span "Benchmark Criteria" at bounding box center [113, 159] width 102 height 16
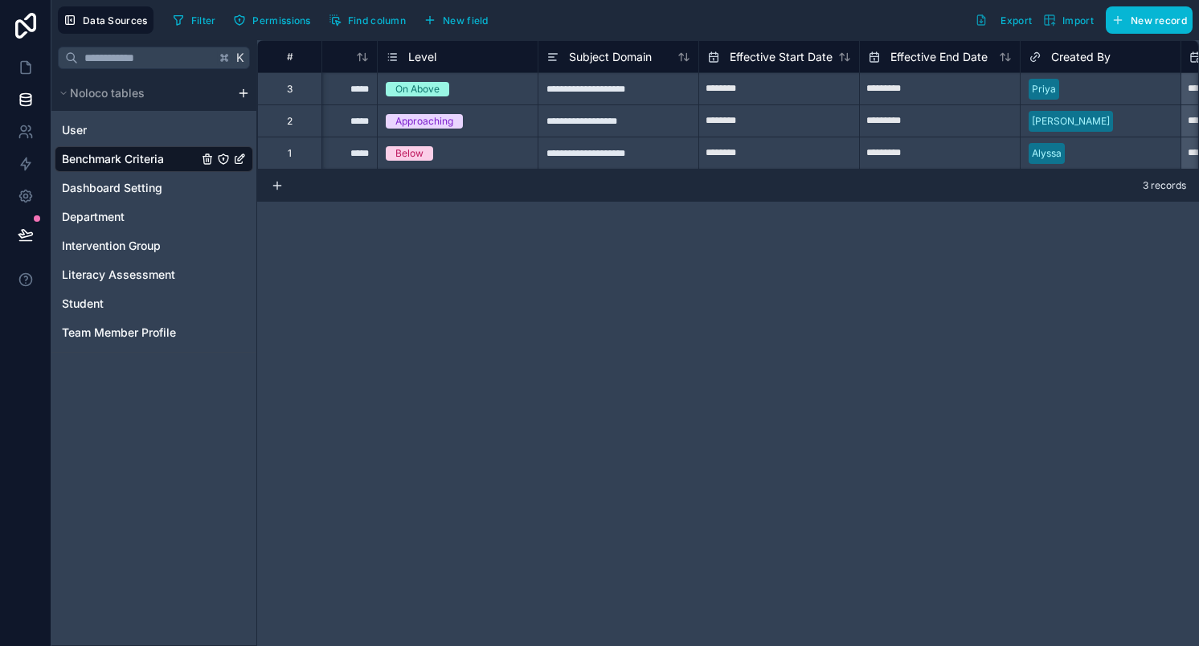
scroll to position [0, 747]
click at [26, 65] on icon at bounding box center [26, 67] width 16 height 16
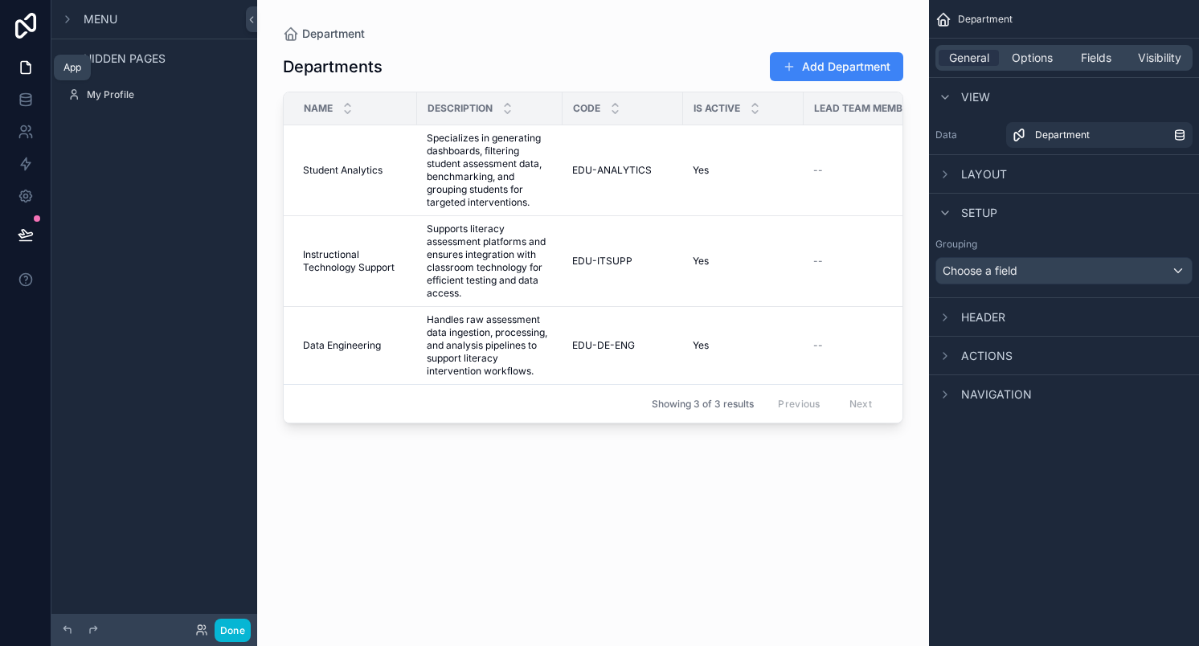
click at [26, 65] on icon at bounding box center [26, 67] width 16 height 16
click at [27, 28] on icon at bounding box center [25, 26] width 21 height 26
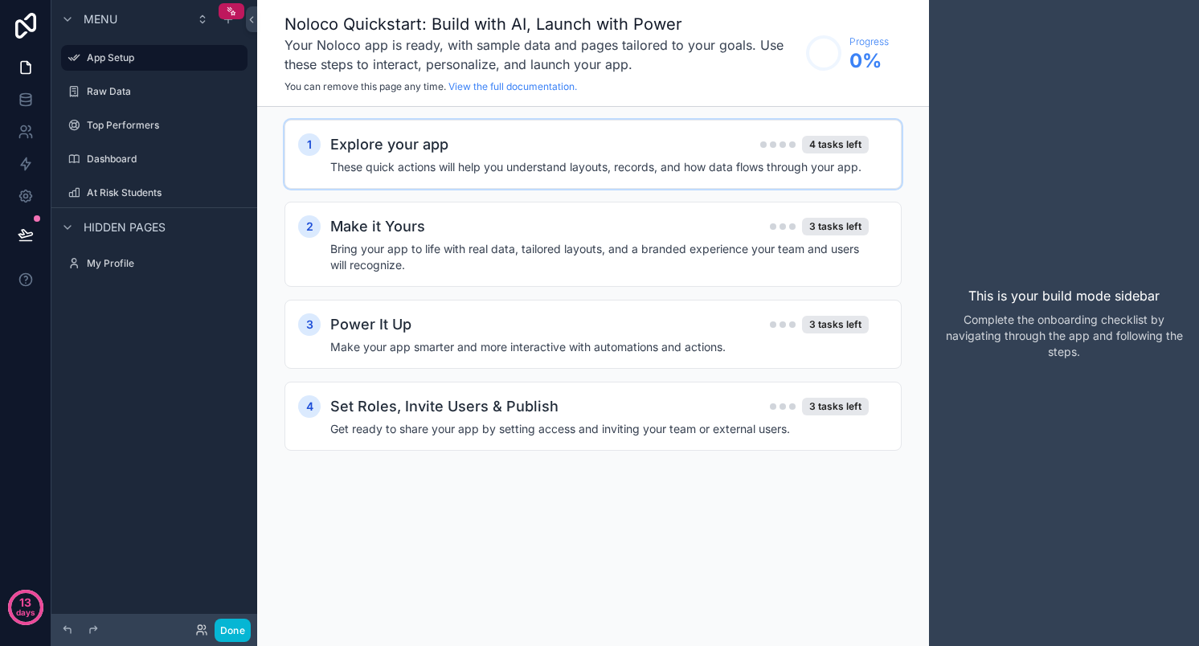
click at [678, 161] on h4 "These quick actions will help you understand layouts, records, and how data flo…" at bounding box center [599, 167] width 539 height 16
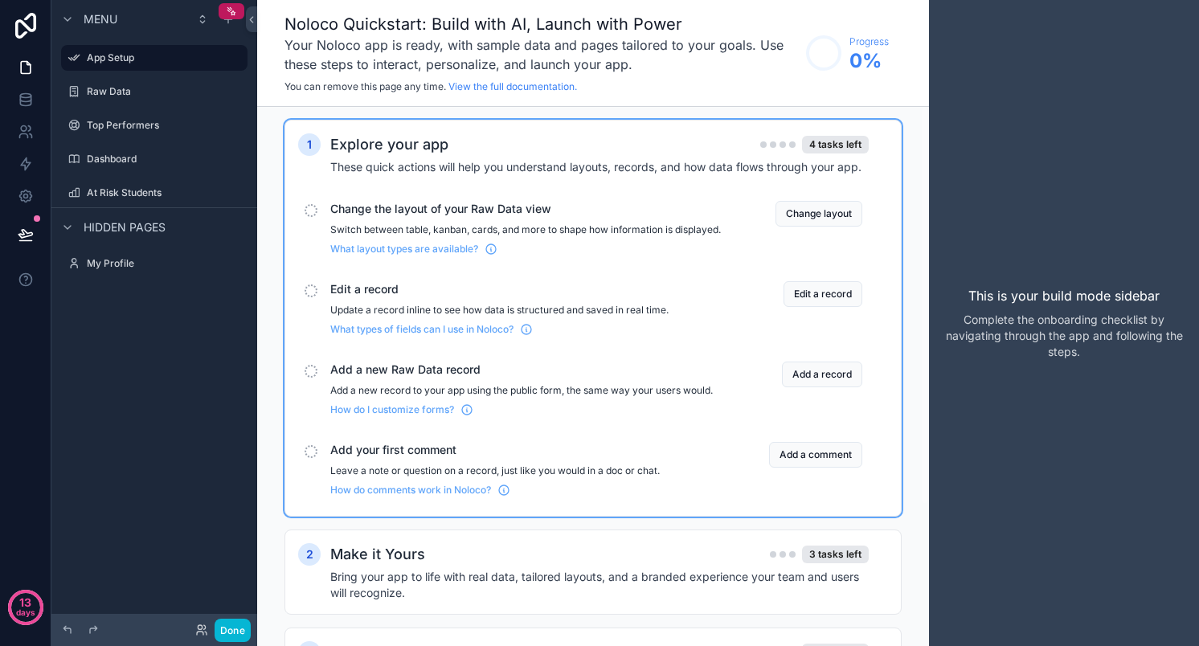
click at [351, 228] on p "Switch between table, kanban, cards, and more to shape how information is displ…" at bounding box center [525, 229] width 391 height 13
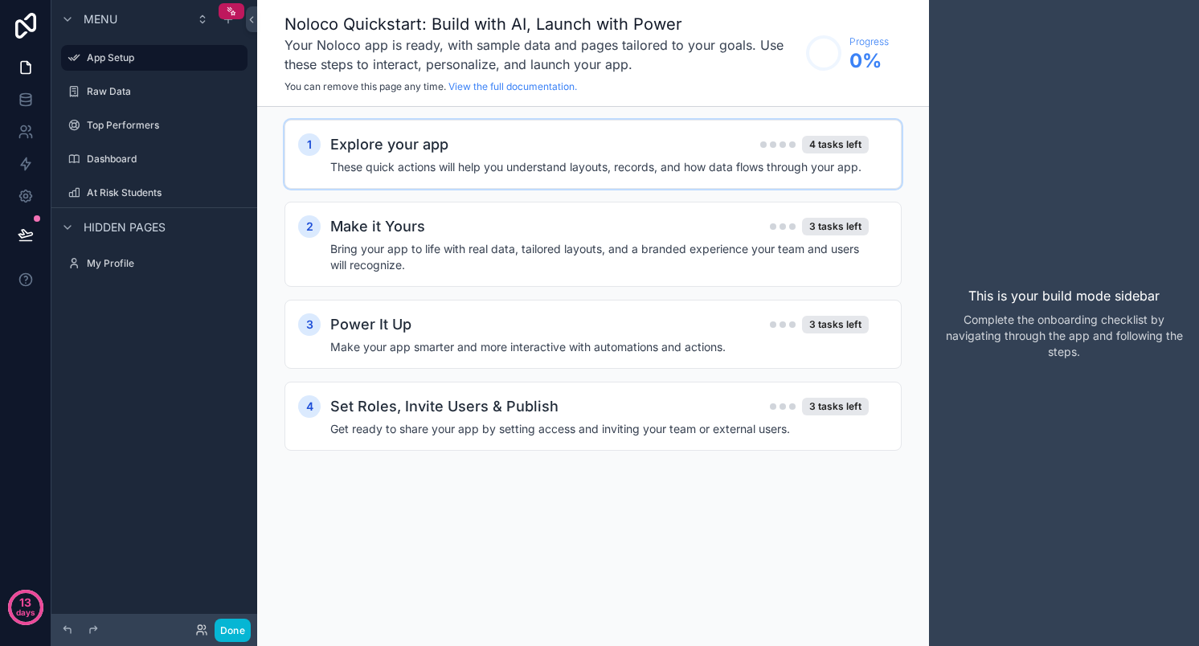
click at [387, 158] on div "Explore your app 4 tasks left These quick actions will help you understand layo…" at bounding box center [609, 154] width 558 height 42
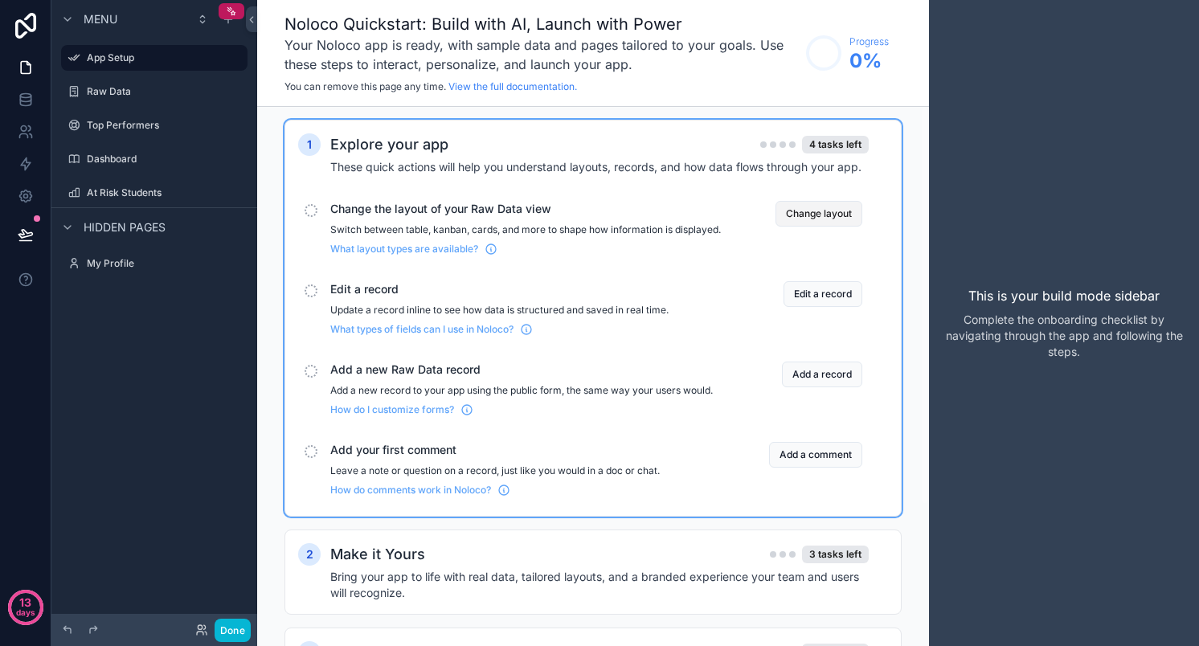
click at [805, 213] on button "Change layout" at bounding box center [819, 214] width 87 height 26
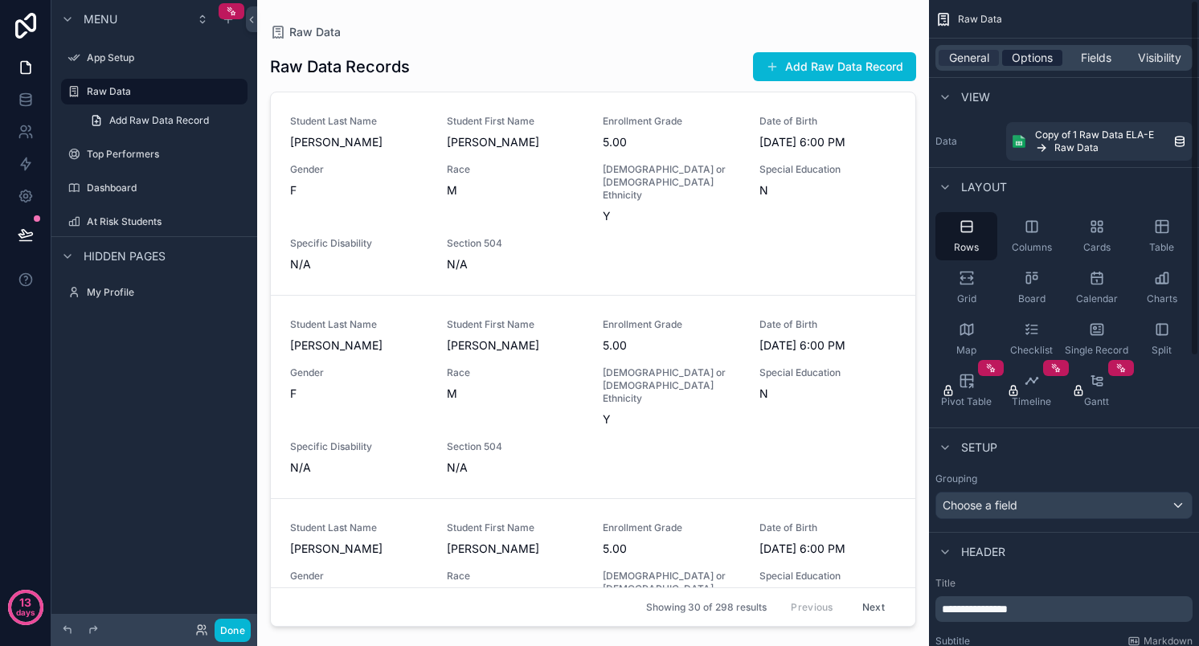
click at [1034, 57] on span "Options" at bounding box center [1032, 58] width 41 height 16
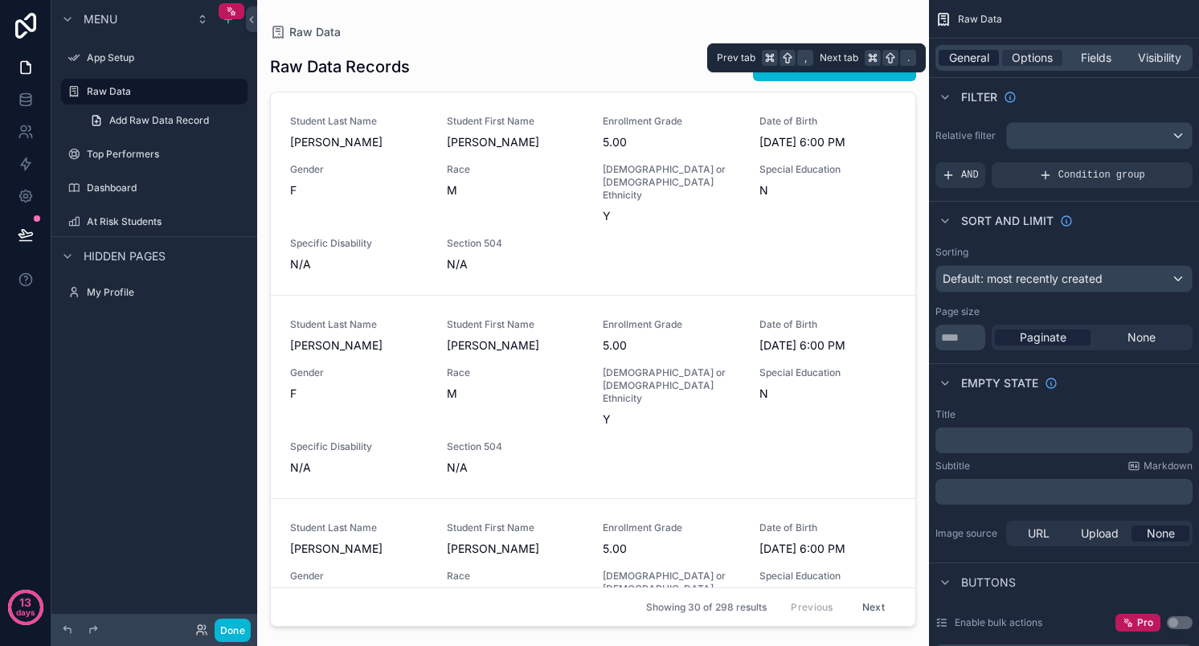
click at [980, 60] on span "General" at bounding box center [969, 58] width 40 height 16
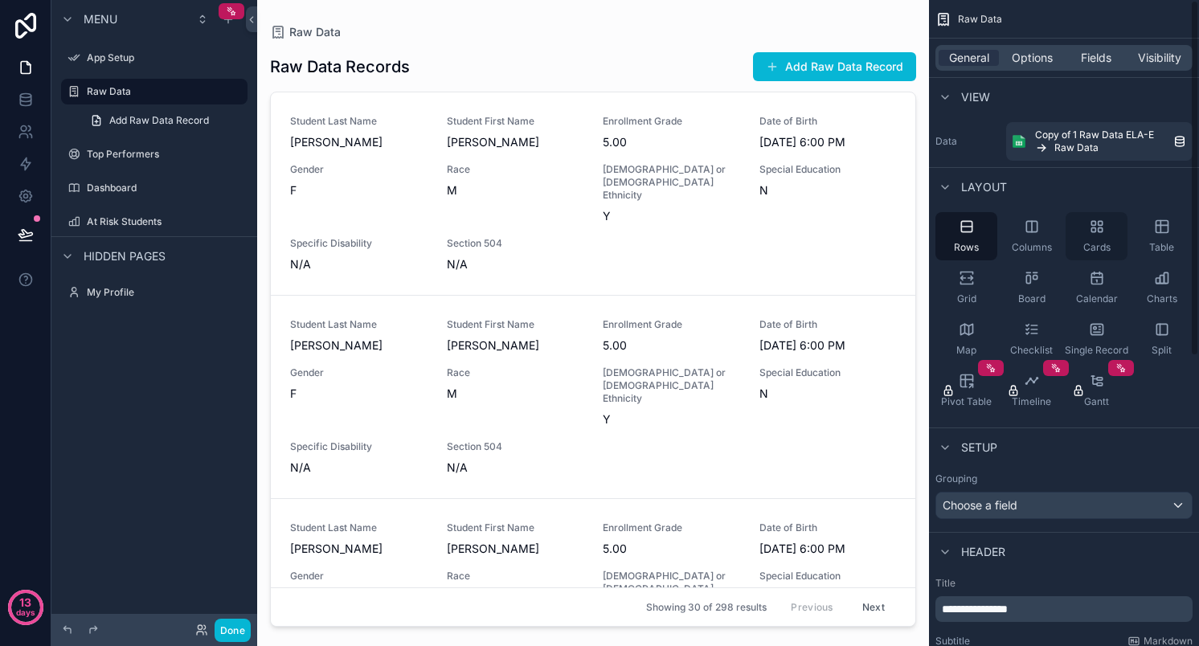
click at [1091, 219] on icon "scrollable content" at bounding box center [1097, 227] width 16 height 16
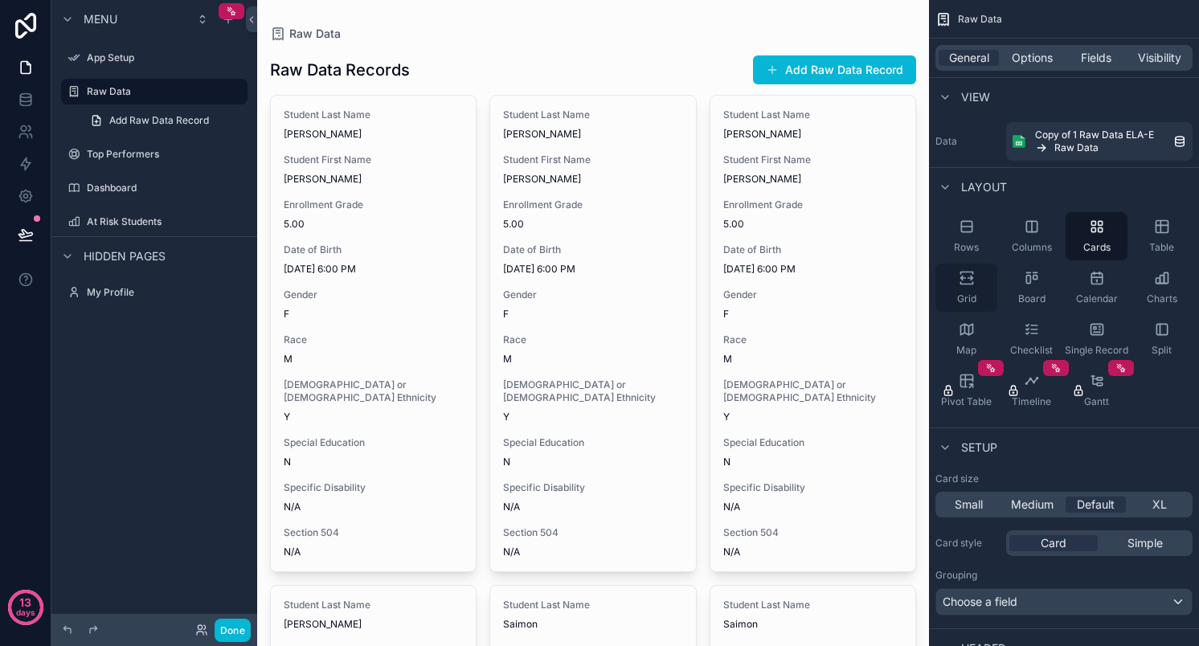
click at [975, 281] on div "Grid" at bounding box center [967, 288] width 62 height 48
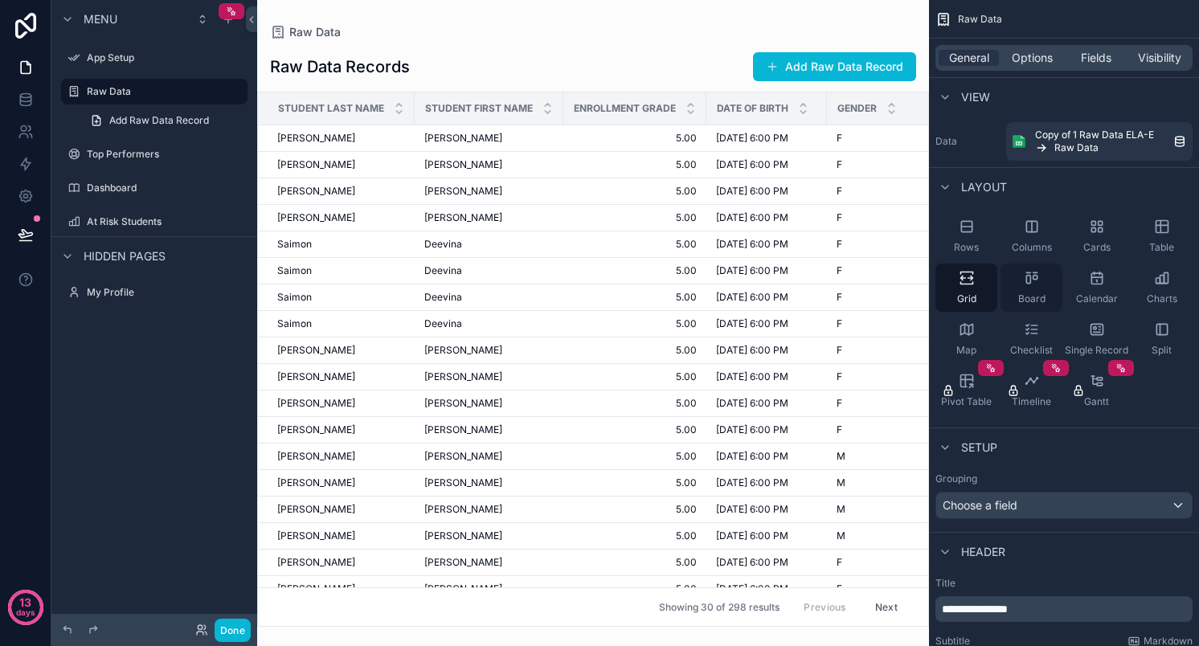
click at [1035, 276] on icon "scrollable content" at bounding box center [1035, 278] width 4 height 4
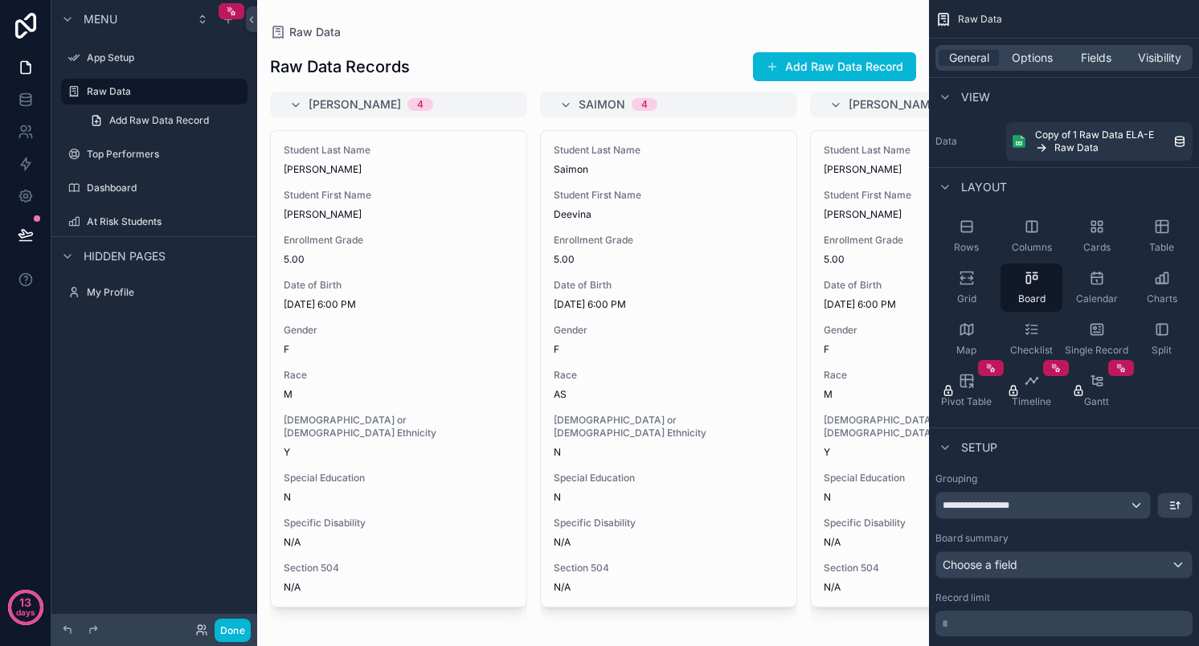
click at [559, 104] on div "scrollable content" at bounding box center [593, 323] width 672 height 646
click at [568, 104] on icon "scrollable content" at bounding box center [565, 105] width 13 height 13
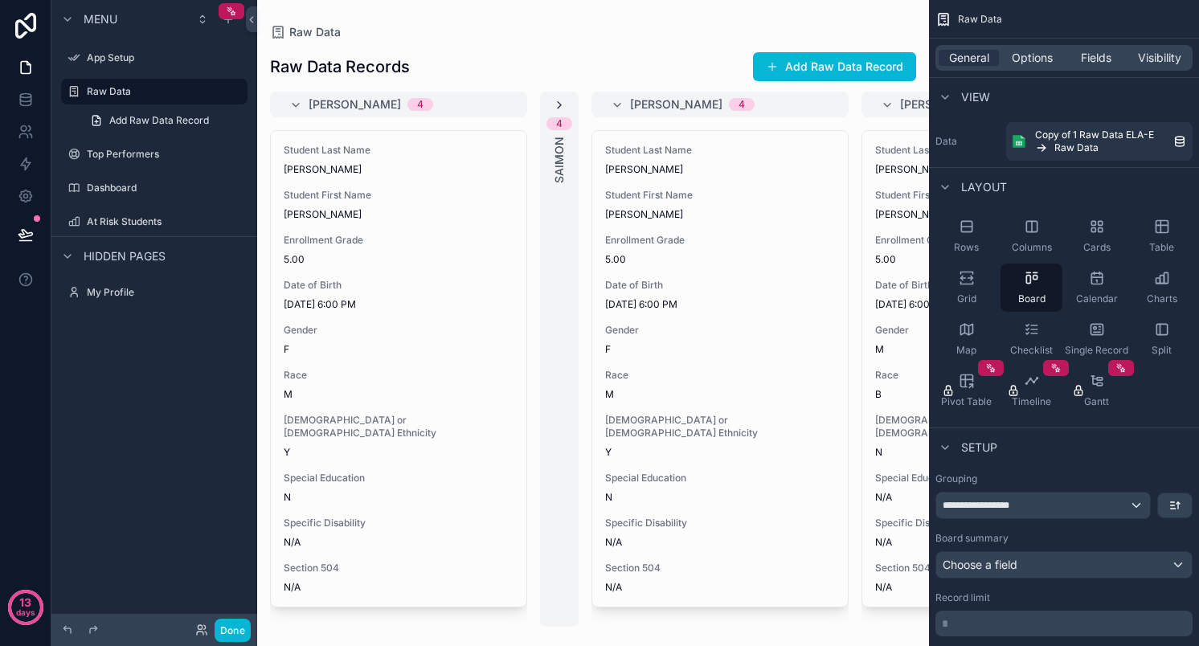
click at [562, 102] on icon "scrollable content" at bounding box center [559, 105] width 13 height 13
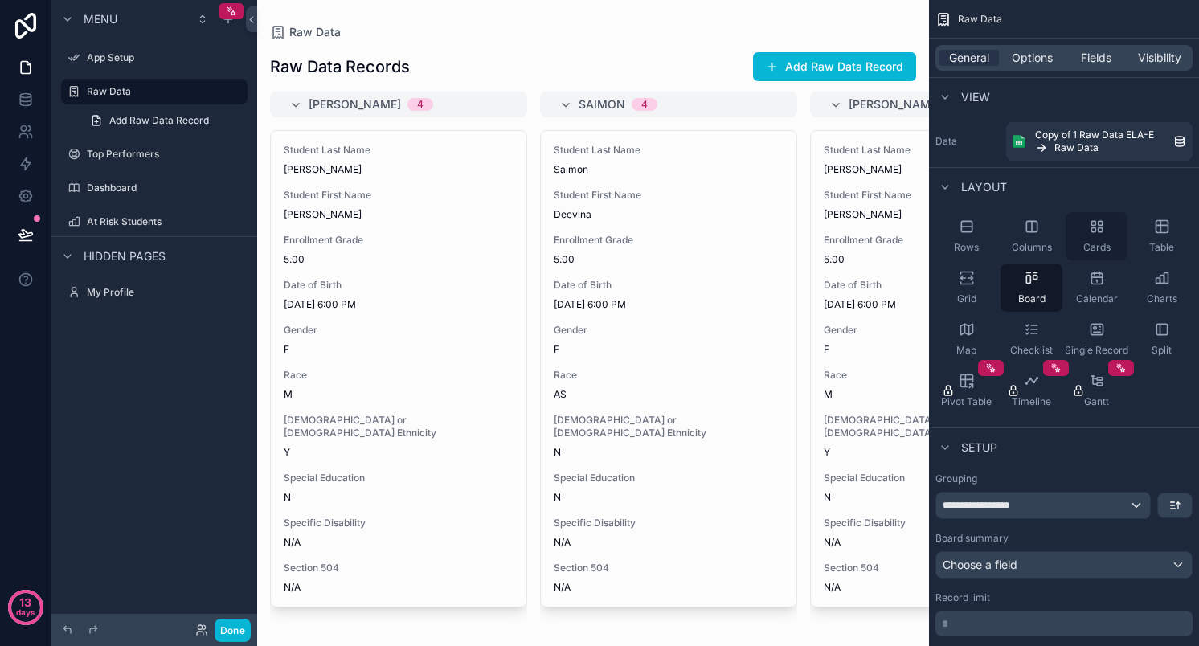
click at [1099, 223] on icon "scrollable content" at bounding box center [1097, 227] width 16 height 16
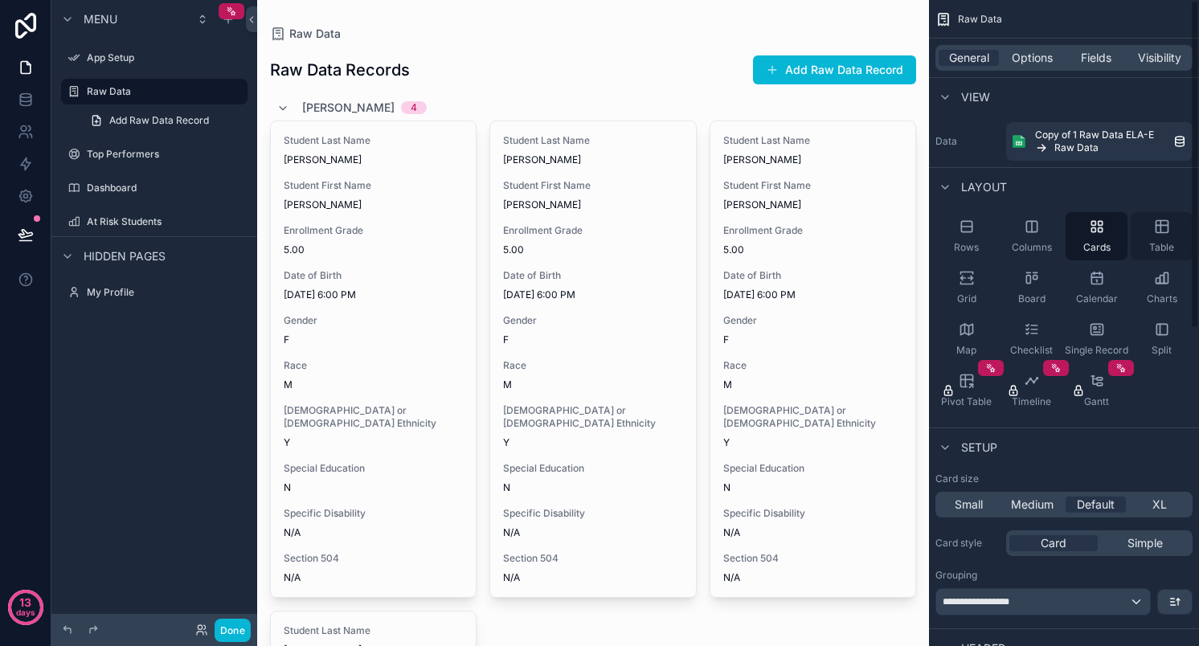
click at [1161, 227] on icon "scrollable content" at bounding box center [1162, 227] width 16 height 16
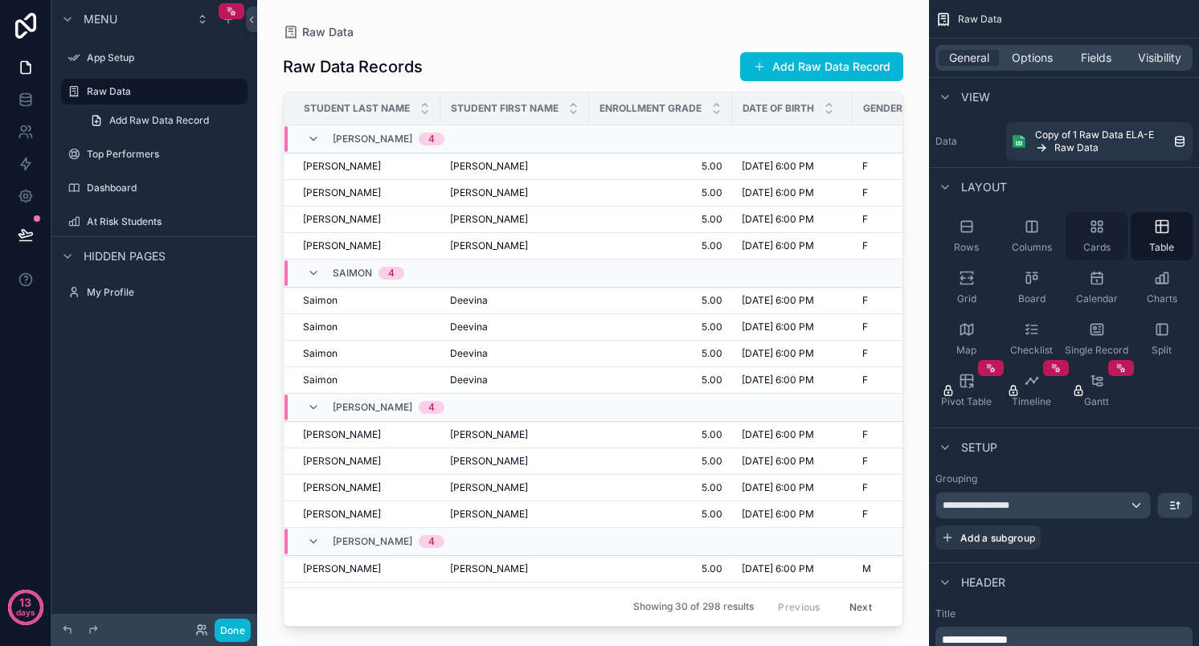
click at [1095, 228] on icon "scrollable content" at bounding box center [1094, 230] width 4 height 4
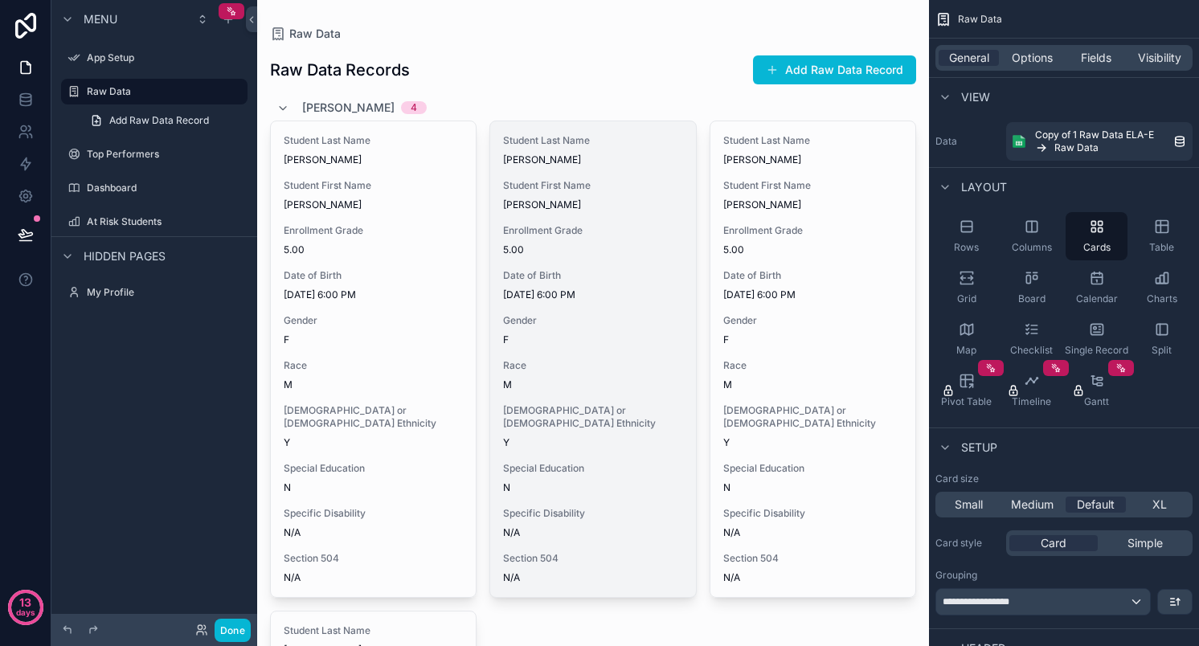
click at [622, 418] on div "[DEMOGRAPHIC_DATA] or [DEMOGRAPHIC_DATA] Ethnicity Y" at bounding box center [592, 426] width 179 height 45
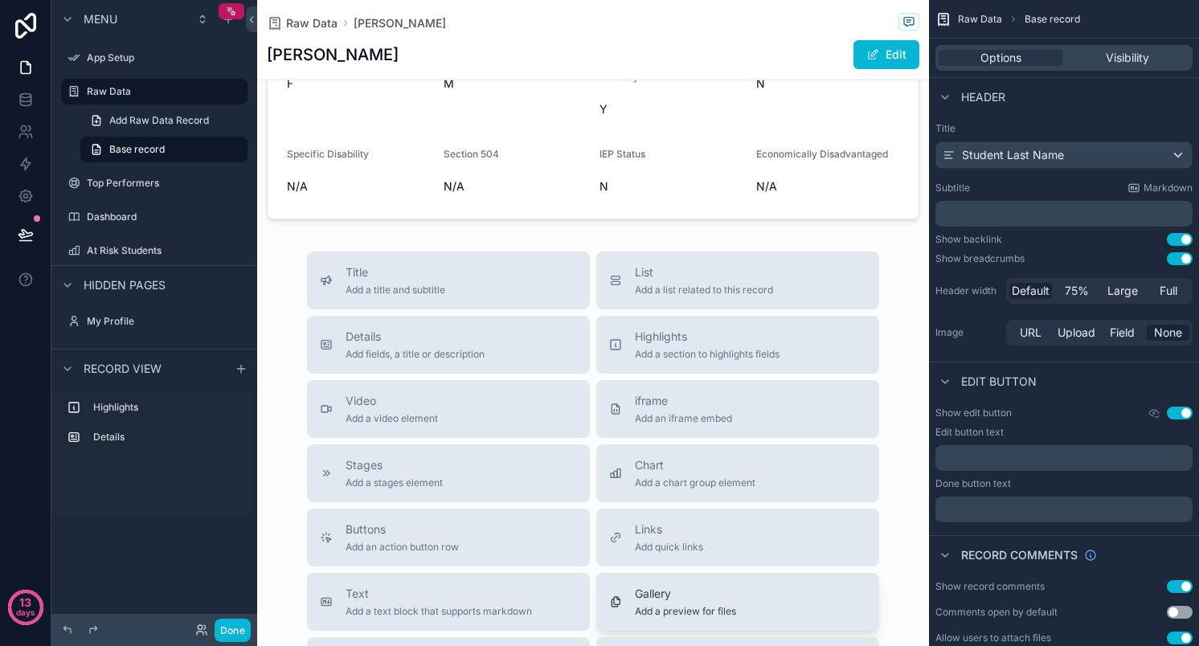
scroll to position [248, 0]
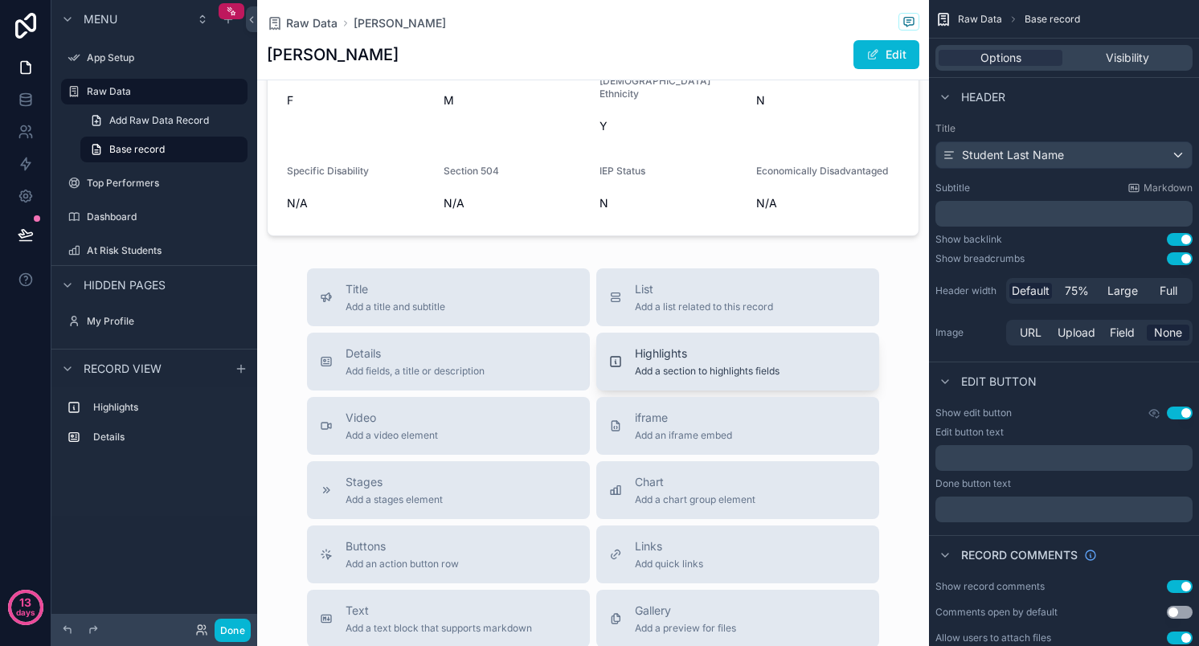
click at [653, 365] on span "Add a section to highlights fields" at bounding box center [707, 371] width 145 height 13
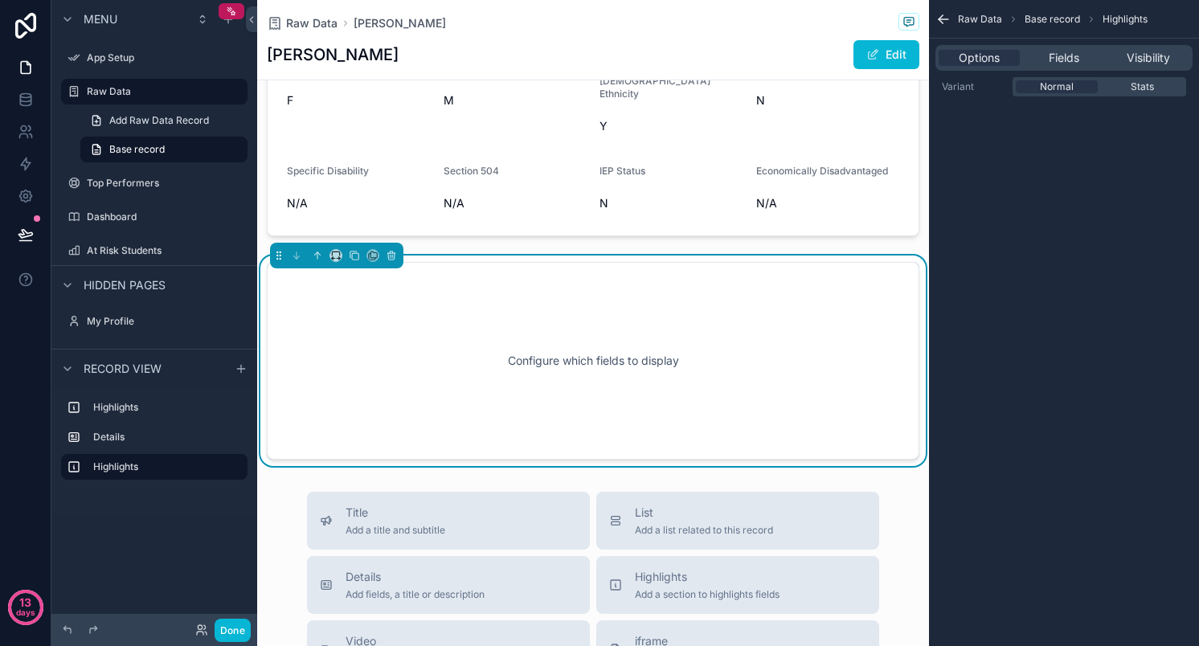
scroll to position [260, 0]
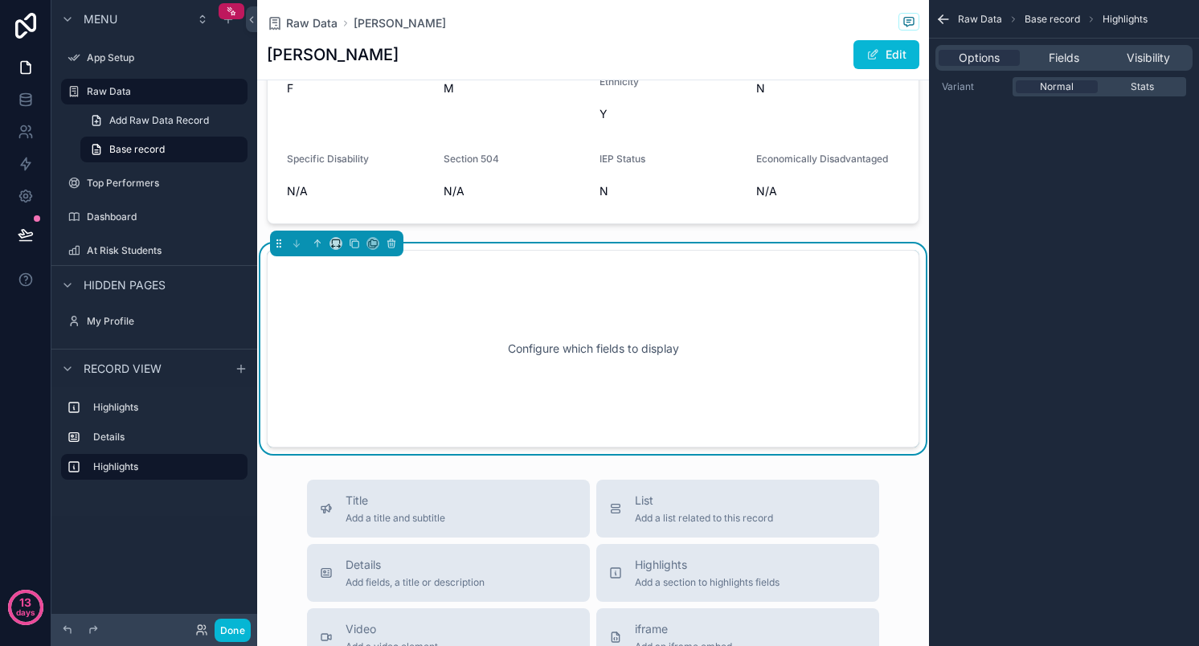
click at [586, 330] on div "Configure which fields to display" at bounding box center [593, 349] width 600 height 145
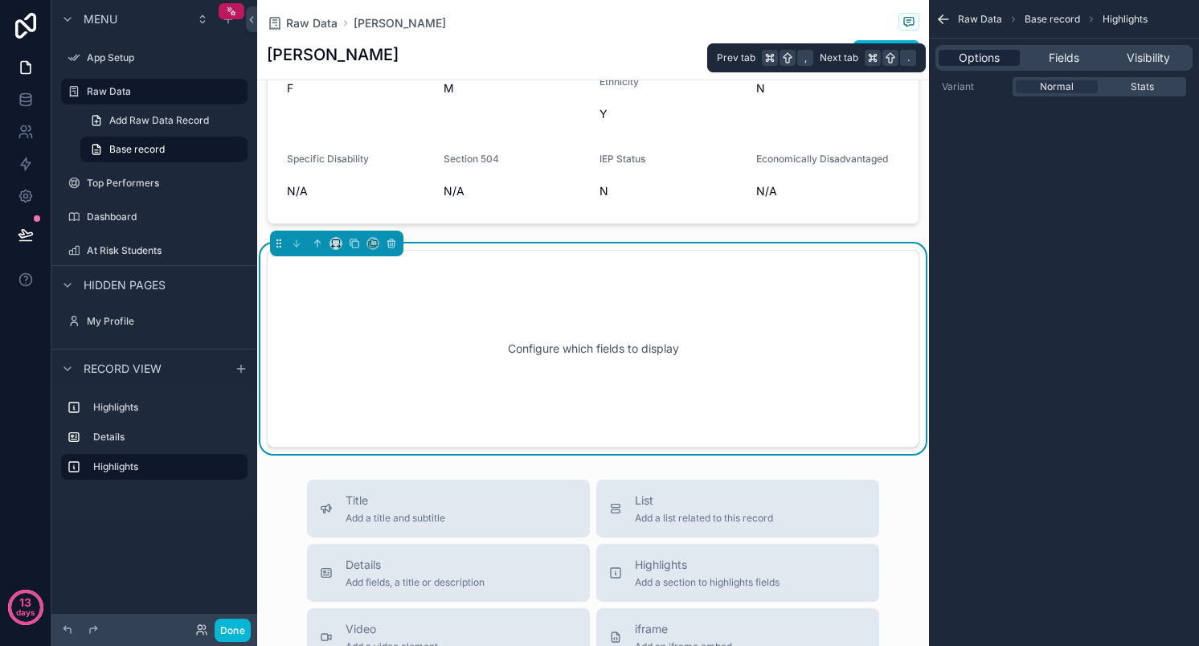
click at [993, 61] on span "Options" at bounding box center [979, 58] width 41 height 16
click at [1067, 62] on span "Fields" at bounding box center [1064, 58] width 31 height 16
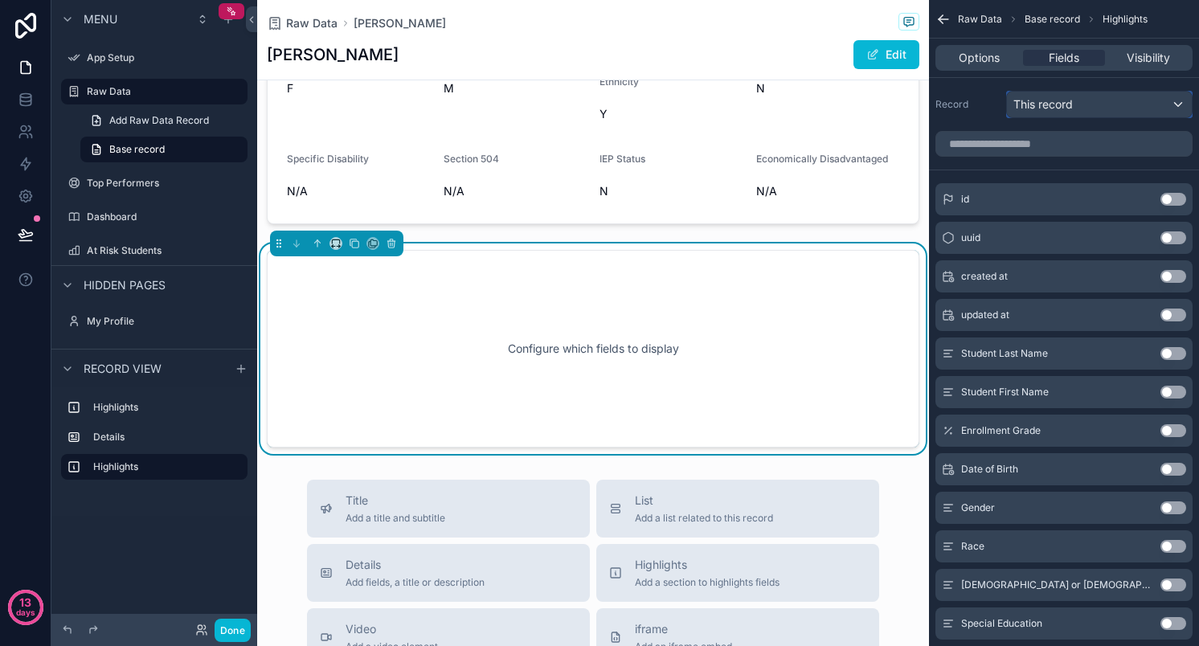
click at [1062, 109] on span "This record" at bounding box center [1043, 104] width 59 height 16
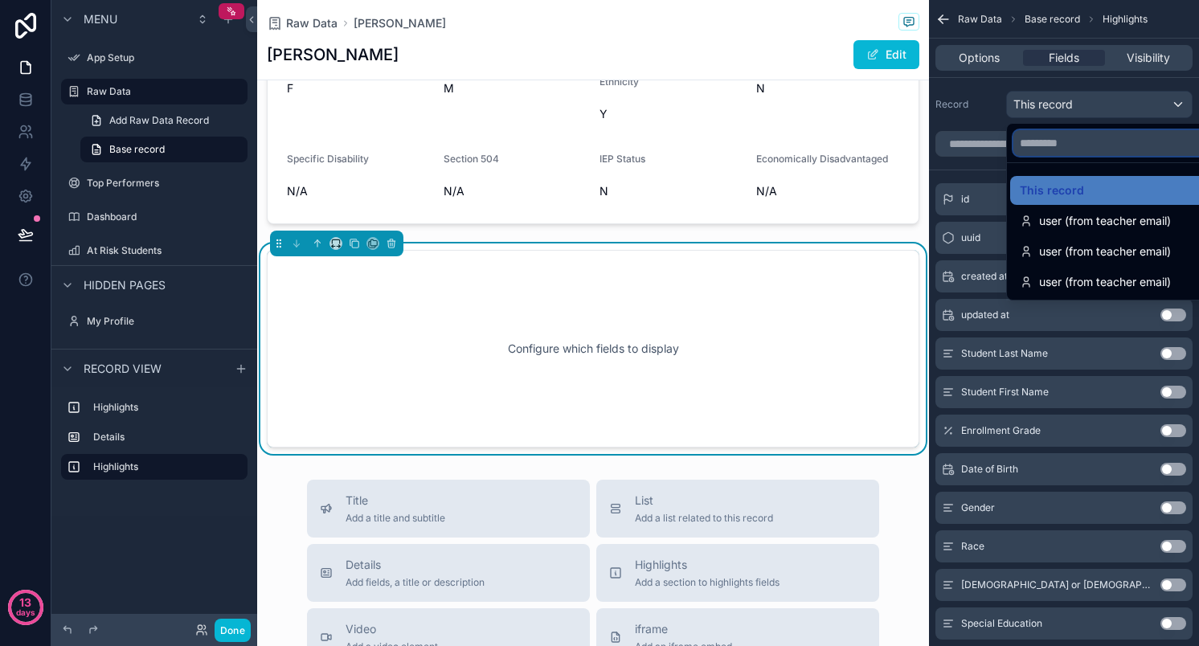
click at [1093, 136] on input "text" at bounding box center [1118, 143] width 209 height 26
click at [1078, 108] on div "scrollable content" at bounding box center [599, 323] width 1199 height 646
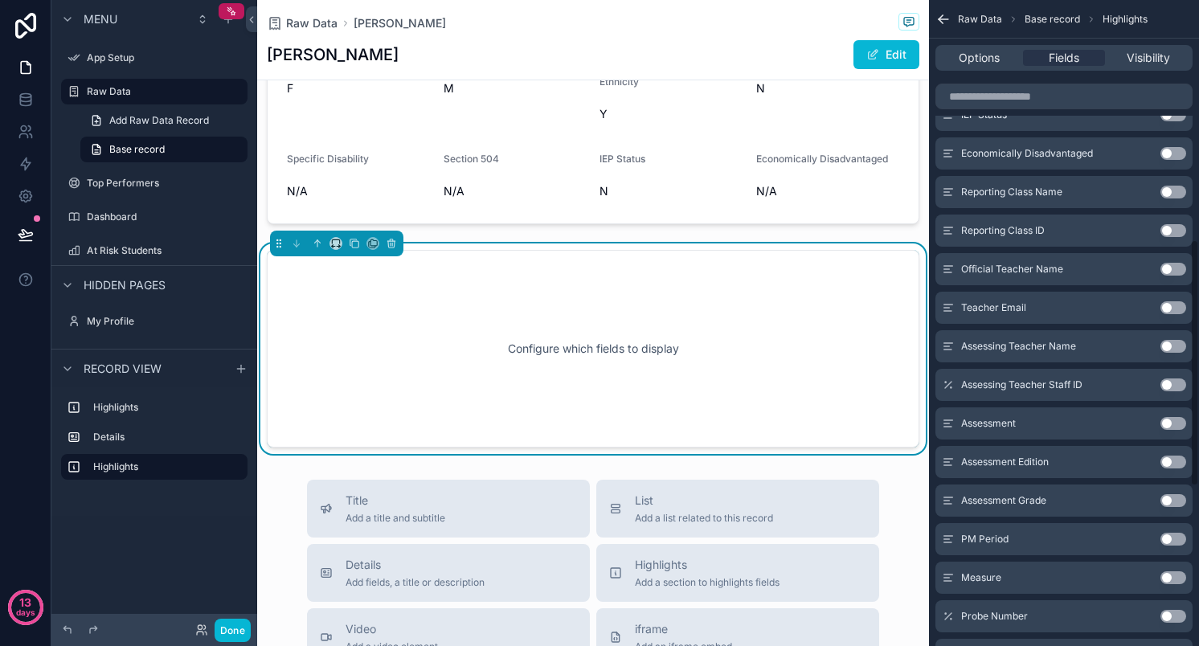
scroll to position [626, 0]
click at [1169, 423] on button "Use setting" at bounding box center [1174, 422] width 26 height 13
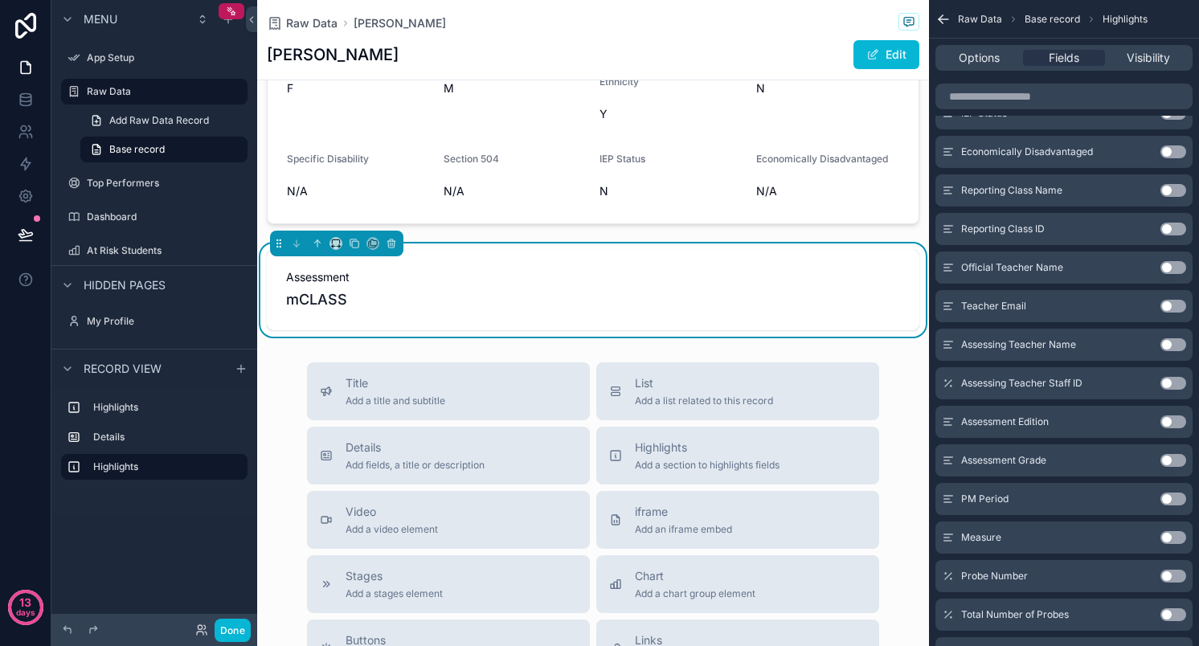
click at [1169, 423] on button "Use setting" at bounding box center [1174, 422] width 26 height 13
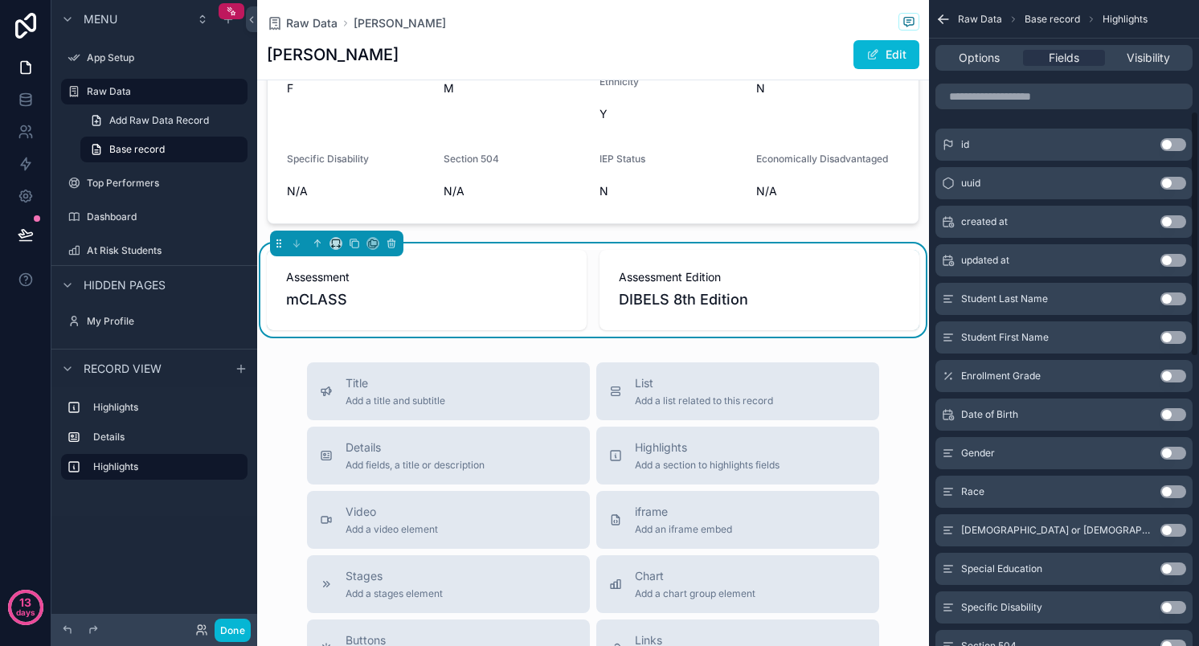
scroll to position [0, 0]
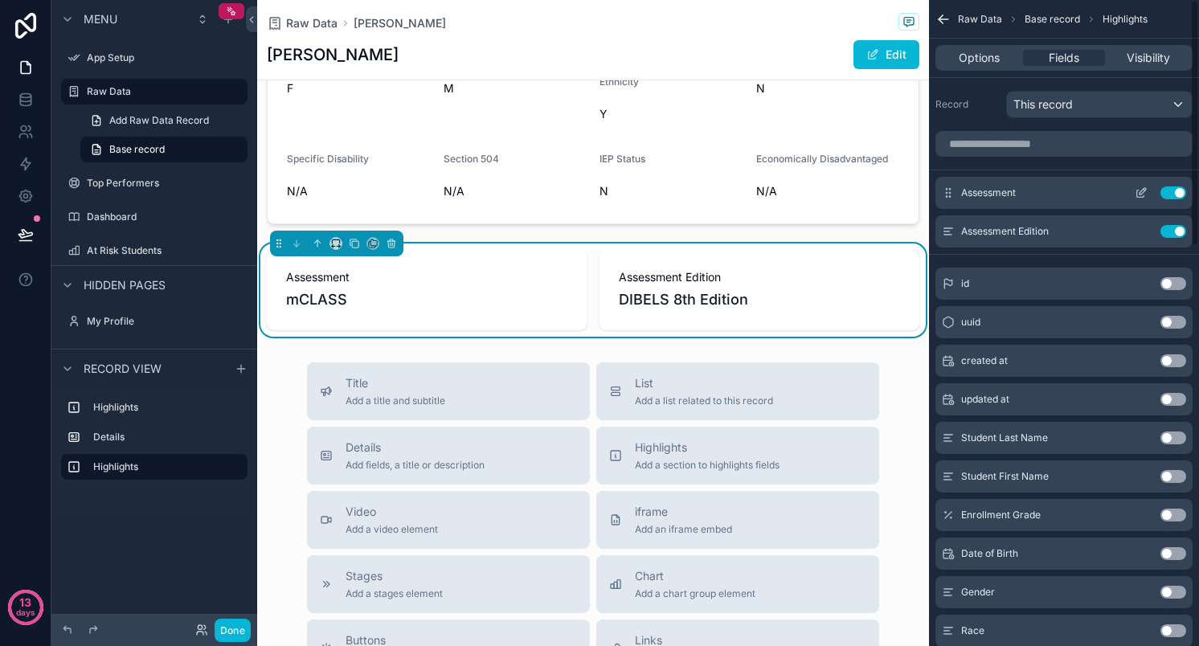
click at [1180, 191] on button "Use setting" at bounding box center [1174, 192] width 26 height 13
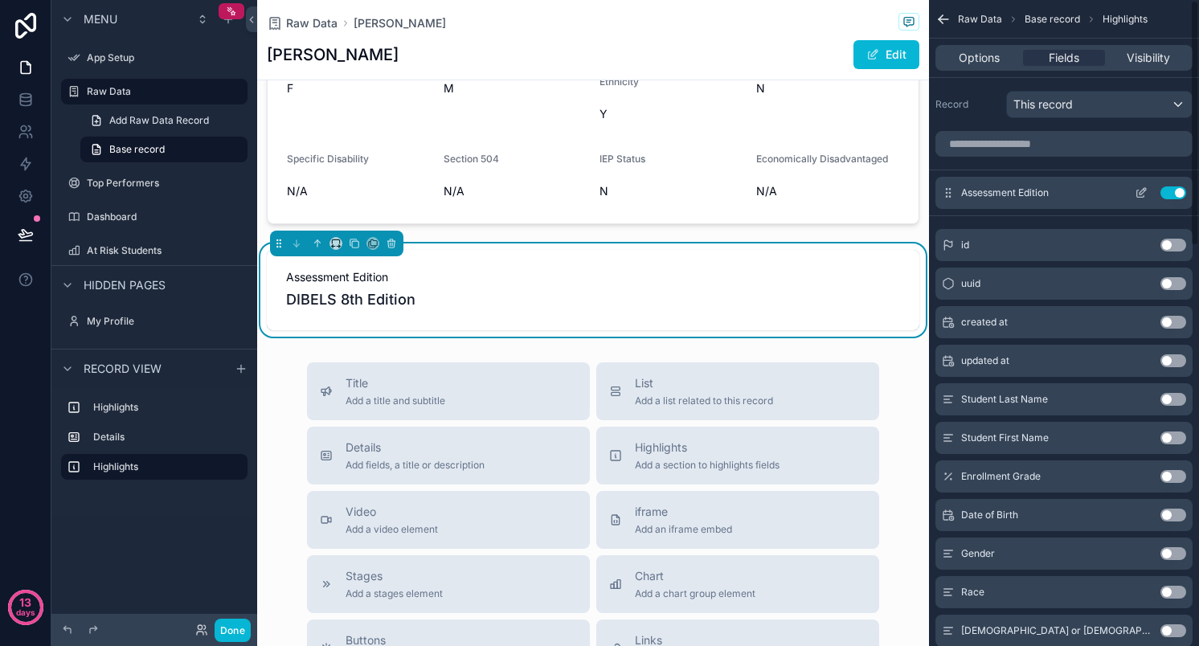
click at [1178, 194] on button "Use setting" at bounding box center [1174, 192] width 26 height 13
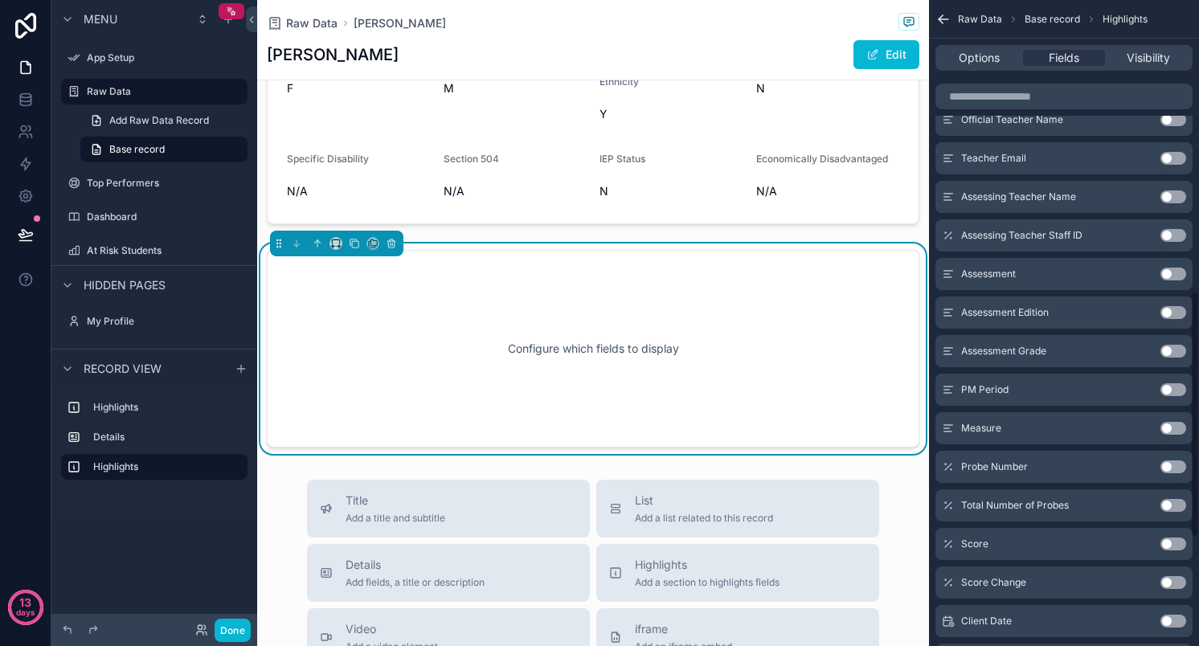
scroll to position [941, 0]
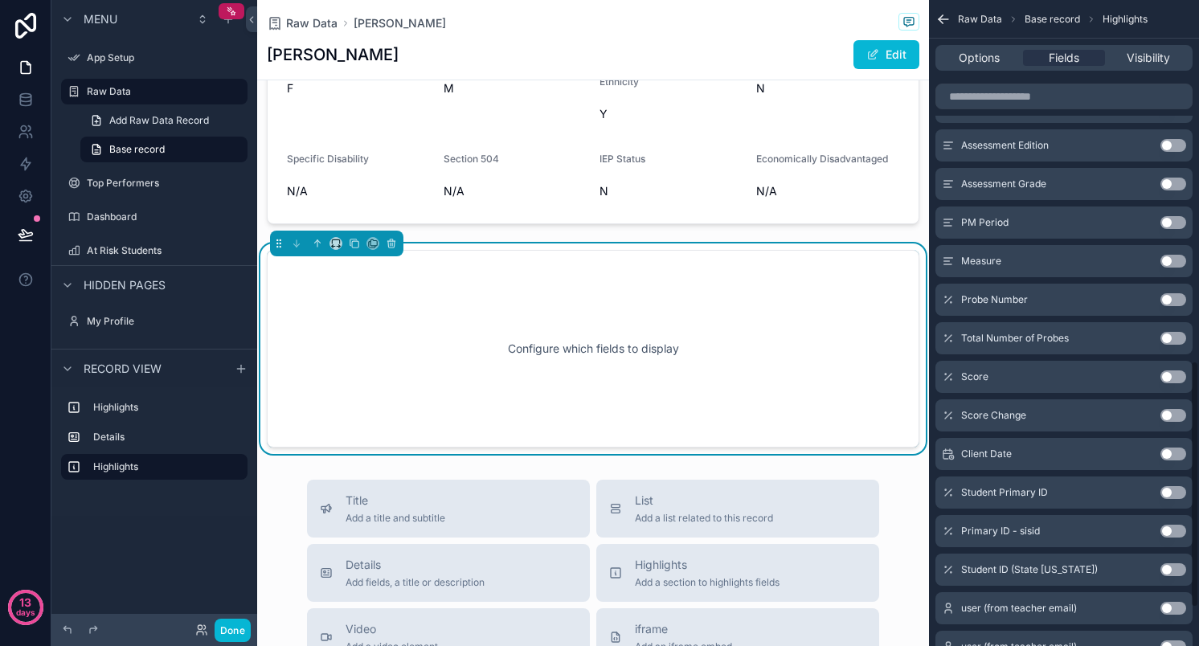
click at [1174, 412] on button "Use setting" at bounding box center [1174, 415] width 26 height 13
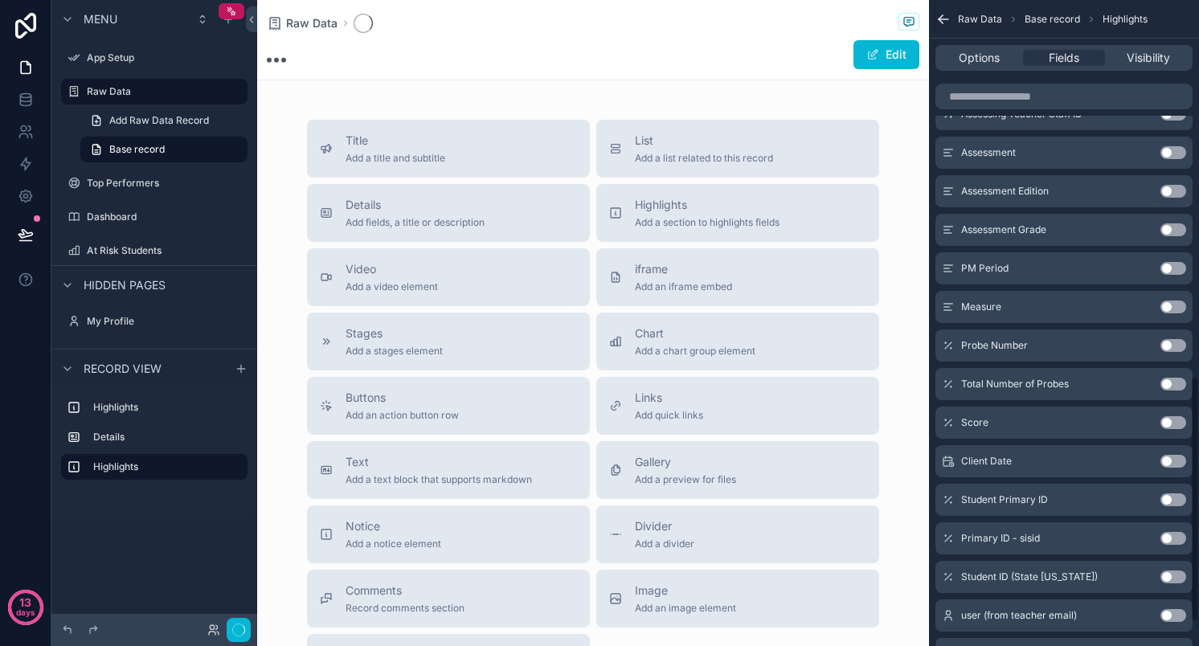
scroll to position [987, 0]
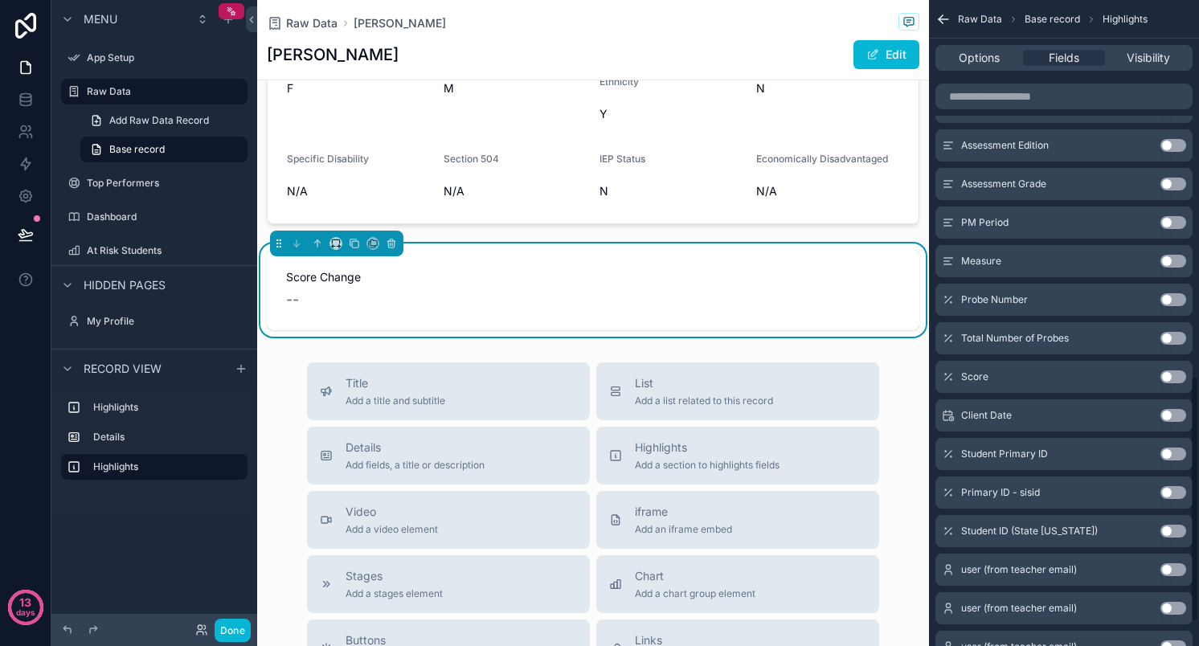
click at [1177, 374] on button "Use setting" at bounding box center [1174, 377] width 26 height 13
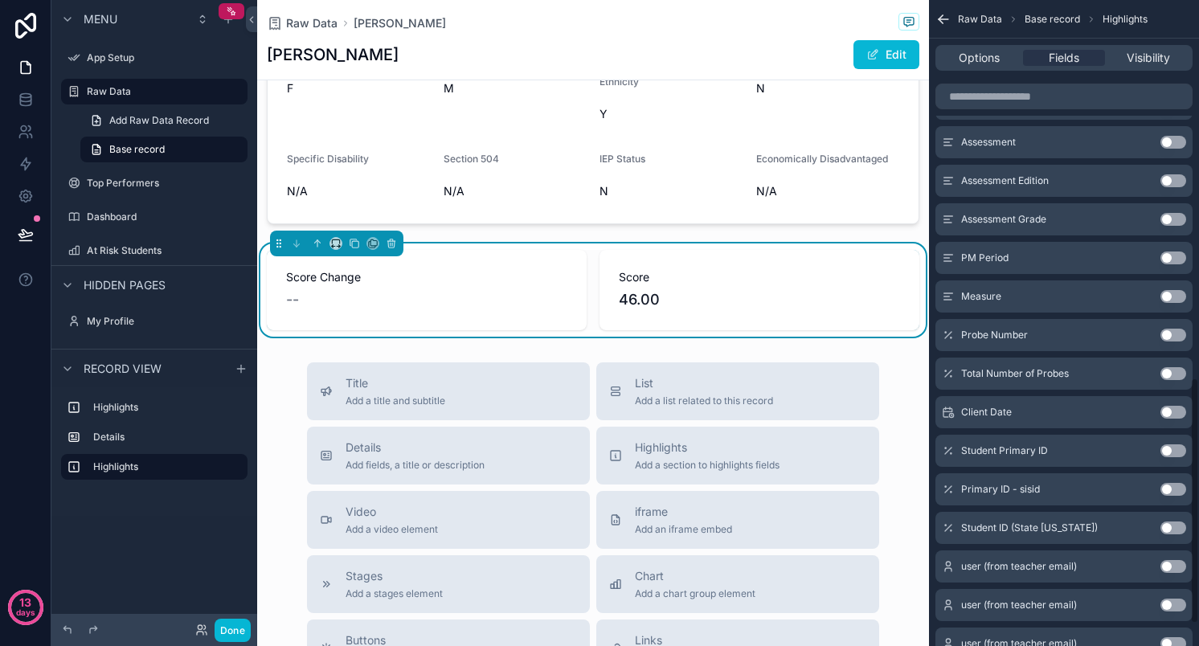
scroll to position [995, 0]
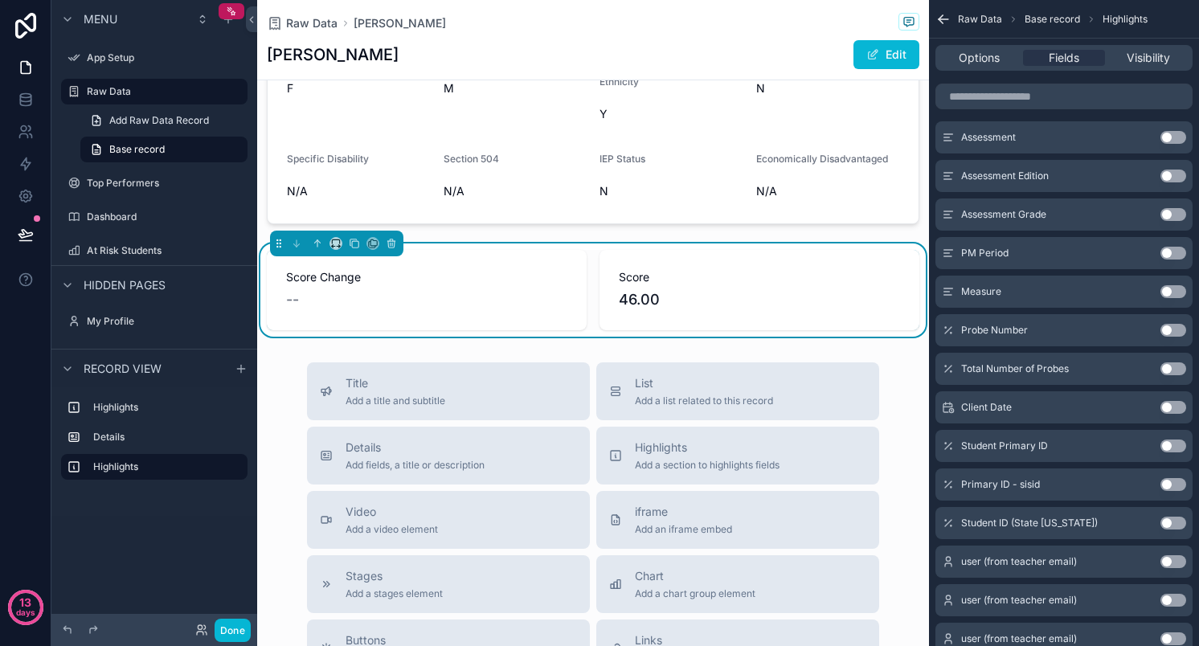
click at [1175, 292] on button "Use setting" at bounding box center [1174, 291] width 26 height 13
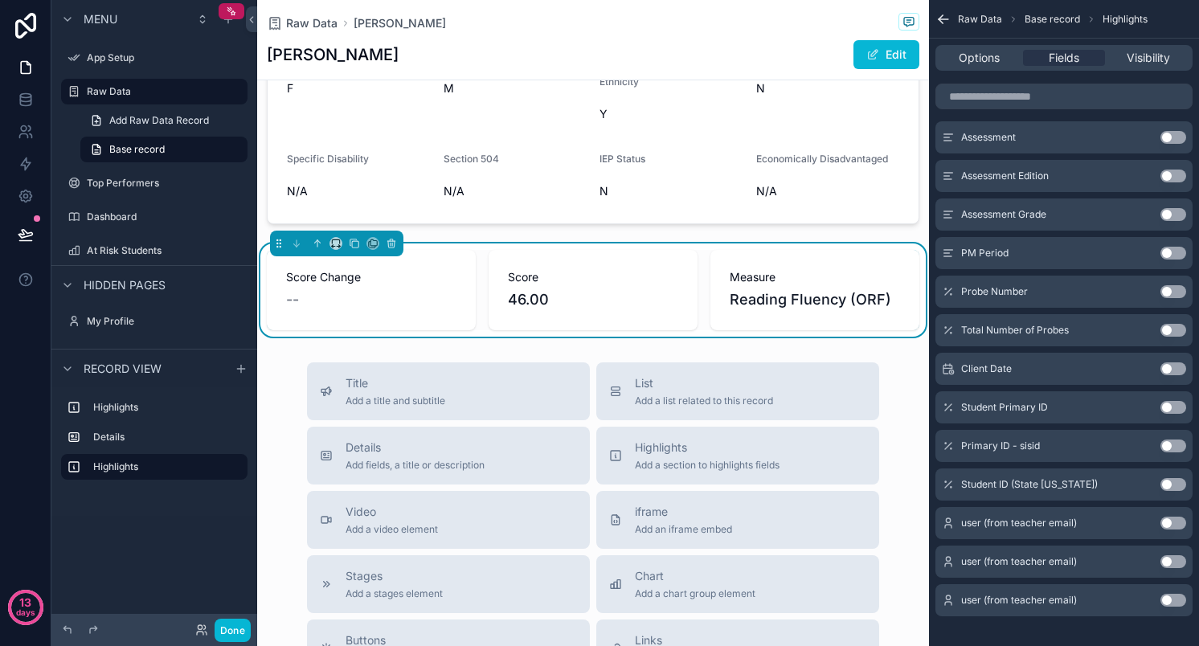
click at [1168, 255] on button "Use setting" at bounding box center [1174, 253] width 26 height 13
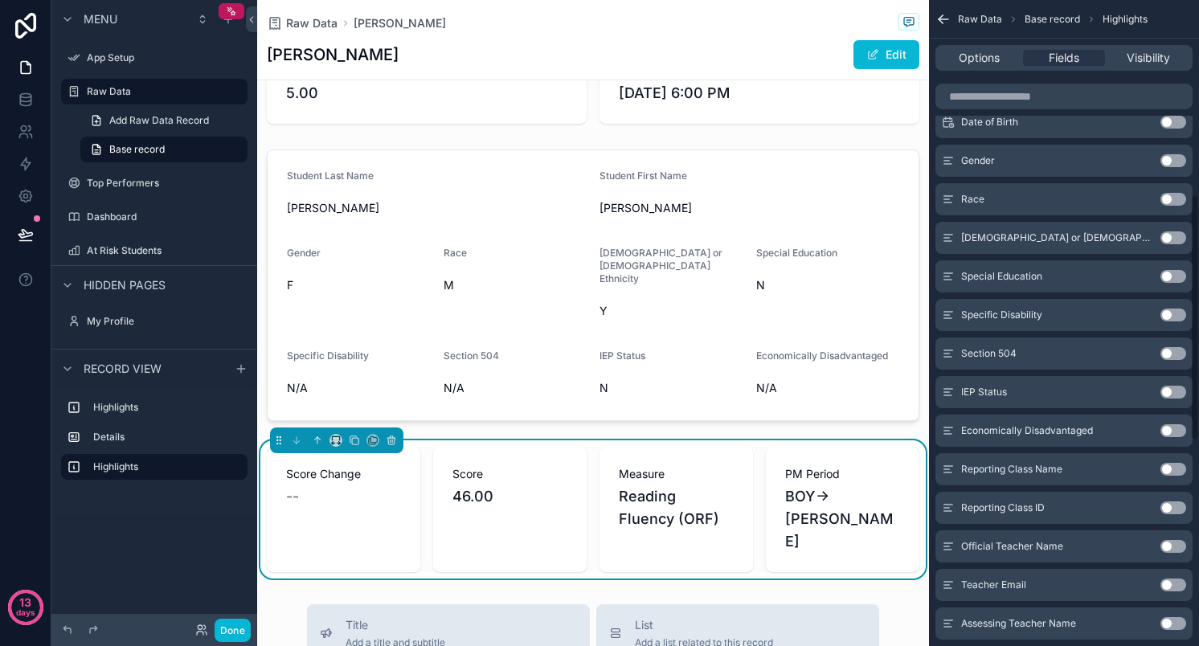
scroll to position [510, 0]
click at [1167, 547] on button "Use setting" at bounding box center [1174, 545] width 26 height 13
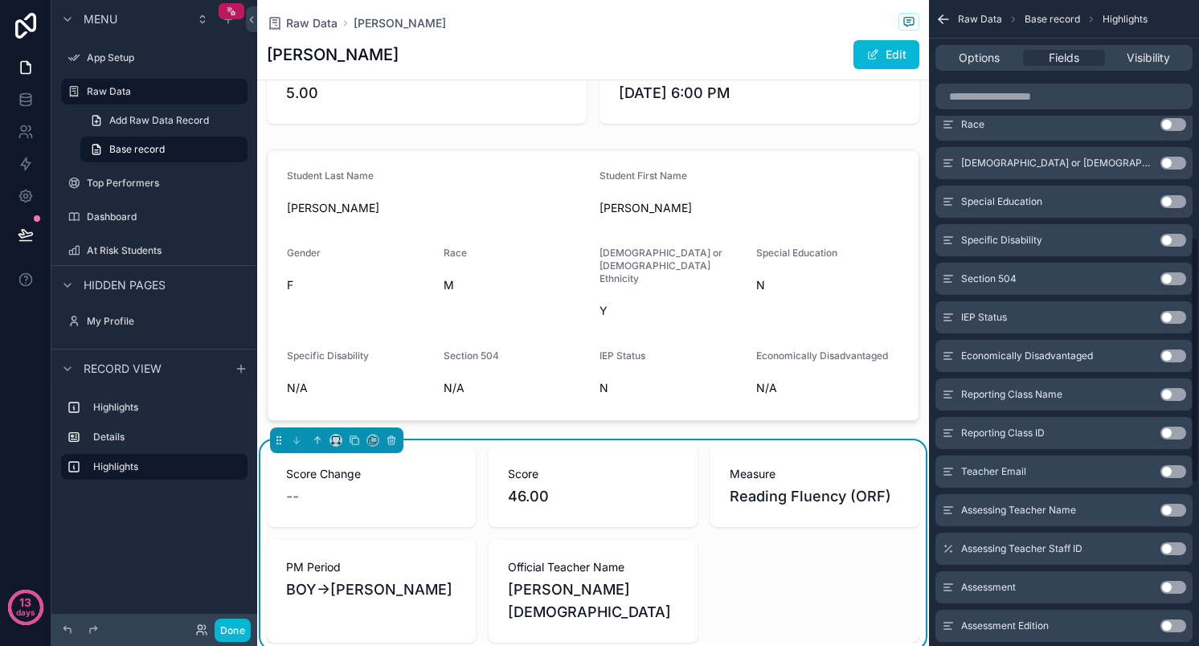
scroll to position [627, 0]
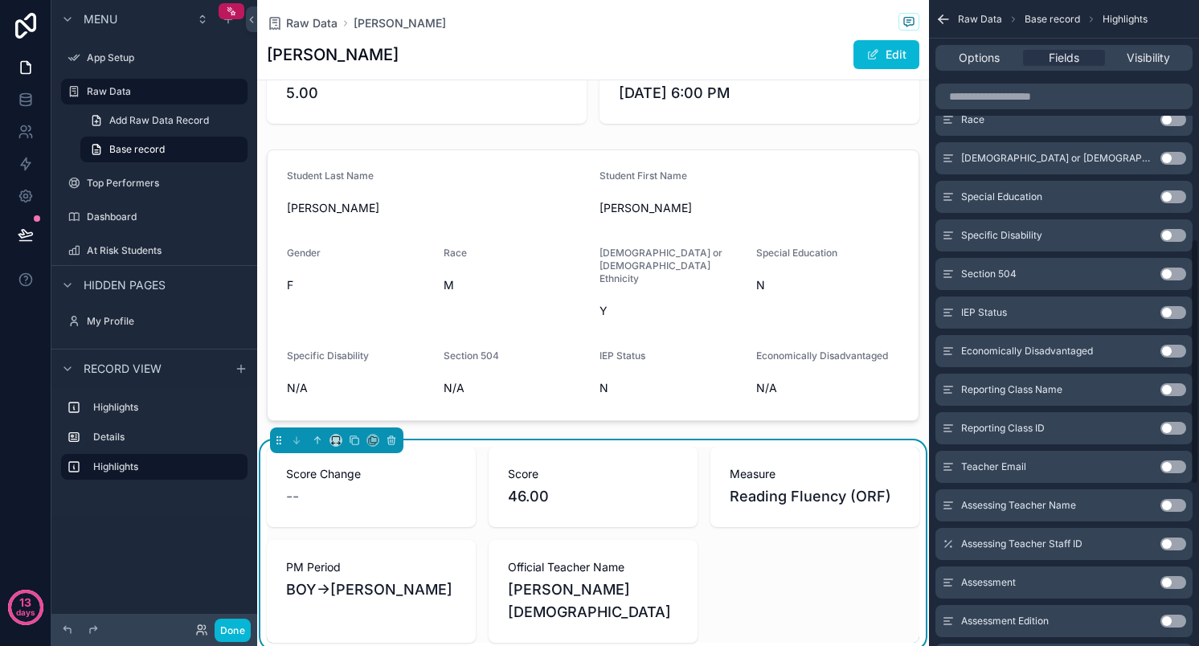
click at [1186, 585] on div "Assessment Use setting" at bounding box center [1064, 583] width 257 height 32
click at [1172, 582] on button "Use setting" at bounding box center [1174, 582] width 26 height 13
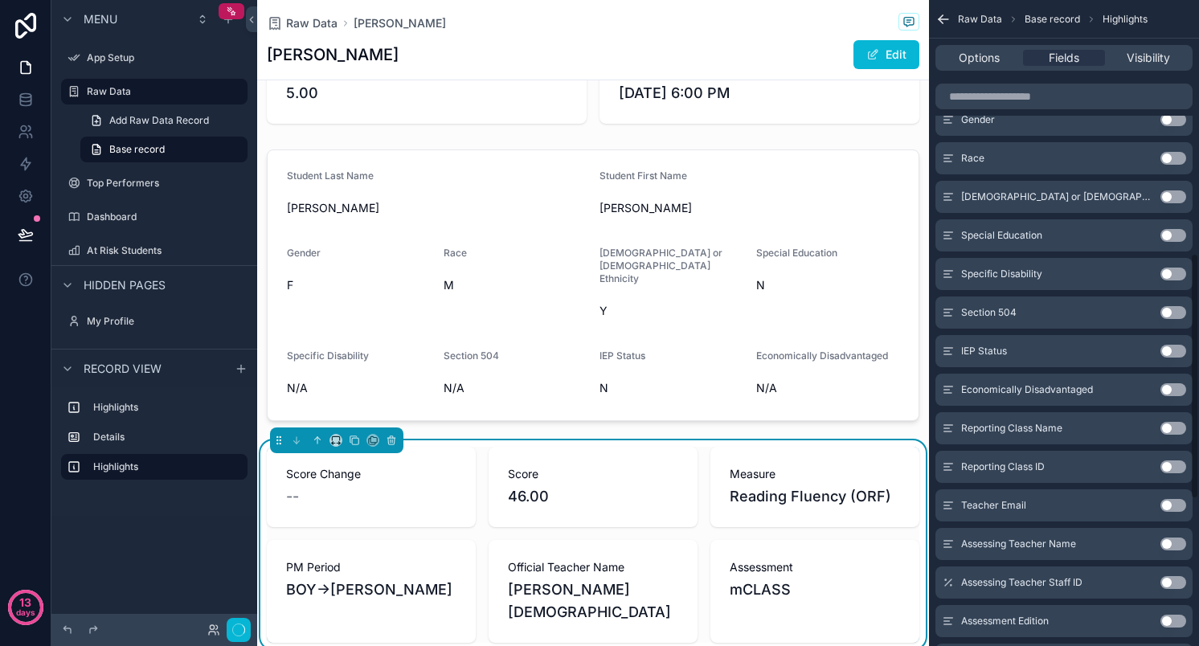
scroll to position [666, 0]
click at [1171, 582] on button "Use setting" at bounding box center [1174, 582] width 26 height 13
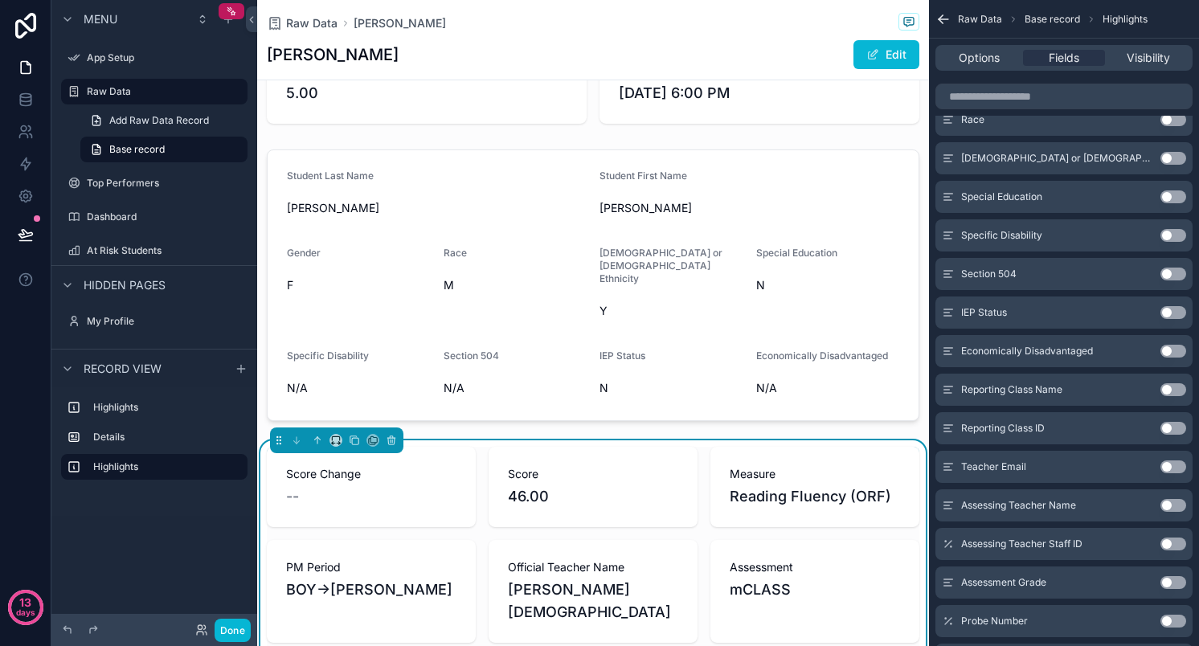
click at [1171, 582] on button "Use setting" at bounding box center [1174, 582] width 26 height 13
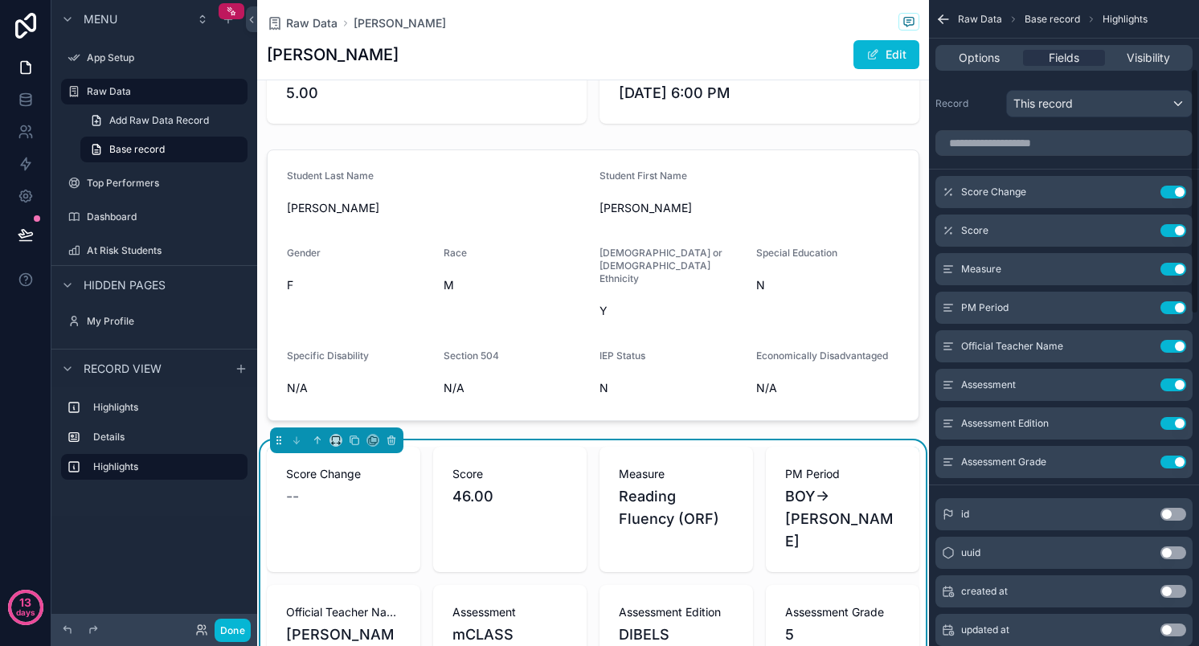
scroll to position [0, 0]
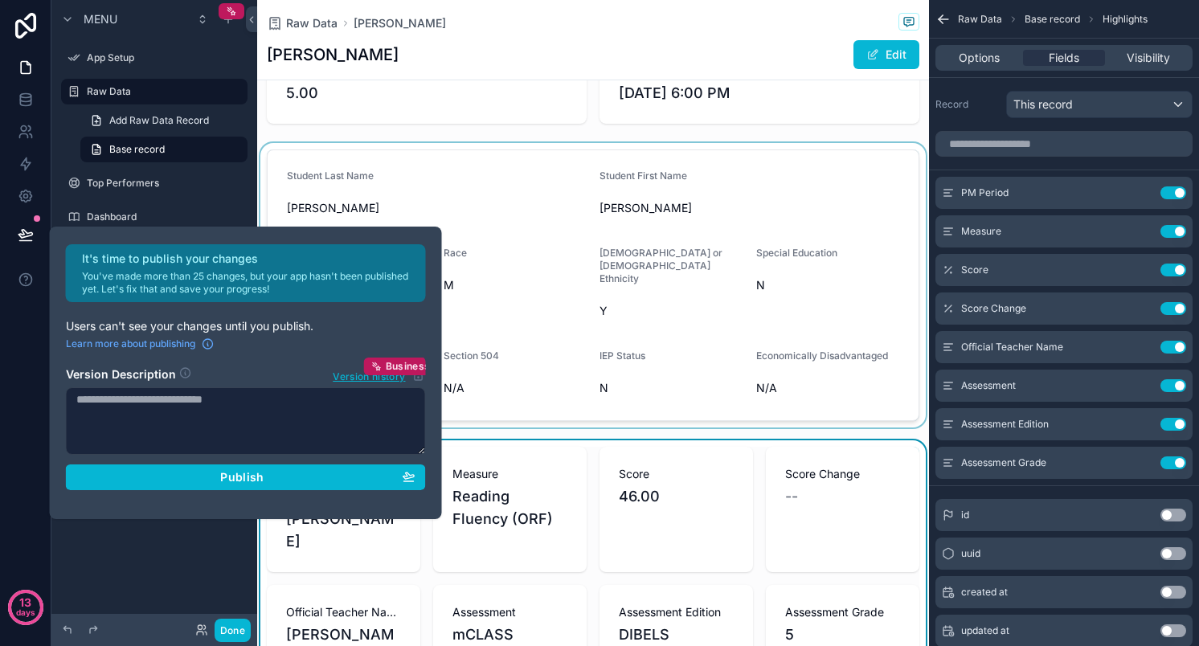
click at [486, 259] on div "scrollable content" at bounding box center [593, 285] width 672 height 285
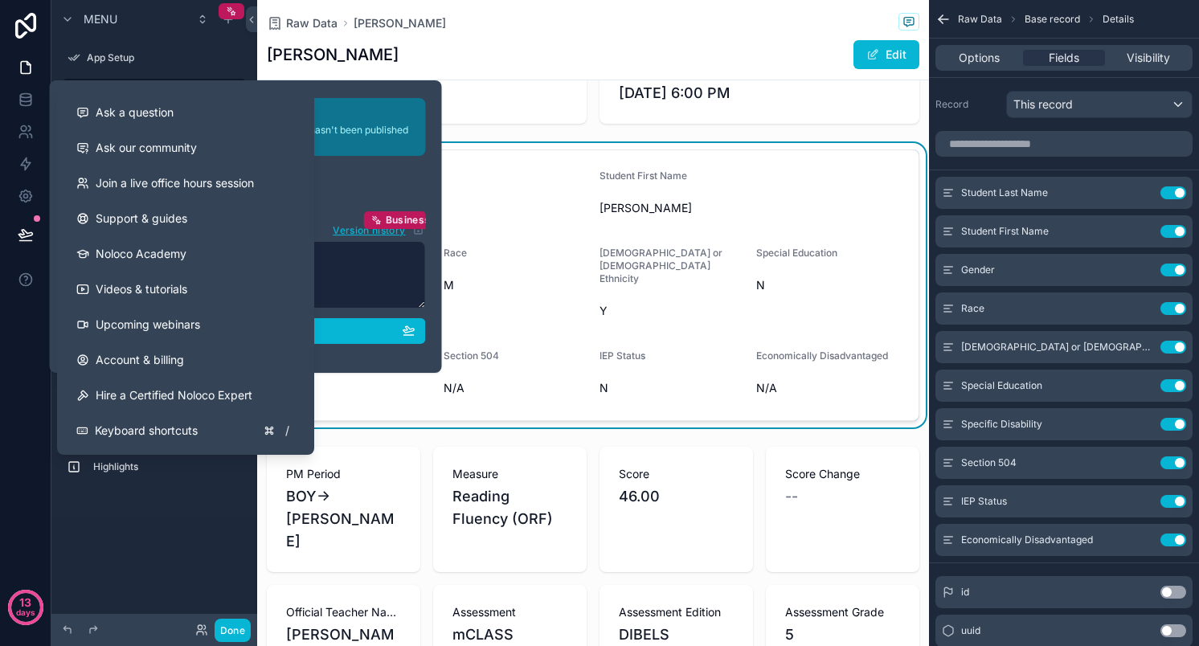
click at [28, 414] on div "13 days" at bounding box center [25, 323] width 51 height 646
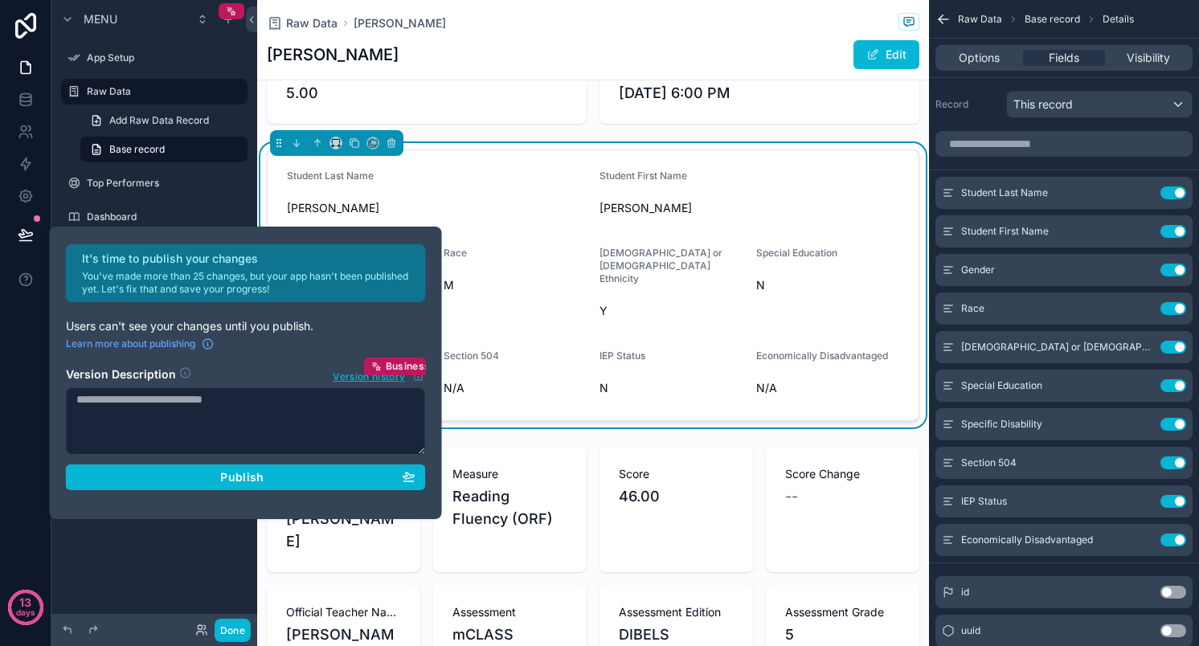
click at [28, 414] on div "13 days" at bounding box center [25, 323] width 51 height 646
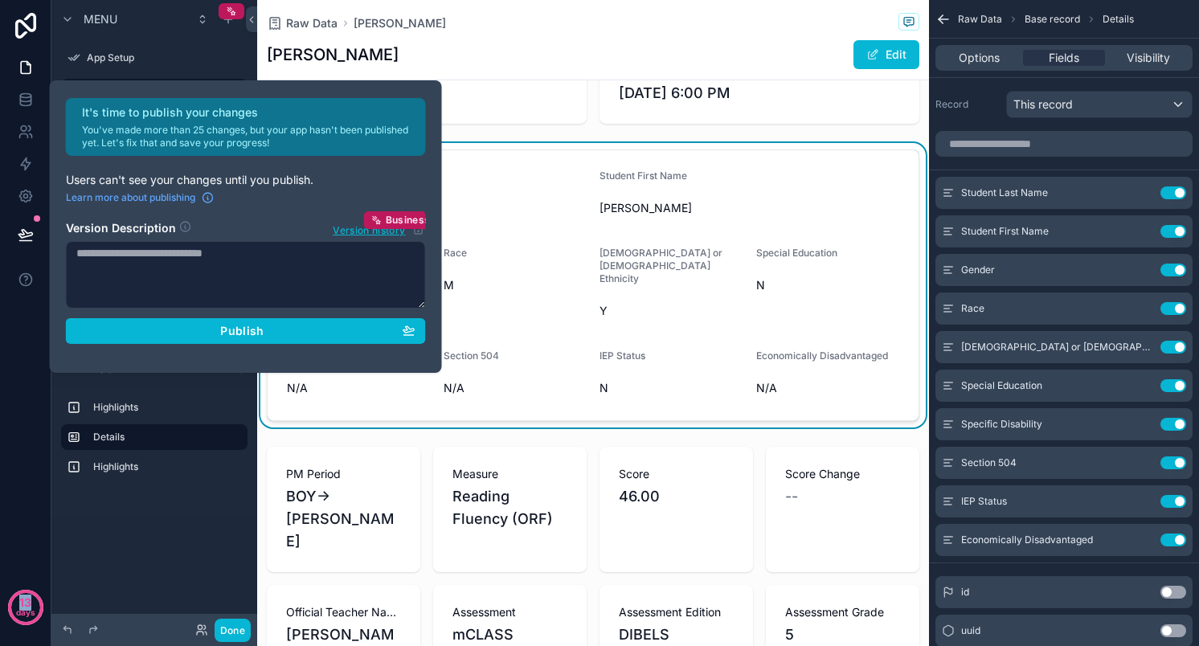
click at [200, 548] on div "Menu App Setup Raw Data Add Raw Data Record Base record Top Performers Dashboar…" at bounding box center [154, 313] width 206 height 627
click at [167, 554] on div "Menu App Setup Raw Data Add Raw Data Record Base record Top Performers Dashboar…" at bounding box center [154, 313] width 206 height 627
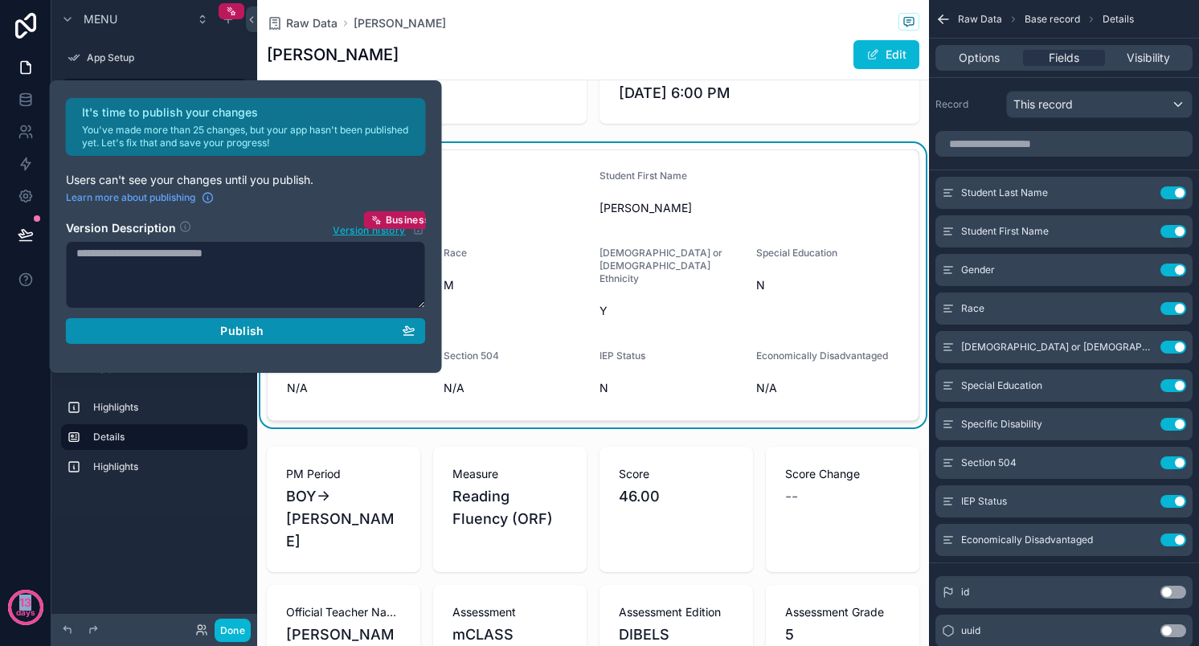
click at [303, 325] on div "Publish" at bounding box center [245, 331] width 339 height 14
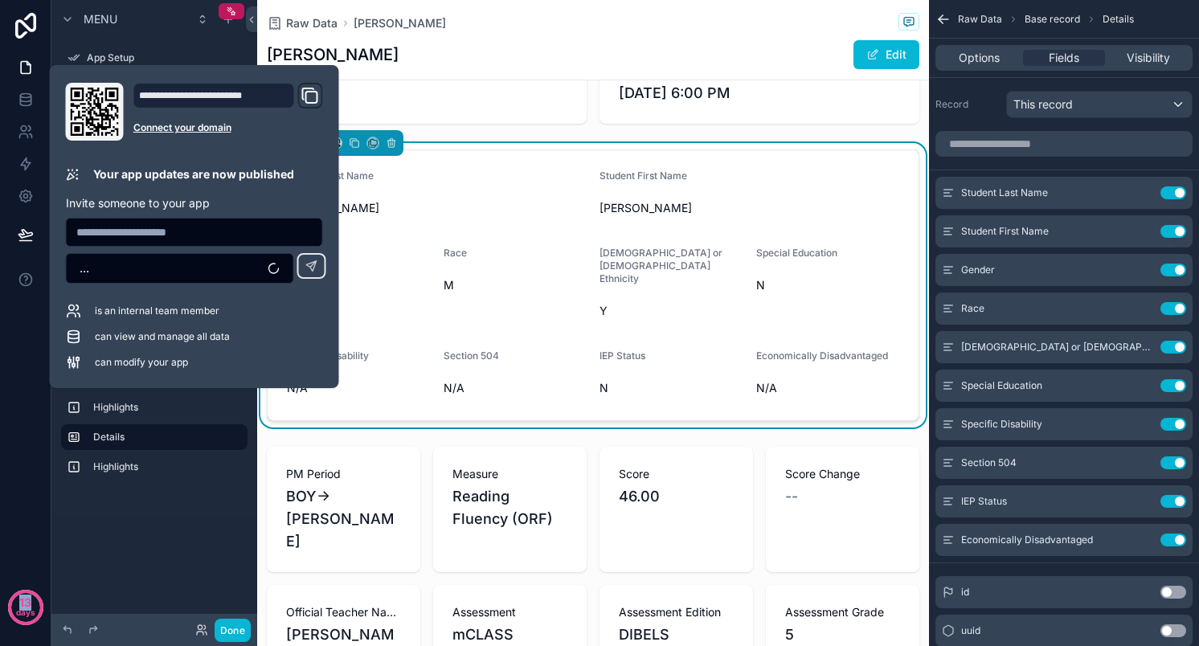
click at [207, 524] on div "Menu App Setup Raw Data Add Raw Data Record Base record Top Performers Dashboar…" at bounding box center [154, 264] width 206 height 529
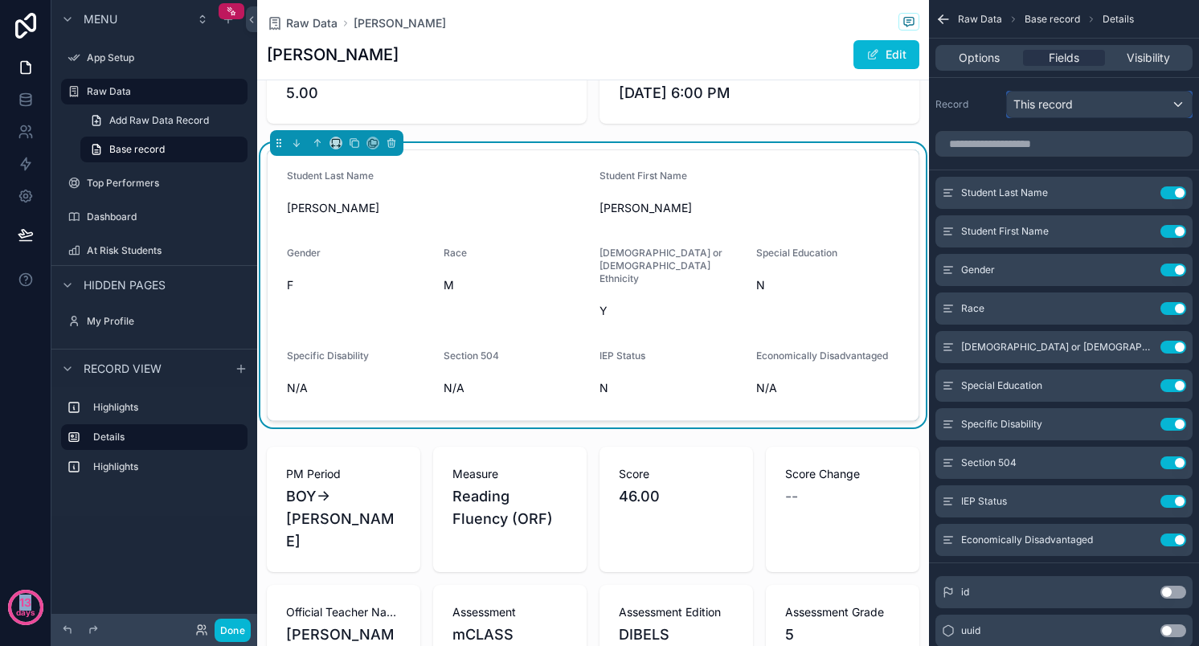
click at [1093, 109] on div "This record" at bounding box center [1099, 105] width 185 height 26
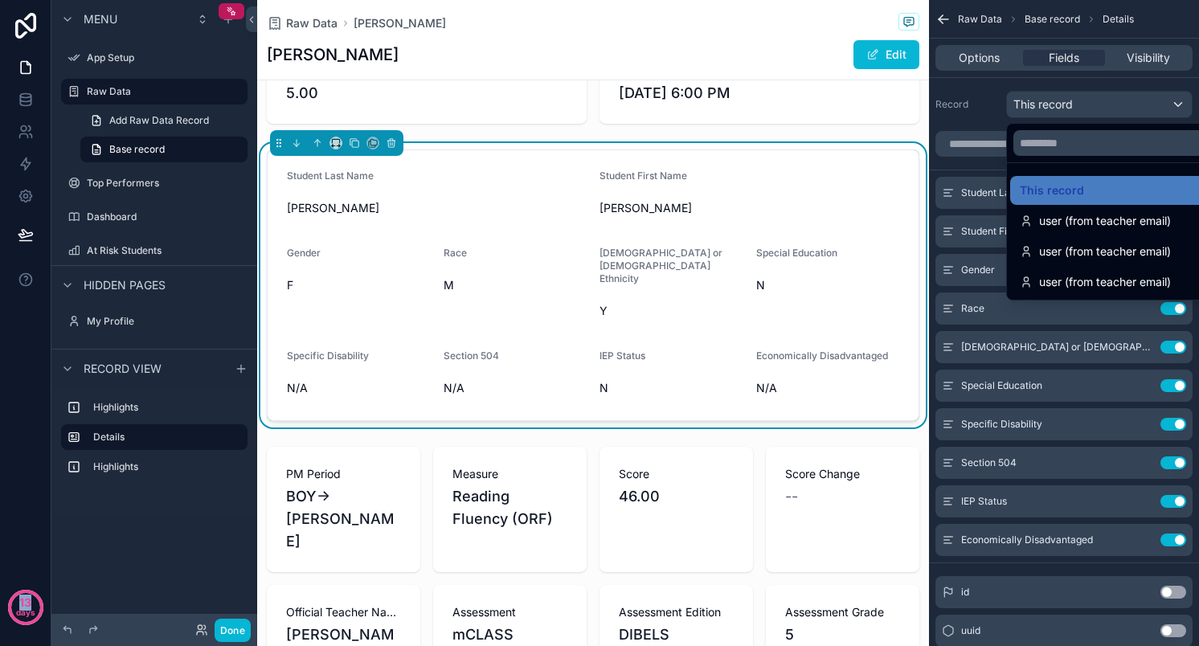
click at [1093, 109] on div "scrollable content" at bounding box center [599, 323] width 1199 height 646
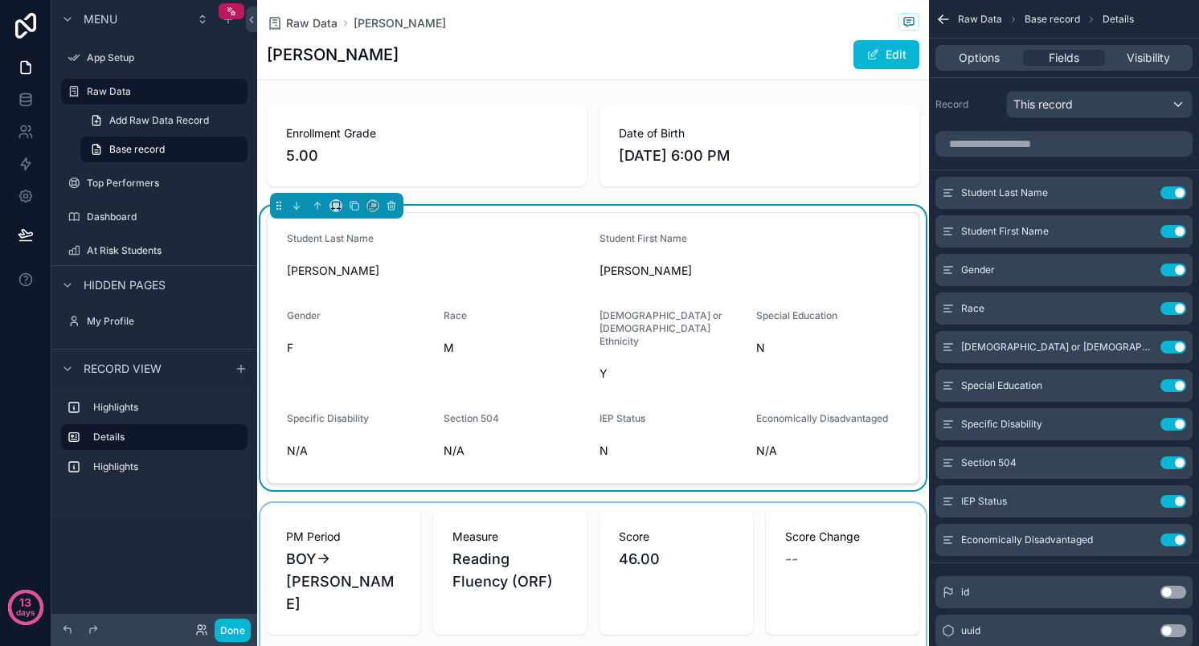
click at [420, 544] on div "scrollable content" at bounding box center [593, 652] width 672 height 299
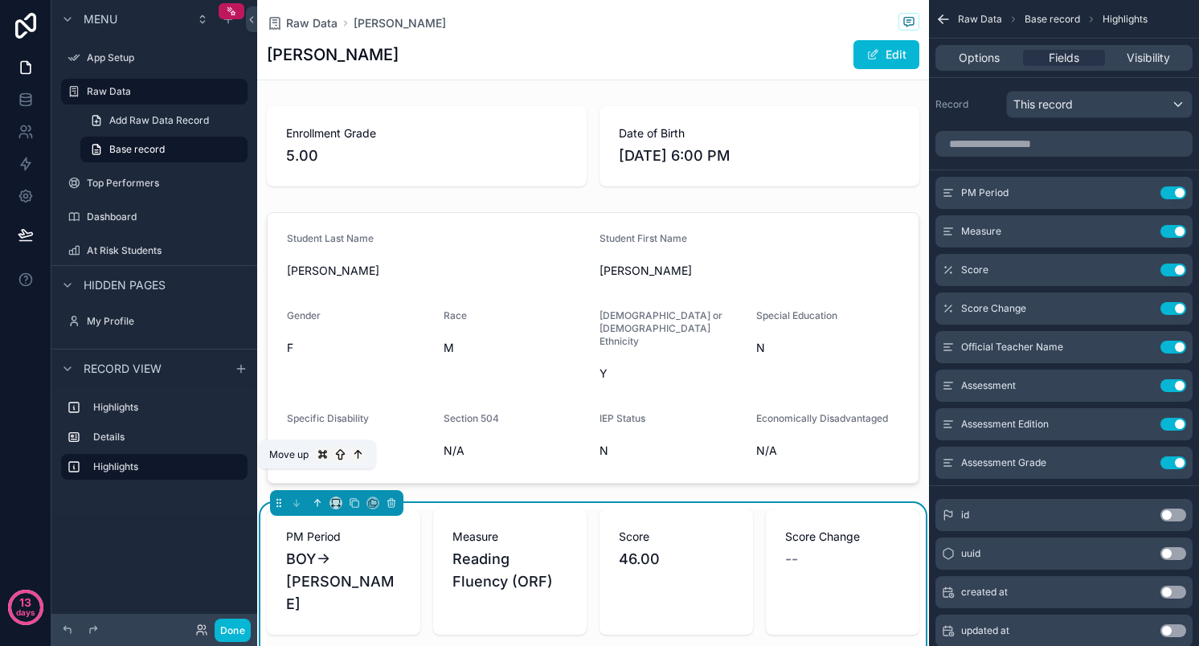
click at [318, 498] on icon "scrollable content" at bounding box center [317, 503] width 11 height 11
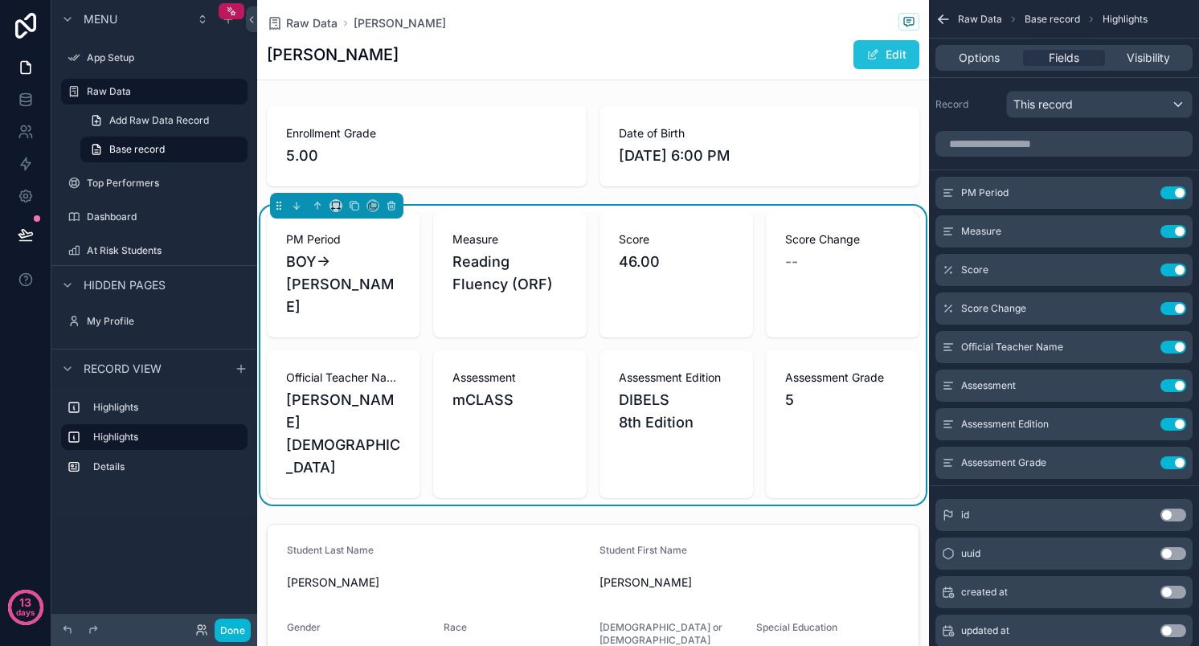
click at [889, 52] on button "Edit" at bounding box center [887, 54] width 66 height 29
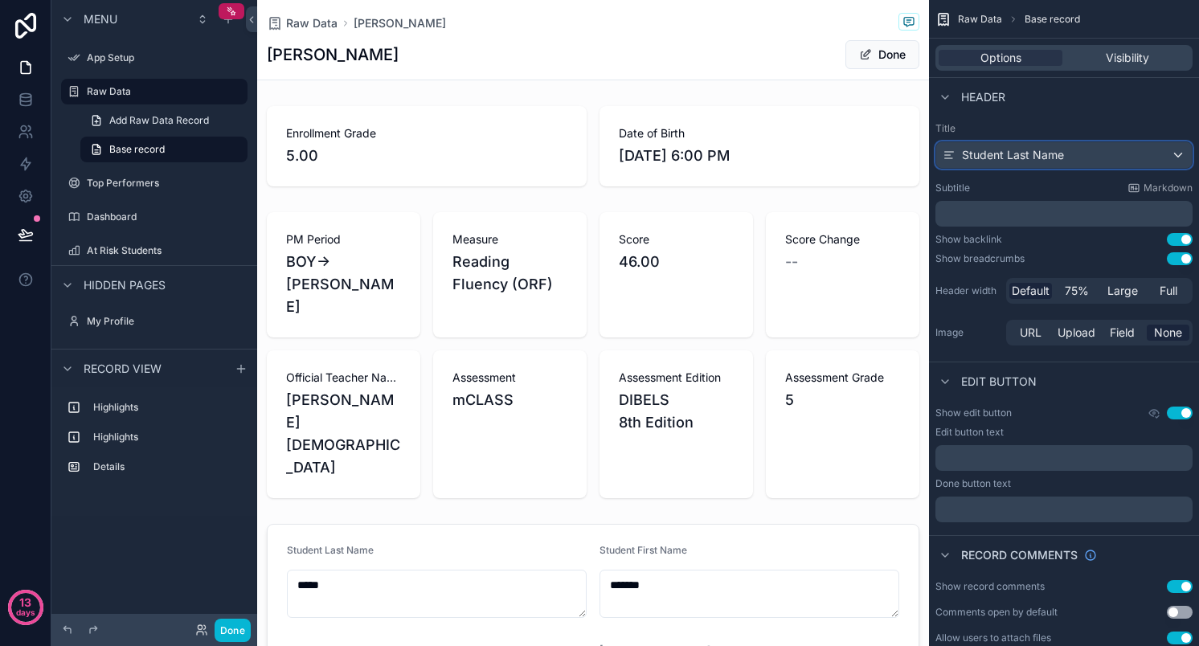
click at [1042, 160] on span "Student Last Name" at bounding box center [1013, 155] width 102 height 16
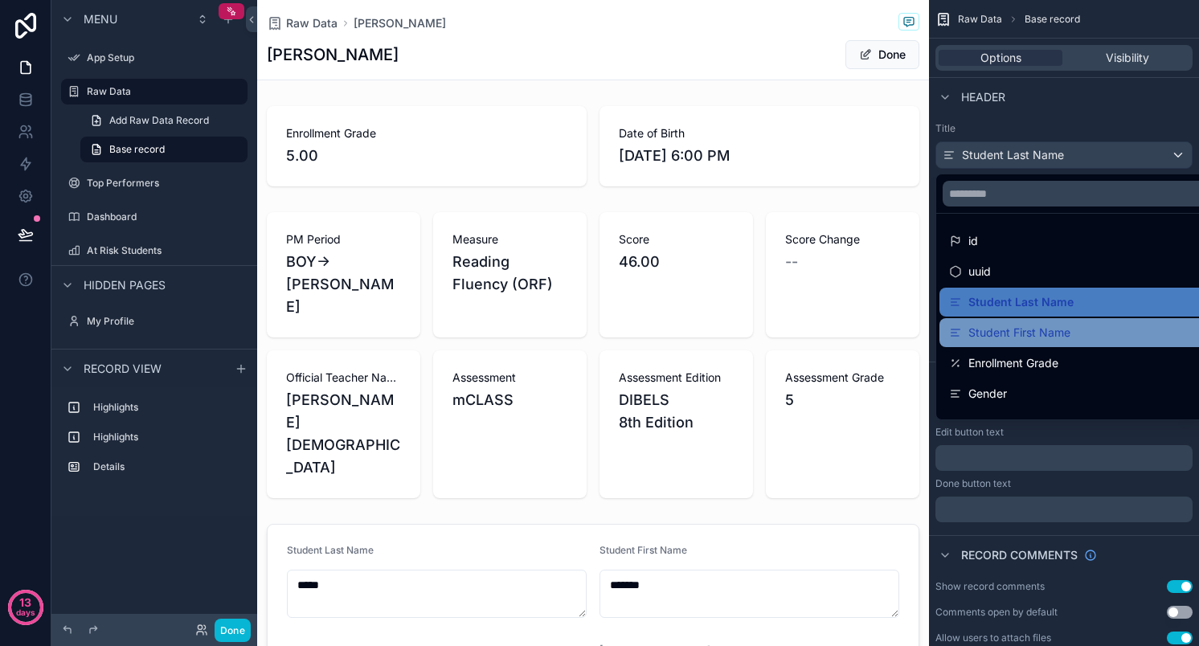
click at [1006, 330] on span "Student First Name" at bounding box center [1020, 332] width 102 height 19
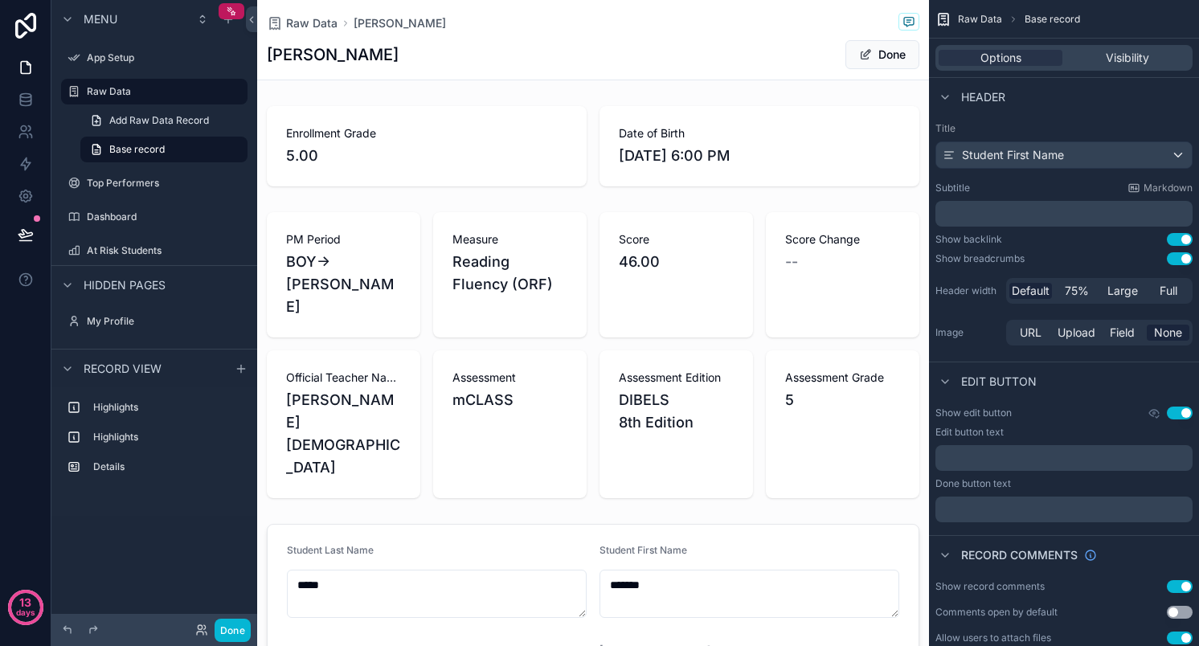
click at [970, 208] on p "﻿" at bounding box center [1066, 214] width 248 height 16
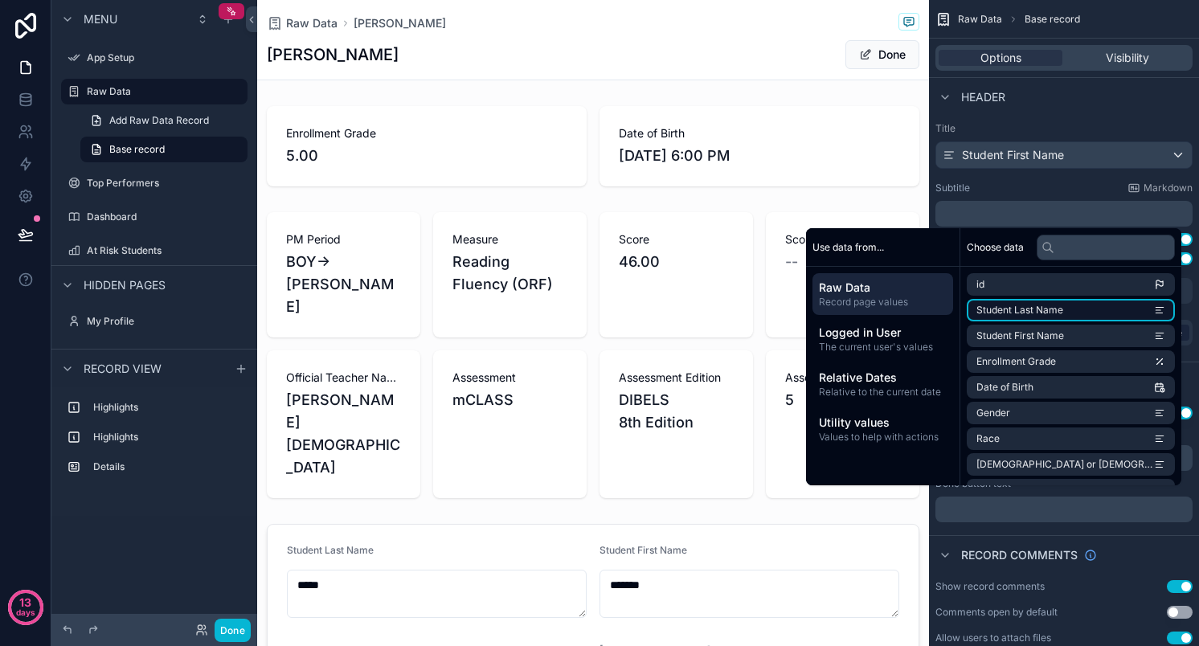
click at [1071, 310] on li "Student Last Name" at bounding box center [1071, 310] width 208 height 23
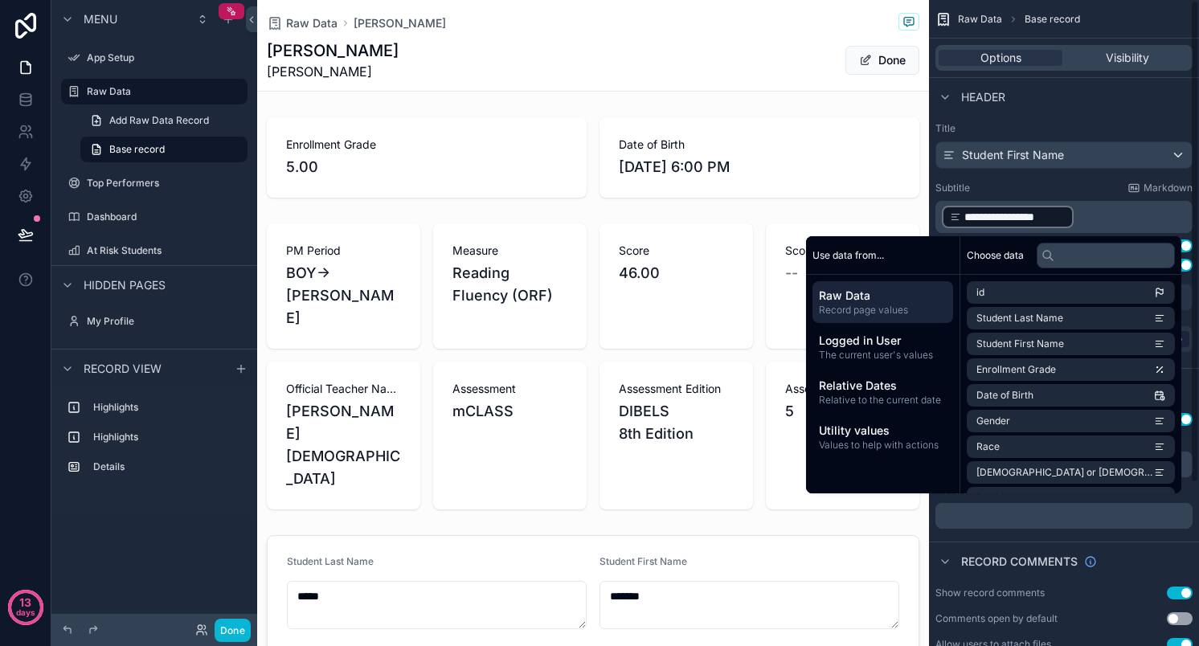
click at [1108, 214] on p "**********" at bounding box center [1066, 217] width 248 height 26
click at [712, 51] on div "[PERSON_NAME] Done" at bounding box center [593, 60] width 653 height 42
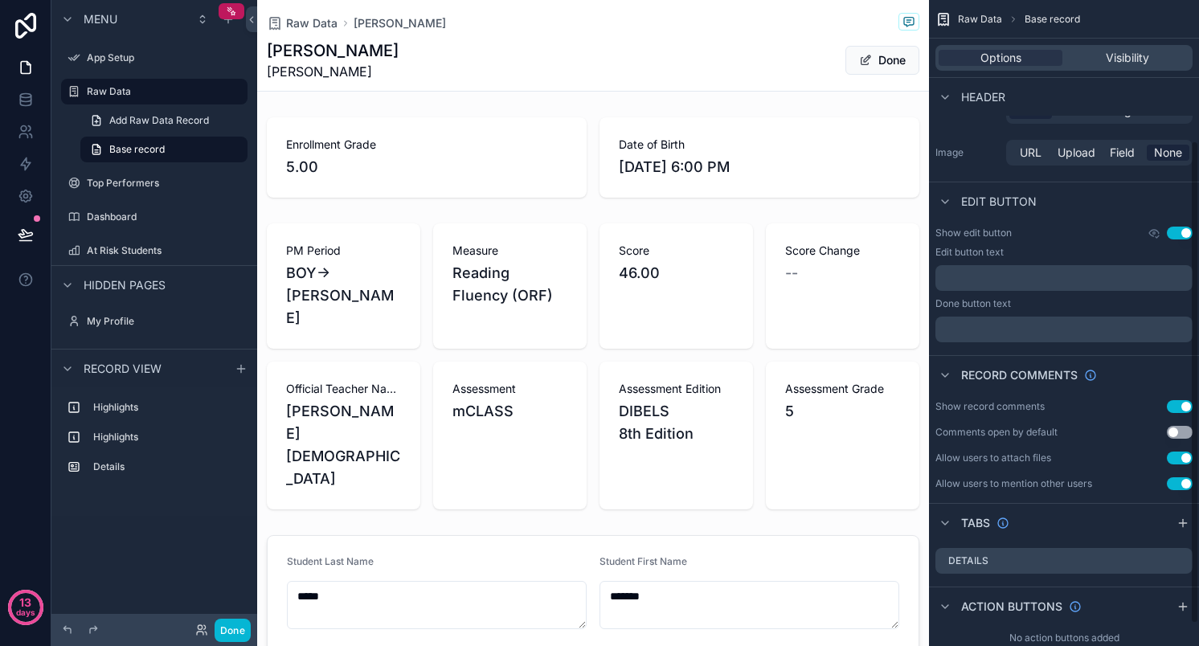
scroll to position [200, 0]
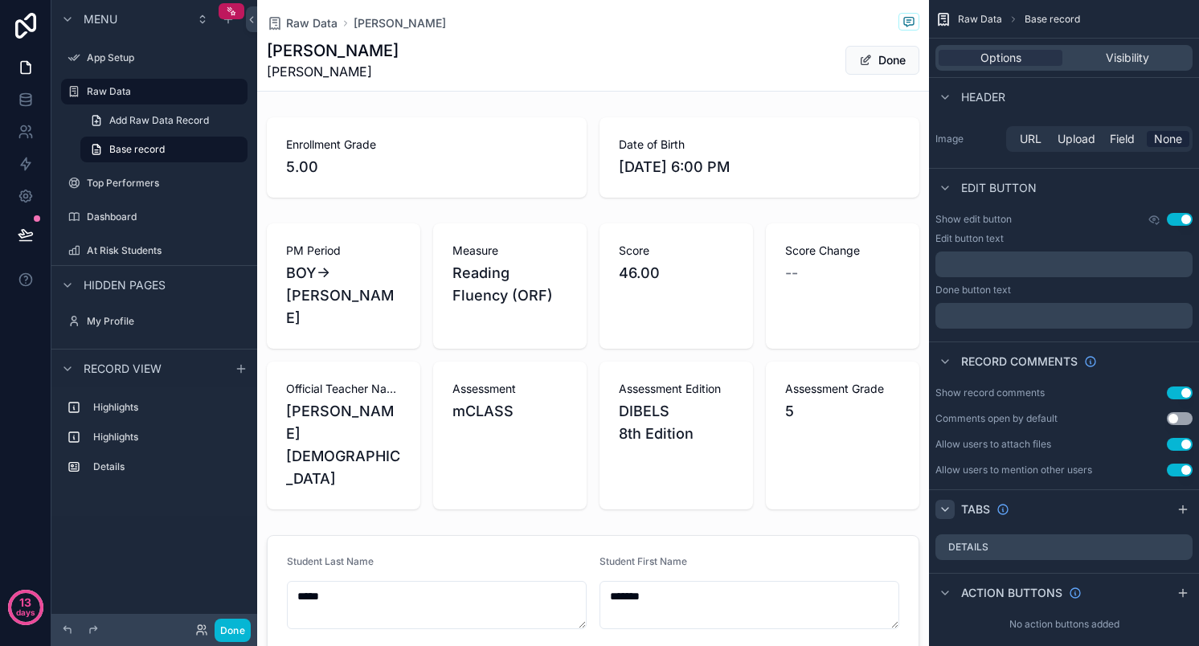
click at [944, 504] on icon "scrollable content" at bounding box center [945, 509] width 13 height 13
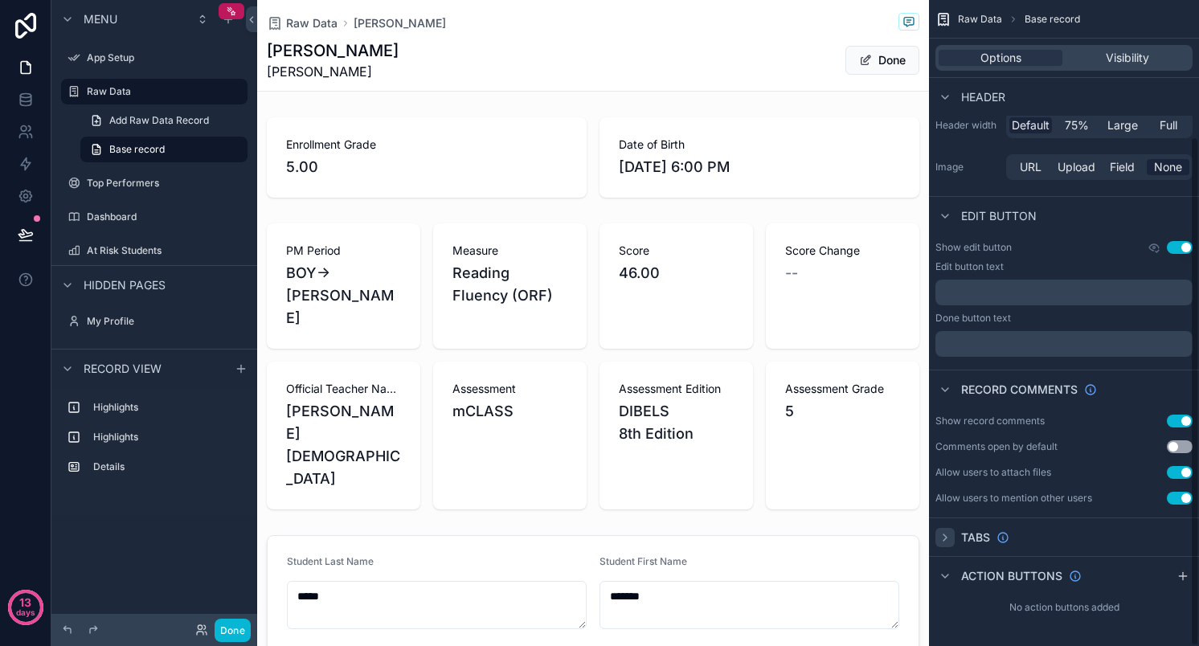
scroll to position [172, 0]
click at [945, 536] on icon "scrollable content" at bounding box center [945, 538] width 3 height 6
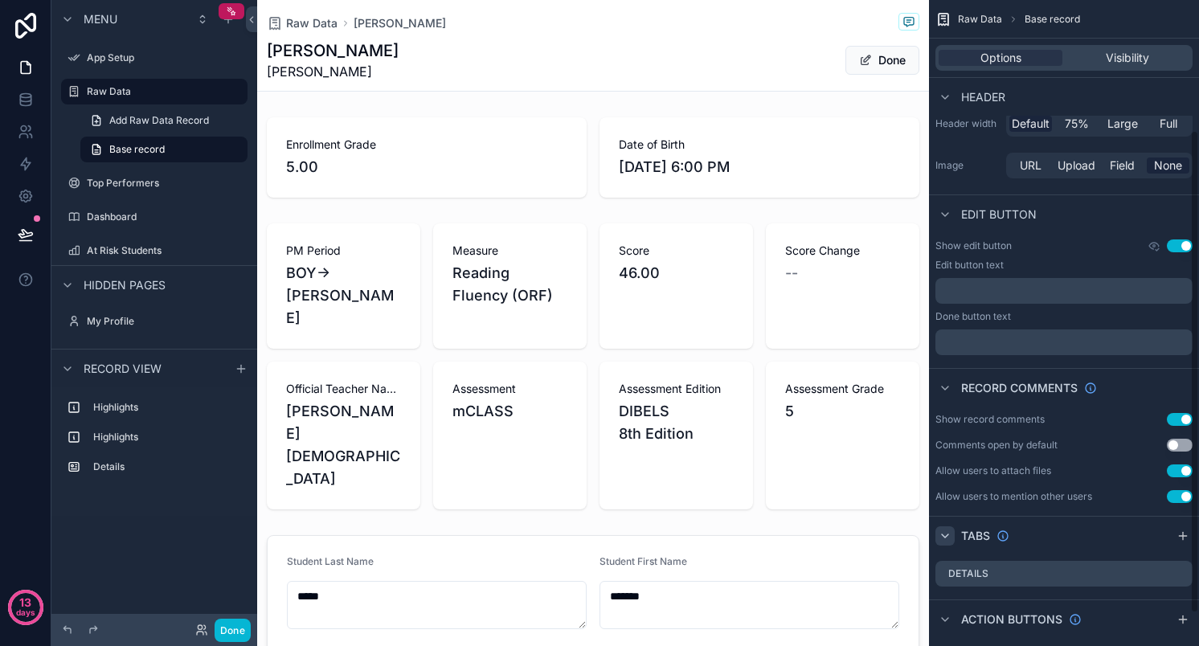
scroll to position [203, 0]
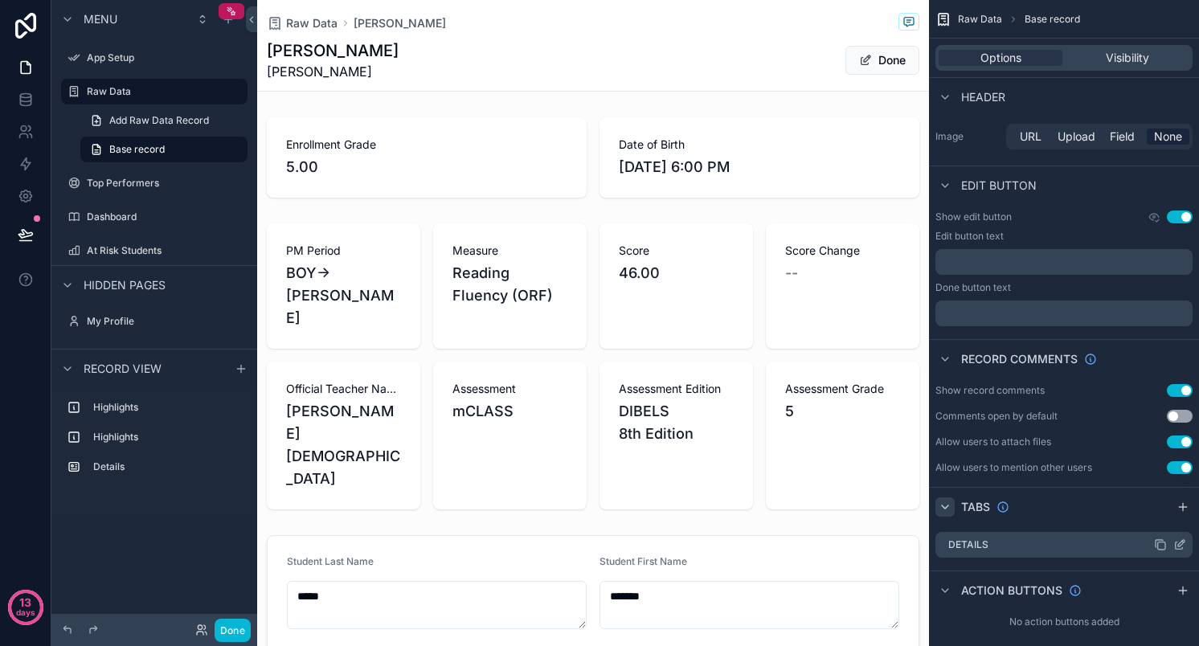
click at [1025, 550] on div "Details" at bounding box center [1064, 545] width 257 height 26
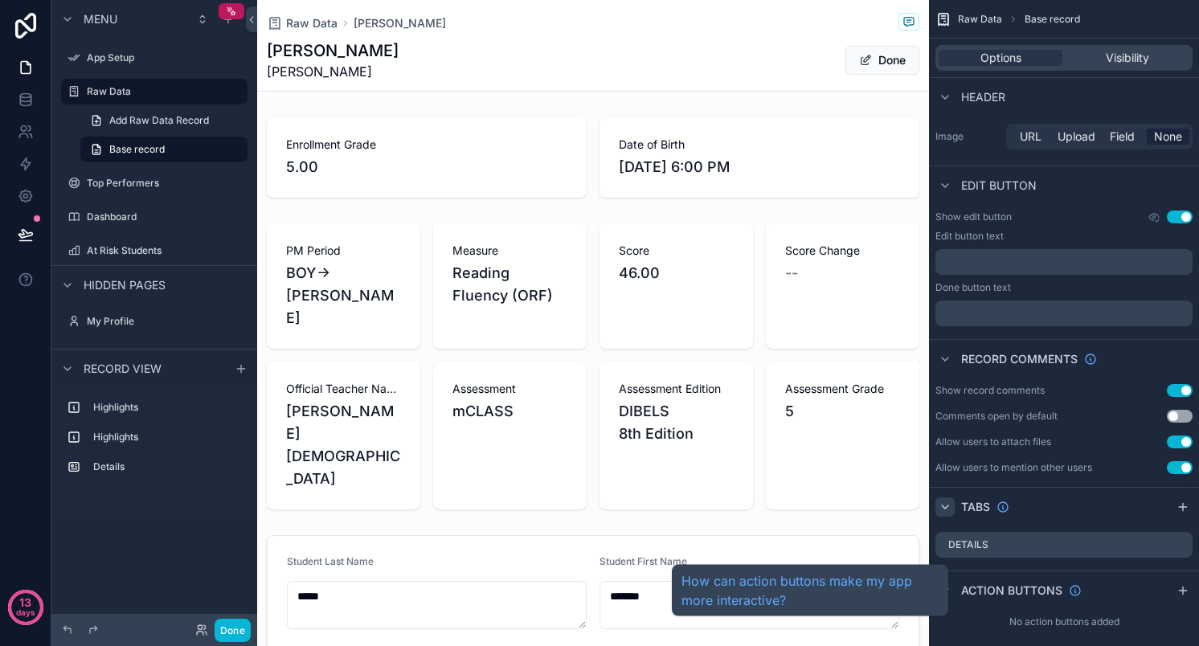
click at [982, 588] on span "Action buttons" at bounding box center [1011, 591] width 101 height 16
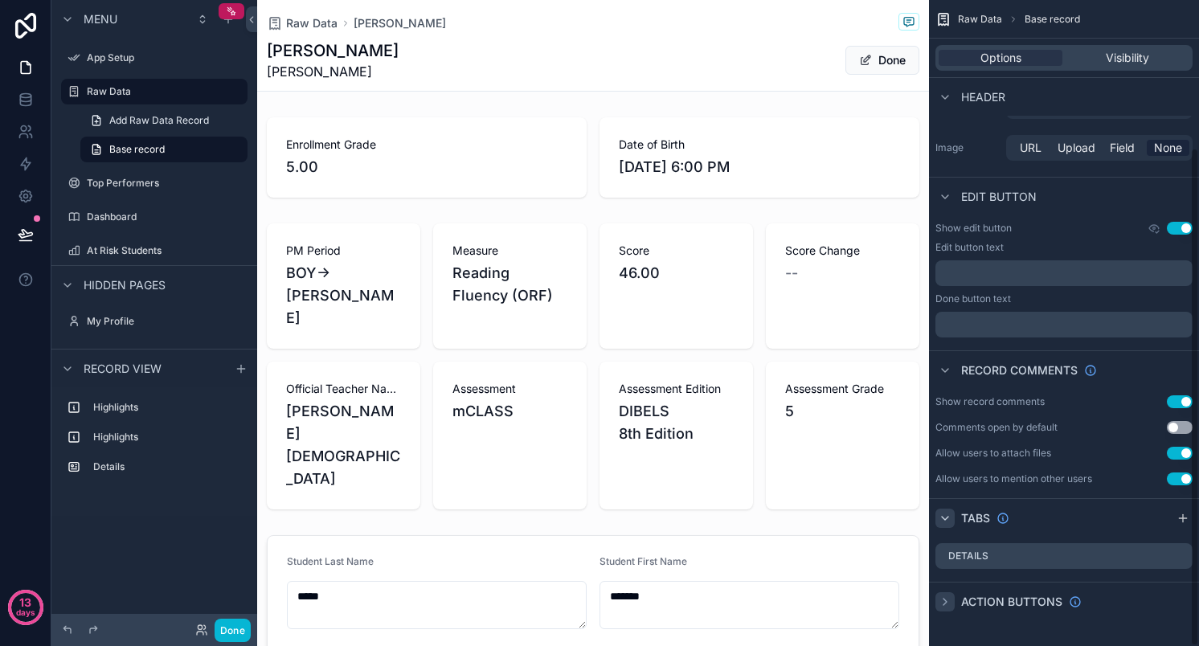
click at [948, 600] on icon "scrollable content" at bounding box center [945, 602] width 13 height 13
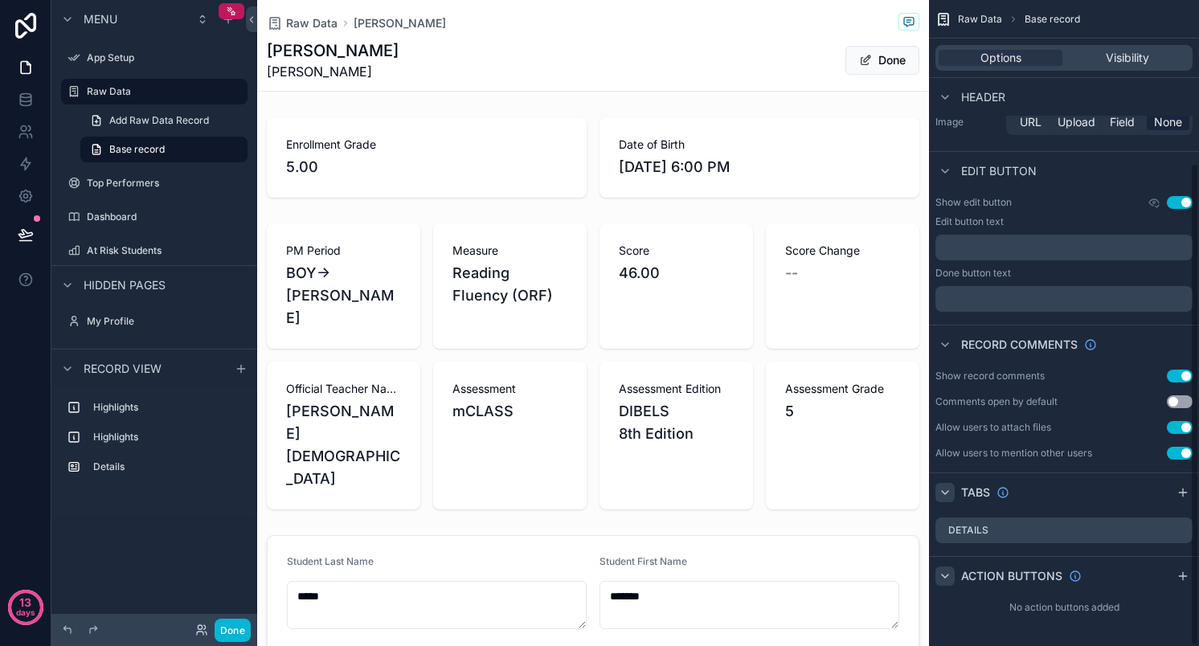
click at [945, 572] on icon "scrollable content" at bounding box center [945, 576] width 13 height 13
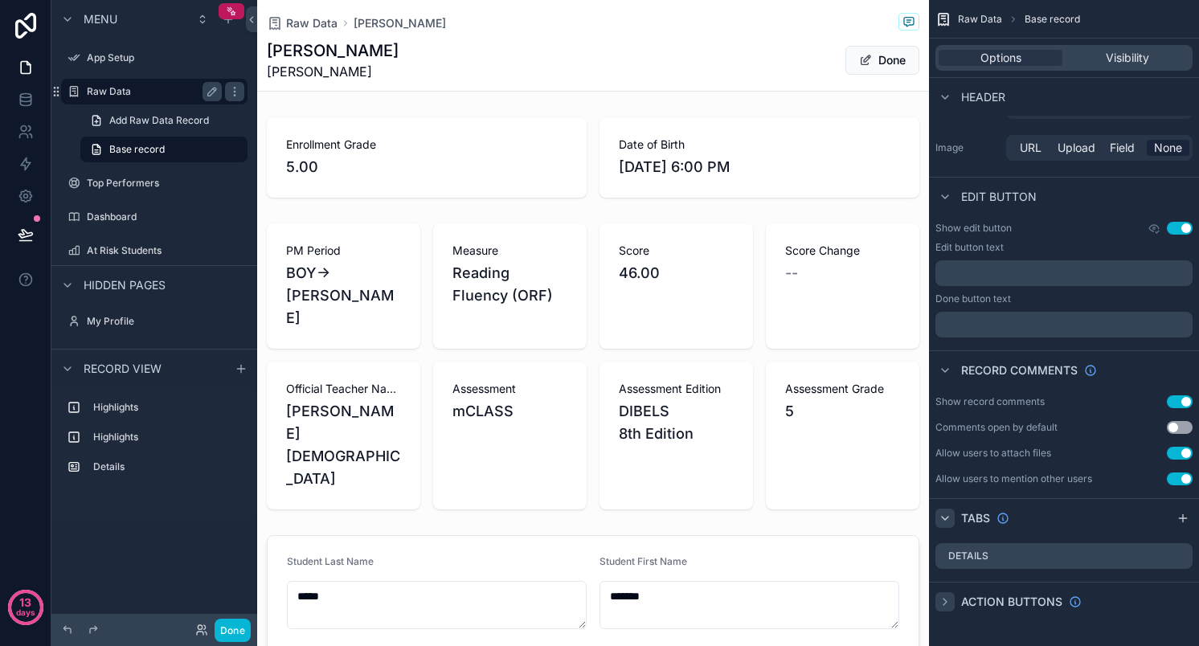
click at [150, 90] on label "Raw Data" at bounding box center [151, 91] width 129 height 13
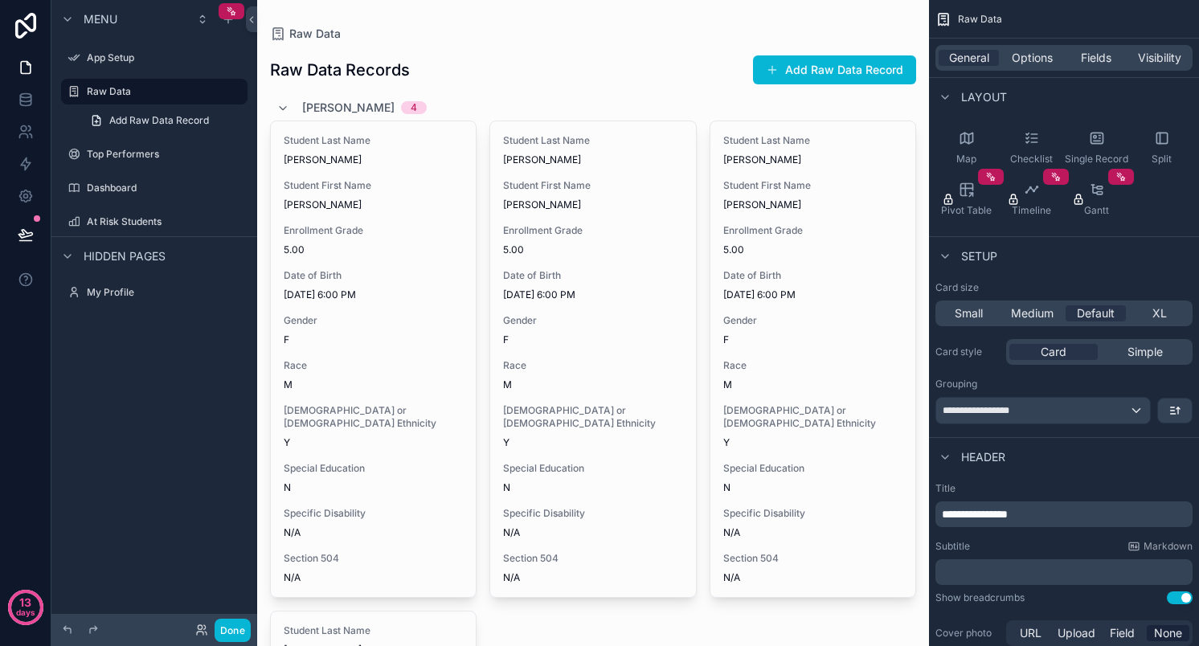
click at [411, 113] on div "4" at bounding box center [414, 107] width 6 height 13
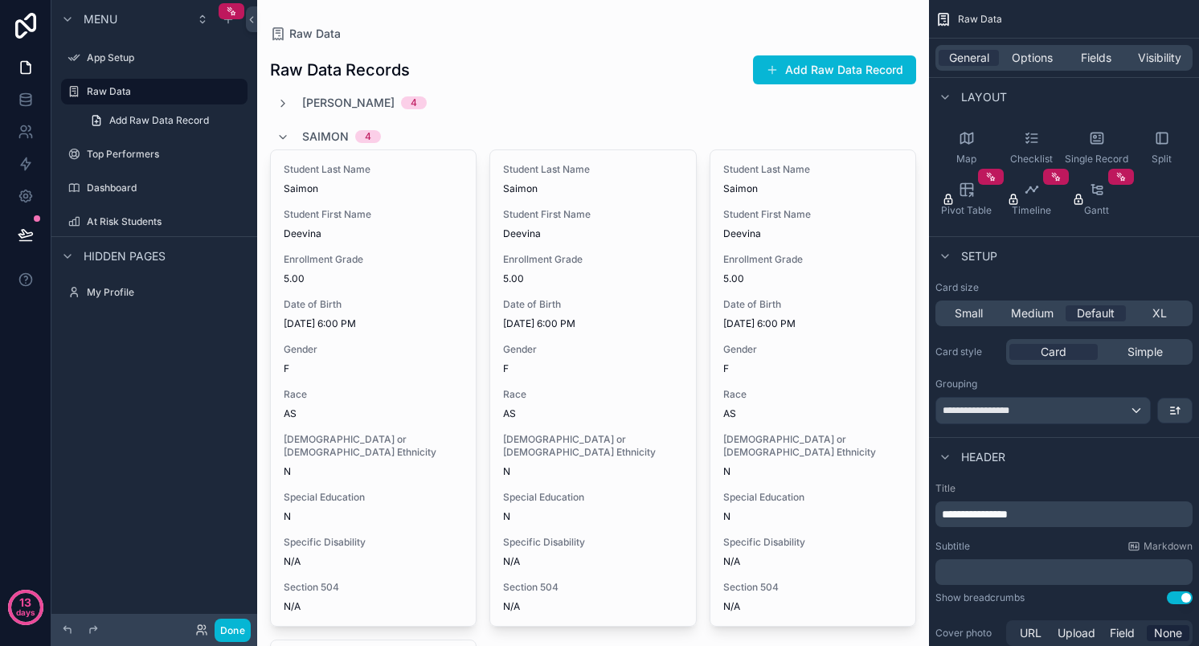
click at [401, 108] on span "4" at bounding box center [414, 102] width 26 height 13
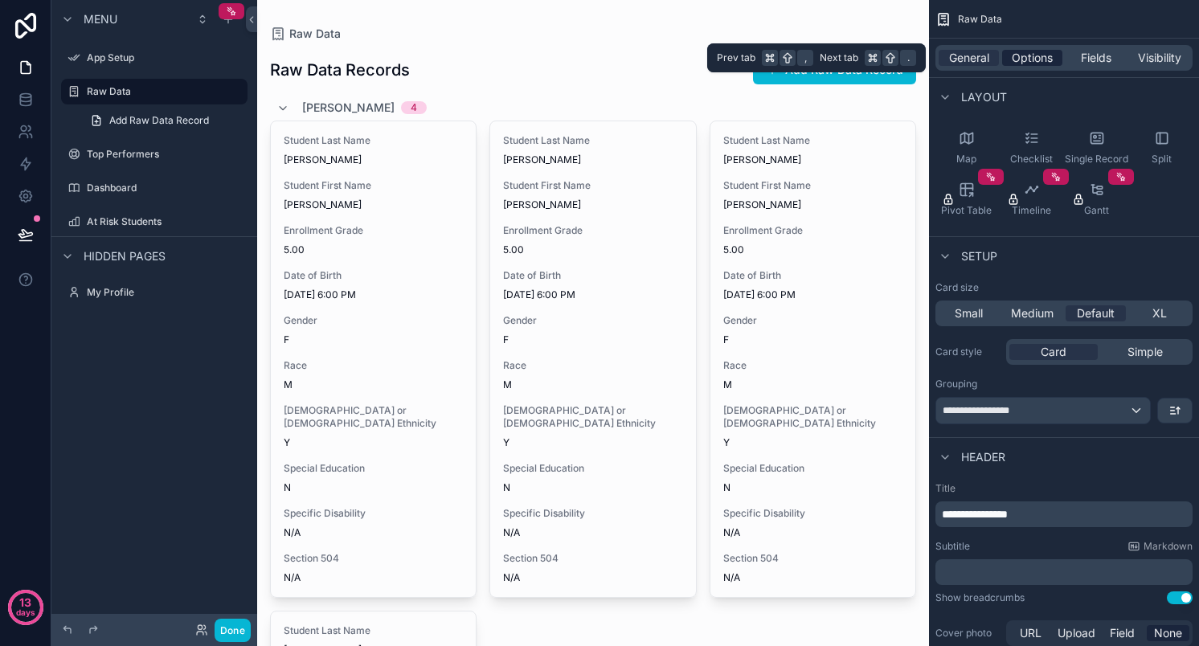
click at [1018, 55] on span "Options" at bounding box center [1032, 58] width 41 height 16
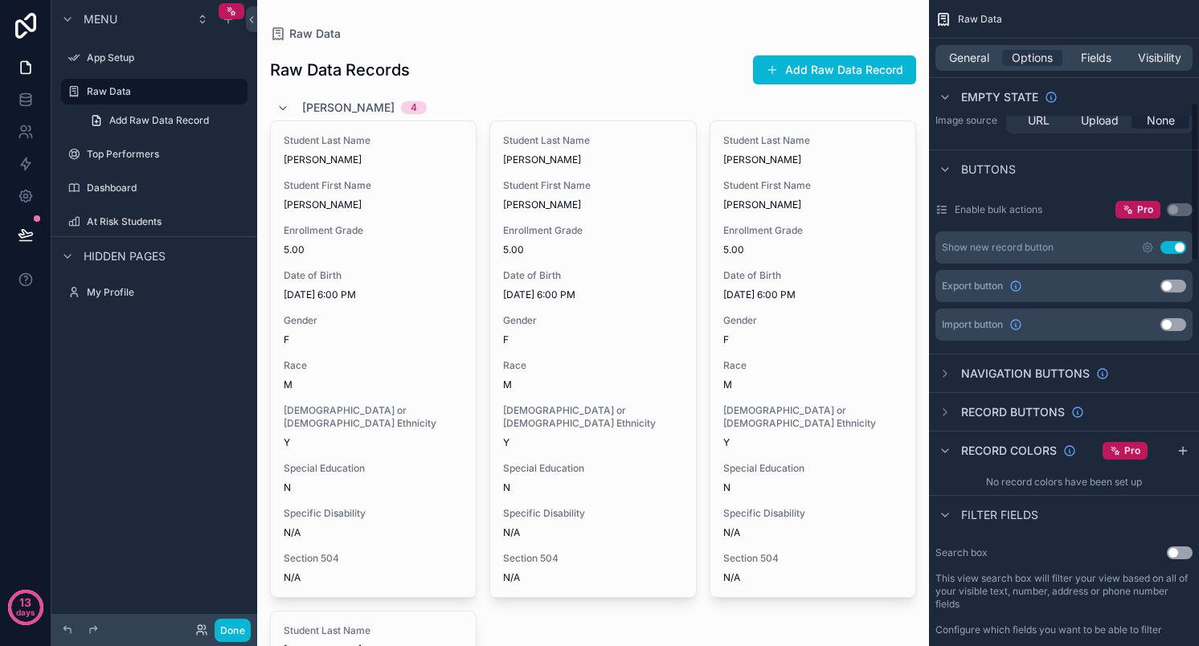
scroll to position [415, 0]
click at [950, 509] on icon "scrollable content" at bounding box center [945, 513] width 13 height 13
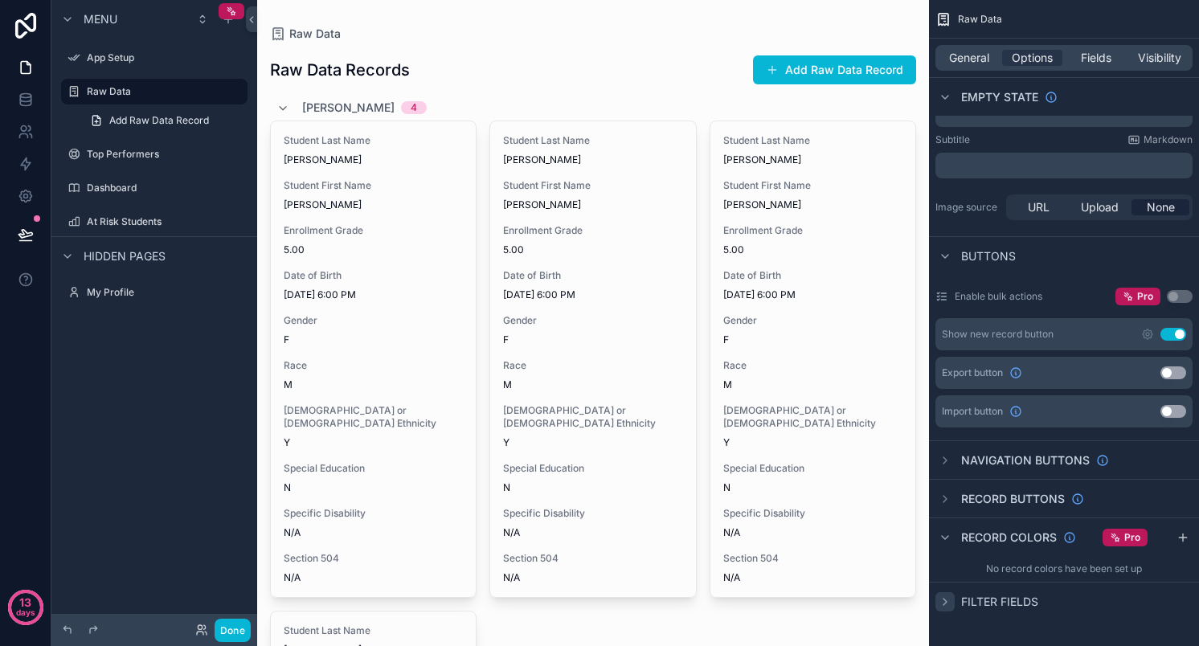
click at [944, 601] on icon "scrollable content" at bounding box center [945, 602] width 13 height 13
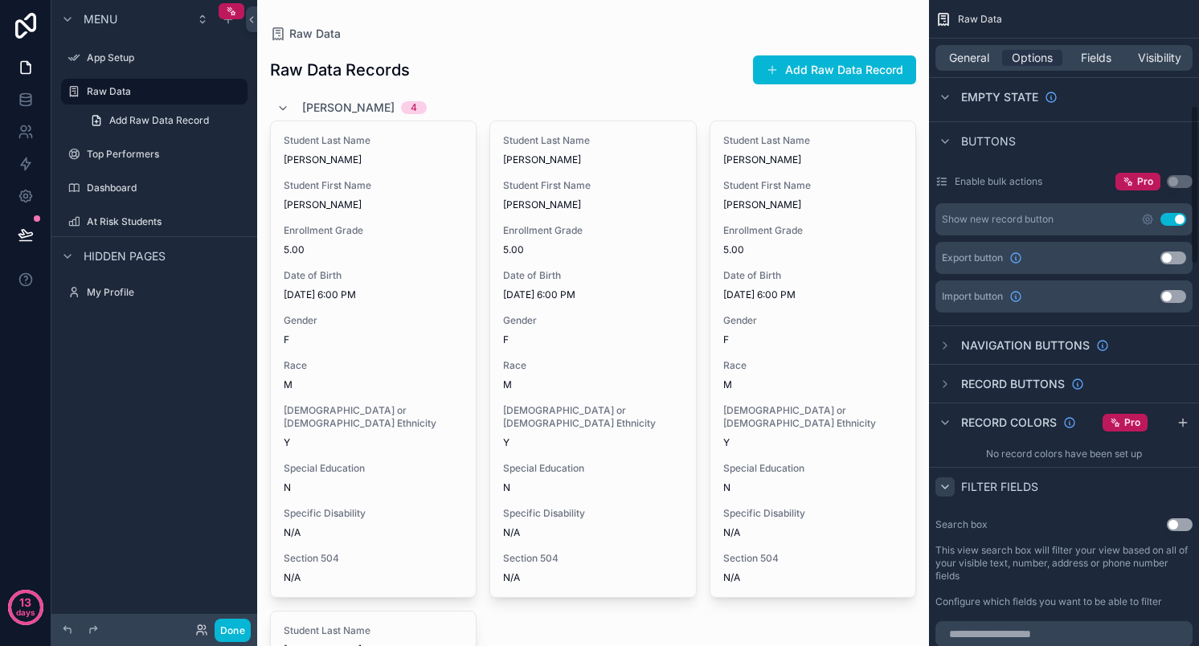
scroll to position [389, 0]
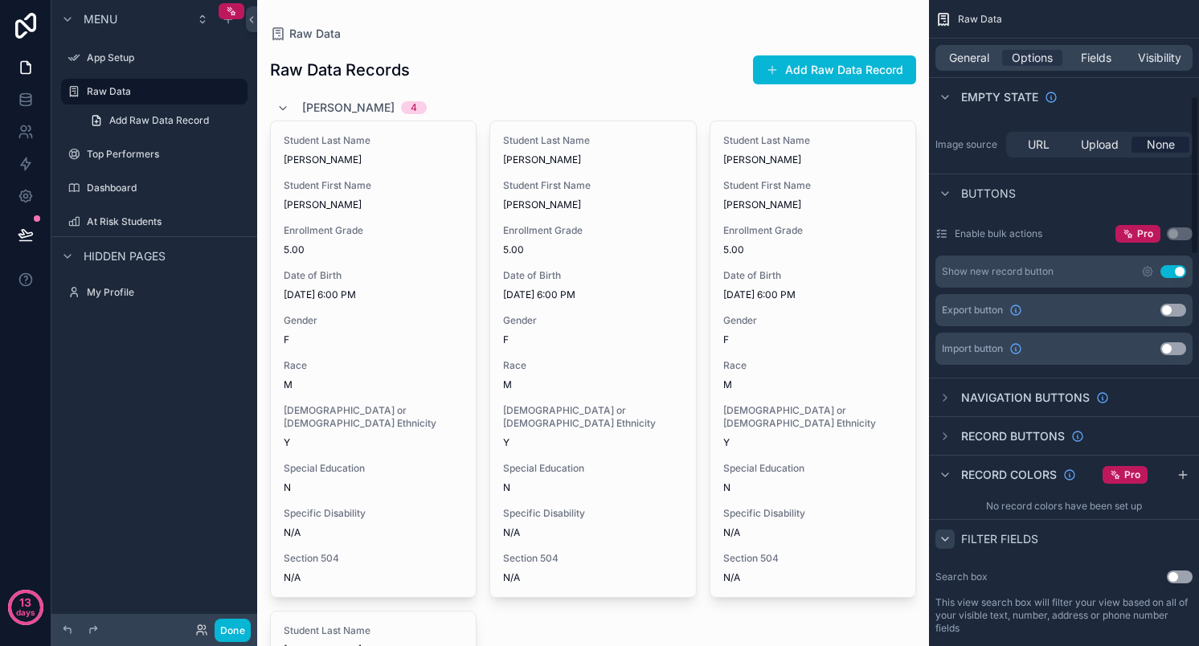
click at [1173, 578] on button "Use setting" at bounding box center [1180, 577] width 26 height 13
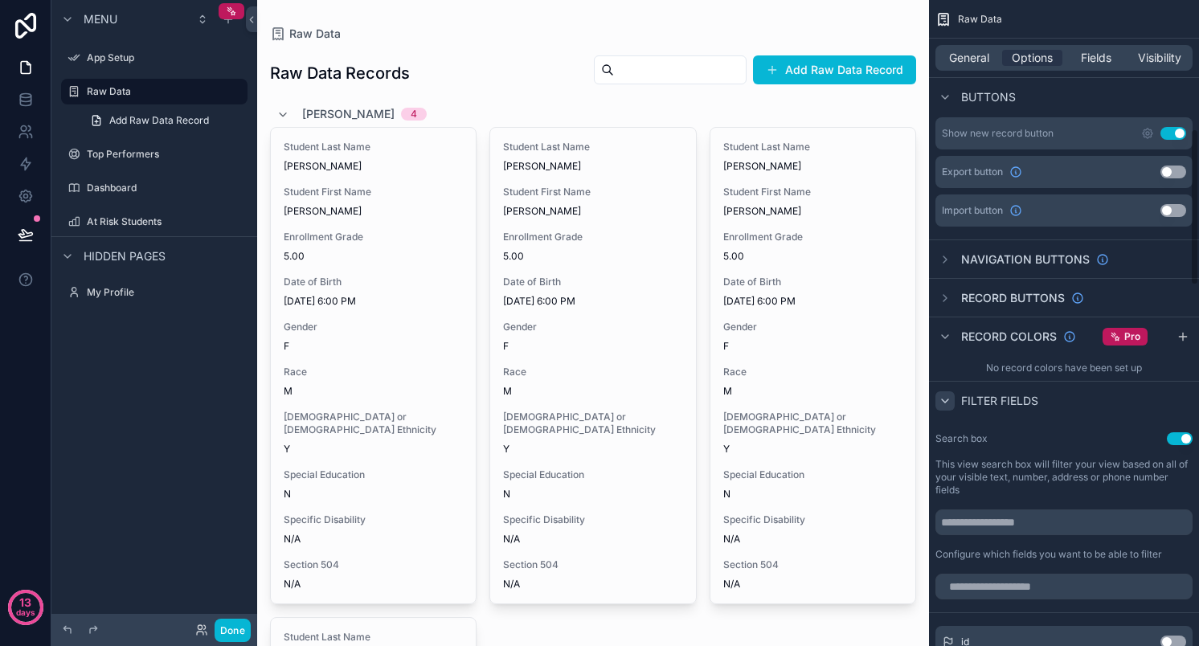
scroll to position [529, 0]
click at [1056, 580] on input "scrollable content" at bounding box center [1064, 585] width 257 height 26
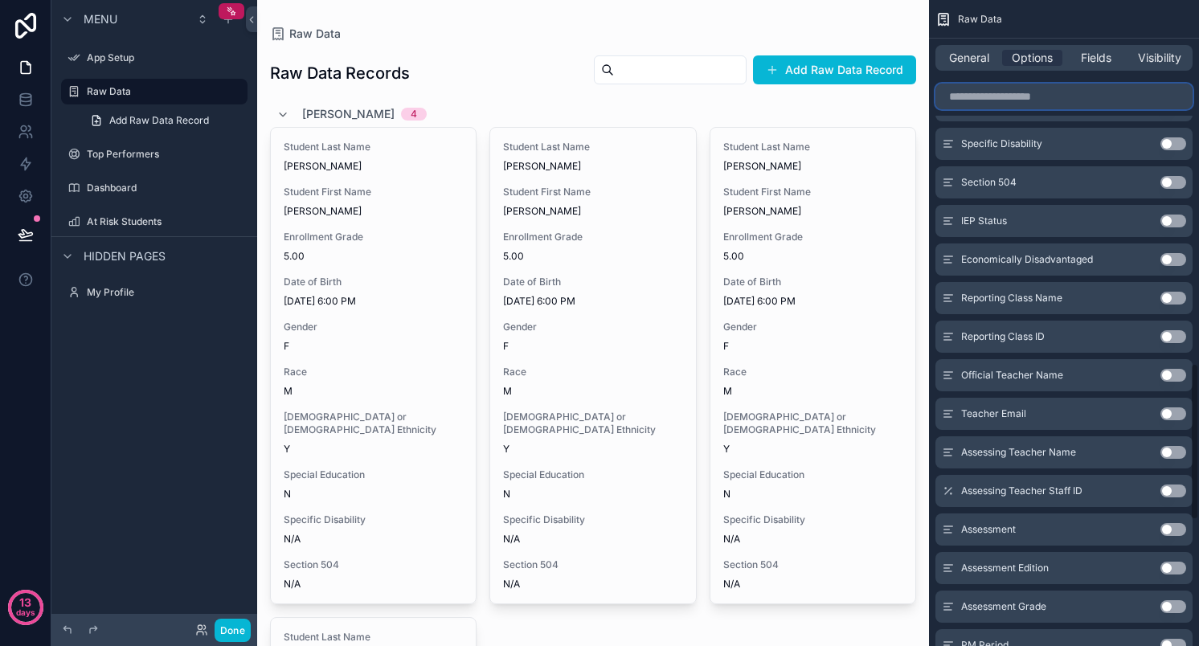
scroll to position [1493, 0]
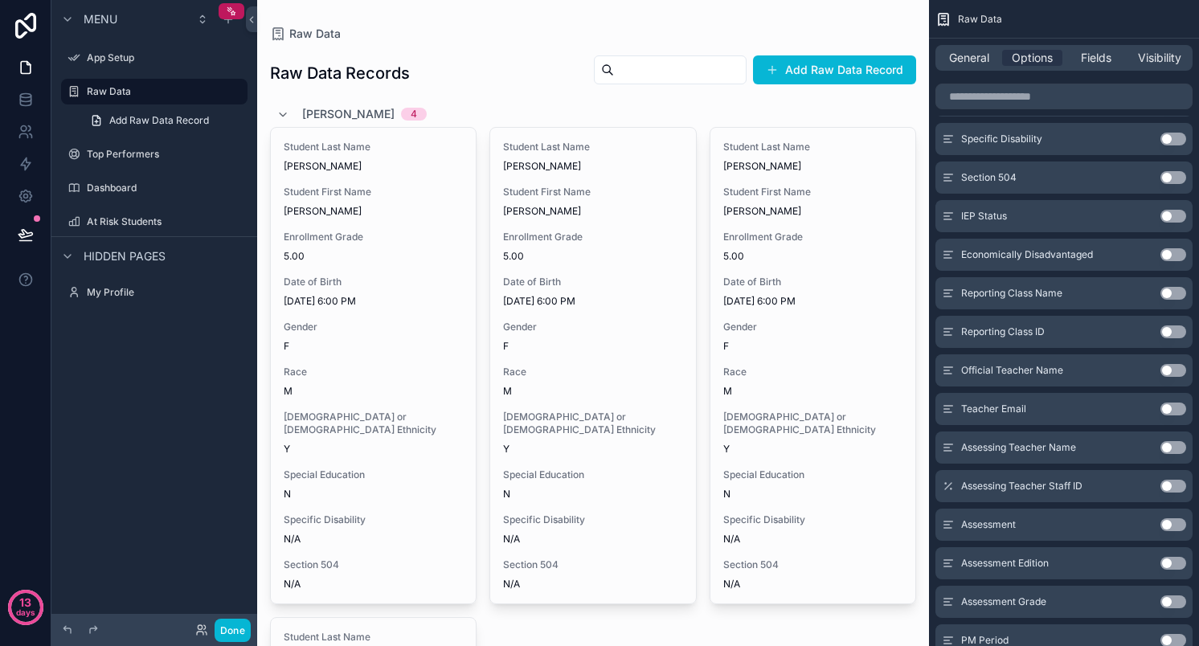
click at [1172, 522] on button "Use setting" at bounding box center [1174, 524] width 26 height 13
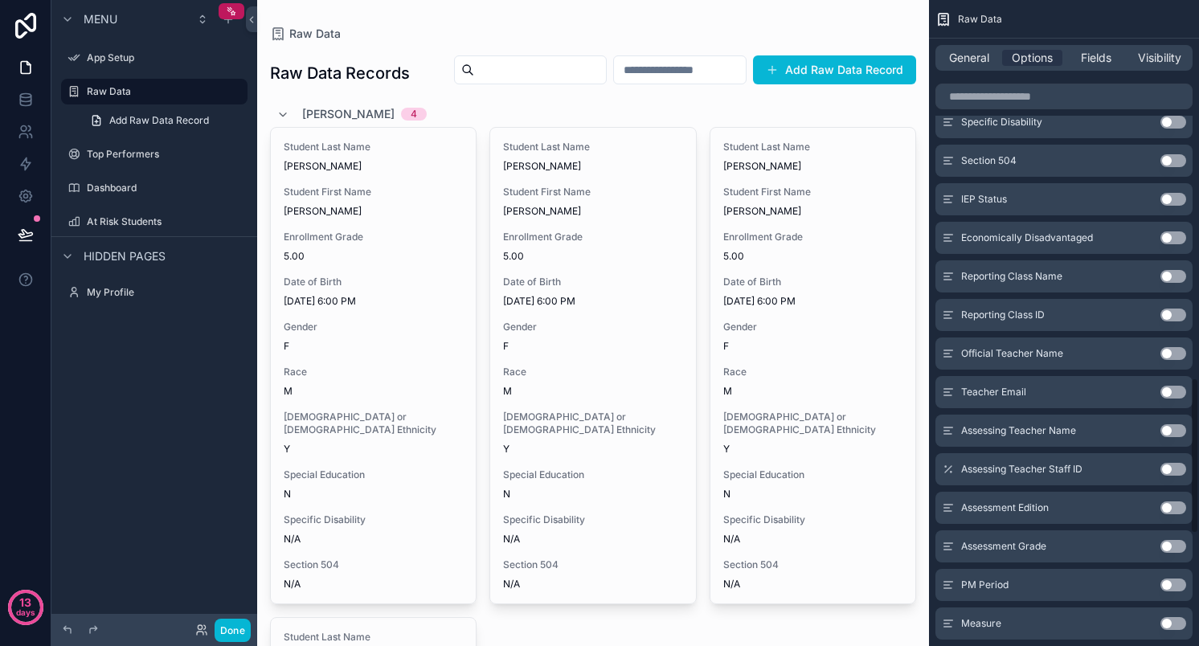
scroll to position [1559, 0]
click at [1181, 588] on button "Use setting" at bounding box center [1174, 582] width 26 height 13
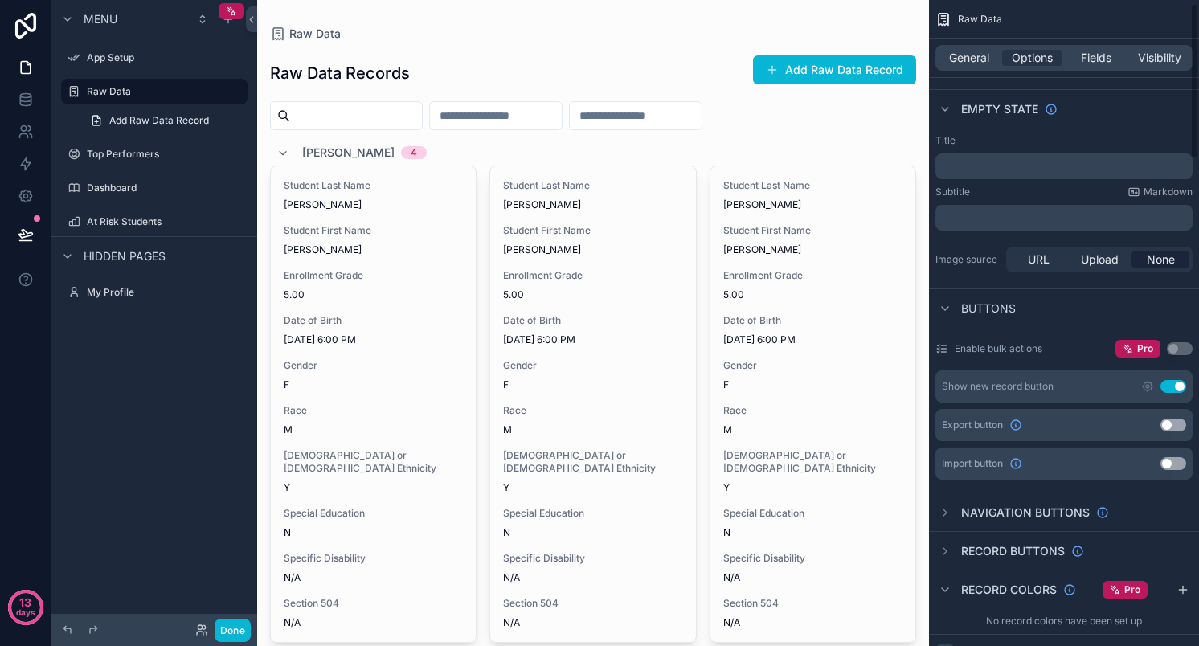
scroll to position [0, 0]
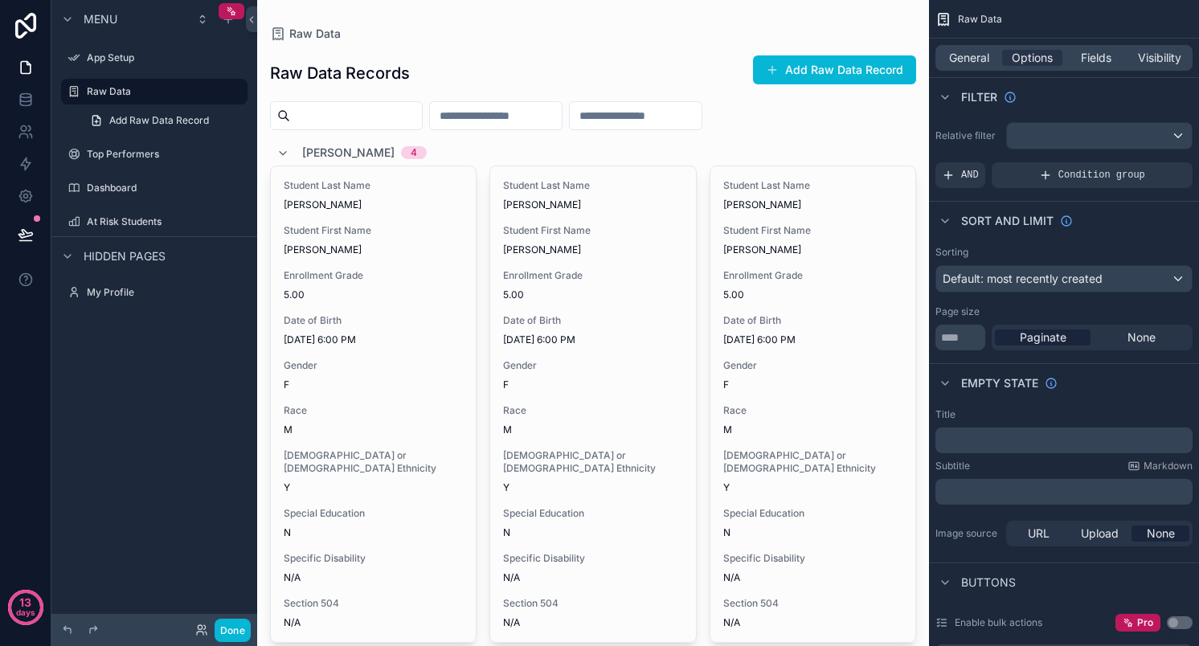
click at [503, 113] on input "scrollable content" at bounding box center [496, 115] width 132 height 23
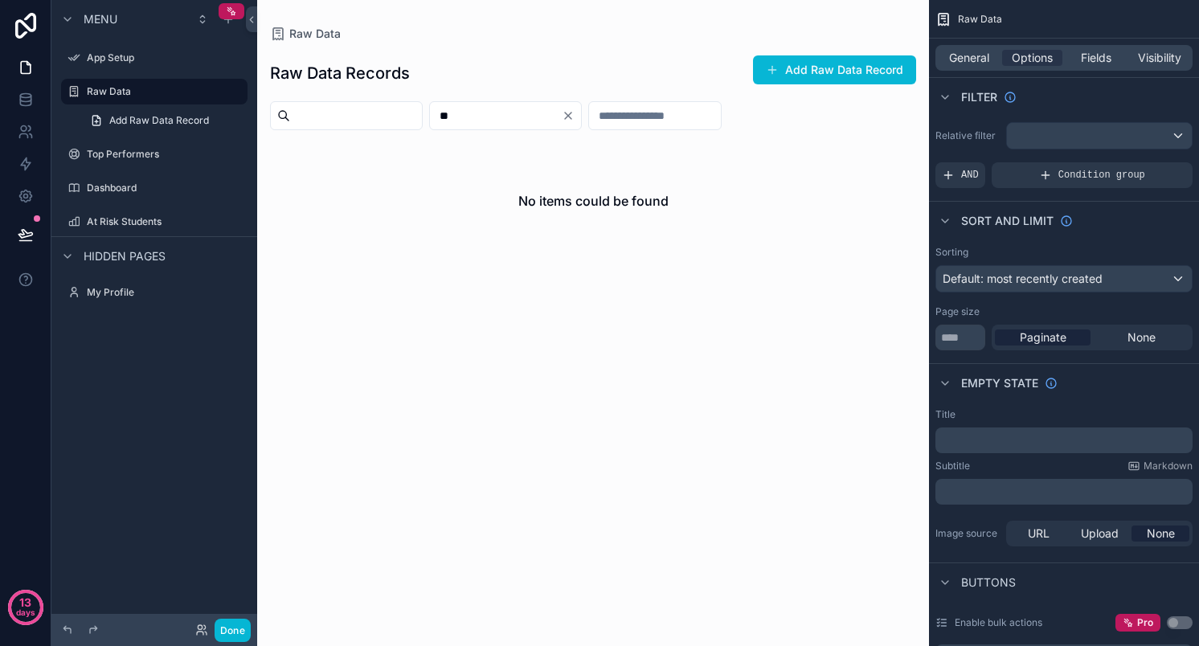
type input "*"
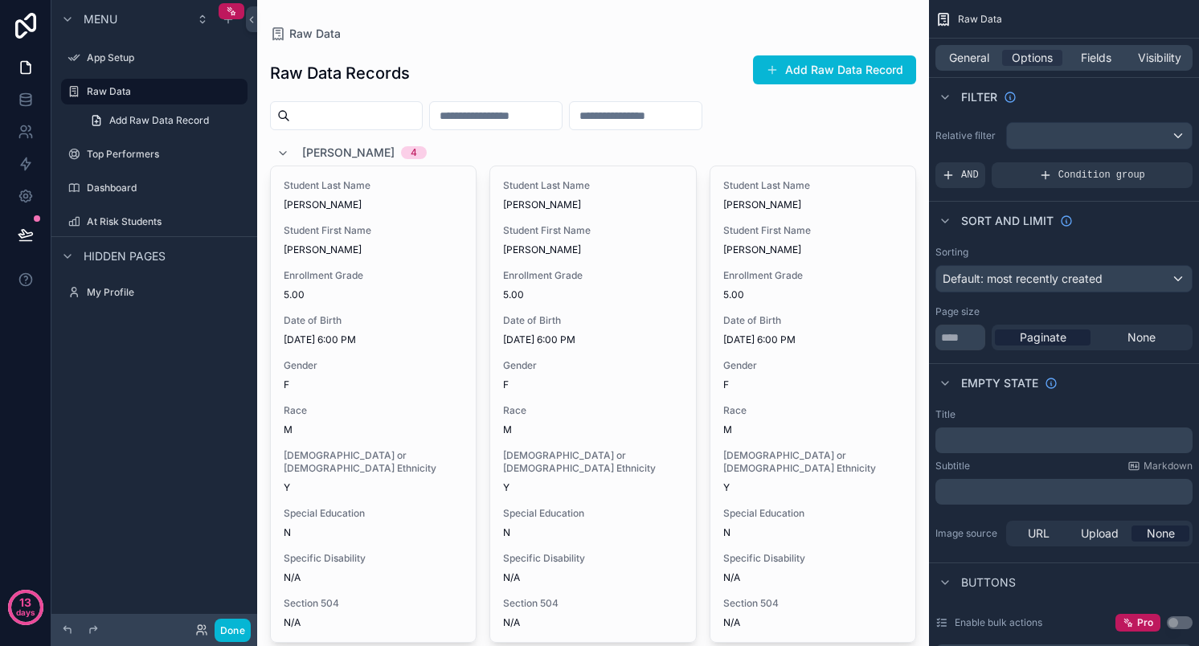
click at [677, 117] on input "scrollable content" at bounding box center [636, 115] width 132 height 23
type input "*"
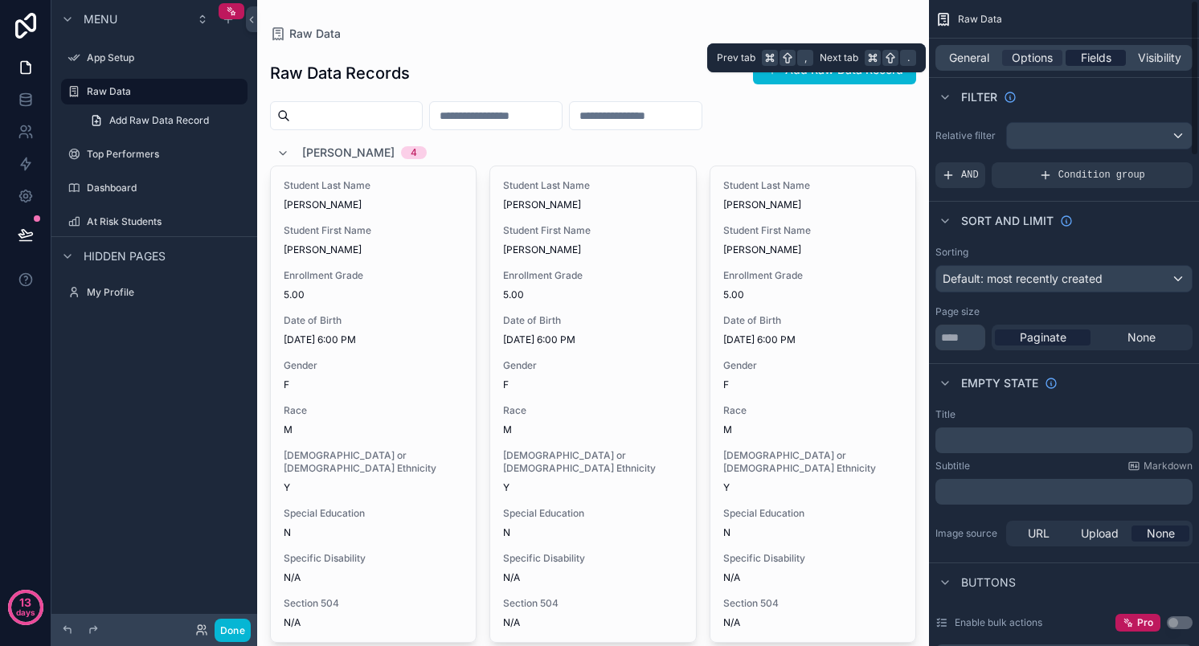
click at [1116, 53] on div "Fields" at bounding box center [1096, 58] width 60 height 16
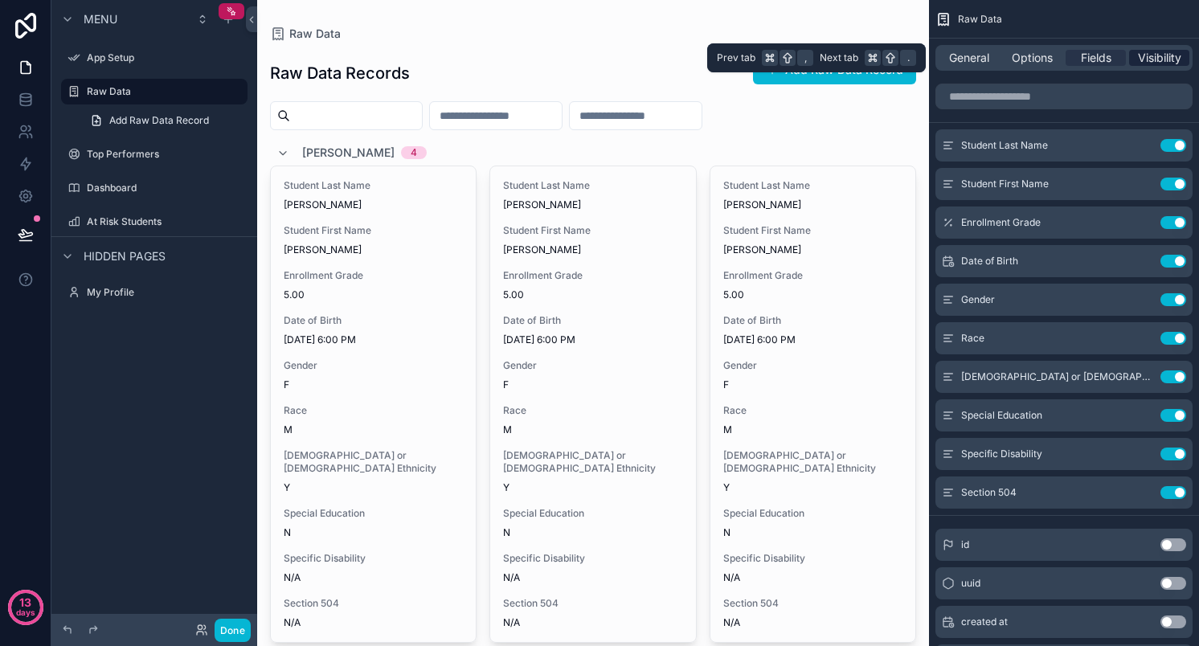
click at [1159, 60] on span "Visibility" at bounding box center [1159, 58] width 43 height 16
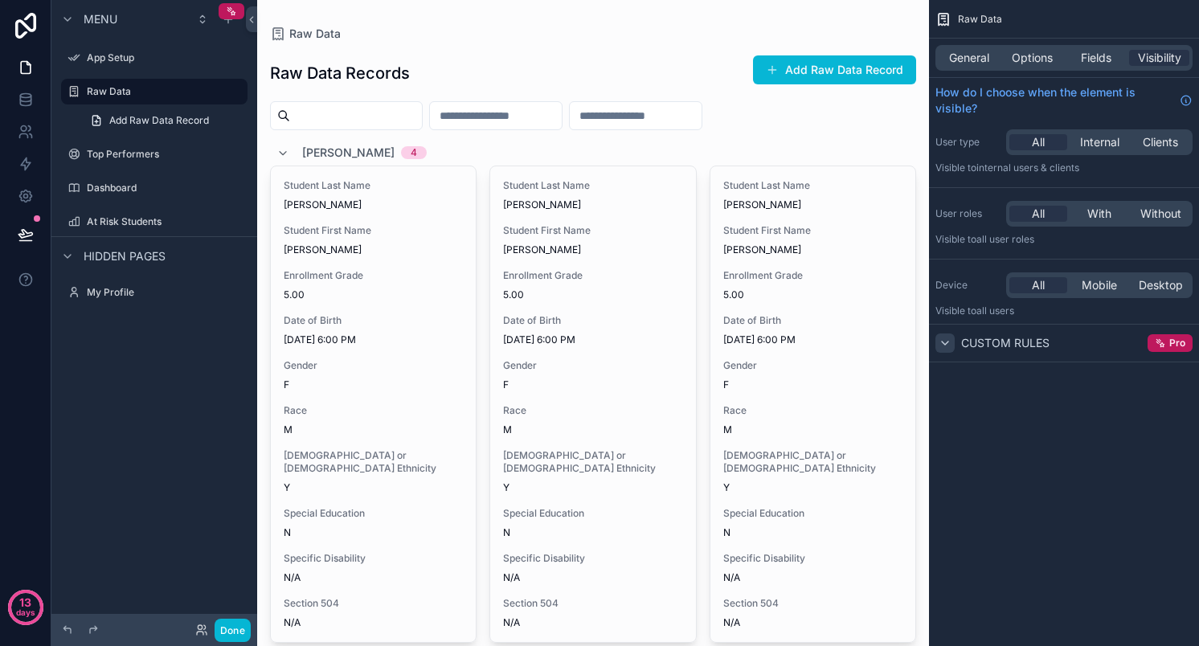
click at [946, 342] on icon "scrollable content" at bounding box center [945, 343] width 6 height 3
click at [959, 349] on div "Custom rules" at bounding box center [993, 343] width 114 height 19
click at [1162, 346] on icon "scrollable content" at bounding box center [1162, 344] width 4 height 4
click at [1092, 334] on div "Custom rules Pro" at bounding box center [1064, 343] width 270 height 39
click at [1170, 347] on span "Pro" at bounding box center [1178, 343] width 16 height 13
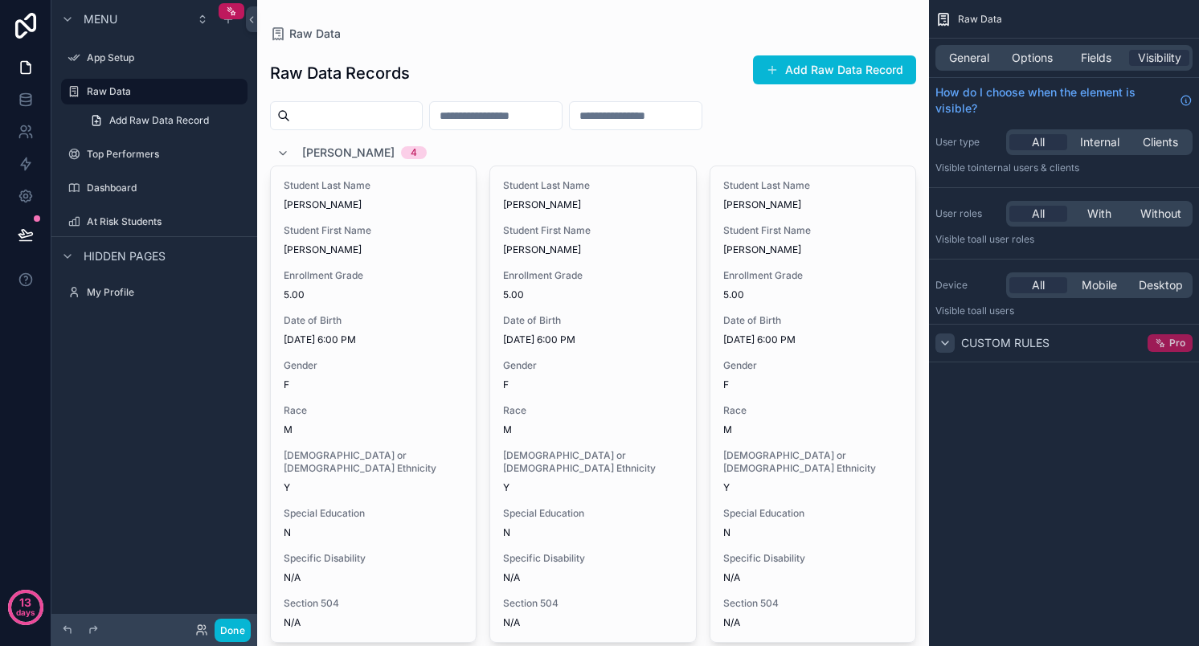
click at [1170, 347] on span "Pro" at bounding box center [1178, 343] width 16 height 13
click at [1068, 349] on div "Custom rules Pro" at bounding box center [1064, 343] width 270 height 39
click at [946, 341] on icon "scrollable content" at bounding box center [945, 343] width 13 height 13
click at [229, 6] on icon "scrollable content" at bounding box center [231, 11] width 11 height 11
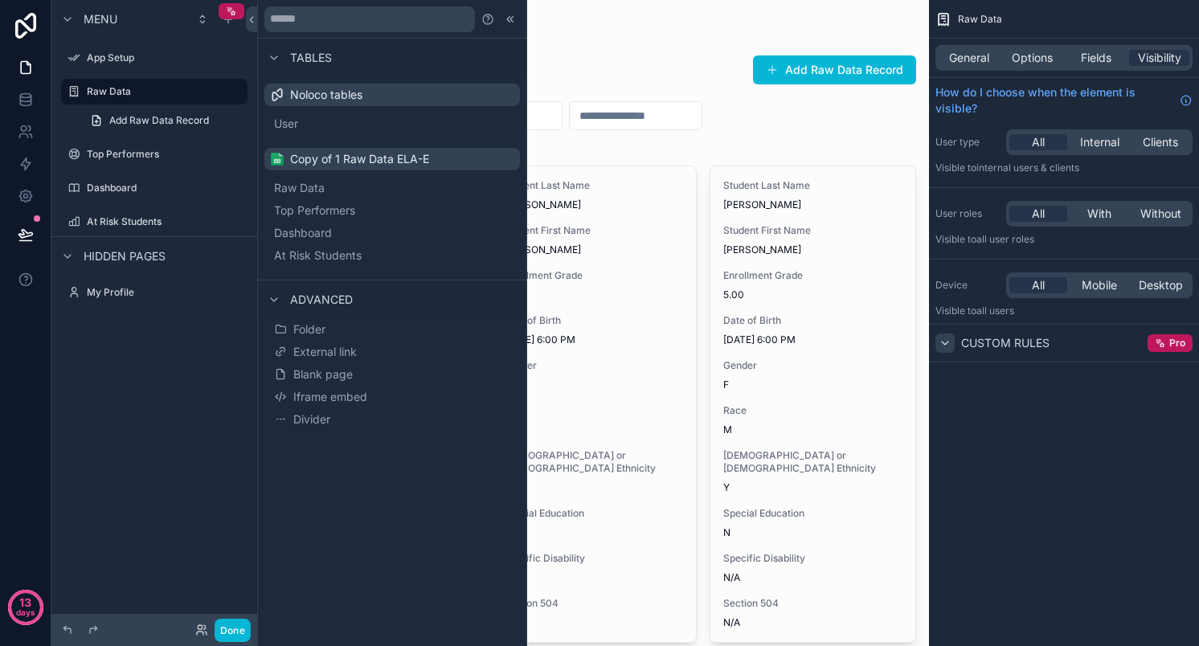
click at [662, 34] on div "Raw Data" at bounding box center [593, 34] width 646 height 16
click at [510, 20] on icon at bounding box center [510, 19] width 13 height 13
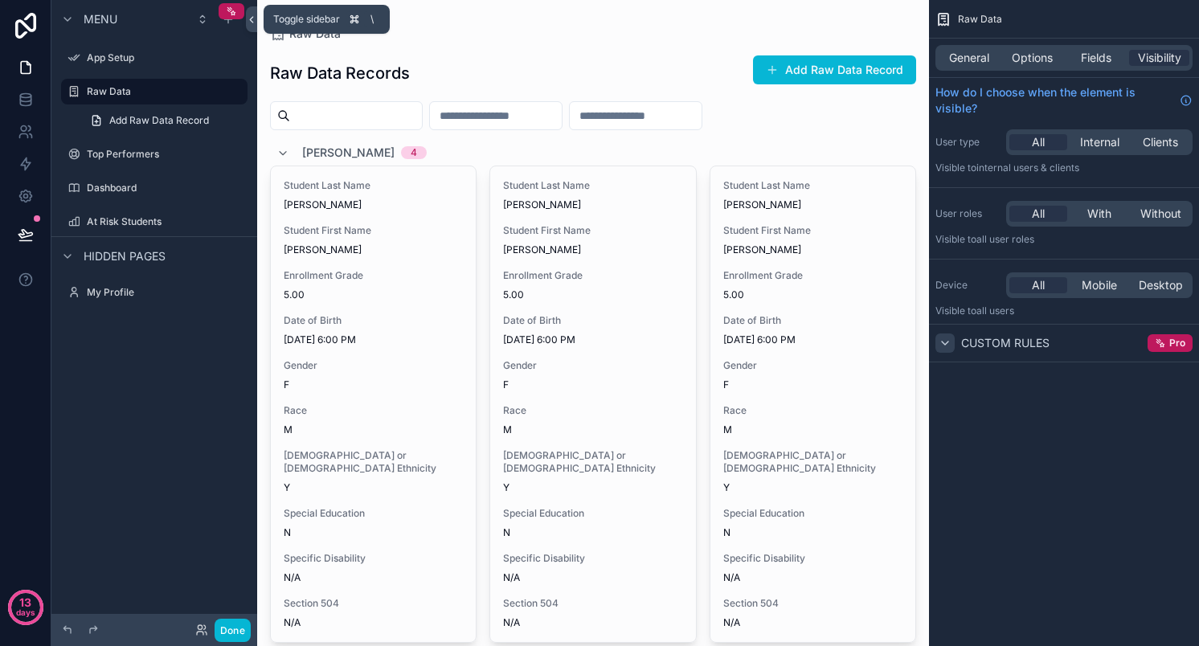
click at [246, 18] on icon at bounding box center [251, 20] width 11 height 12
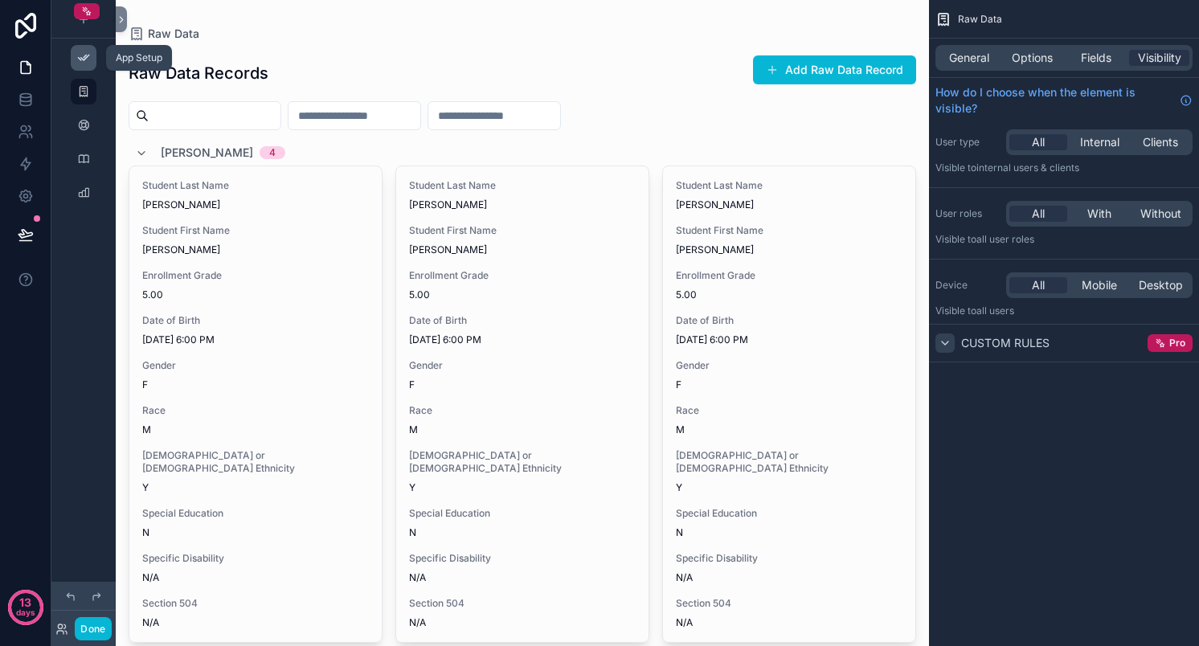
click at [81, 57] on icon "scrollable content" at bounding box center [83, 57] width 13 height 13
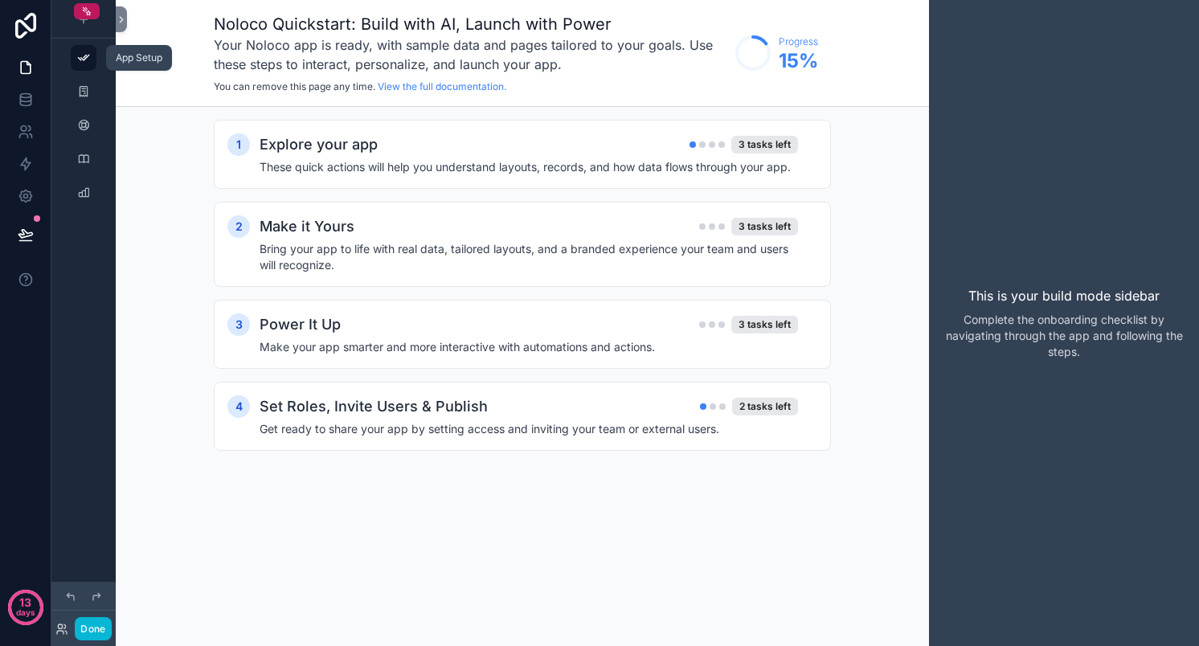
click at [81, 57] on icon "scrollable content" at bounding box center [83, 57] width 13 height 13
click at [85, 99] on div "scrollable content" at bounding box center [83, 92] width 19 height 26
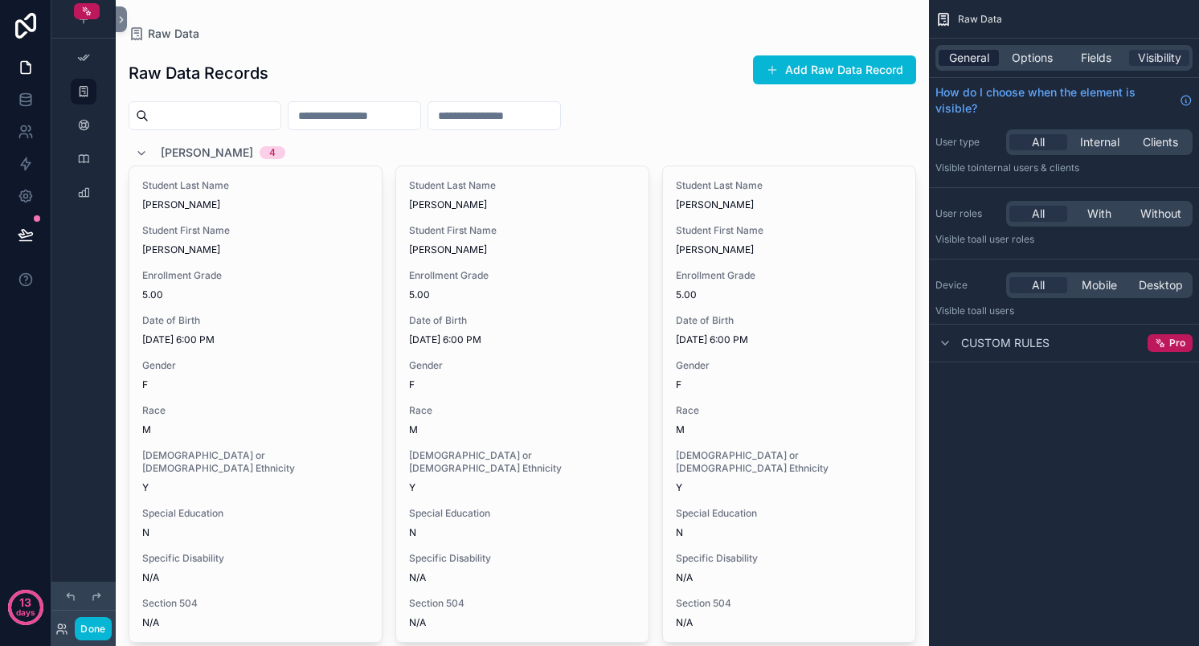
click at [960, 62] on span "General" at bounding box center [969, 58] width 40 height 16
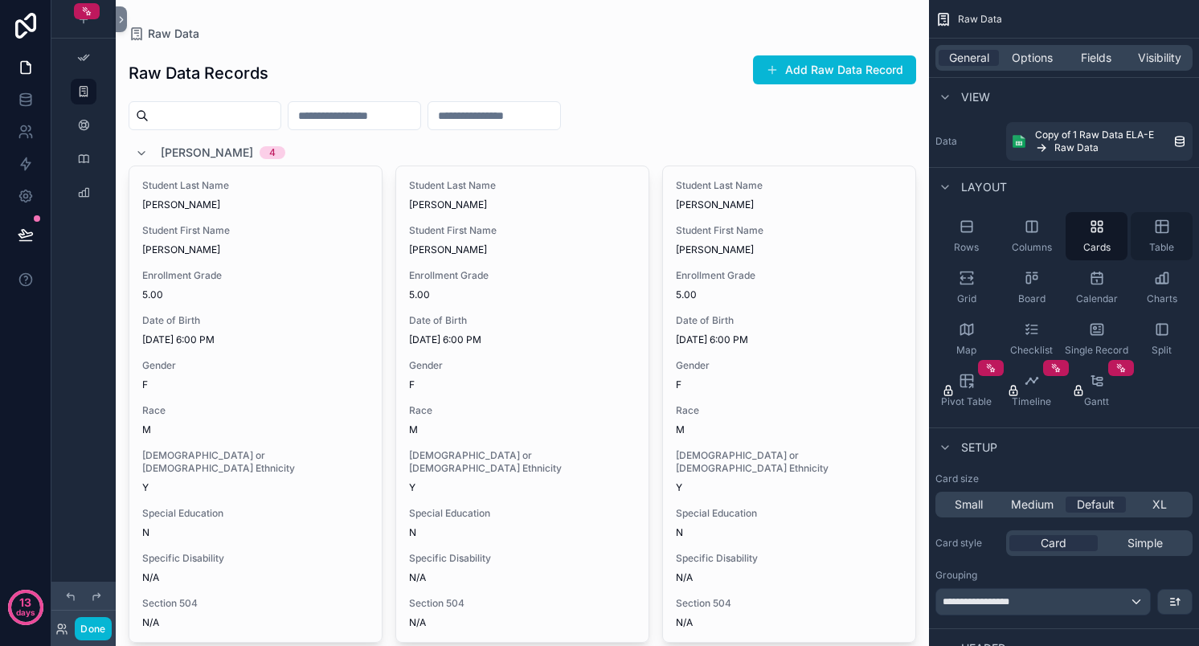
click at [1170, 240] on div "Table" at bounding box center [1162, 236] width 62 height 48
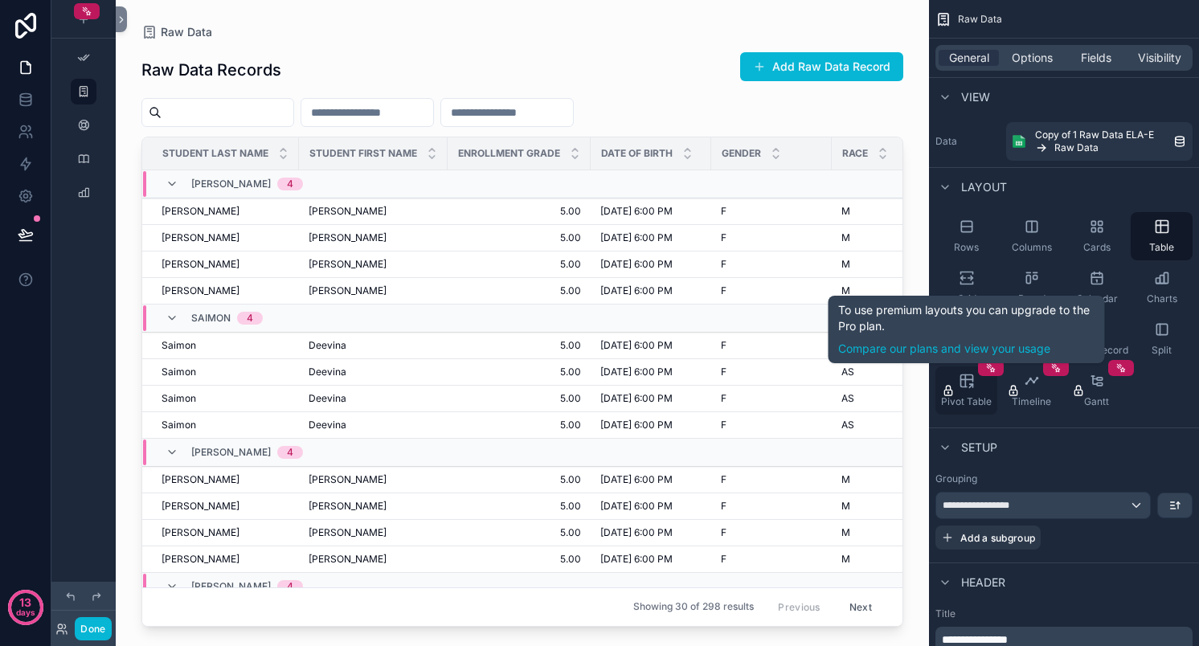
click at [964, 388] on icon "scrollable content" at bounding box center [967, 381] width 16 height 16
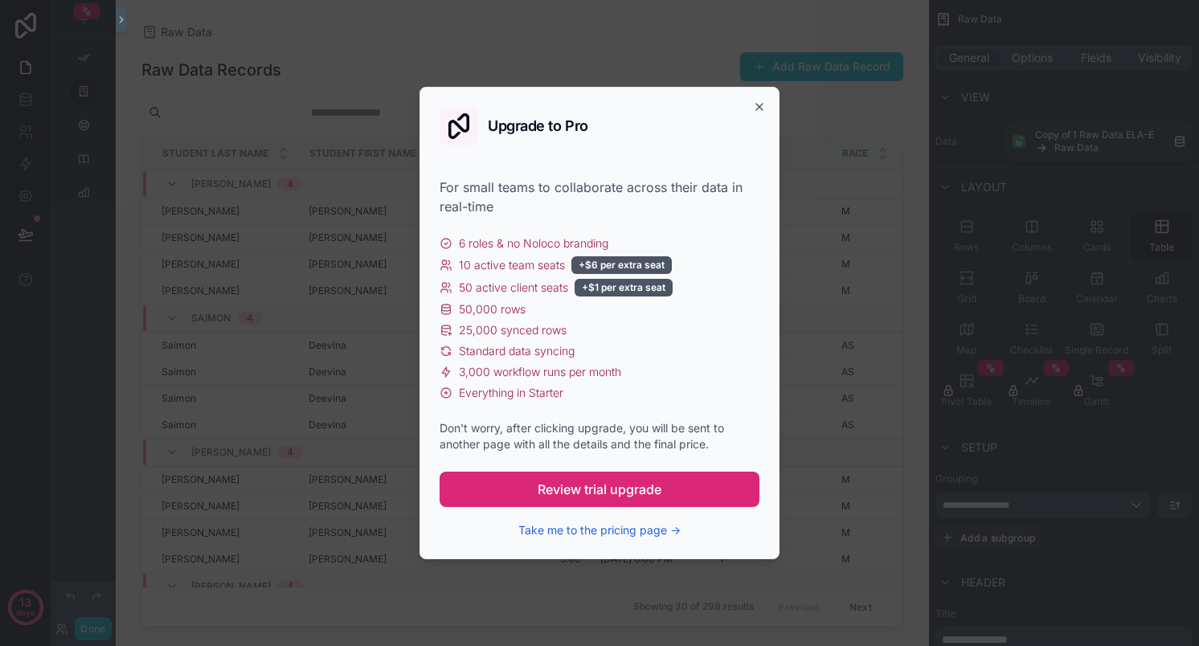
click at [718, 490] on button "Review trial upgrade" at bounding box center [600, 489] width 320 height 35
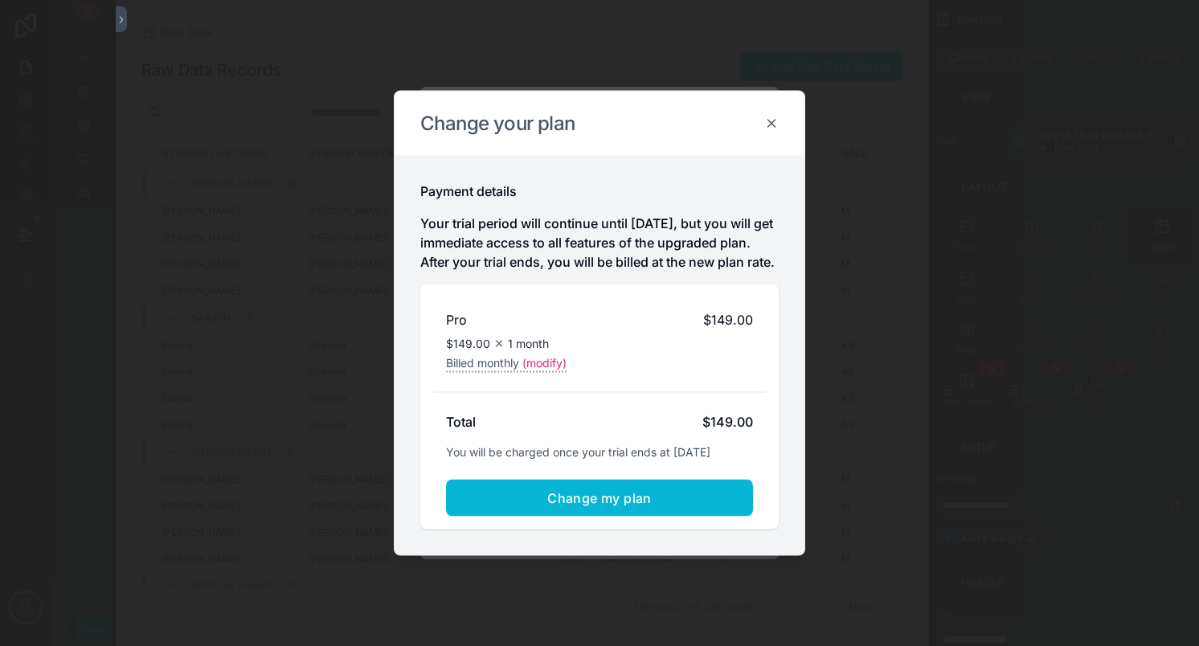
click at [768, 117] on icon at bounding box center [771, 124] width 14 height 14
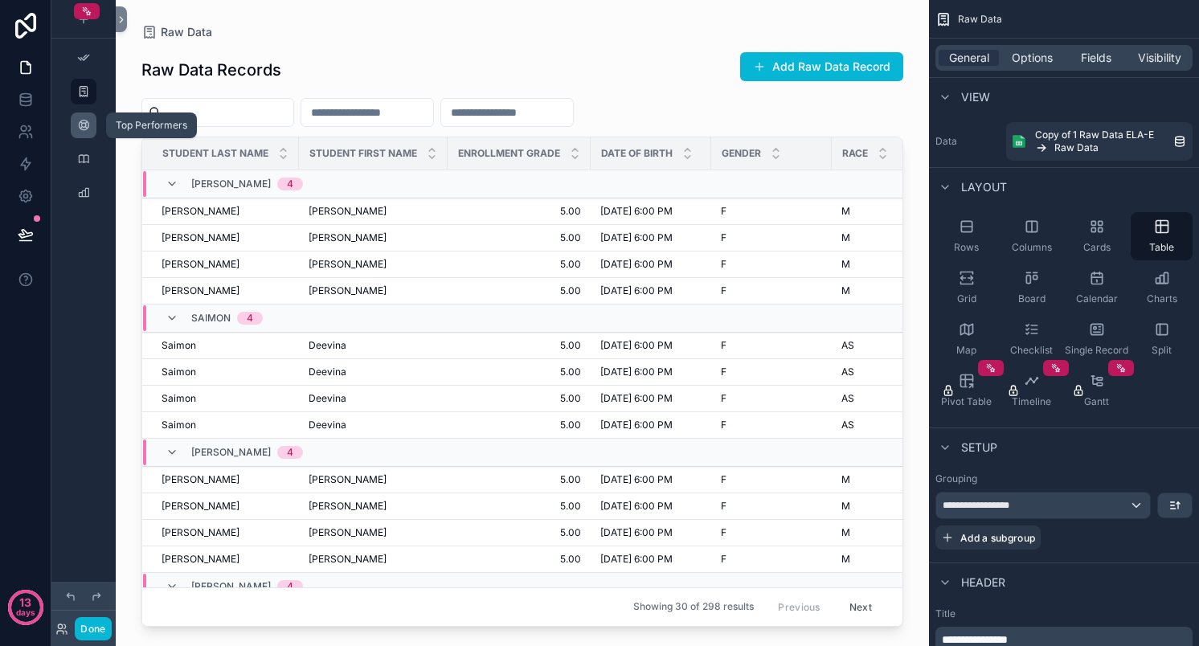
click at [92, 125] on div "scrollable content" at bounding box center [83, 126] width 19 height 26
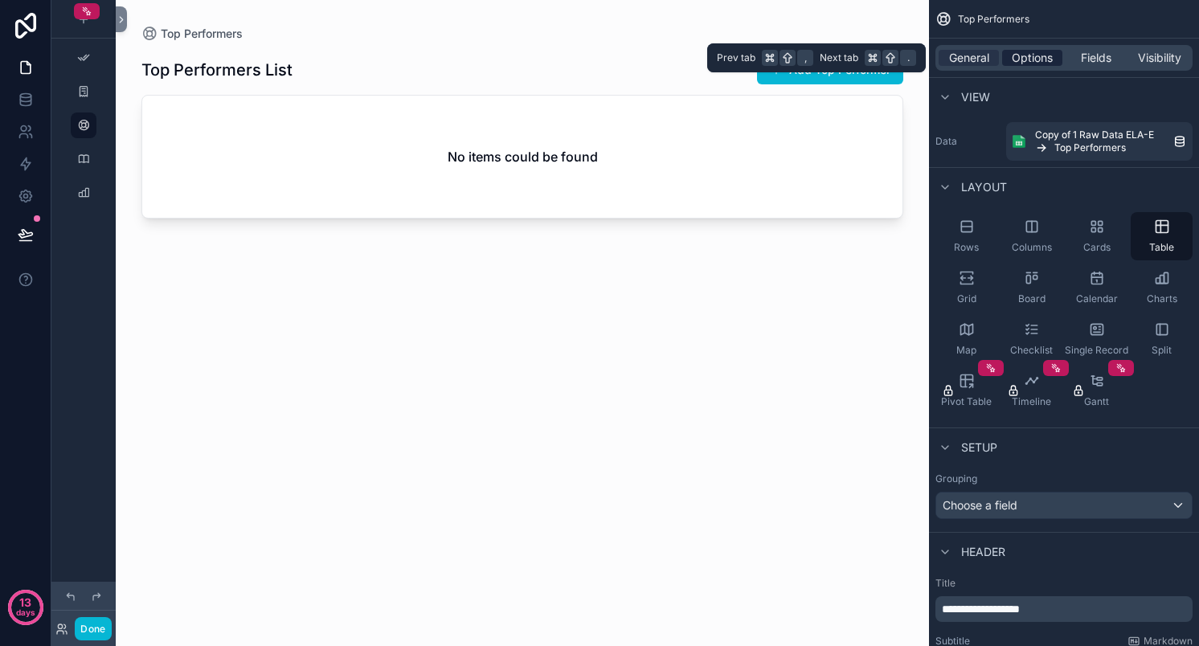
click at [1042, 58] on span "Options" at bounding box center [1032, 58] width 41 height 16
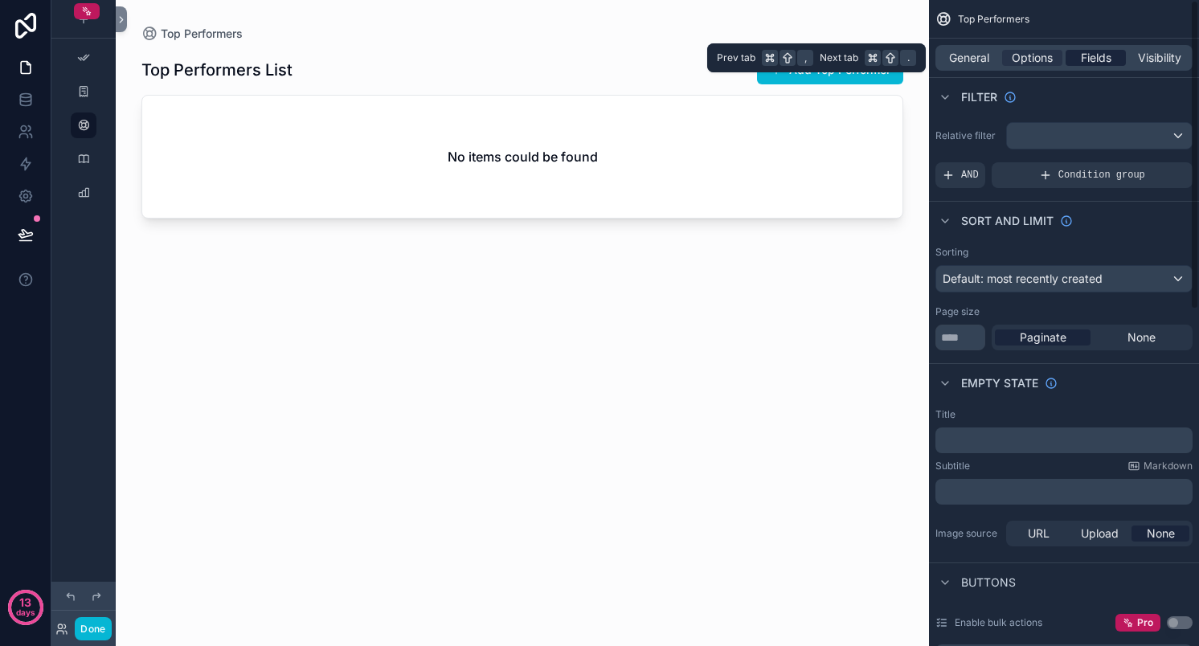
click at [1090, 63] on span "Fields" at bounding box center [1096, 58] width 31 height 16
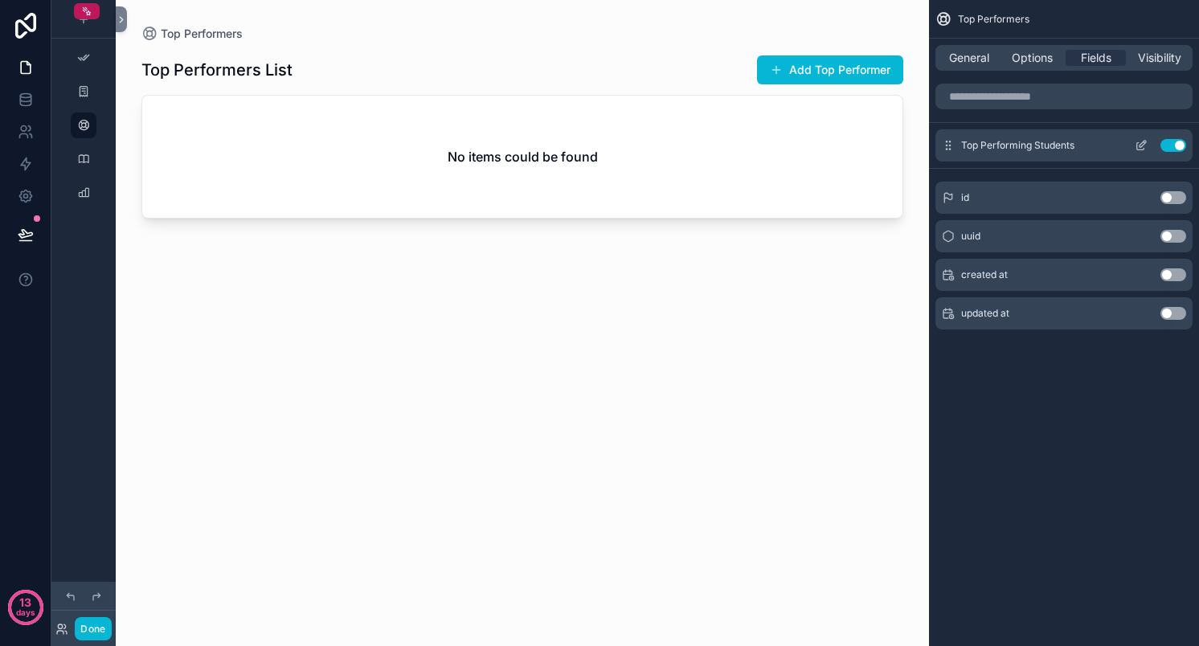
click at [1174, 150] on button "Use setting" at bounding box center [1174, 145] width 26 height 13
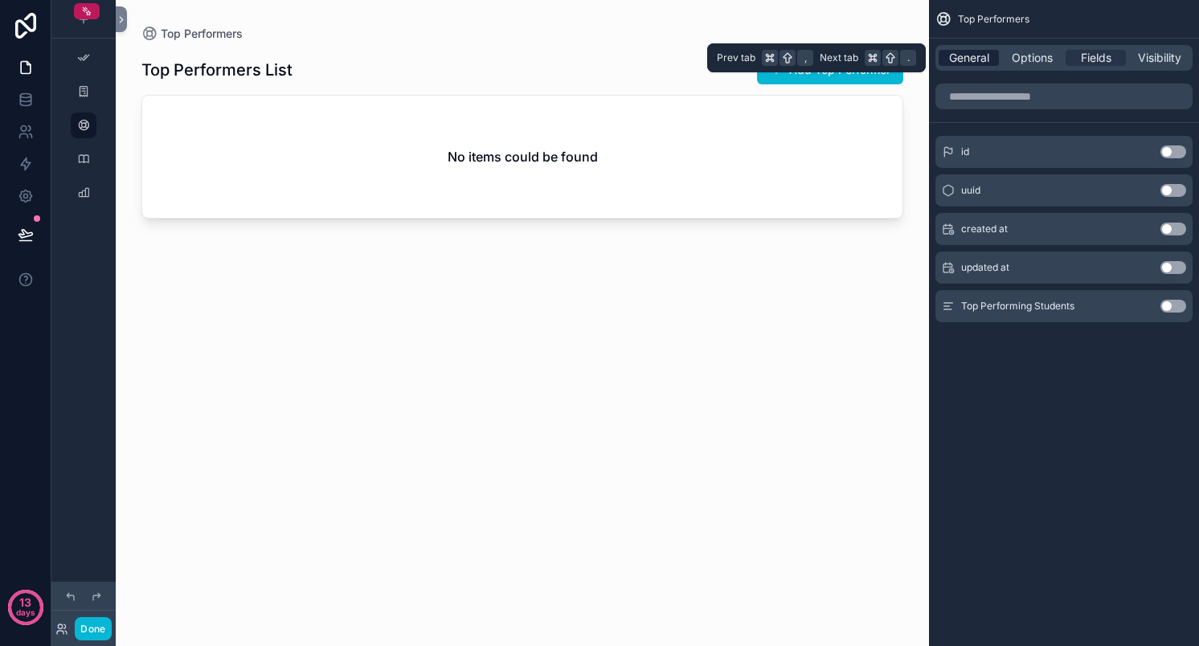
click at [977, 58] on span "General" at bounding box center [969, 58] width 40 height 16
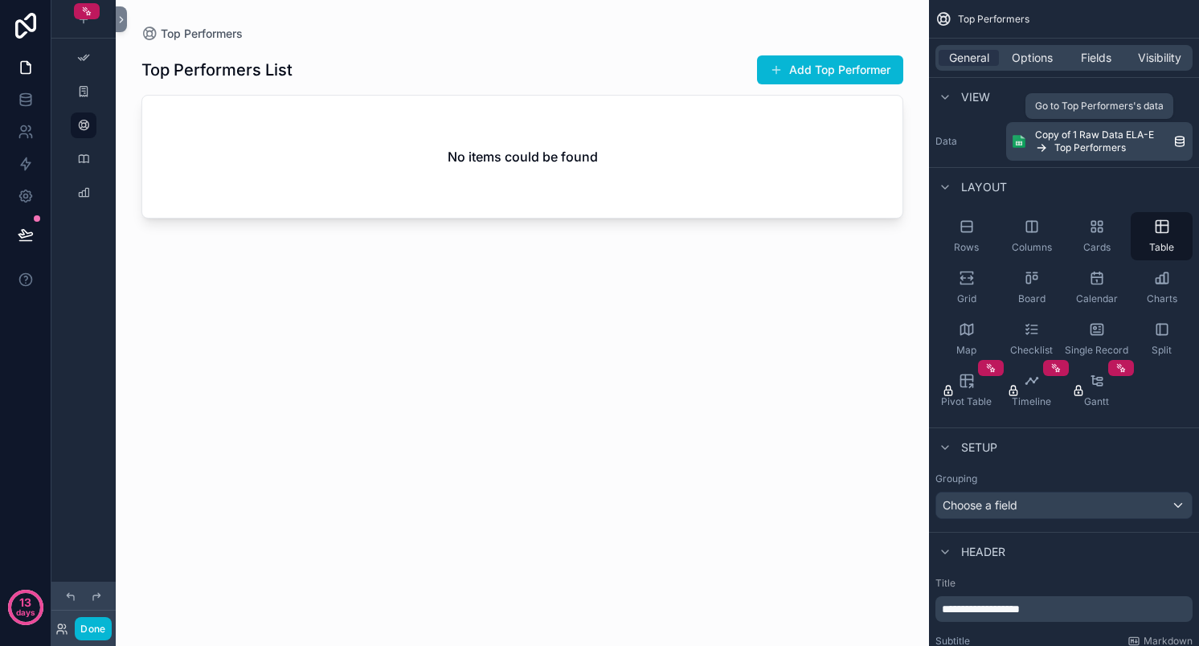
click at [1057, 143] on span "Top Performers" at bounding box center [1091, 147] width 72 height 13
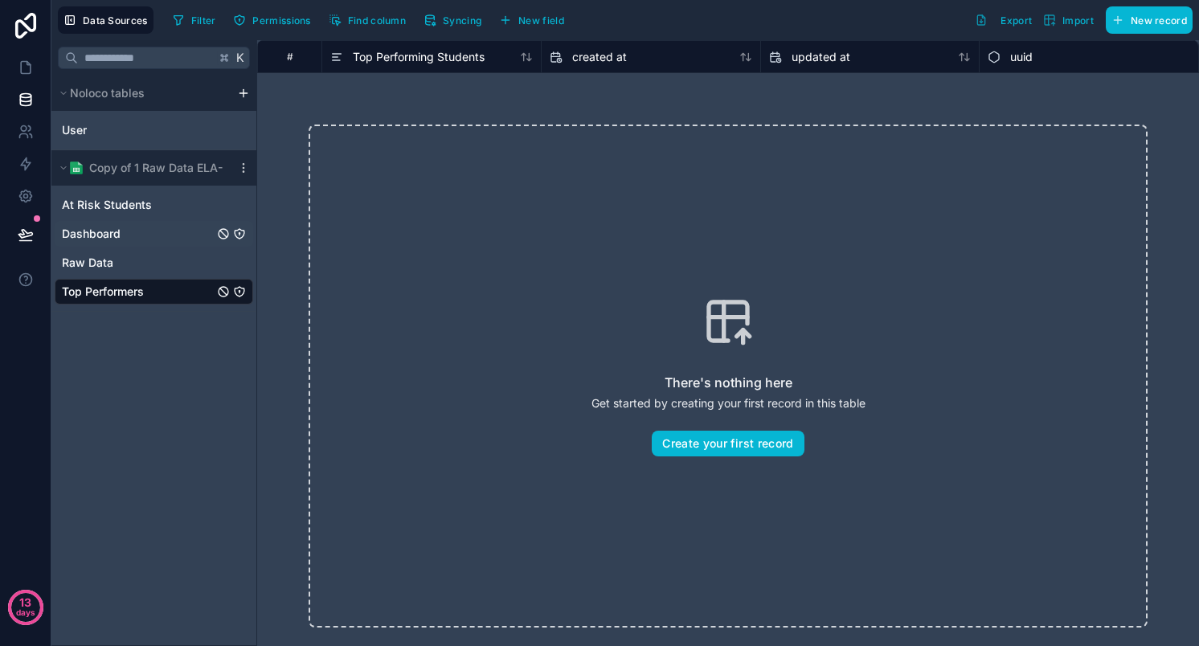
click at [100, 232] on span "Dashboard" at bounding box center [91, 234] width 59 height 16
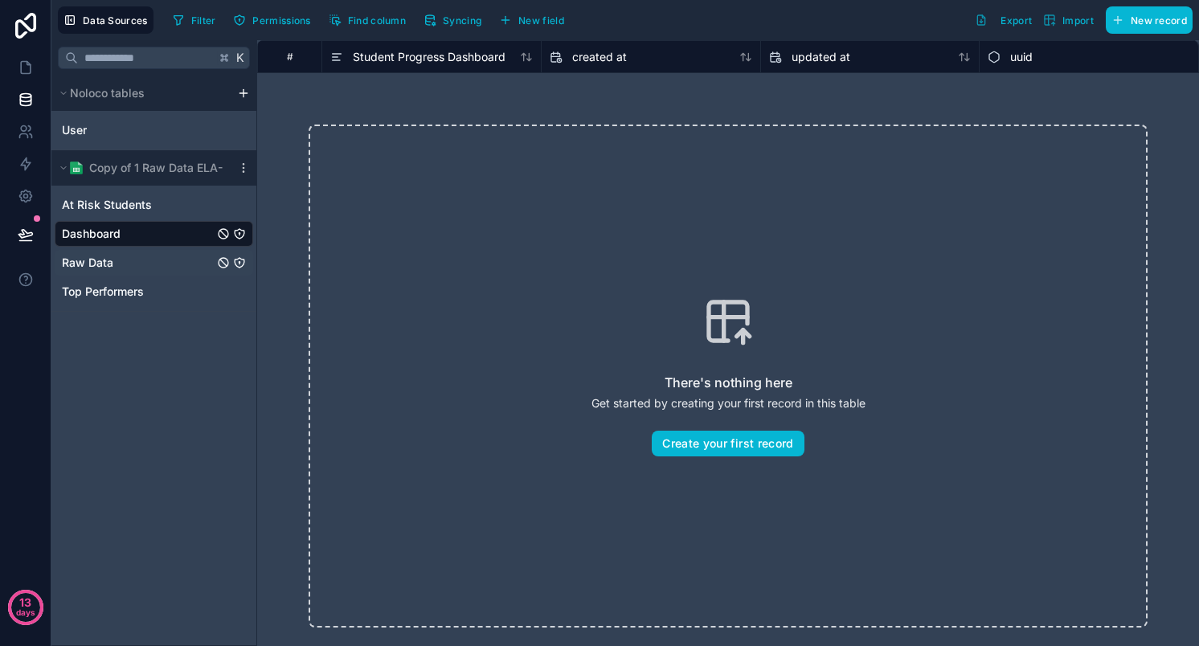
click at [86, 263] on span "Raw Data" at bounding box center [87, 263] width 51 height 16
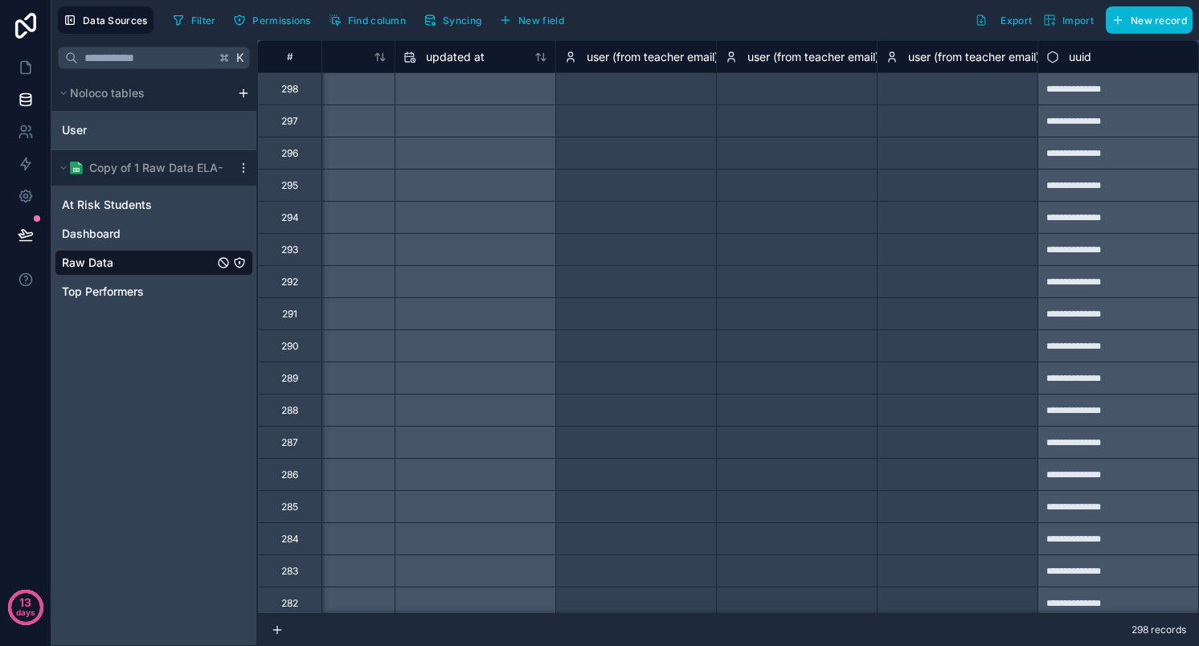
scroll to position [0, 5069]
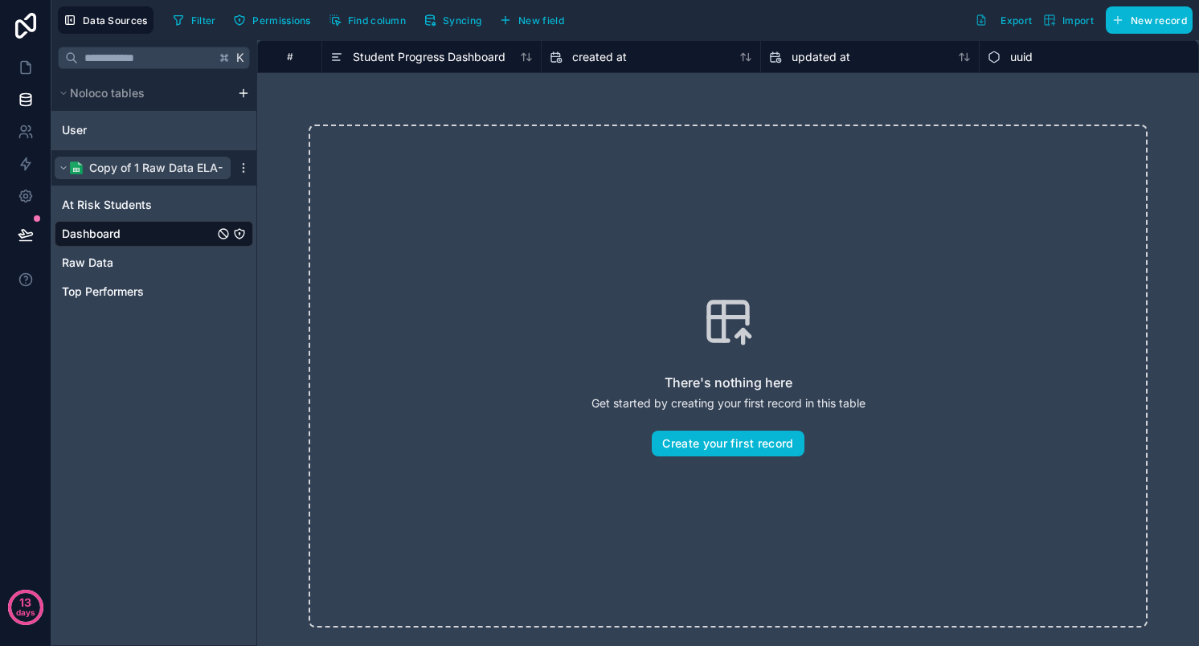
click at [65, 163] on icon "scrollable content" at bounding box center [64, 168] width 10 height 10
click at [78, 205] on span "At Risk Students" at bounding box center [107, 205] width 90 height 16
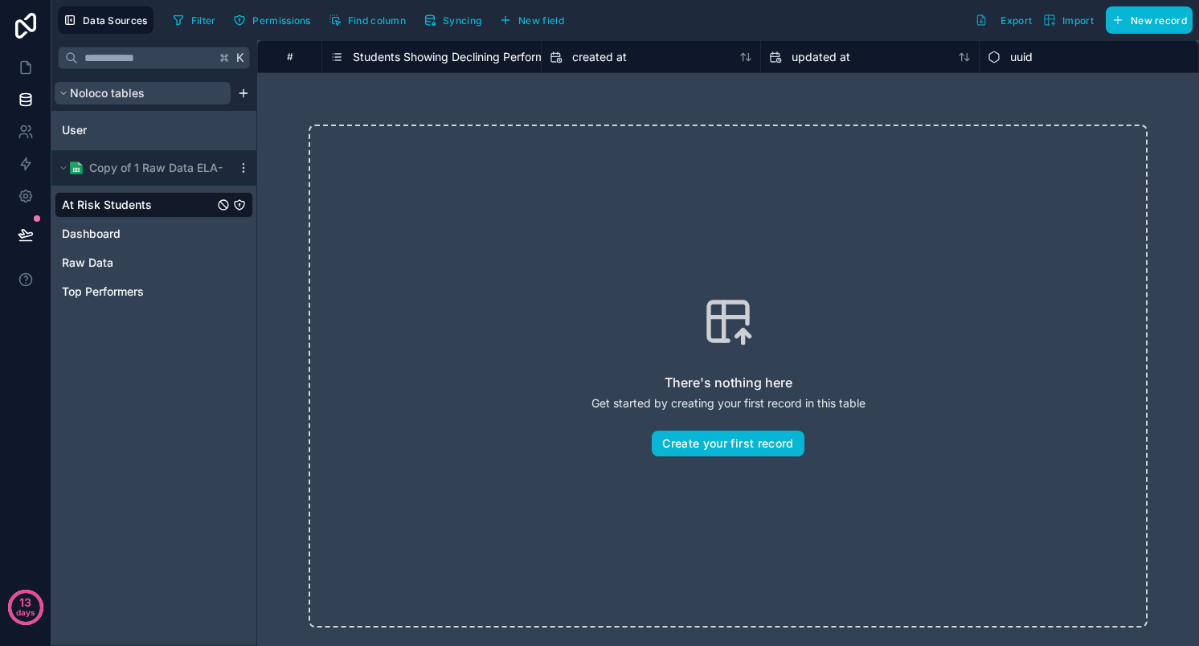
click at [92, 93] on span "Noloco tables" at bounding box center [107, 93] width 75 height 16
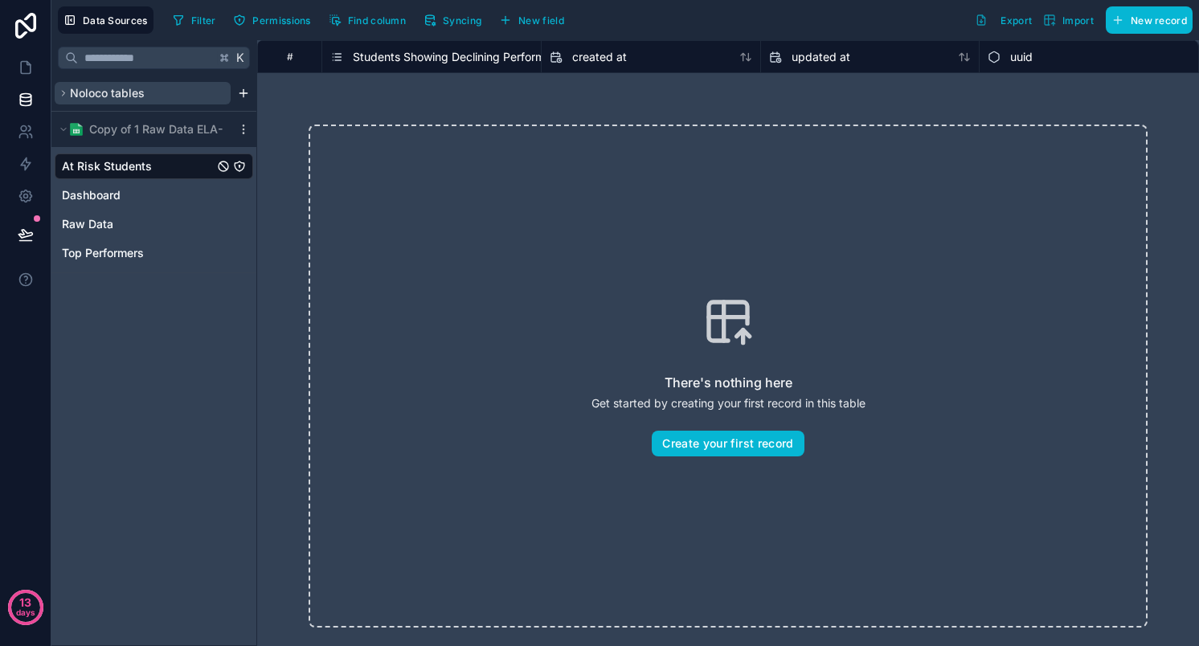
click at [92, 93] on span "Noloco tables" at bounding box center [107, 93] width 75 height 16
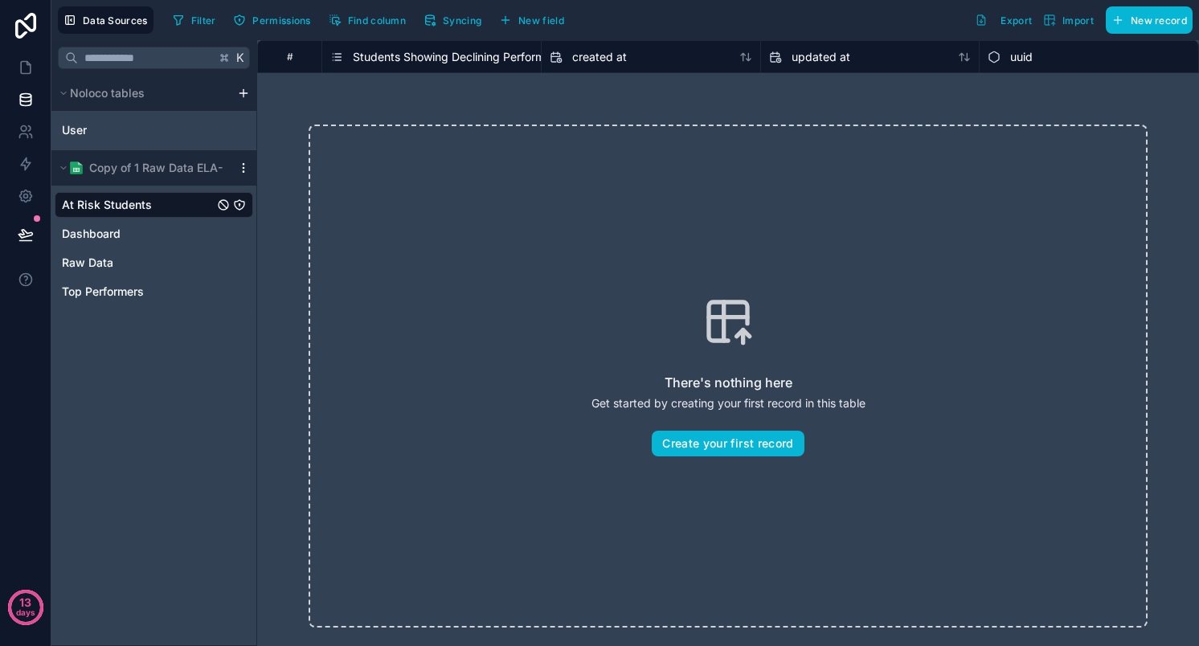
click at [250, 164] on icon "scrollable content" at bounding box center [243, 168] width 13 height 13
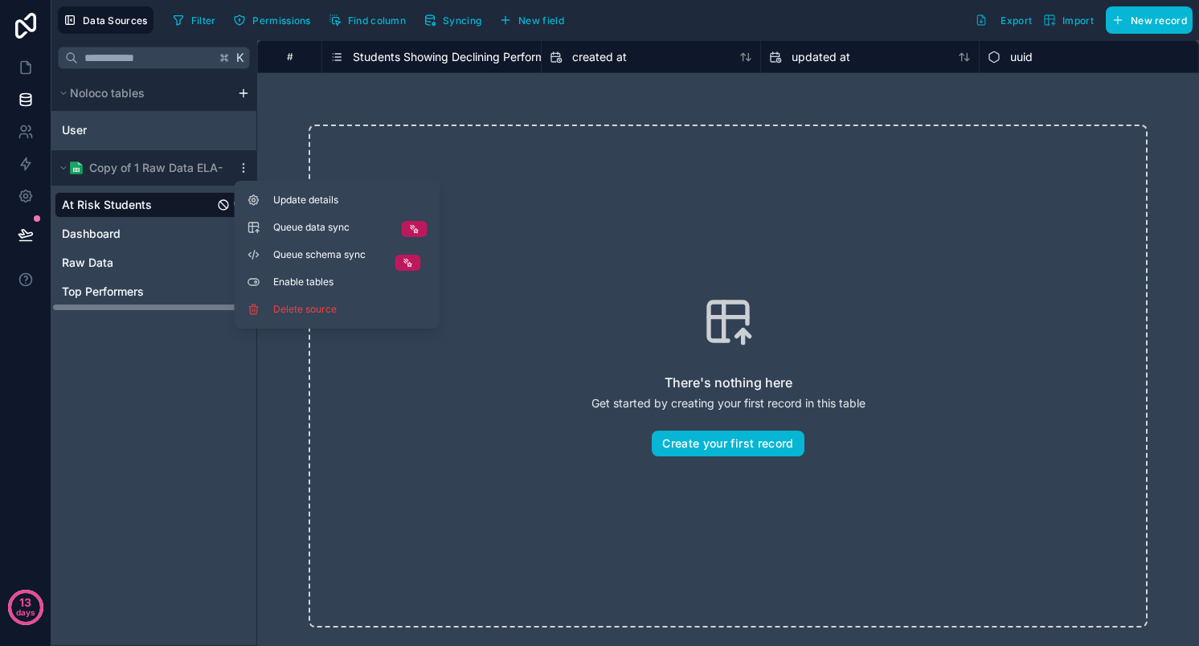
click at [78, 349] on div "K Noloco tables User Copy of 1 Raw Data ELA-E At Risk Students Dashboard Raw Da…" at bounding box center [154, 343] width 206 height 606
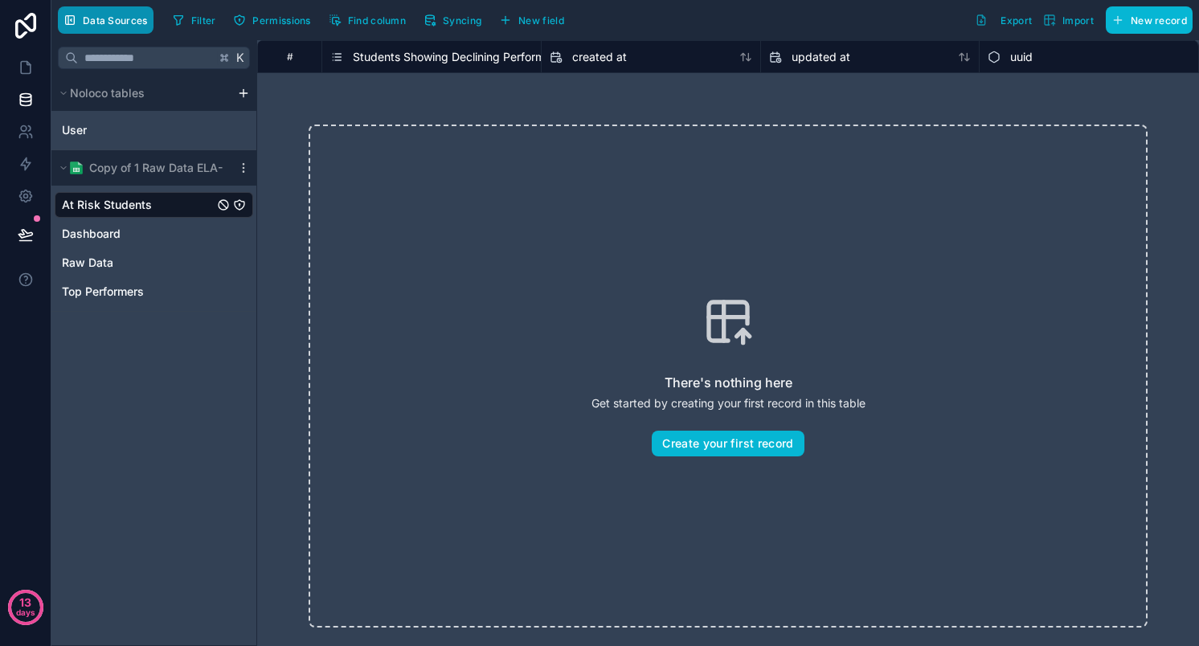
click at [105, 16] on span "Data Sources" at bounding box center [115, 20] width 65 height 12
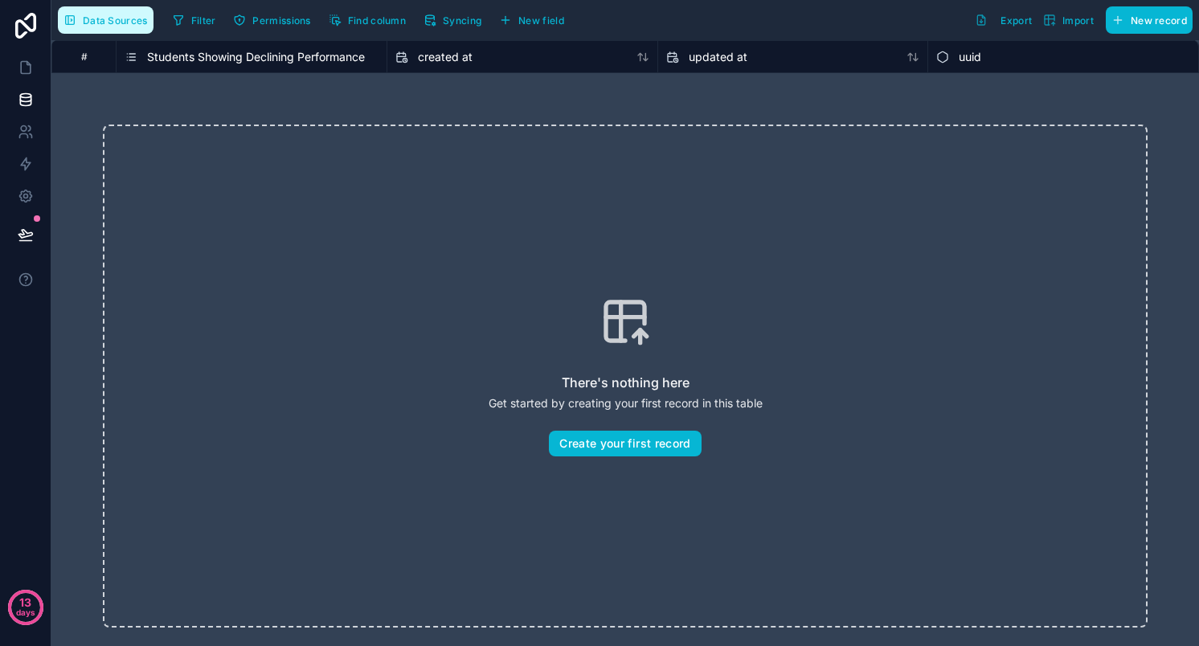
click at [113, 23] on span "Data Sources" at bounding box center [115, 20] width 65 height 12
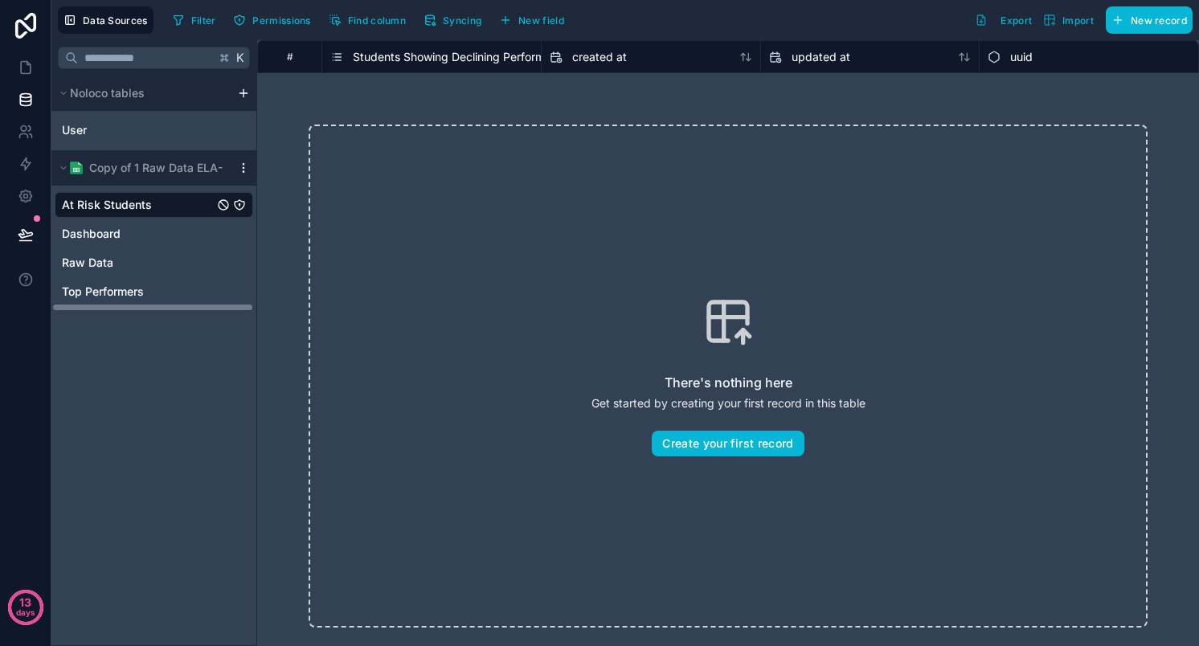
click at [250, 168] on icon "scrollable content" at bounding box center [243, 168] width 13 height 13
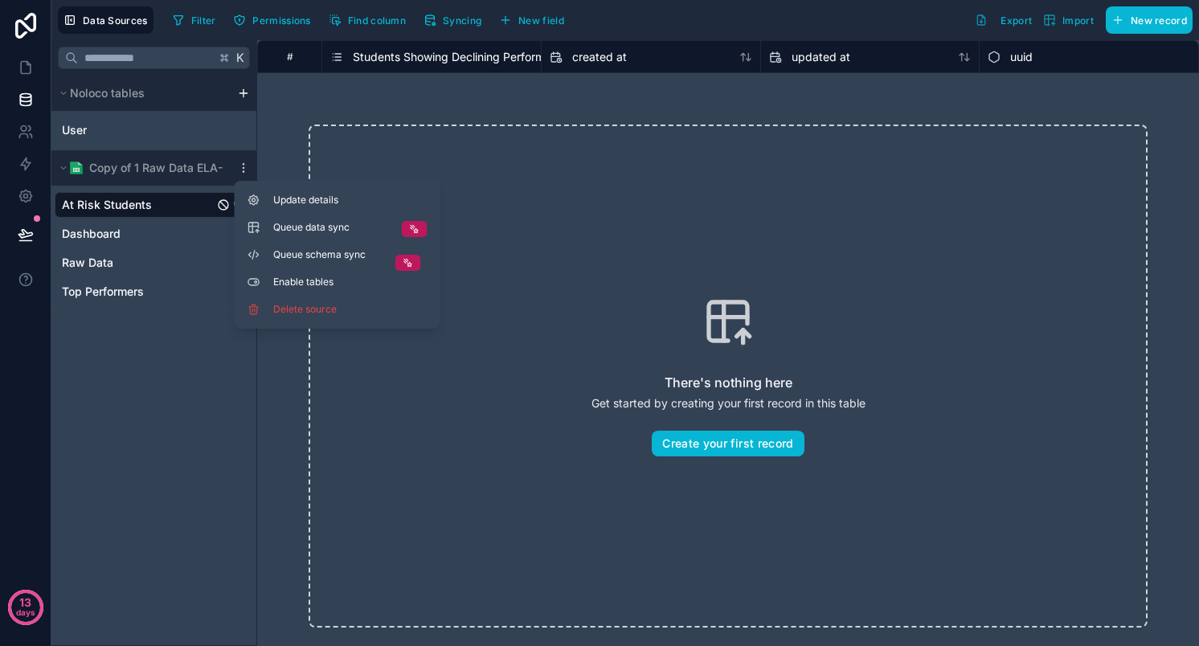
click at [271, 128] on div "There's nothing here Get started by creating your first record in this table Cr…" at bounding box center [728, 376] width 942 height 606
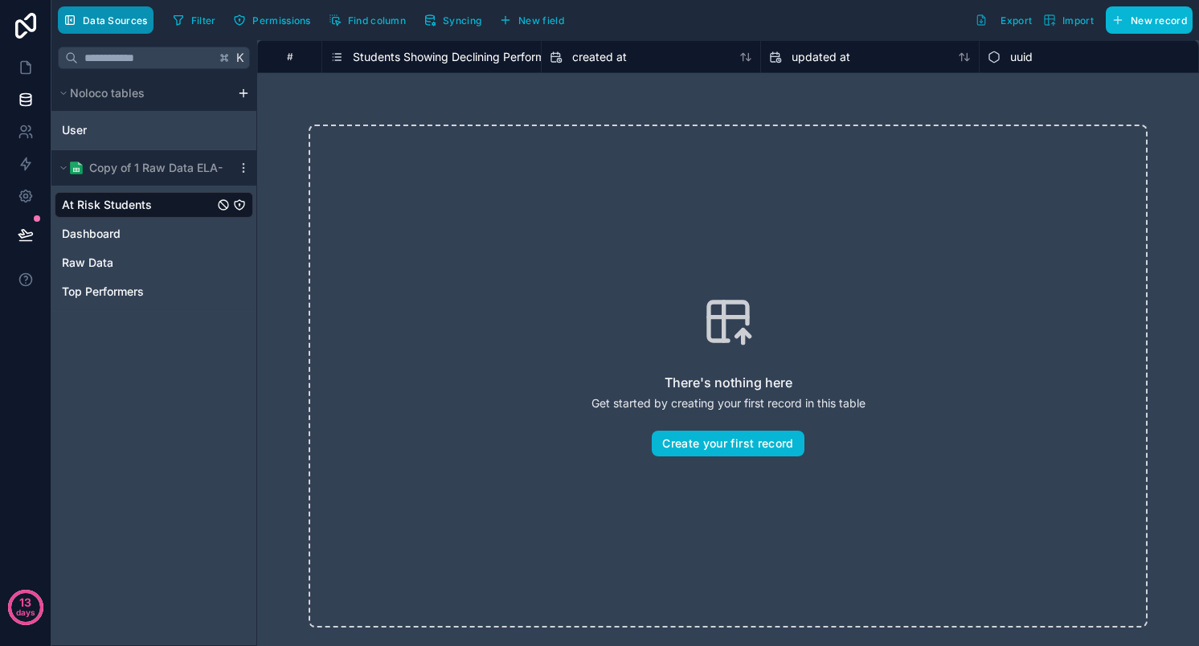
click at [119, 17] on span "Data Sources" at bounding box center [115, 20] width 65 height 12
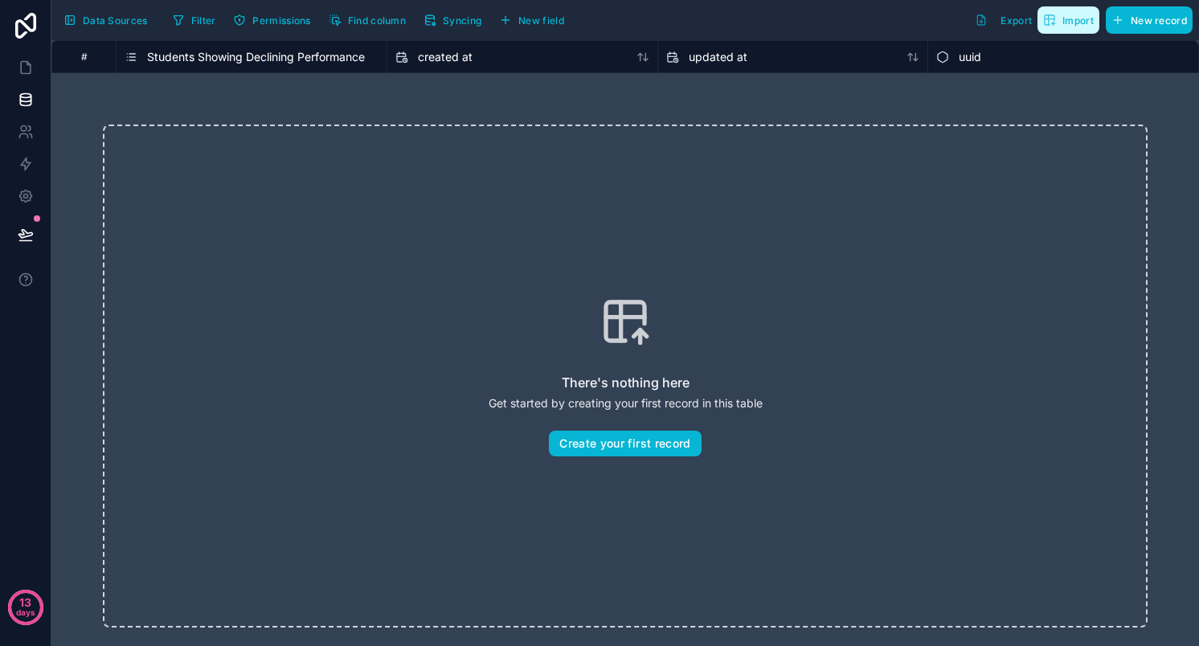
click at [1074, 31] on button "Import" at bounding box center [1069, 19] width 62 height 27
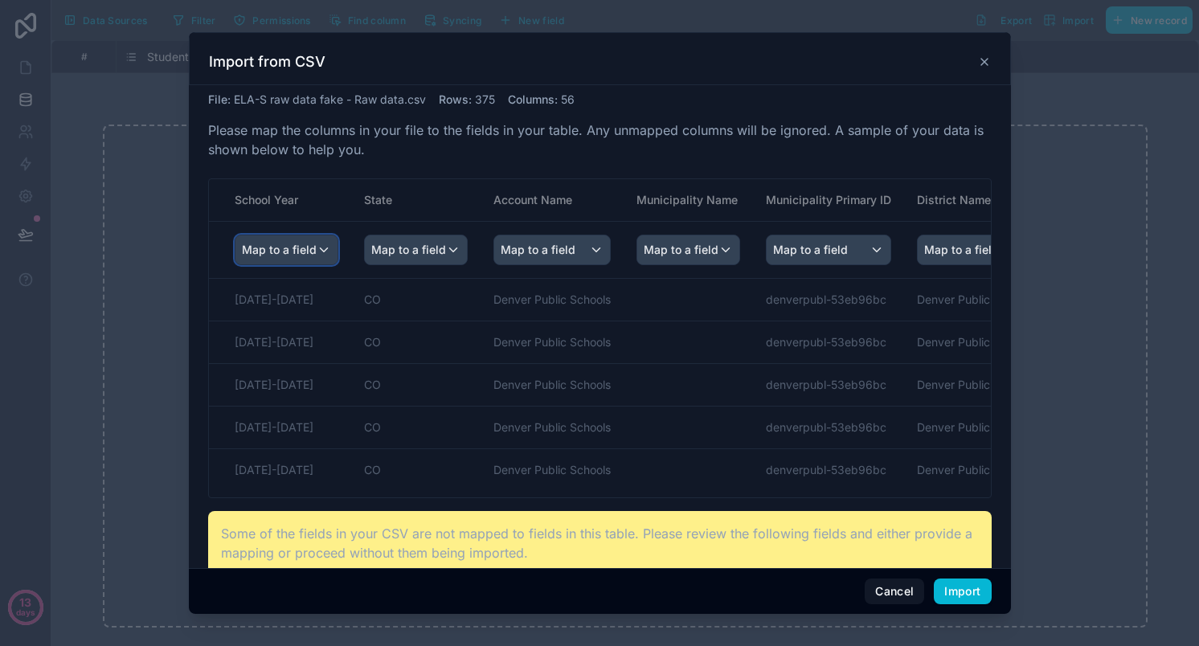
click at [311, 254] on span "Map to a field" at bounding box center [279, 250] width 75 height 29
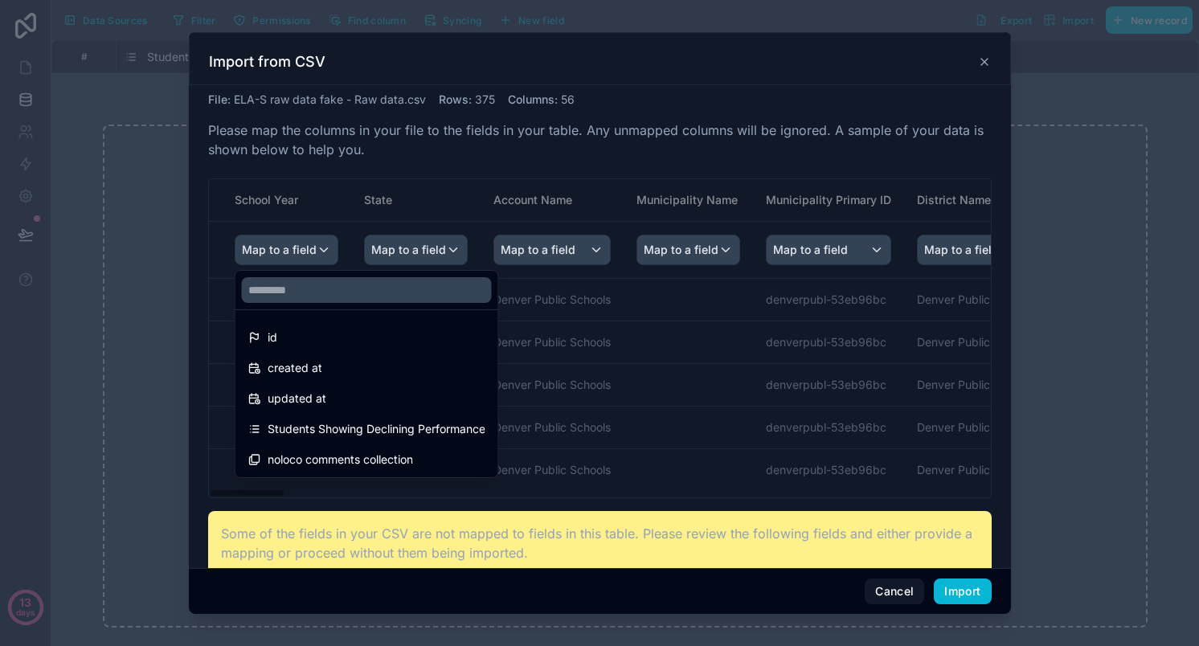
click at [311, 250] on div "scrollable content" at bounding box center [600, 323] width 822 height 582
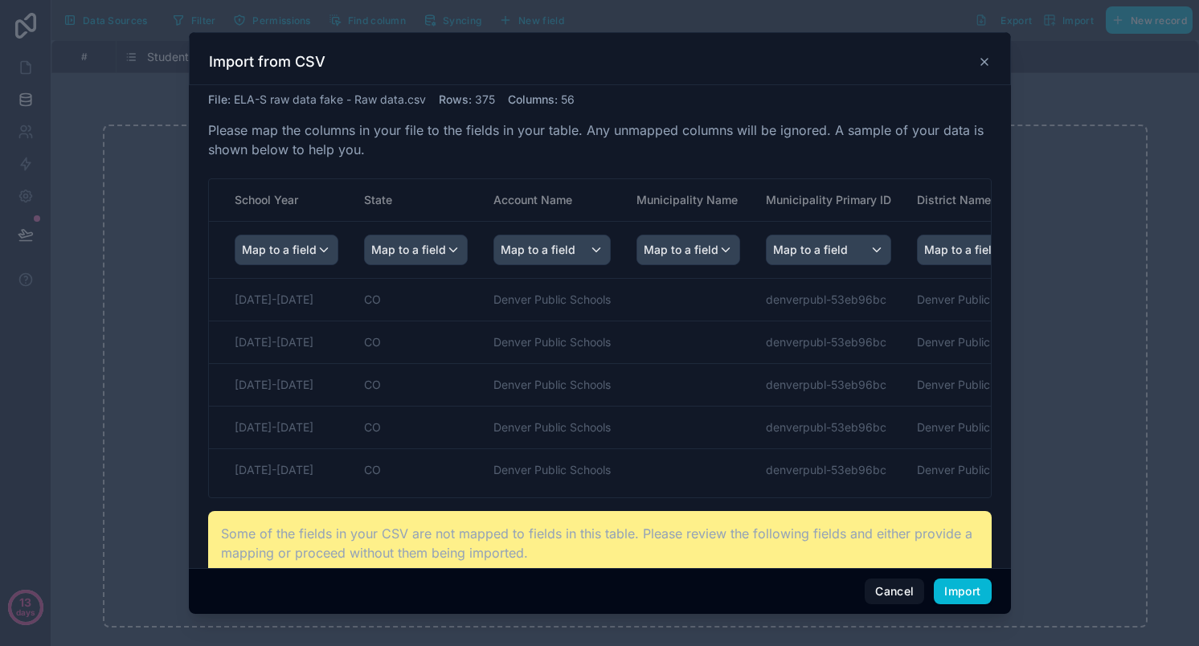
click at [981, 60] on icon at bounding box center [984, 61] width 13 height 13
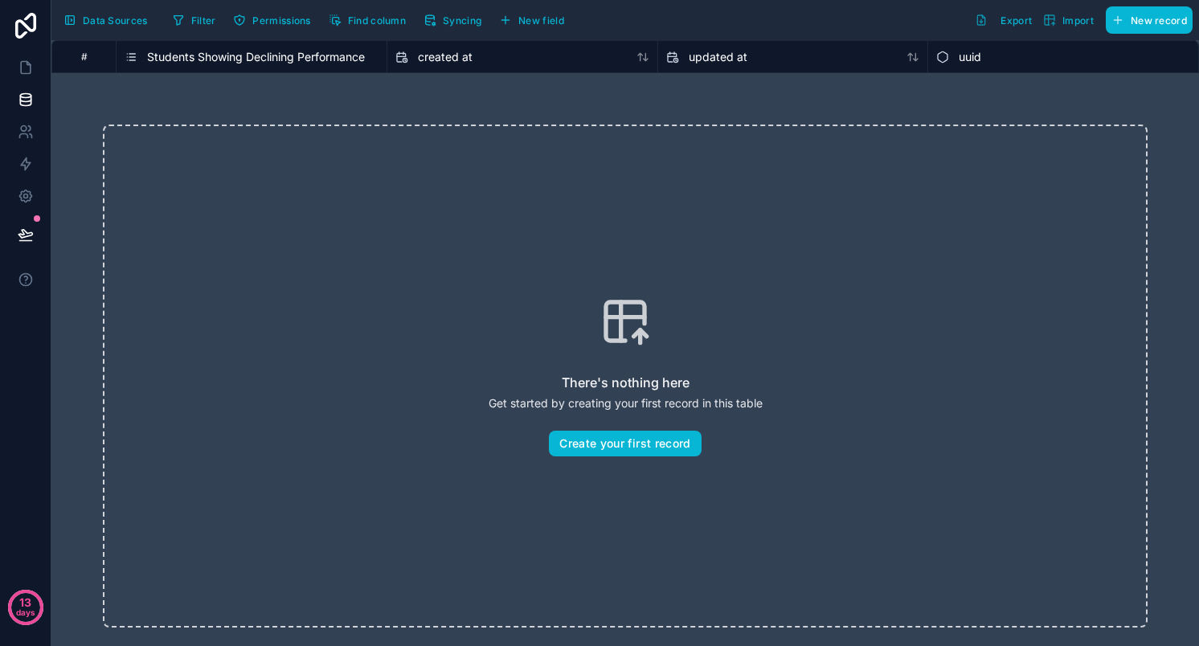
click at [150, 54] on span "Students Showing Declining Performance" at bounding box center [256, 57] width 218 height 16
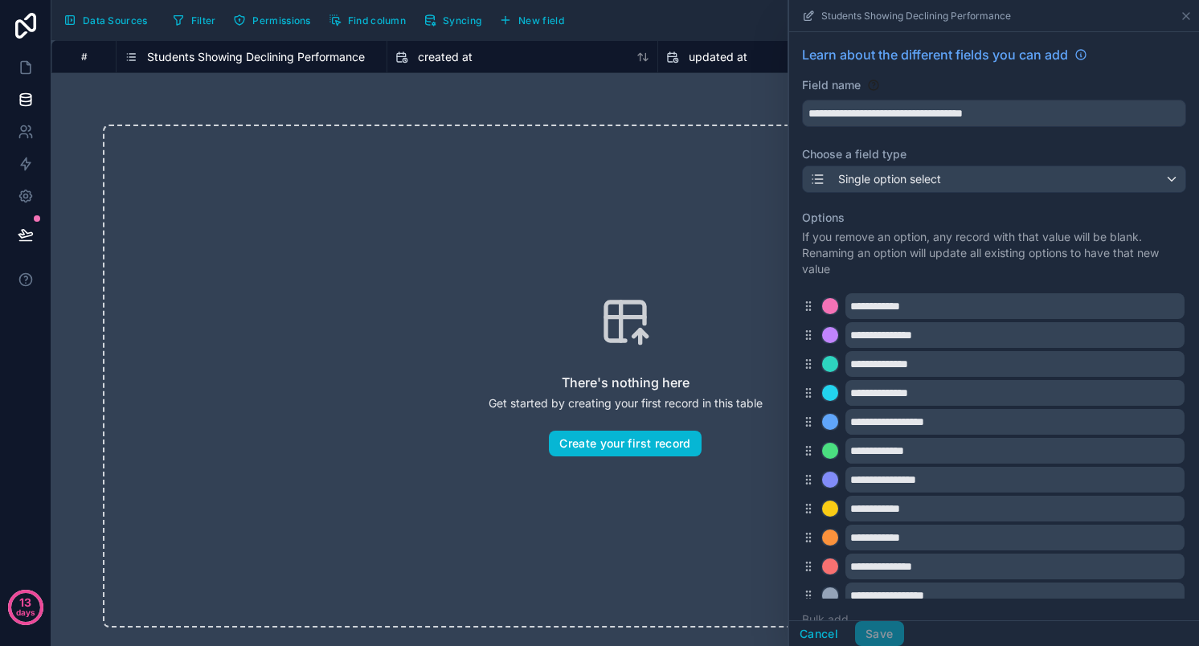
click at [162, 54] on span "Students Showing Declining Performance" at bounding box center [256, 57] width 218 height 16
click at [88, 141] on div "There's nothing here Get started by creating your first record in this table Cr…" at bounding box center [625, 376] width 1148 height 606
click at [115, 72] on div "#" at bounding box center [83, 56] width 64 height 32
click at [92, 14] on span "Data Sources" at bounding box center [115, 20] width 65 height 12
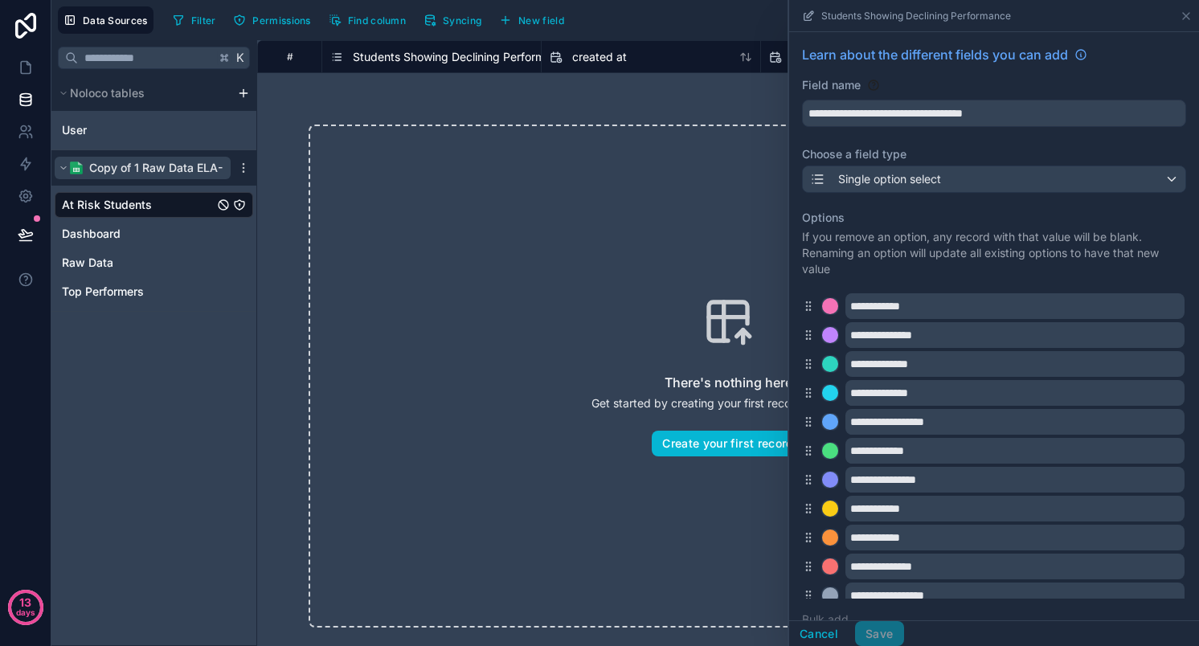
click at [129, 165] on span "Copy of 1 Raw Data ELA-E" at bounding box center [159, 168] width 140 height 16
click at [129, 162] on span "Copy of 1 Raw Data ELA-E" at bounding box center [159, 168] width 140 height 16
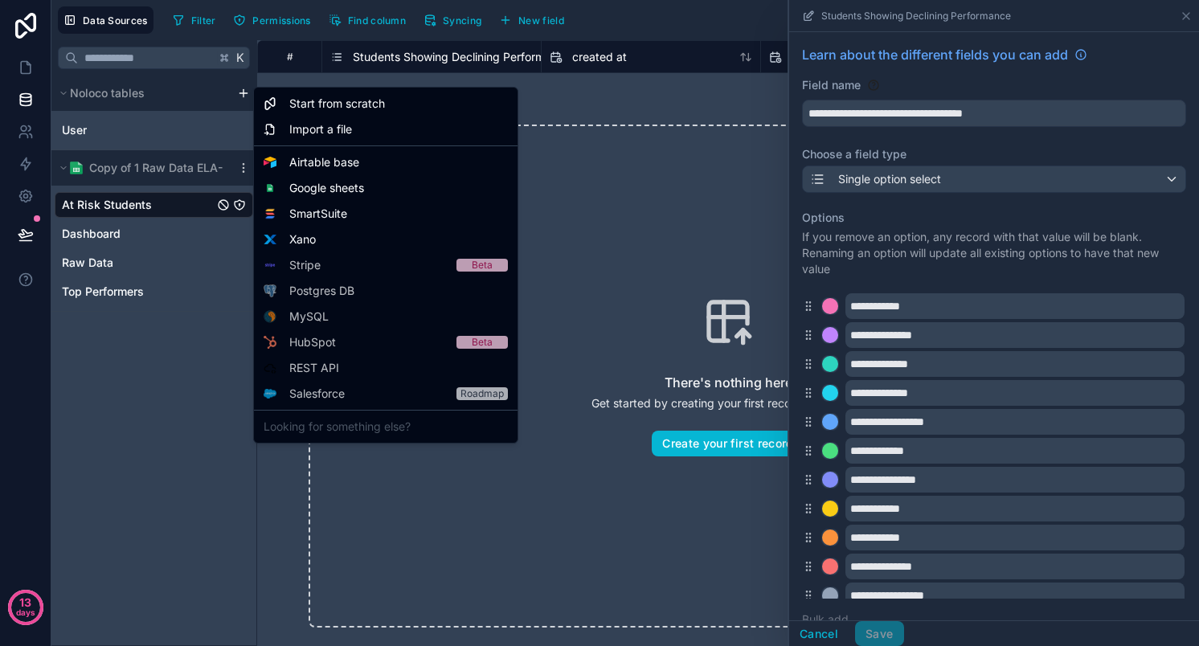
click at [244, 95] on html "**********" at bounding box center [599, 323] width 1199 height 646
click at [337, 201] on div "SmartSuite" at bounding box center [385, 214] width 257 height 26
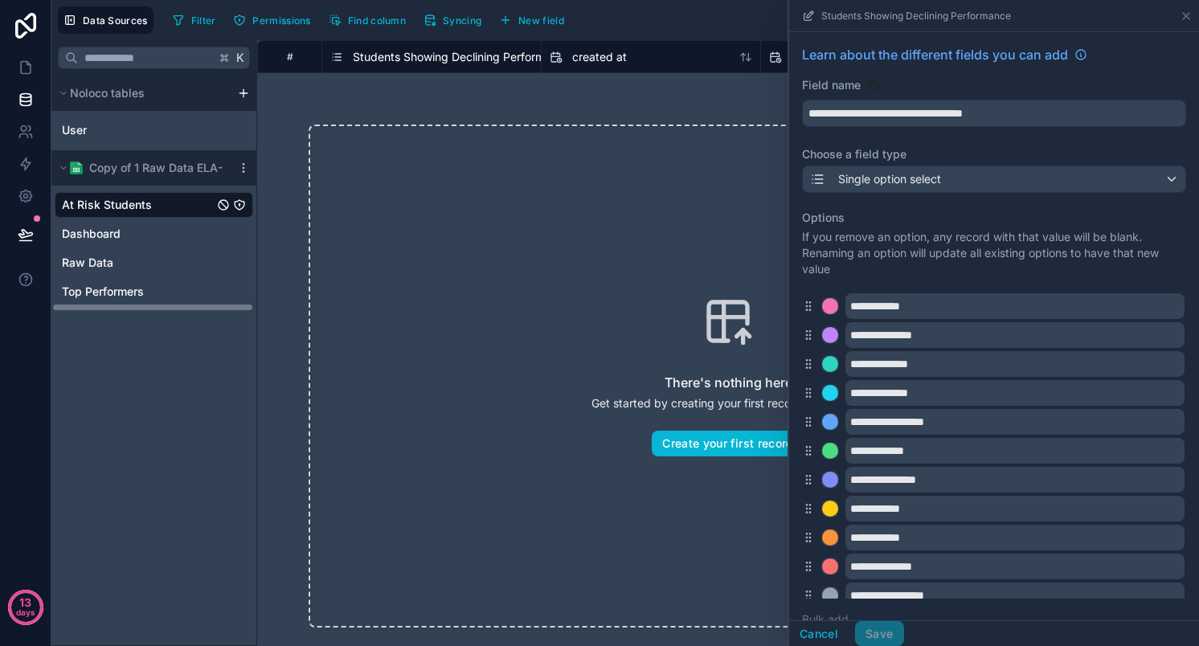
click at [243, 93] on html "**********" at bounding box center [599, 323] width 1199 height 646
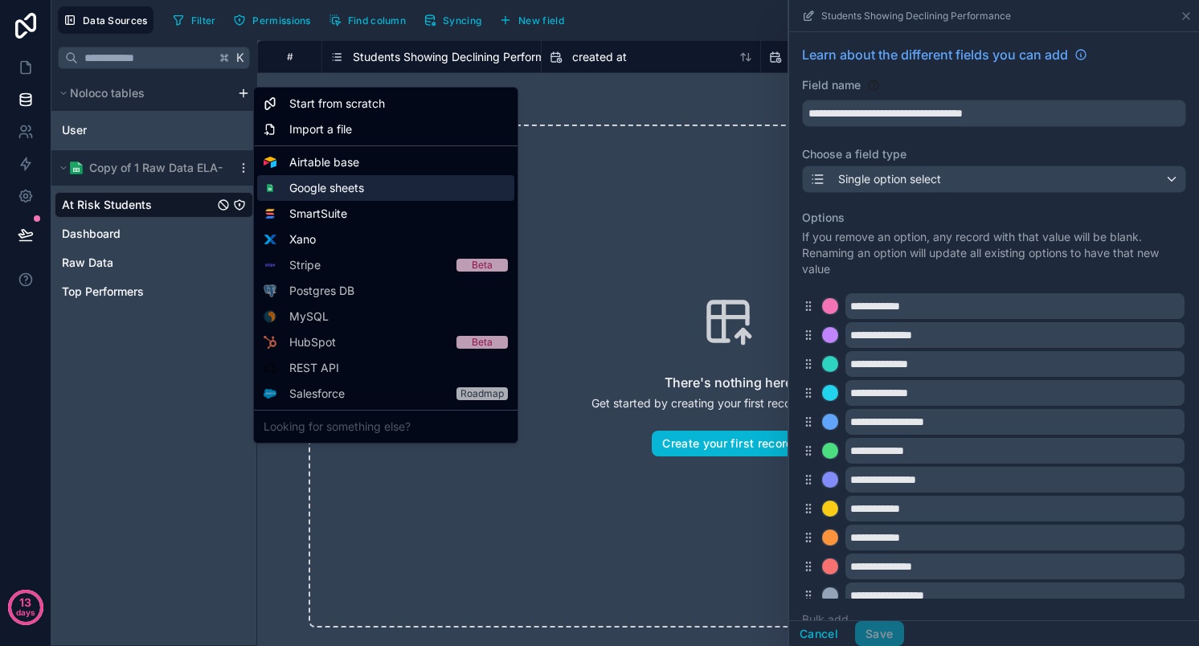
click at [314, 192] on span "Google sheets" at bounding box center [326, 188] width 75 height 16
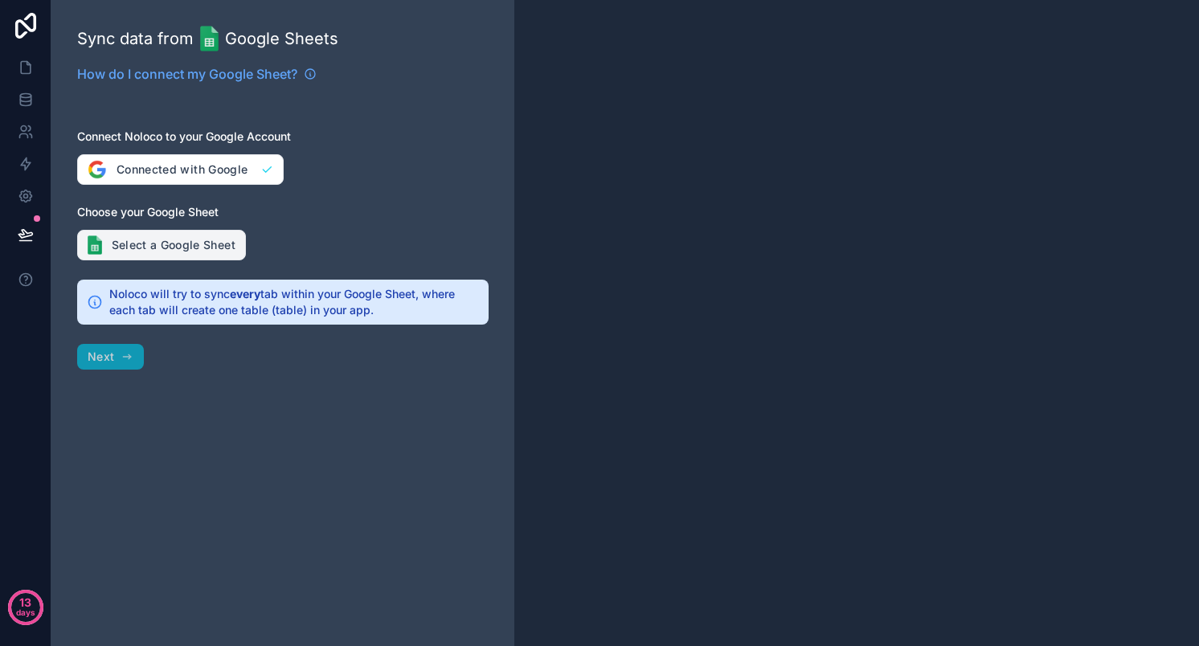
click at [206, 244] on button "Select a Google Sheet" at bounding box center [161, 245] width 169 height 31
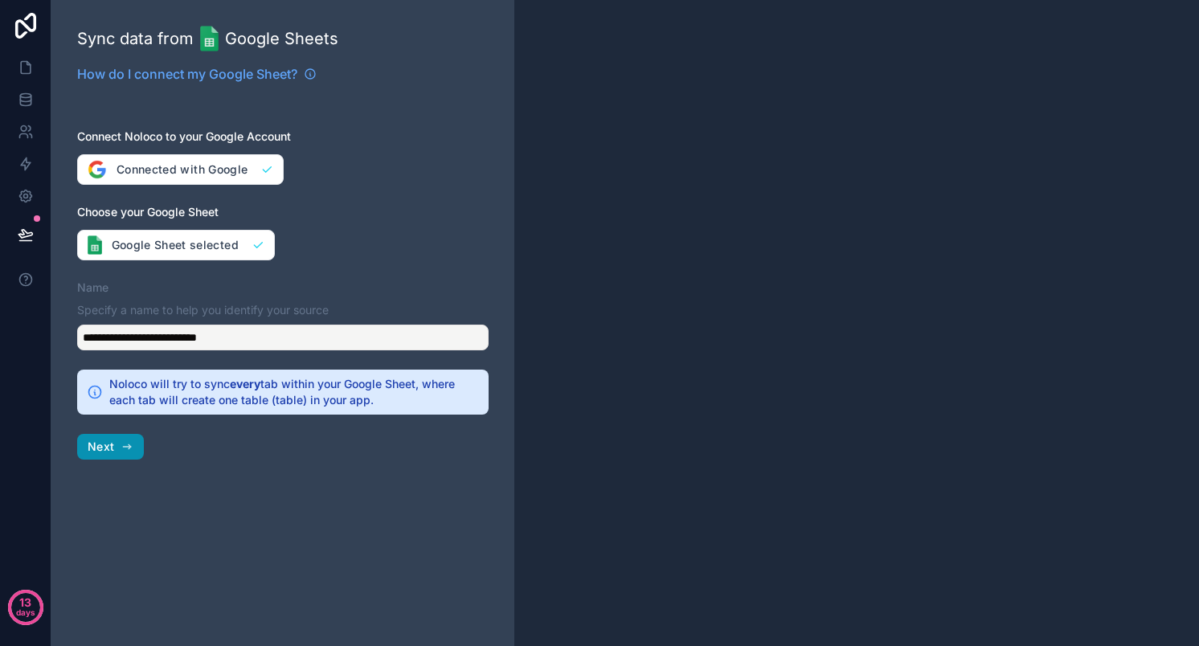
click at [122, 439] on button "Next" at bounding box center [110, 447] width 67 height 26
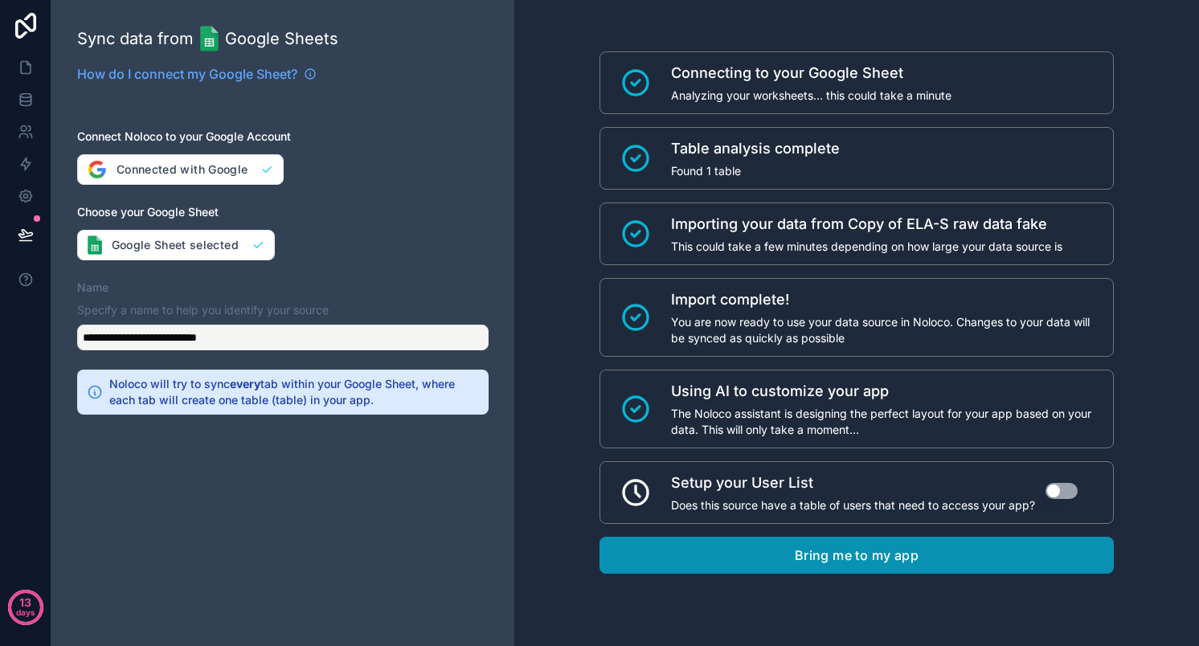
click at [784, 560] on button "Bring me to my app" at bounding box center [857, 555] width 514 height 37
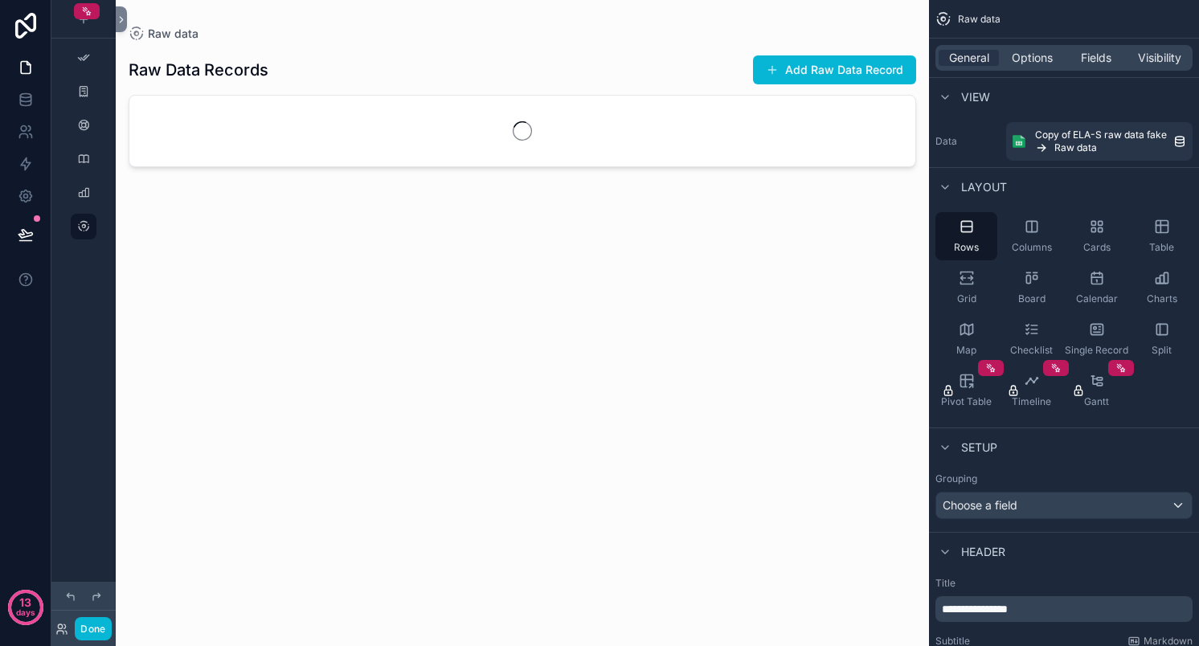
click at [538, 384] on div "scrollable content" at bounding box center [522, 313] width 813 height 627
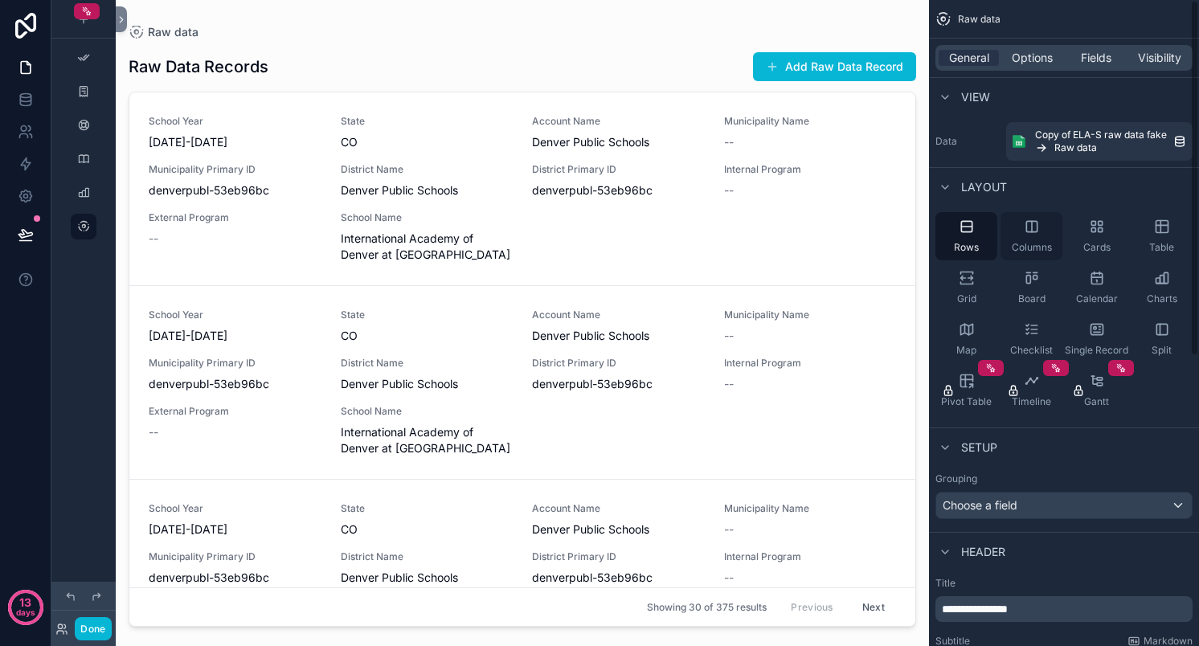
click at [1023, 235] on div "Columns" at bounding box center [1032, 236] width 62 height 48
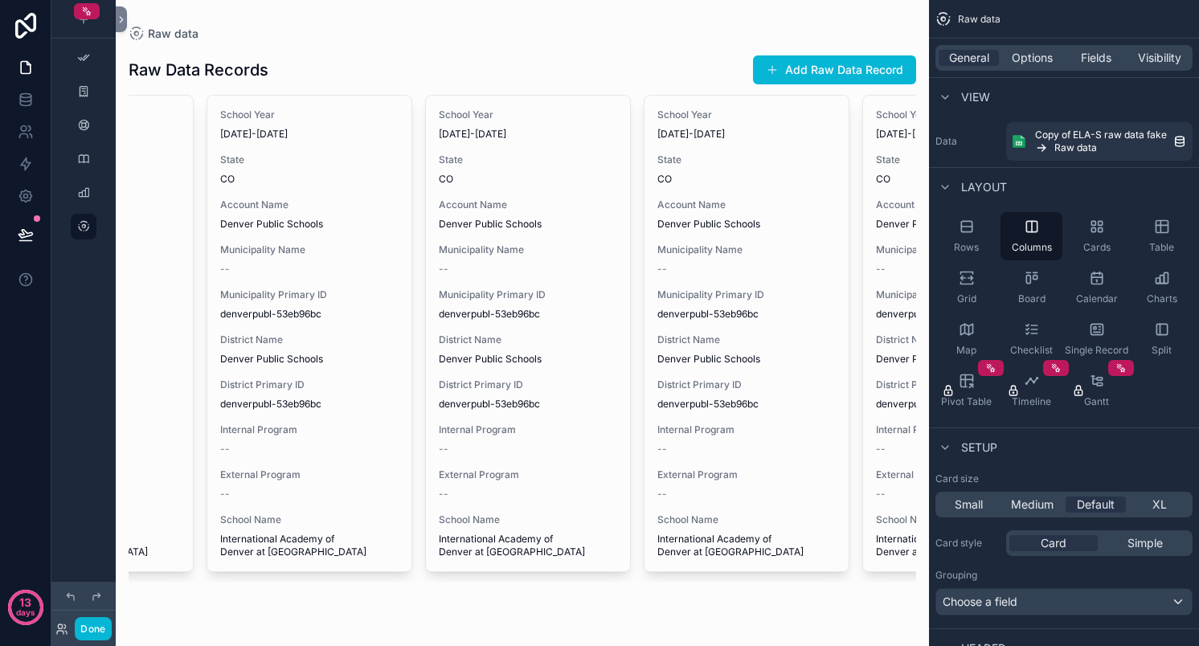
scroll to position [0, 1094]
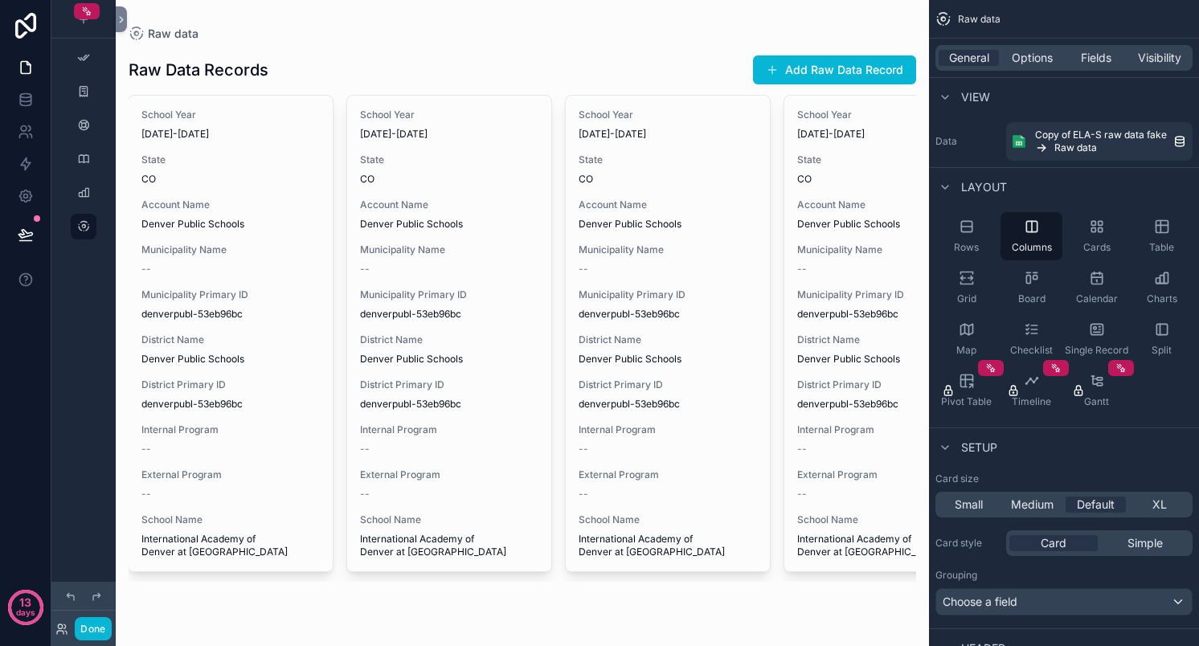
click at [1015, 68] on div "General Options Fields Visibility" at bounding box center [1064, 58] width 257 height 26
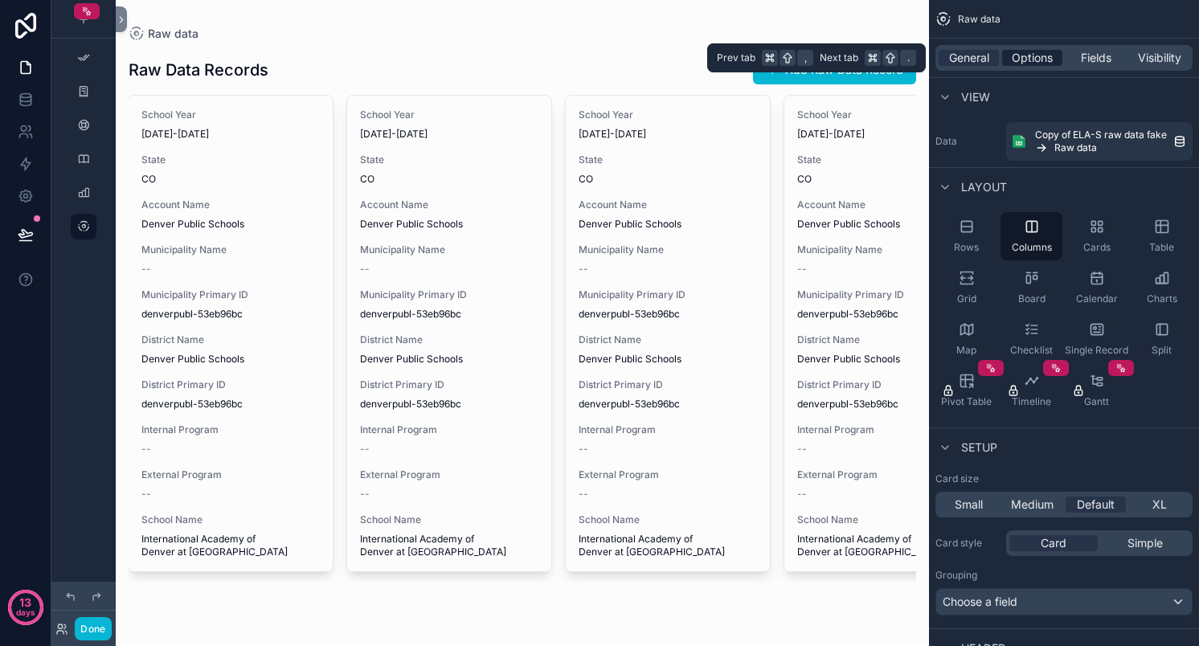
click at [1027, 54] on span "Options" at bounding box center [1032, 58] width 41 height 16
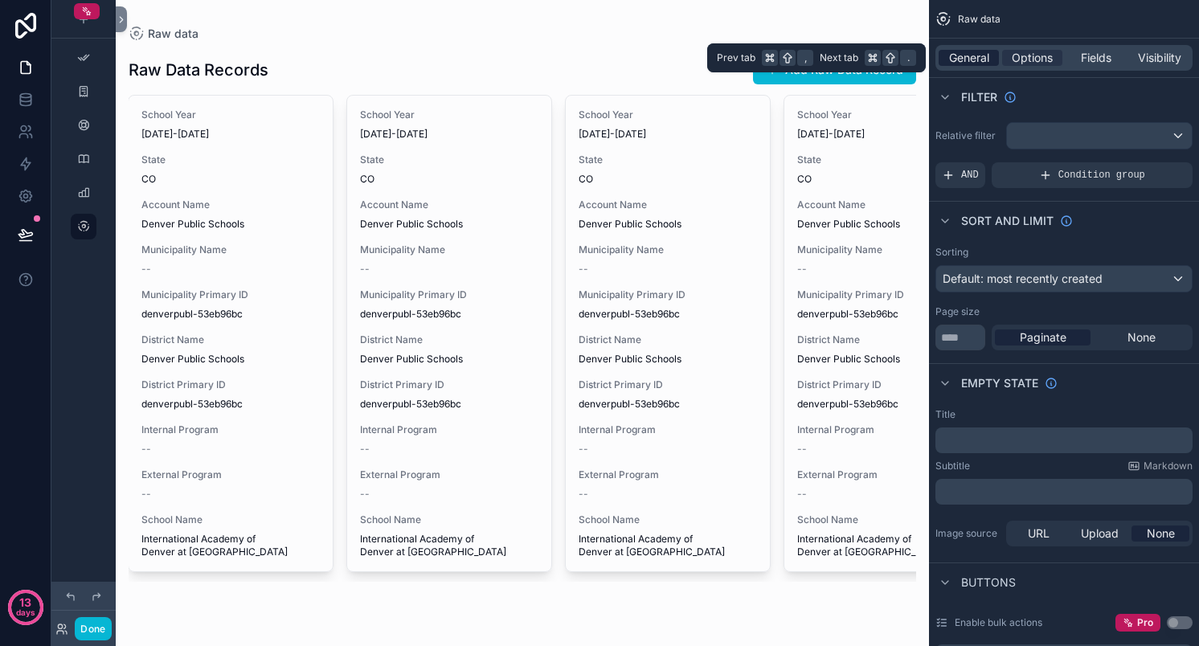
click at [979, 54] on span "General" at bounding box center [969, 58] width 40 height 16
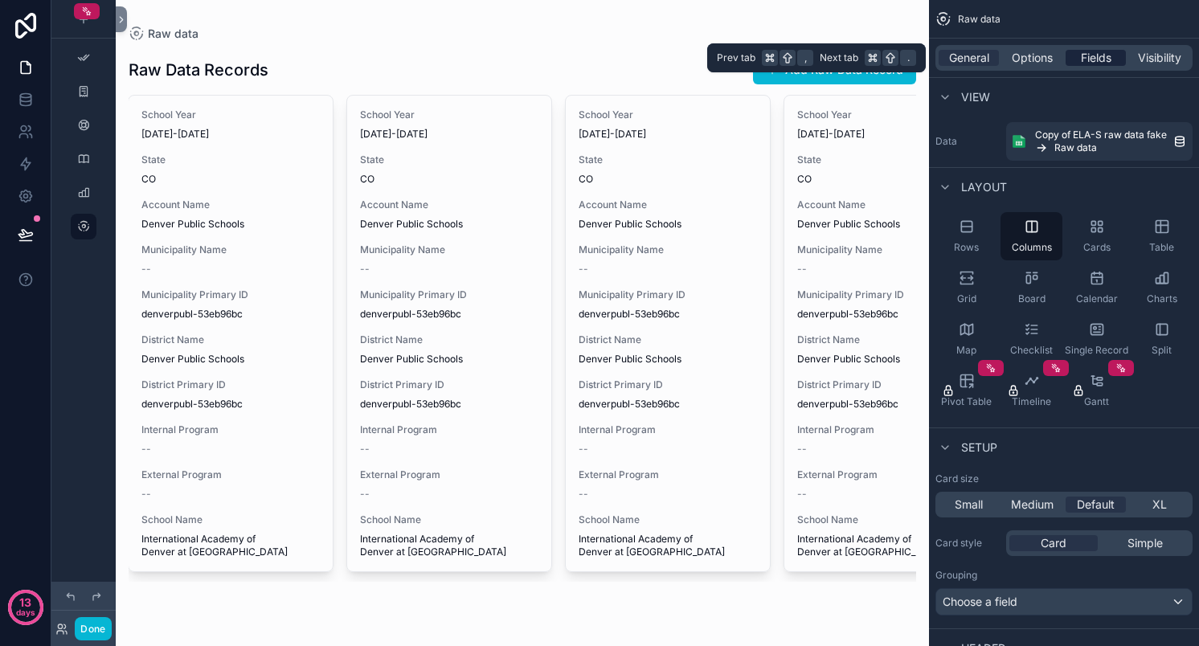
click at [1096, 64] on span "Fields" at bounding box center [1096, 58] width 31 height 16
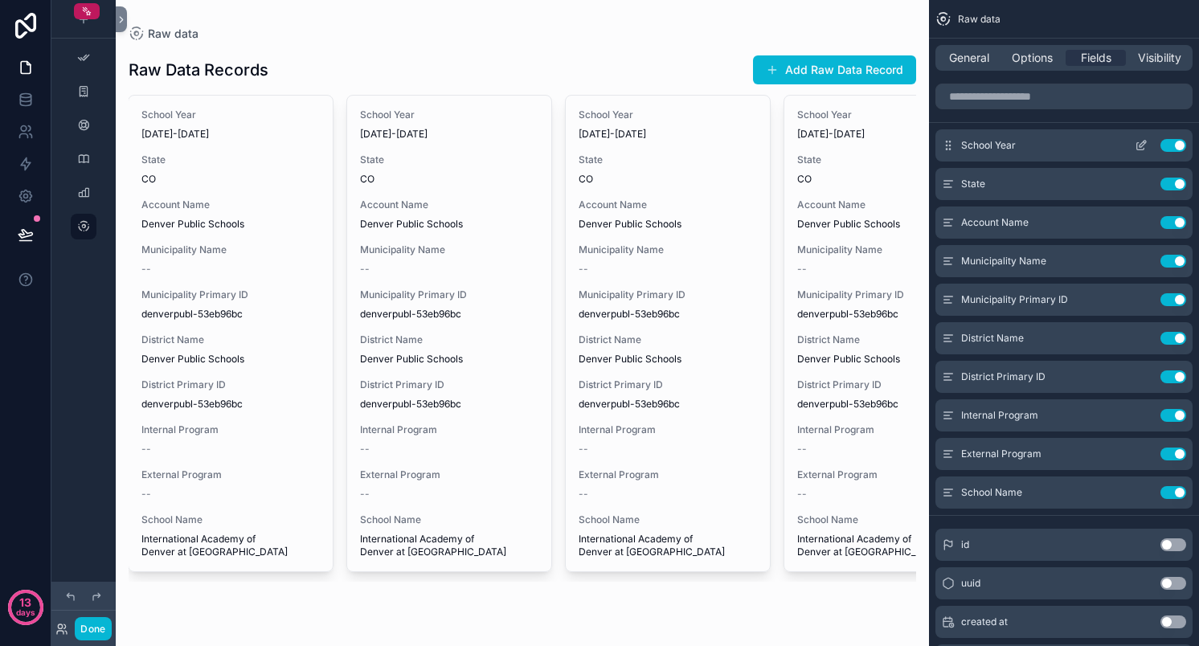
click at [1172, 146] on button "Use setting" at bounding box center [1174, 145] width 26 height 13
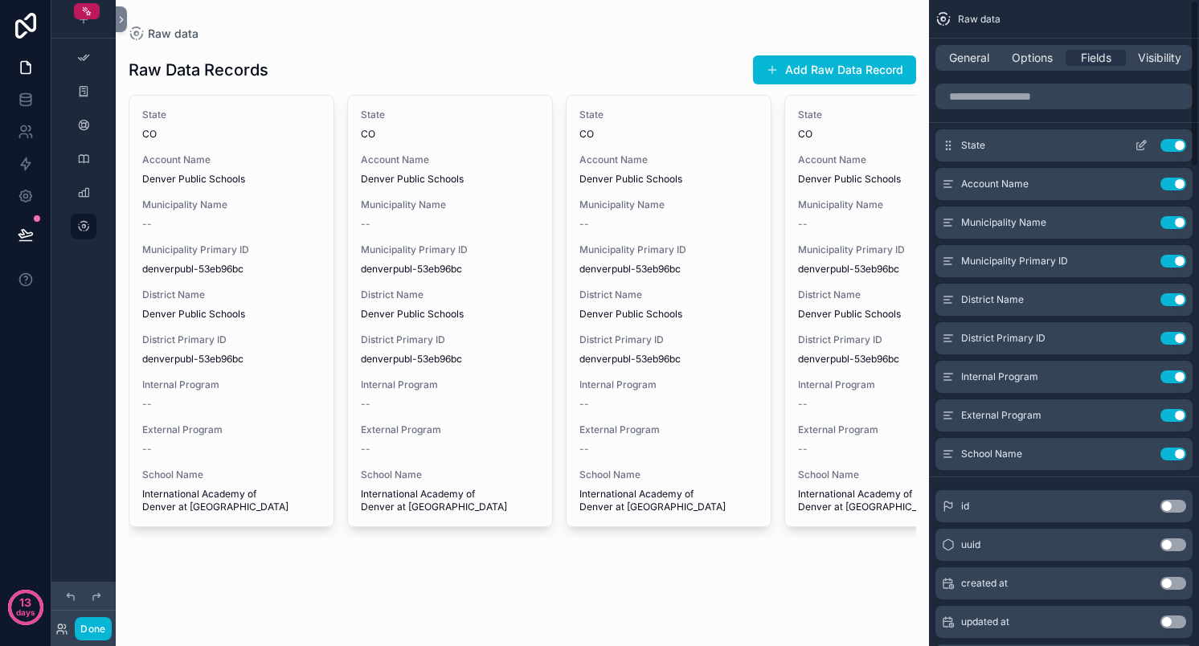
click at [1174, 150] on button "Use setting" at bounding box center [1174, 145] width 26 height 13
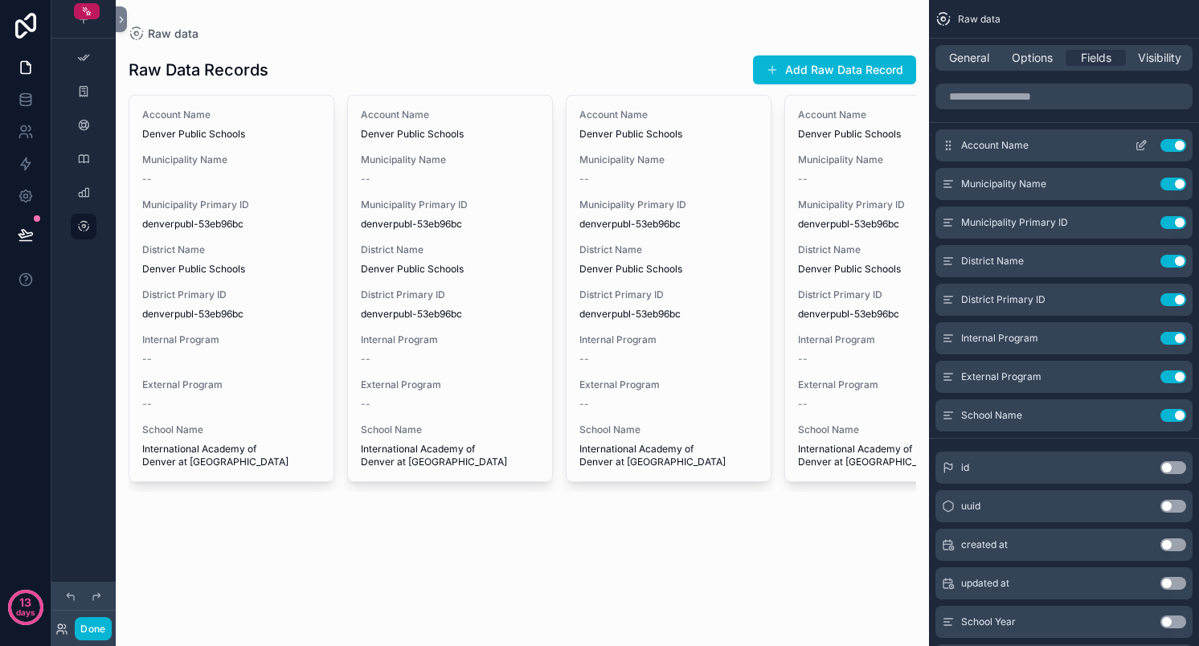
click at [1170, 146] on button "Use setting" at bounding box center [1174, 145] width 26 height 13
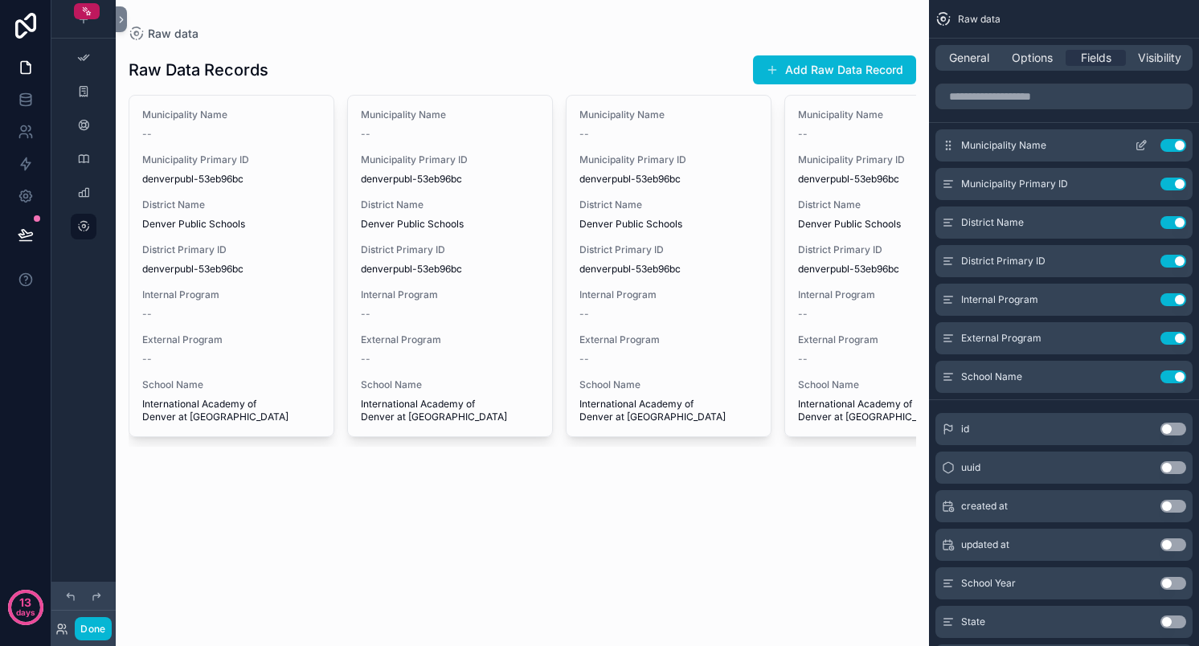
click at [1170, 142] on button "Use setting" at bounding box center [1174, 145] width 26 height 13
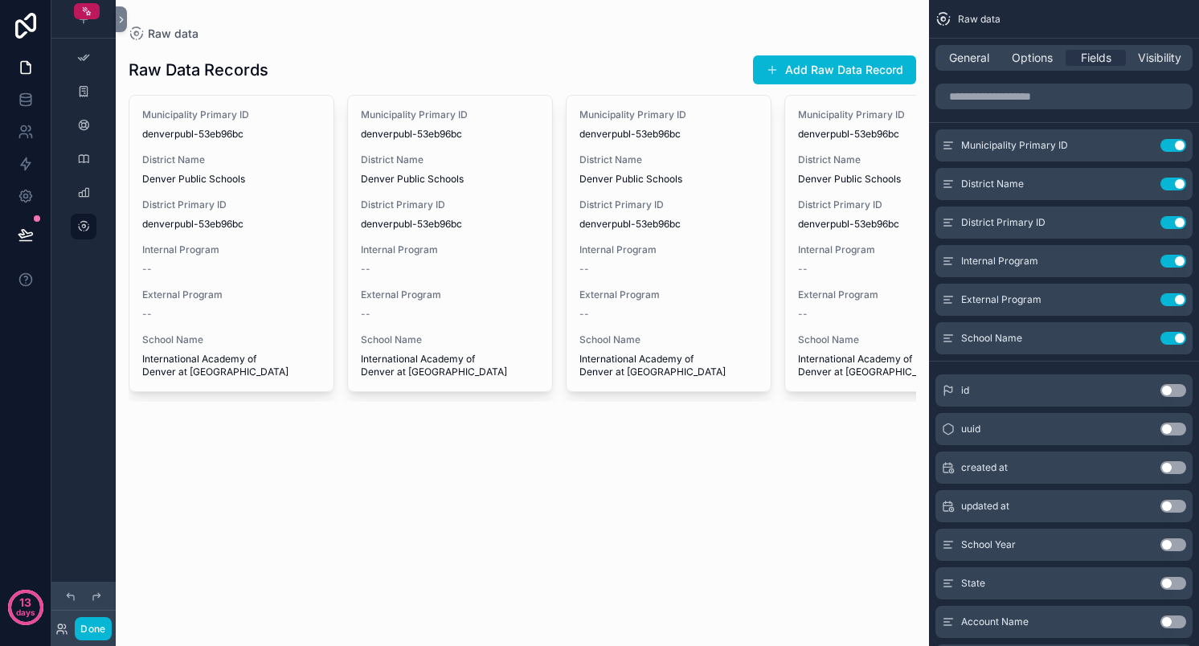
click at [1170, 142] on button "Use setting" at bounding box center [1174, 145] width 26 height 13
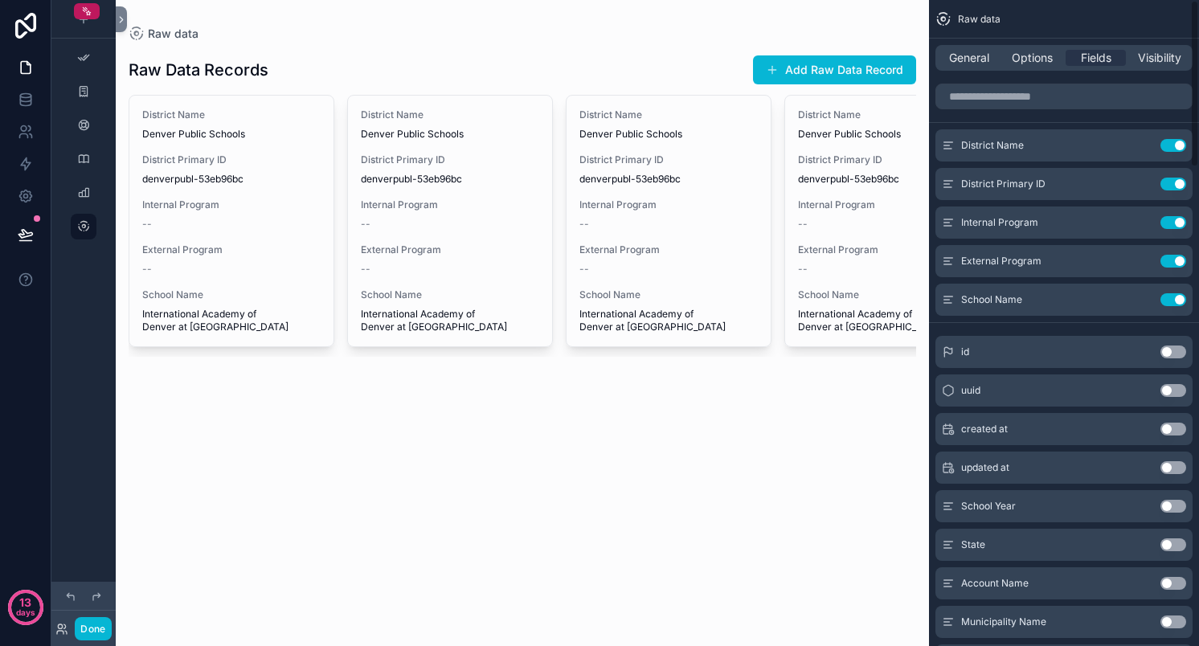
click at [1170, 142] on button "Use setting" at bounding box center [1174, 145] width 26 height 13
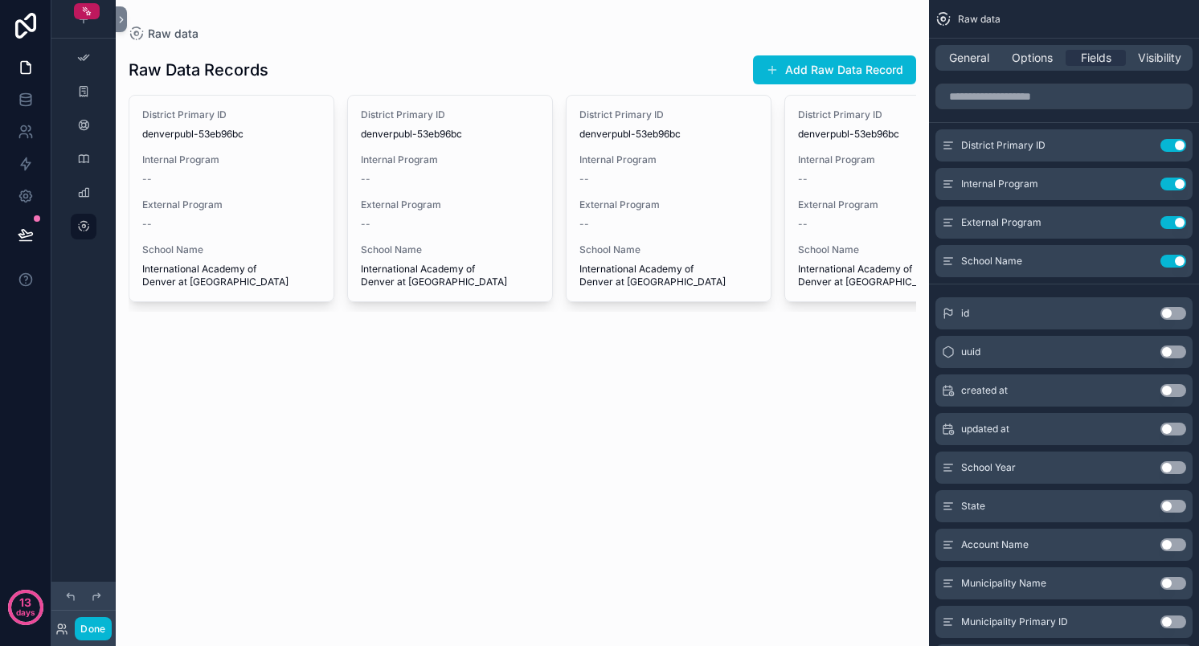
click at [1170, 142] on button "Use setting" at bounding box center [1174, 145] width 26 height 13
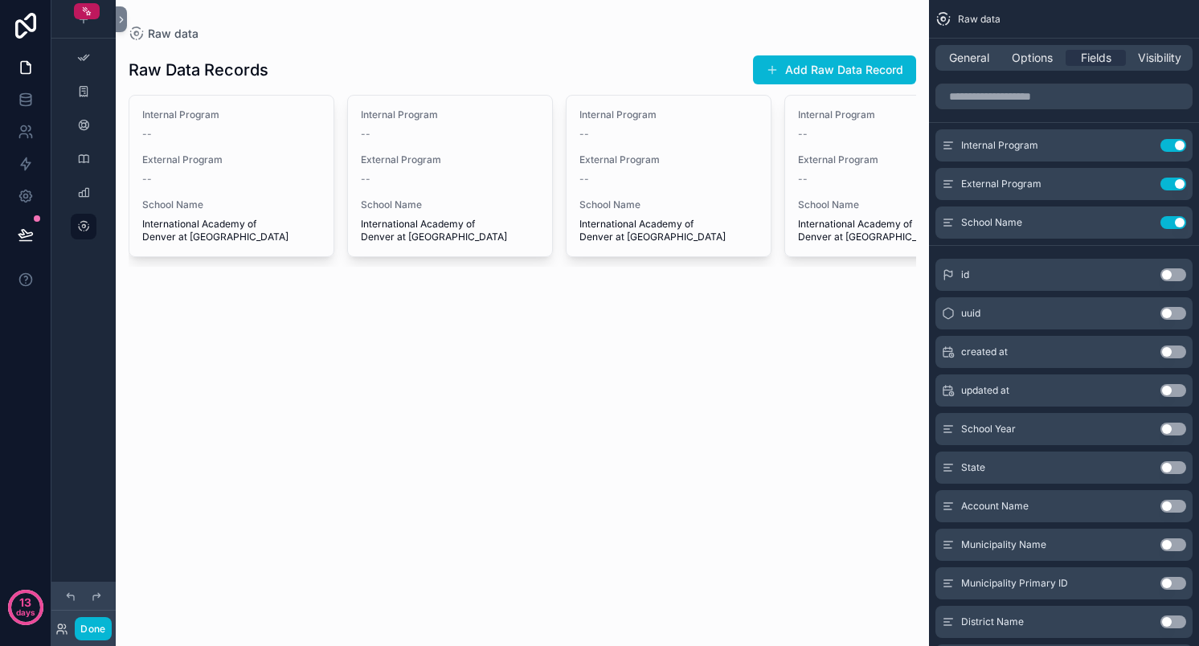
click at [1170, 142] on button "Use setting" at bounding box center [1174, 145] width 26 height 13
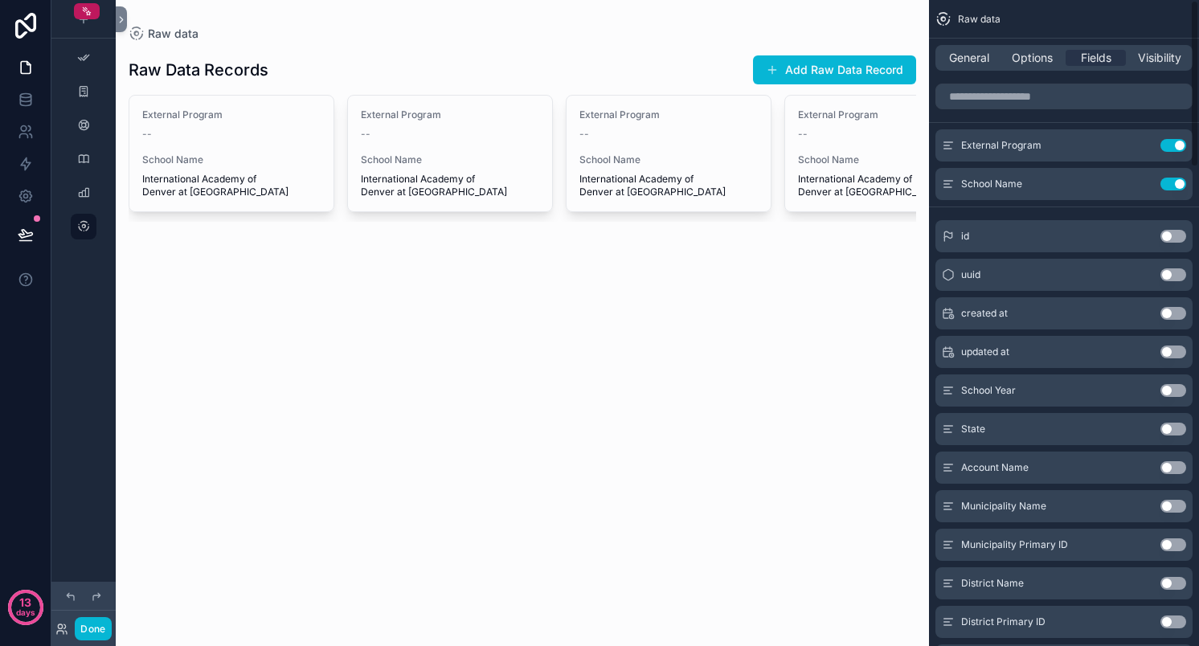
click at [1170, 142] on button "Use setting" at bounding box center [1174, 145] width 26 height 13
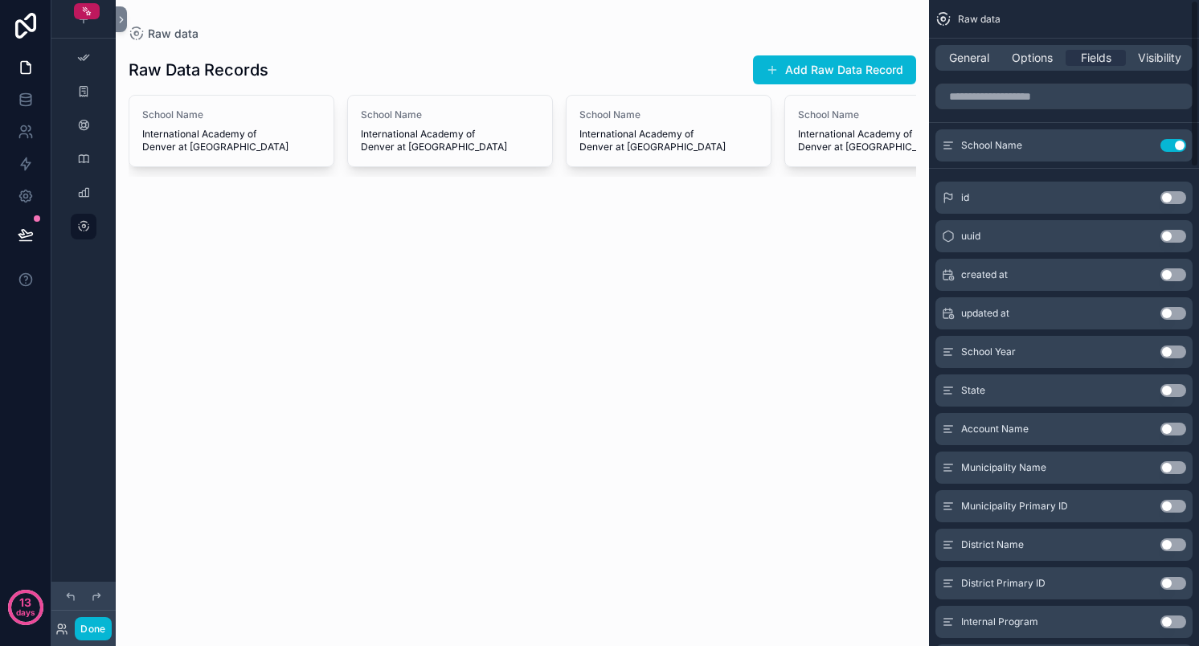
click at [1170, 142] on button "Use setting" at bounding box center [1174, 145] width 26 height 13
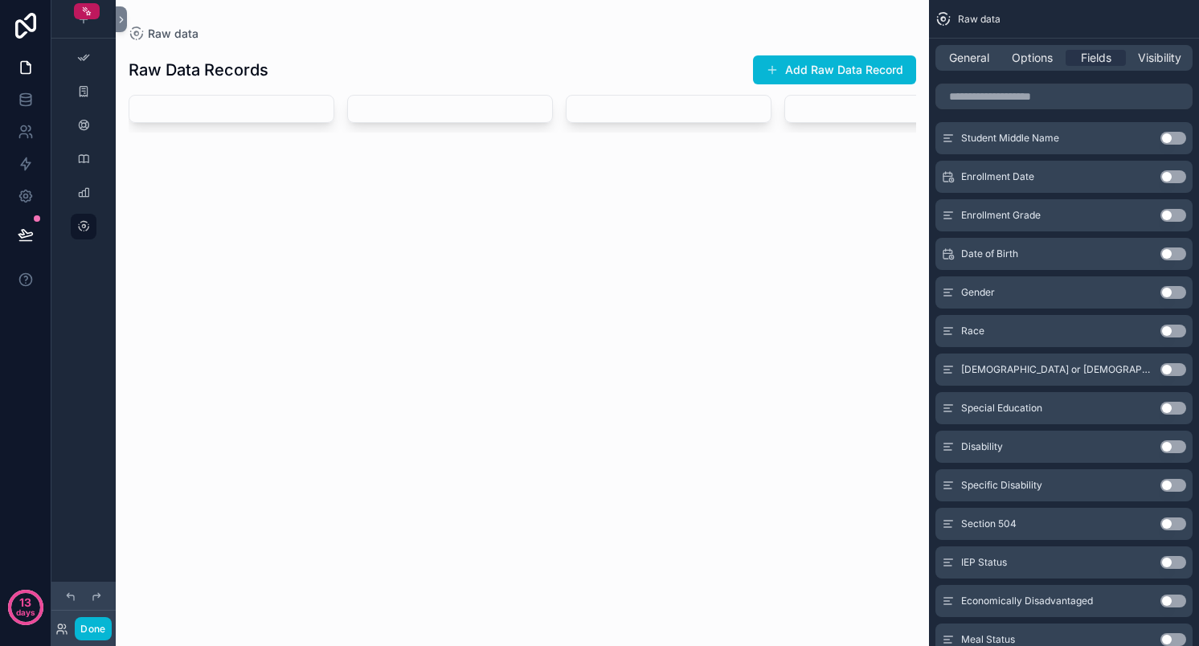
scroll to position [0, 0]
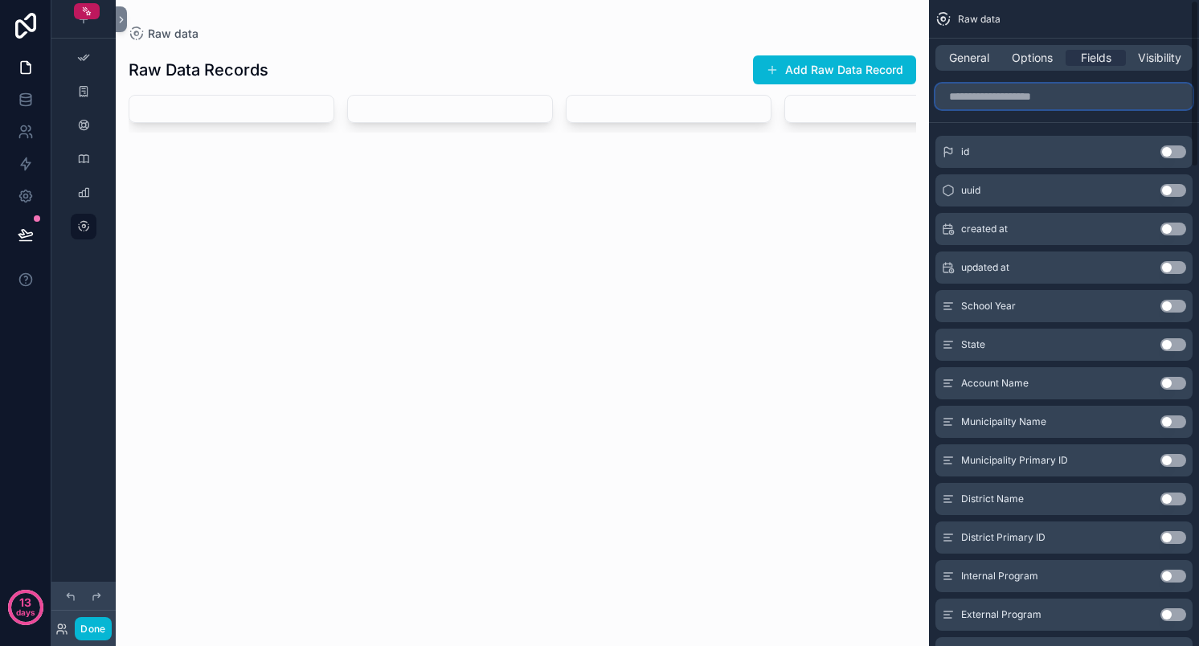
click at [991, 106] on input "scrollable content" at bounding box center [1064, 97] width 257 height 26
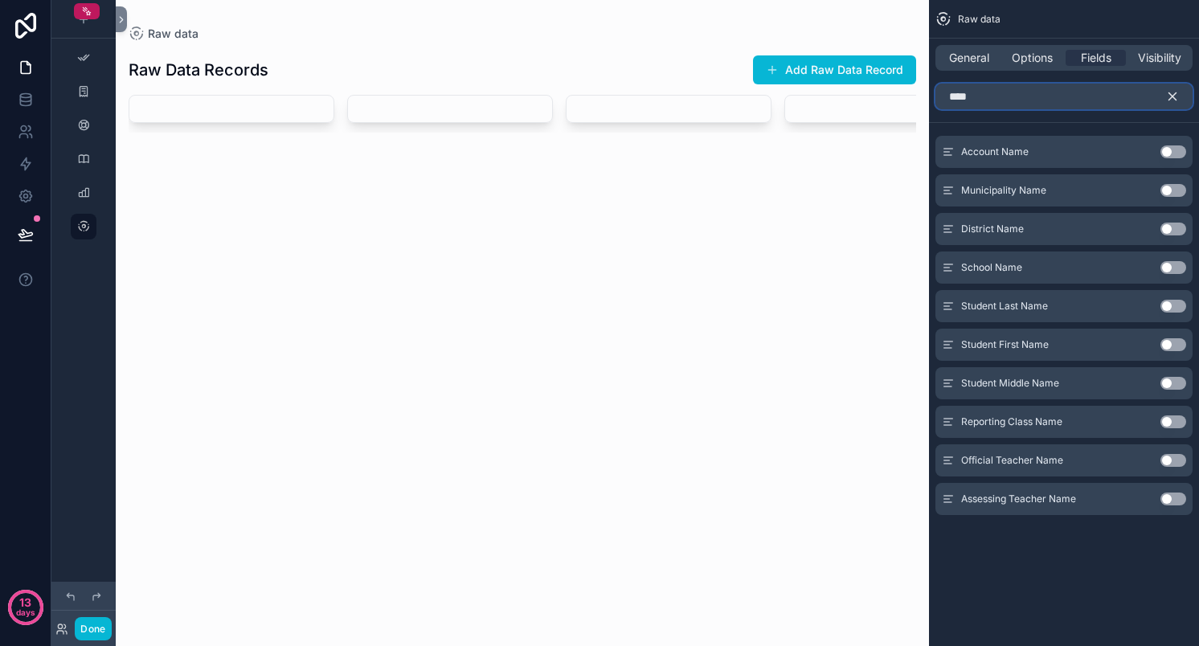
type input "****"
click at [1170, 343] on button "Use setting" at bounding box center [1174, 344] width 26 height 13
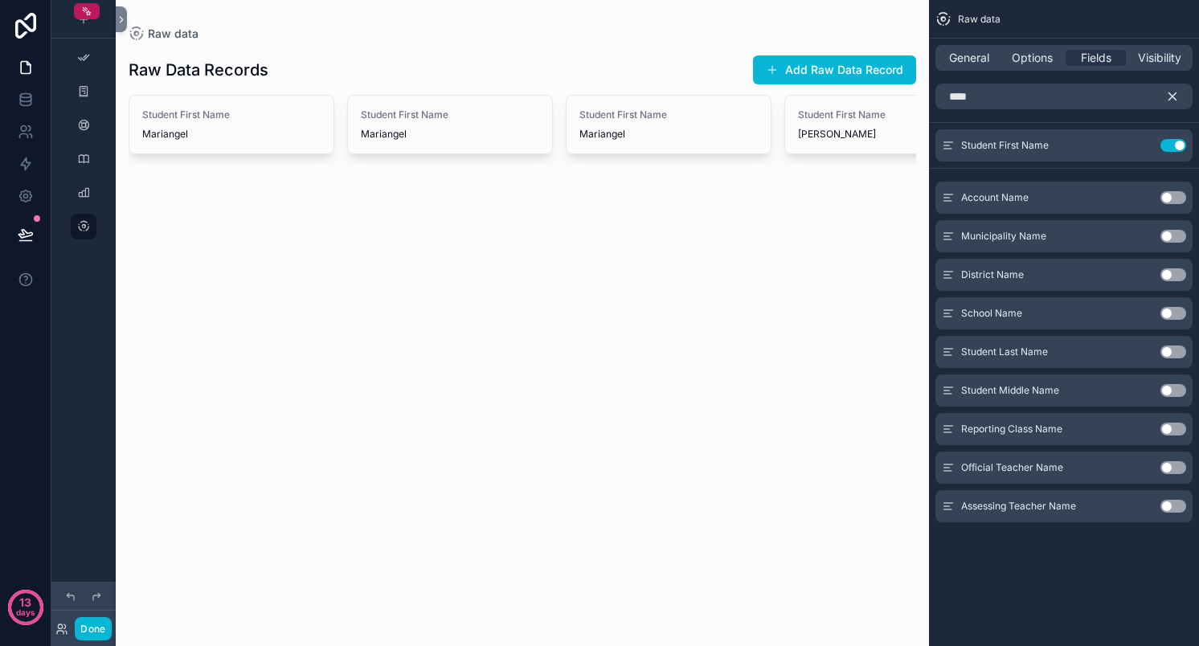
click at [1174, 351] on button "Use setting" at bounding box center [1174, 352] width 26 height 13
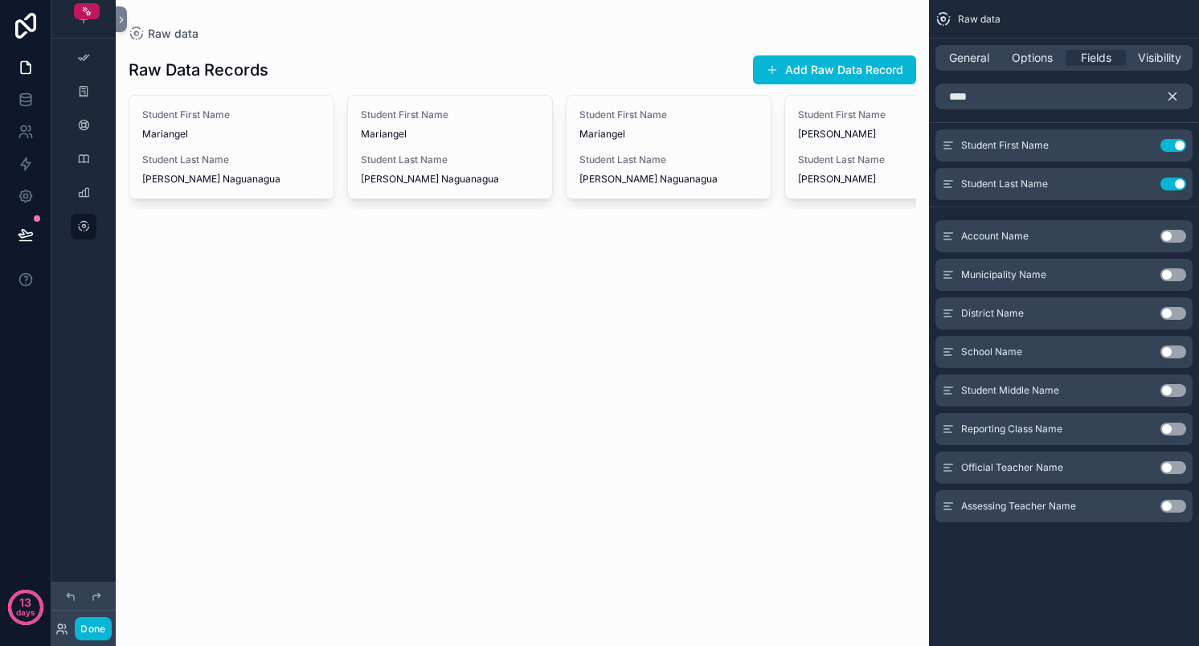
click at [1170, 427] on button "Use setting" at bounding box center [1174, 429] width 26 height 13
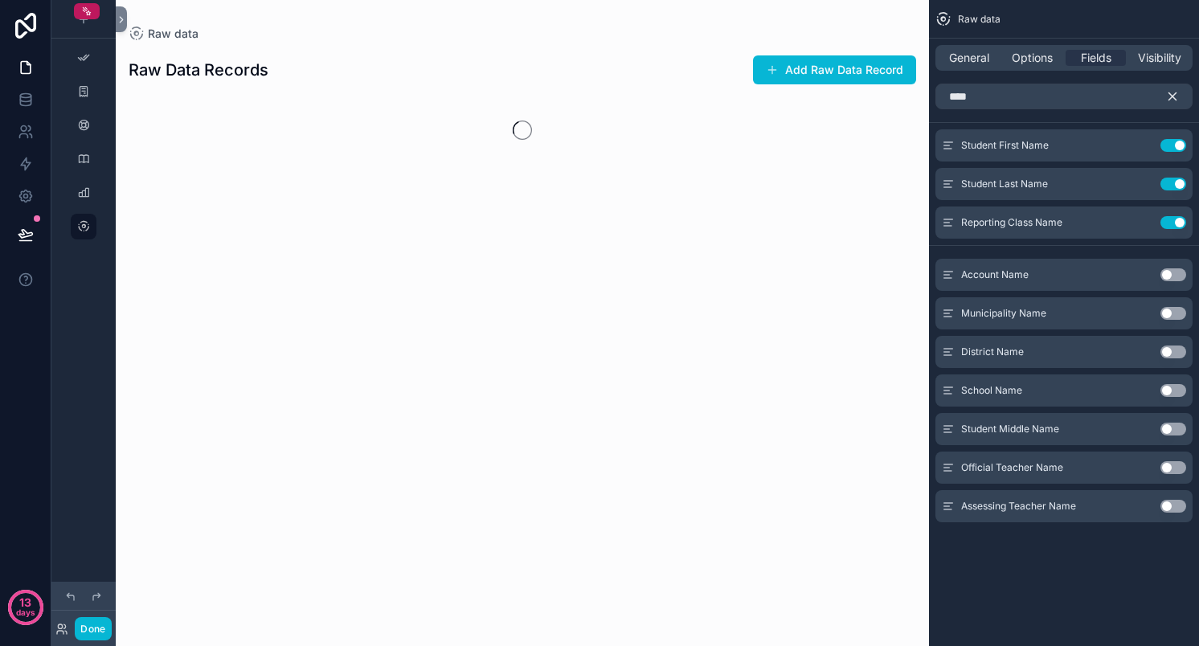
click at [1172, 469] on button "Use setting" at bounding box center [1174, 467] width 26 height 13
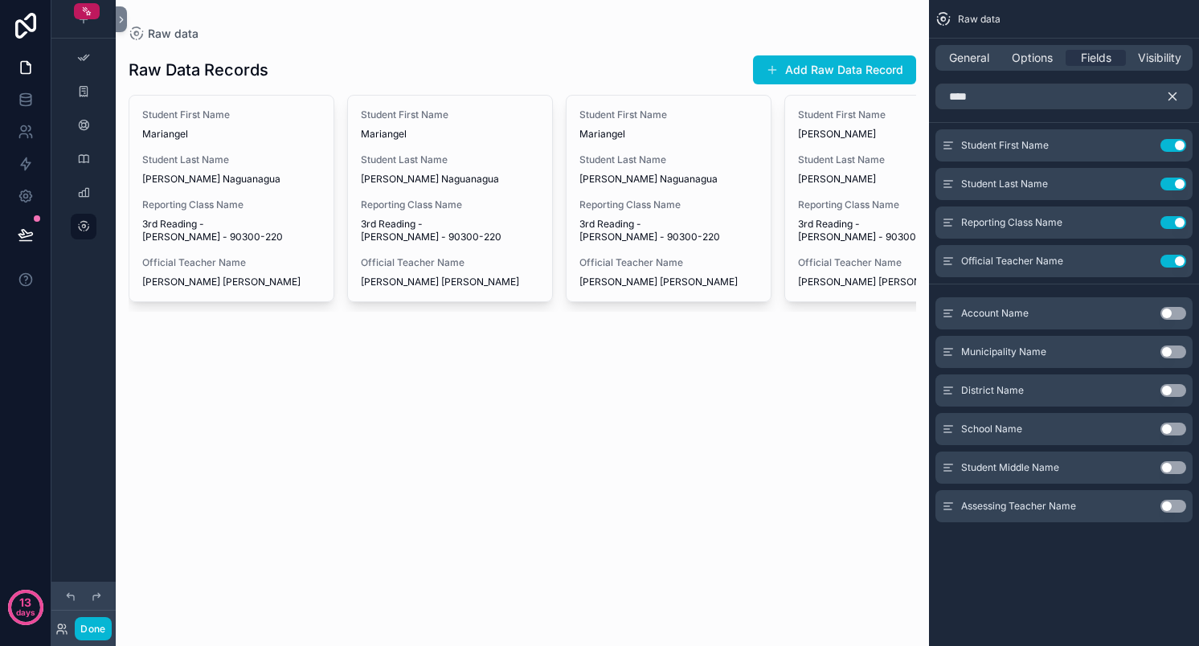
click at [967, 68] on div "General Options Fields Visibility" at bounding box center [1064, 58] width 257 height 26
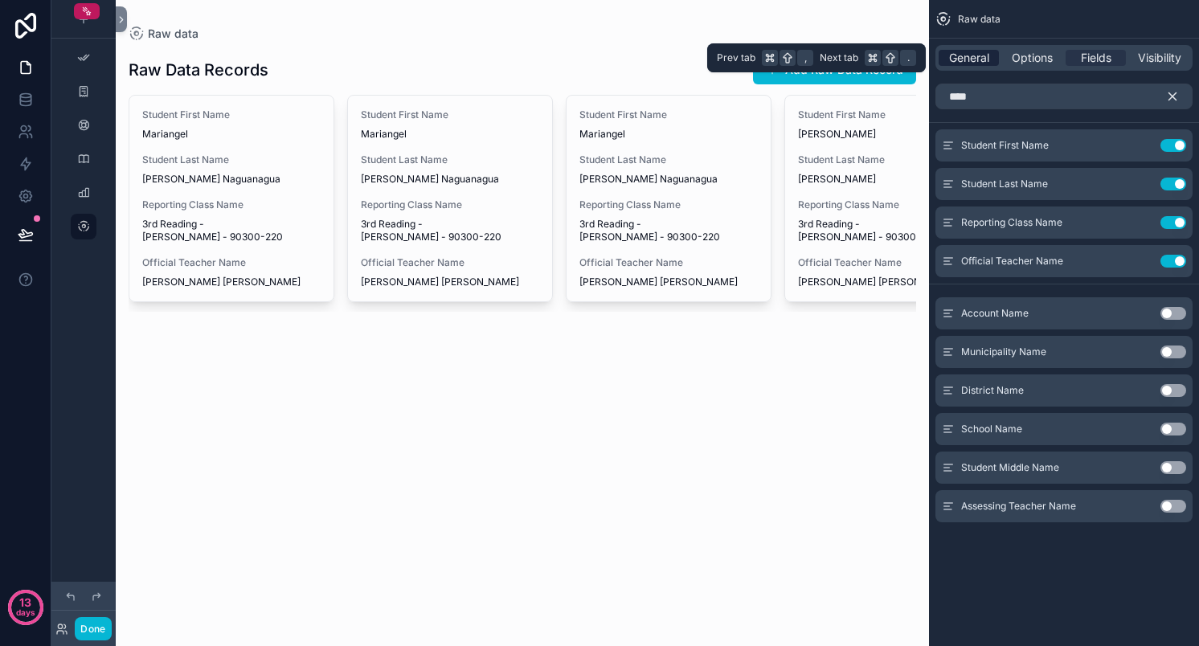
click at [967, 57] on span "General" at bounding box center [969, 58] width 40 height 16
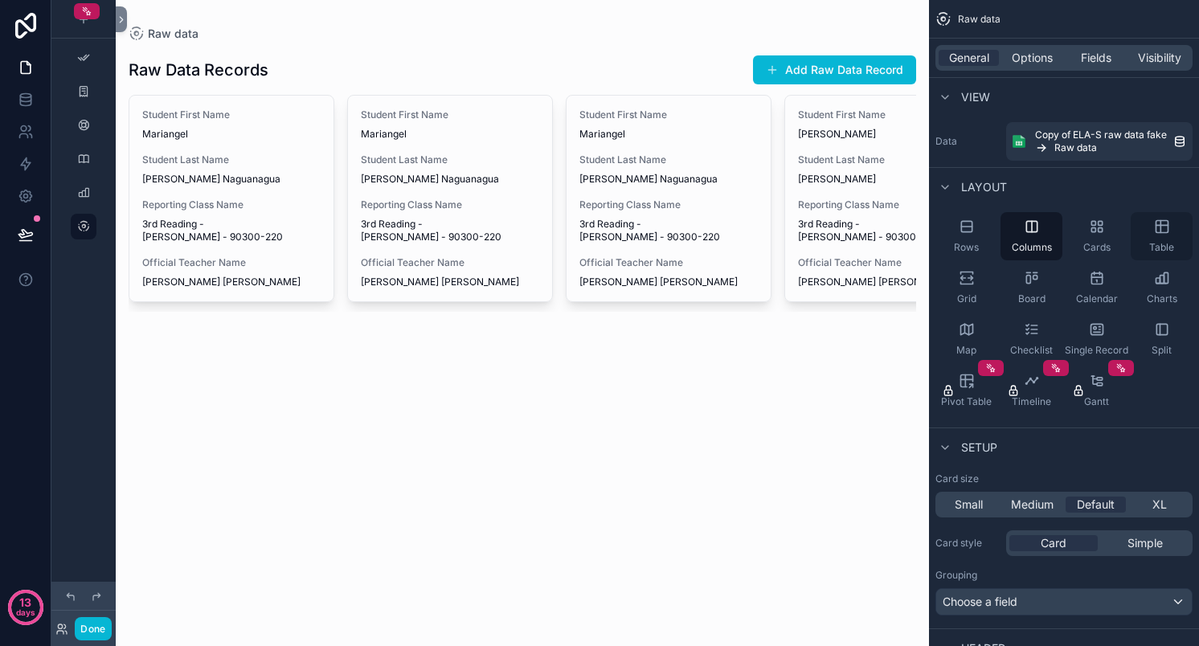
click at [1157, 229] on icon "scrollable content" at bounding box center [1162, 227] width 16 height 16
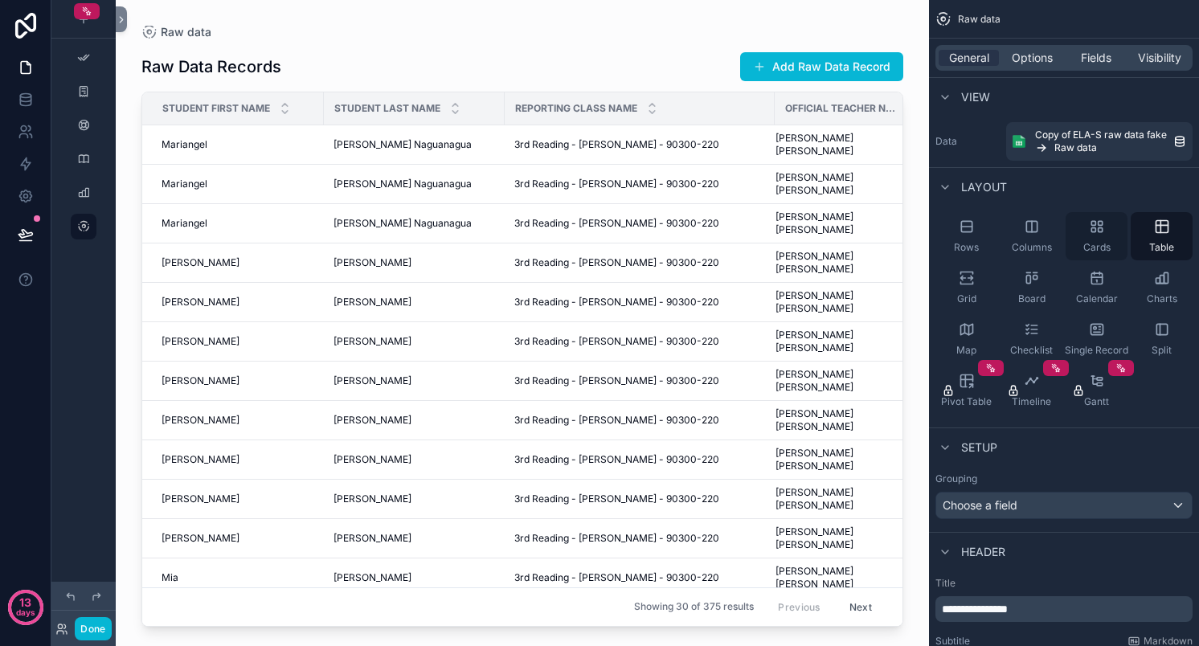
click at [1089, 224] on icon "scrollable content" at bounding box center [1097, 227] width 16 height 16
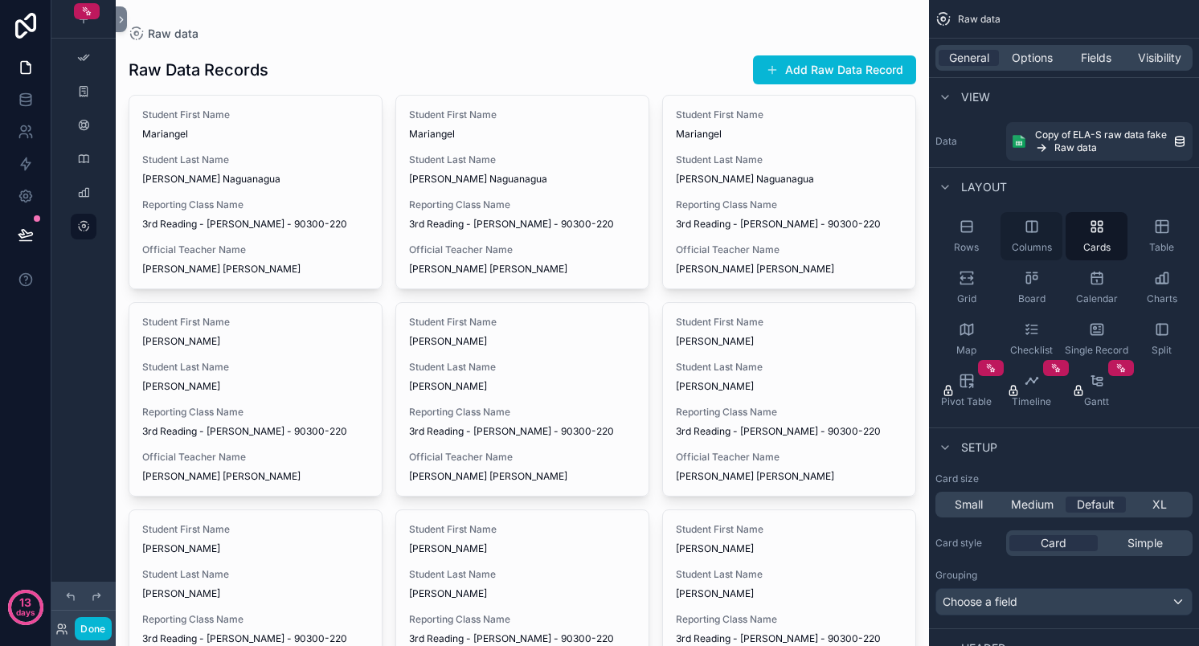
click at [1018, 231] on div "Columns" at bounding box center [1032, 236] width 62 height 48
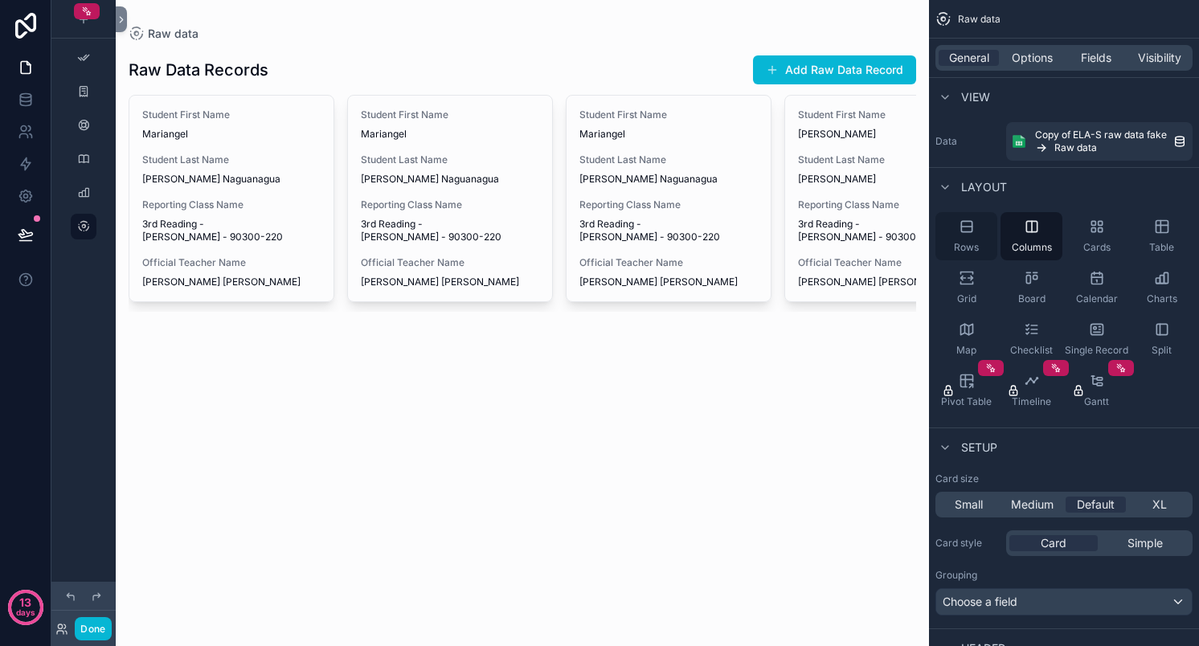
click at [965, 233] on icon "scrollable content" at bounding box center [967, 227] width 16 height 16
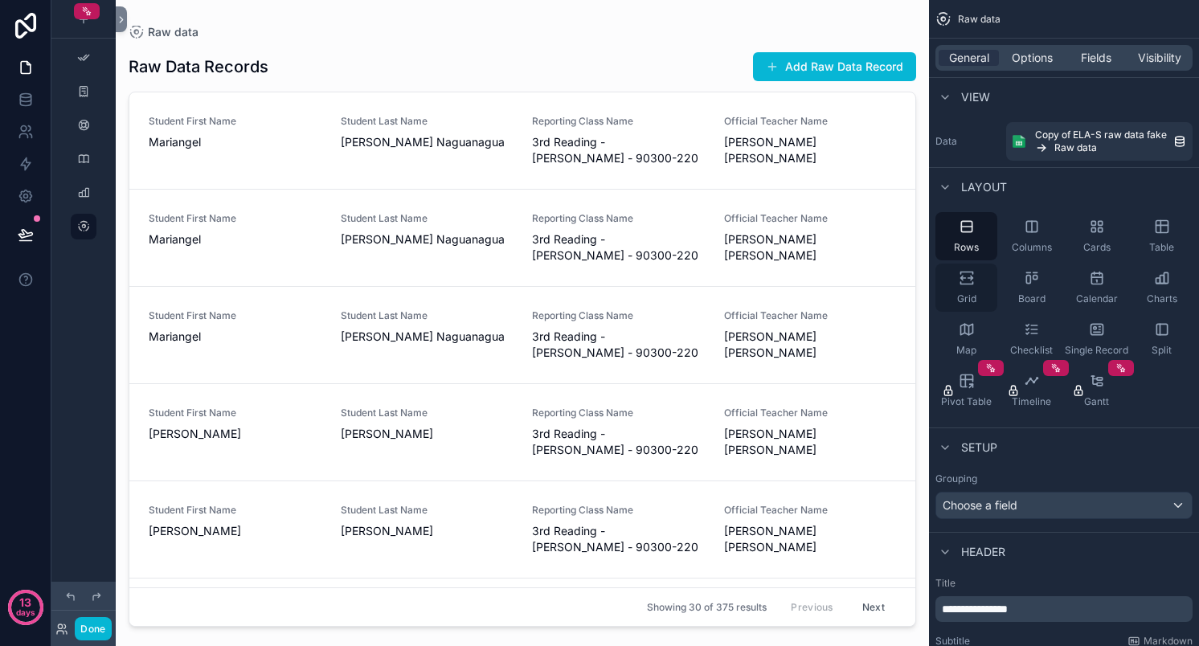
click at [968, 277] on icon "scrollable content" at bounding box center [970, 279] width 5 height 4
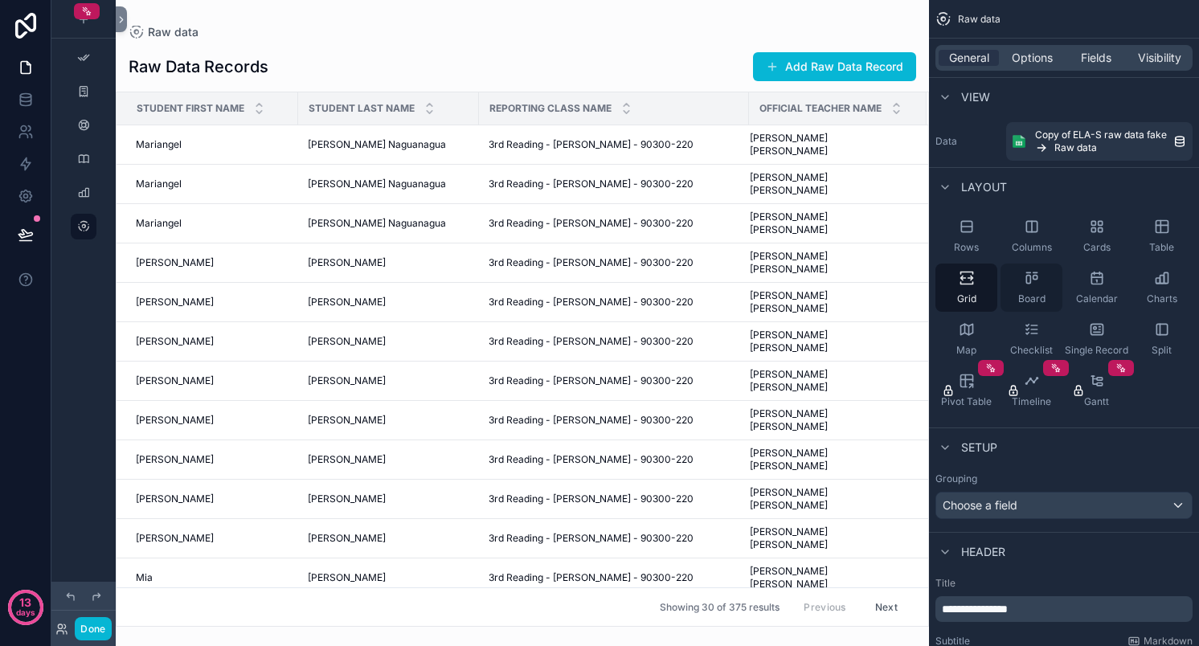
click at [1046, 269] on div "Board" at bounding box center [1032, 288] width 62 height 48
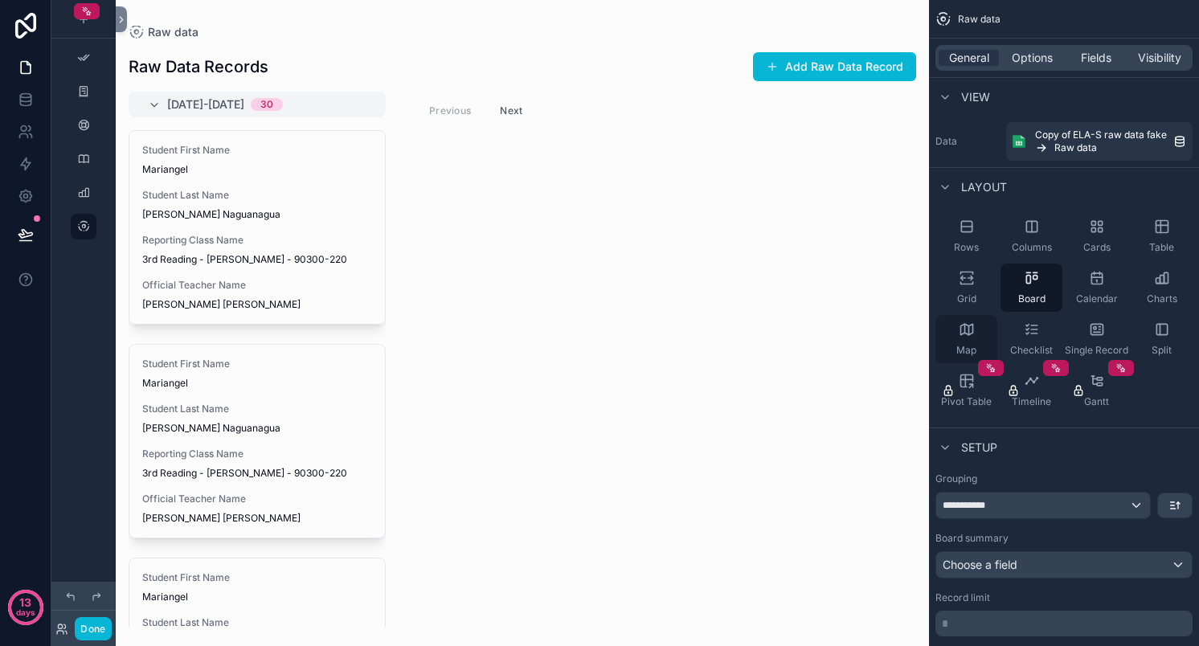
click at [965, 327] on icon "scrollable content" at bounding box center [965, 328] width 0 height 9
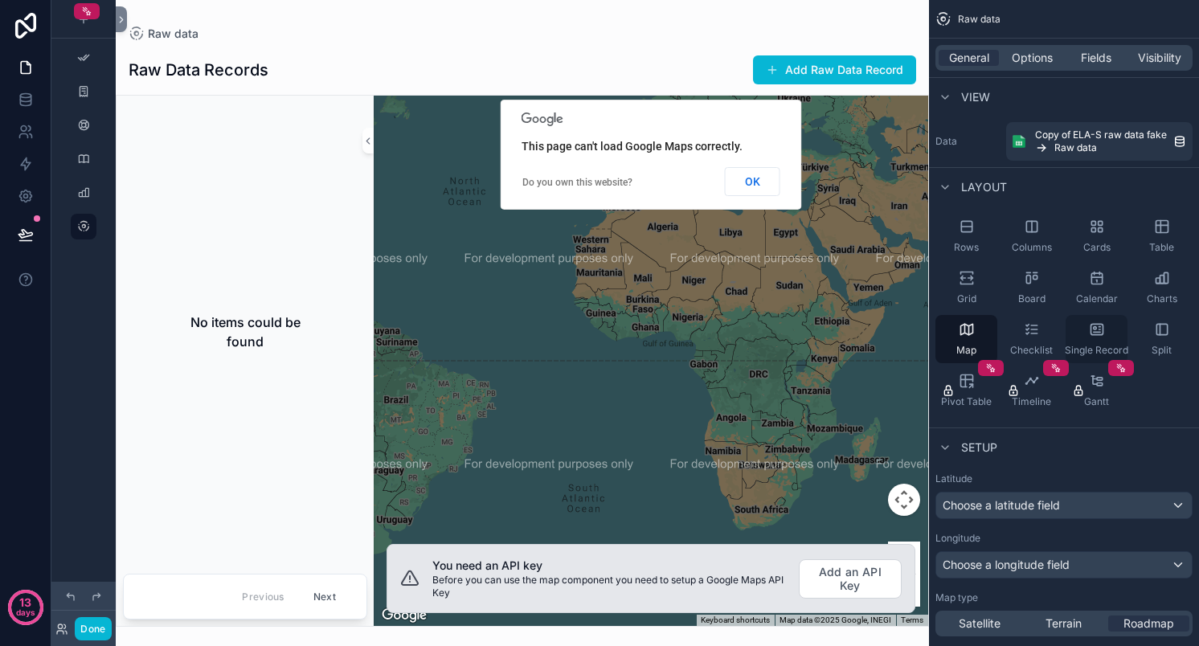
click at [1113, 330] on div "Single Record" at bounding box center [1097, 339] width 62 height 48
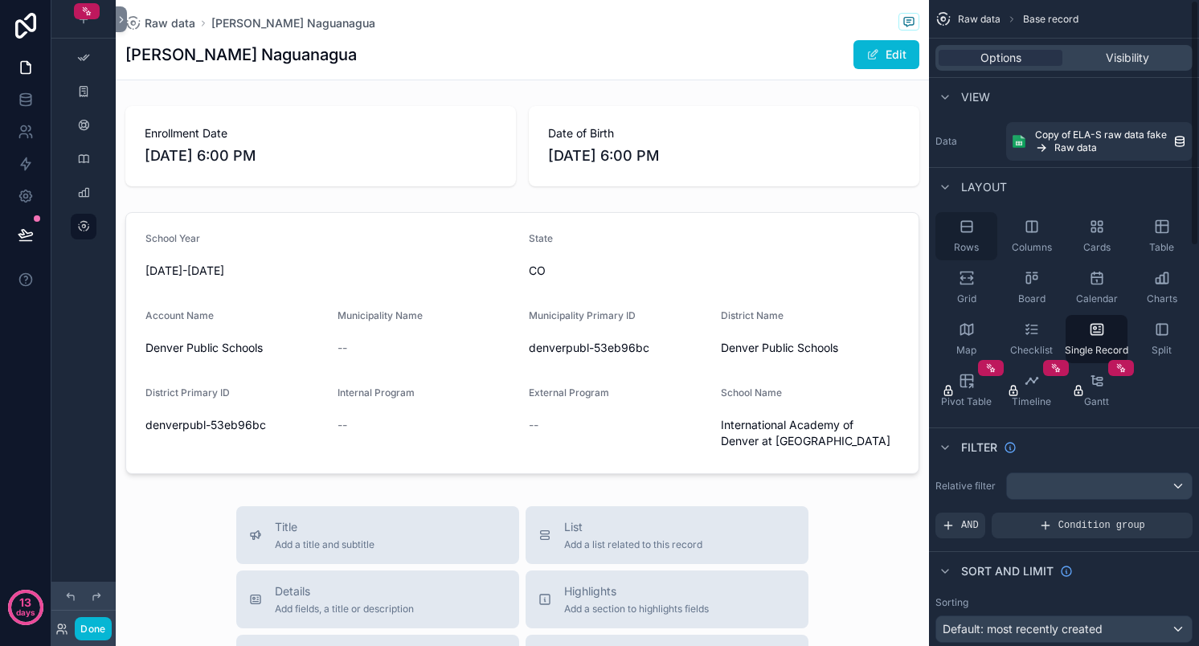
click at [969, 229] on icon "scrollable content" at bounding box center [967, 227] width 16 height 16
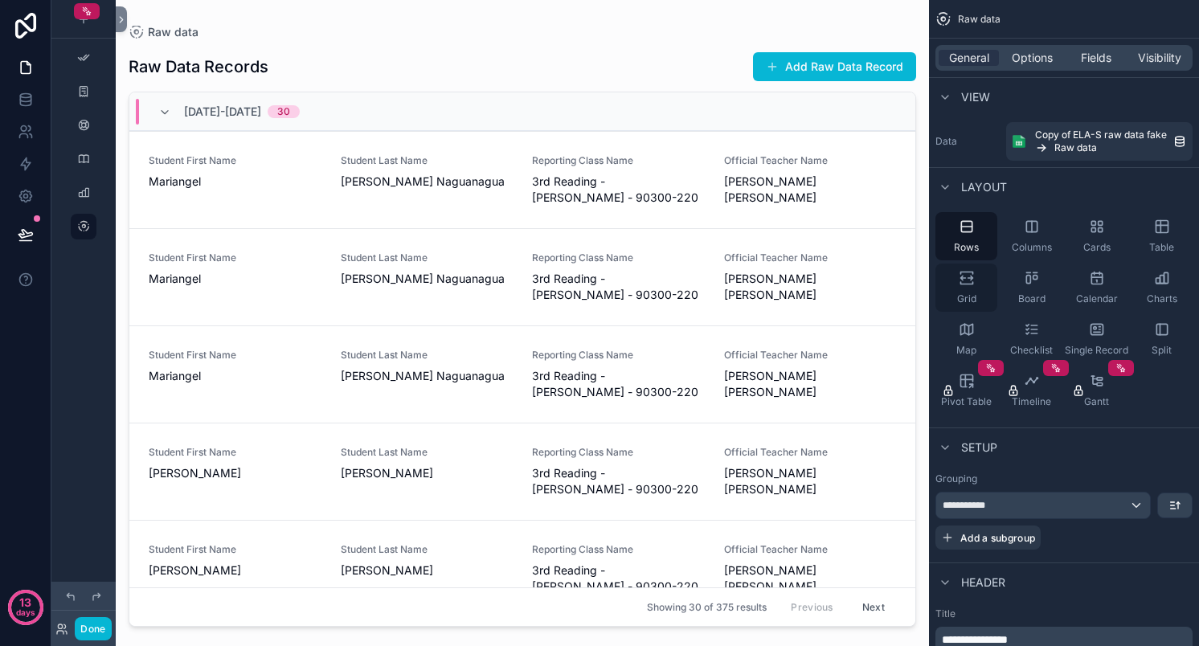
click at [975, 286] on div "Grid" at bounding box center [967, 288] width 62 height 48
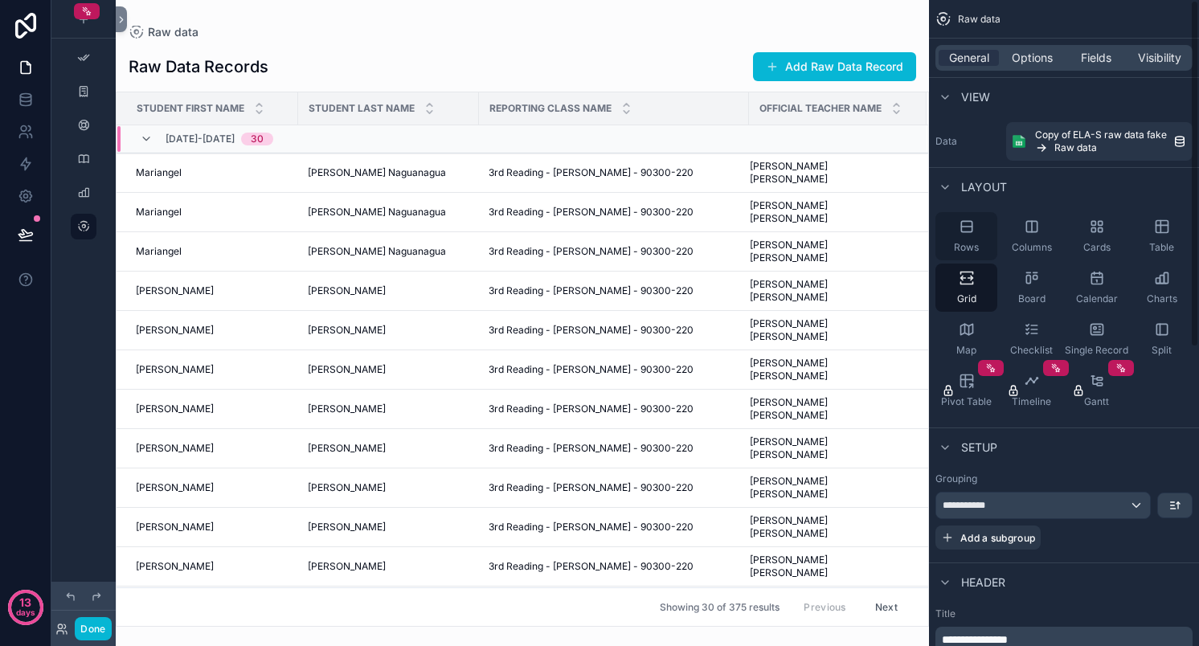
click at [978, 236] on div "Rows" at bounding box center [967, 236] width 62 height 48
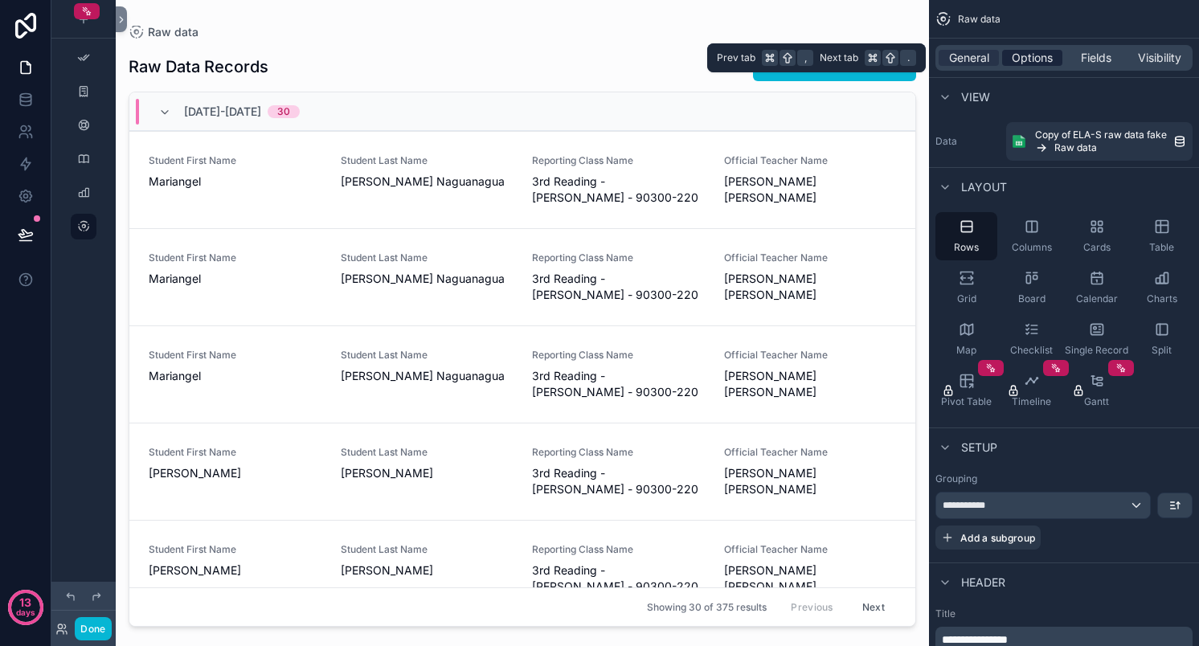
click at [1037, 59] on span "Options" at bounding box center [1032, 58] width 41 height 16
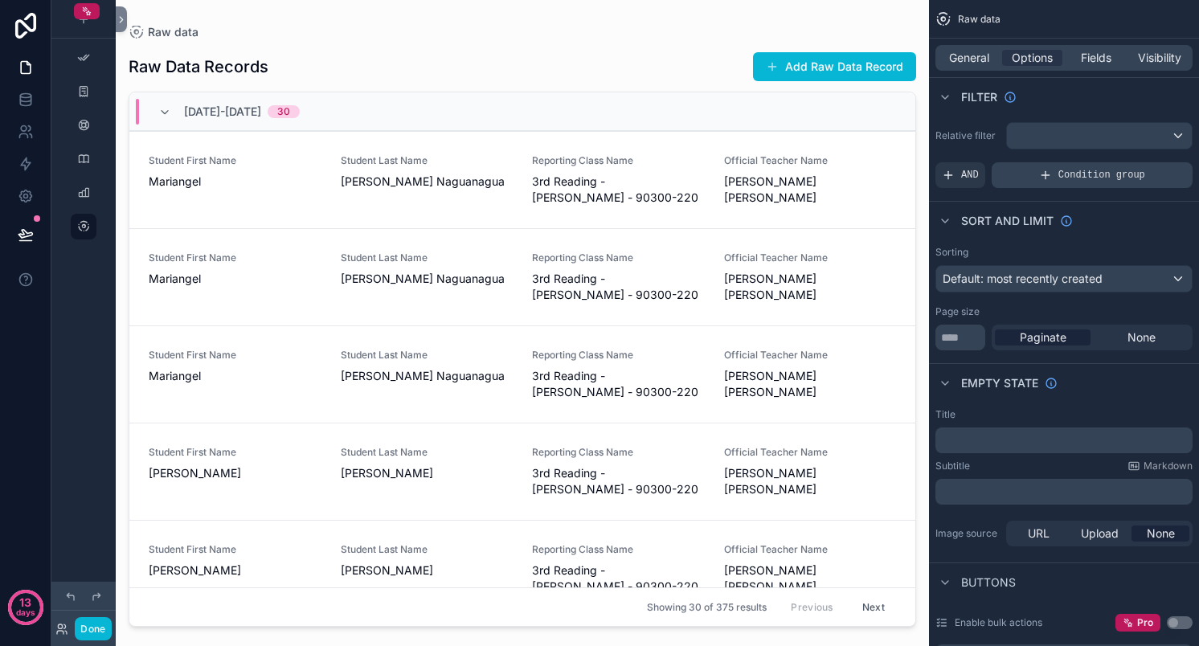
click at [1083, 174] on span "Condition group" at bounding box center [1102, 175] width 87 height 13
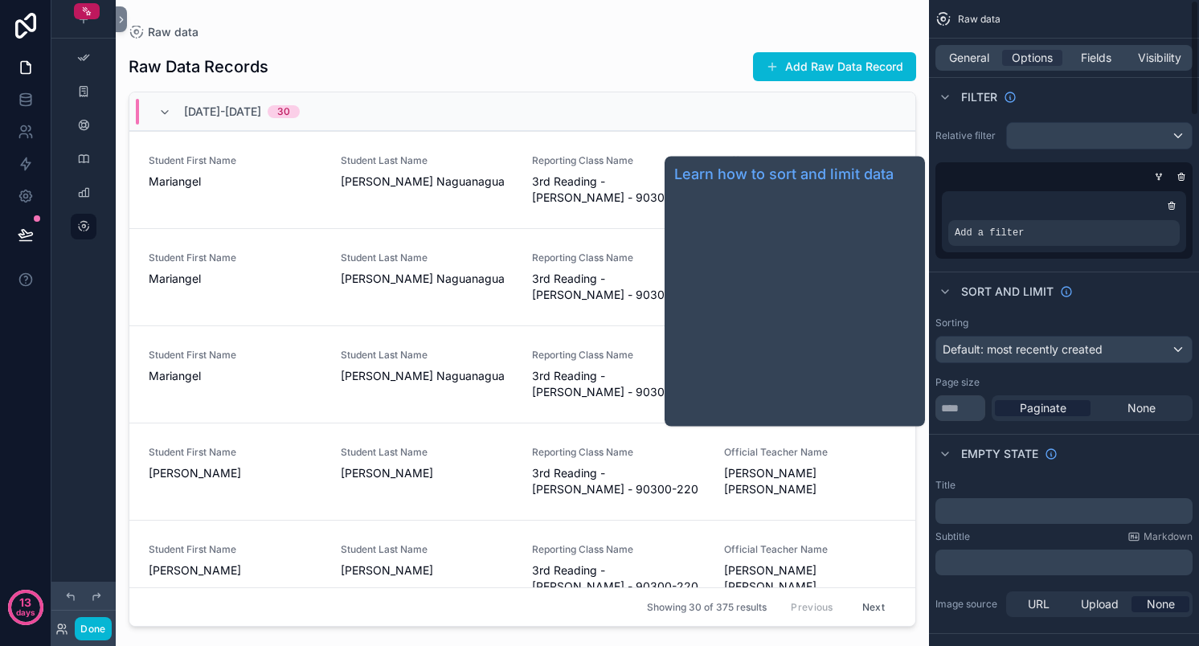
click at [975, 292] on span "Sort And Limit" at bounding box center [1007, 292] width 92 height 16
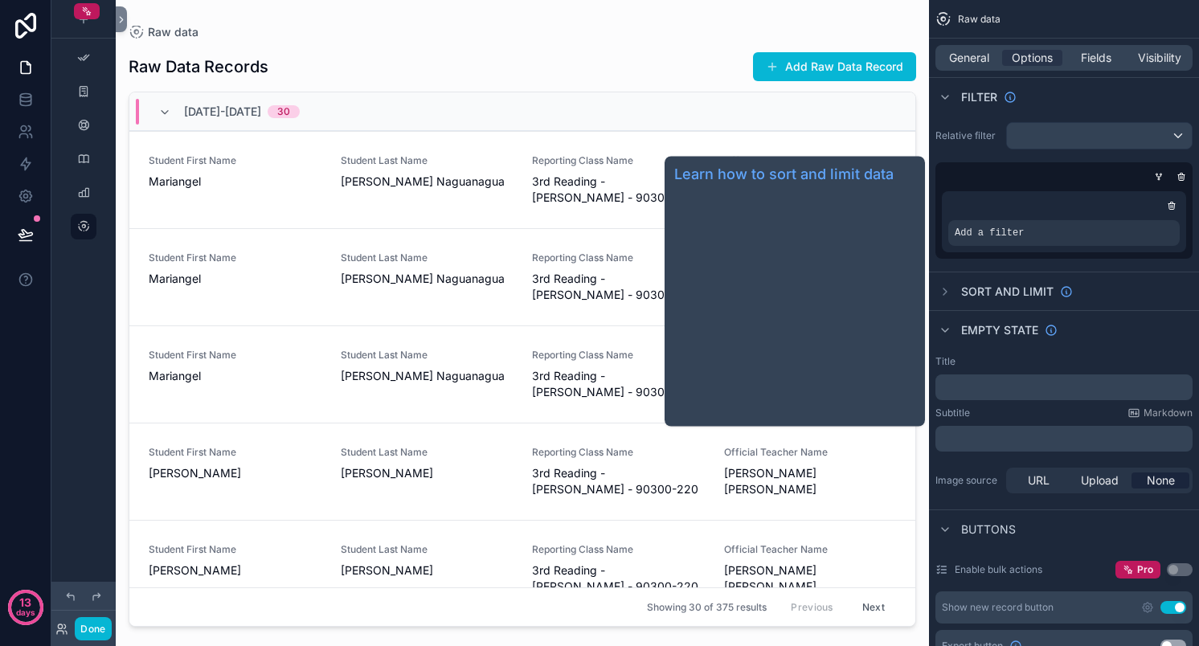
click at [975, 292] on span "Sort And Limit" at bounding box center [1007, 292] width 92 height 16
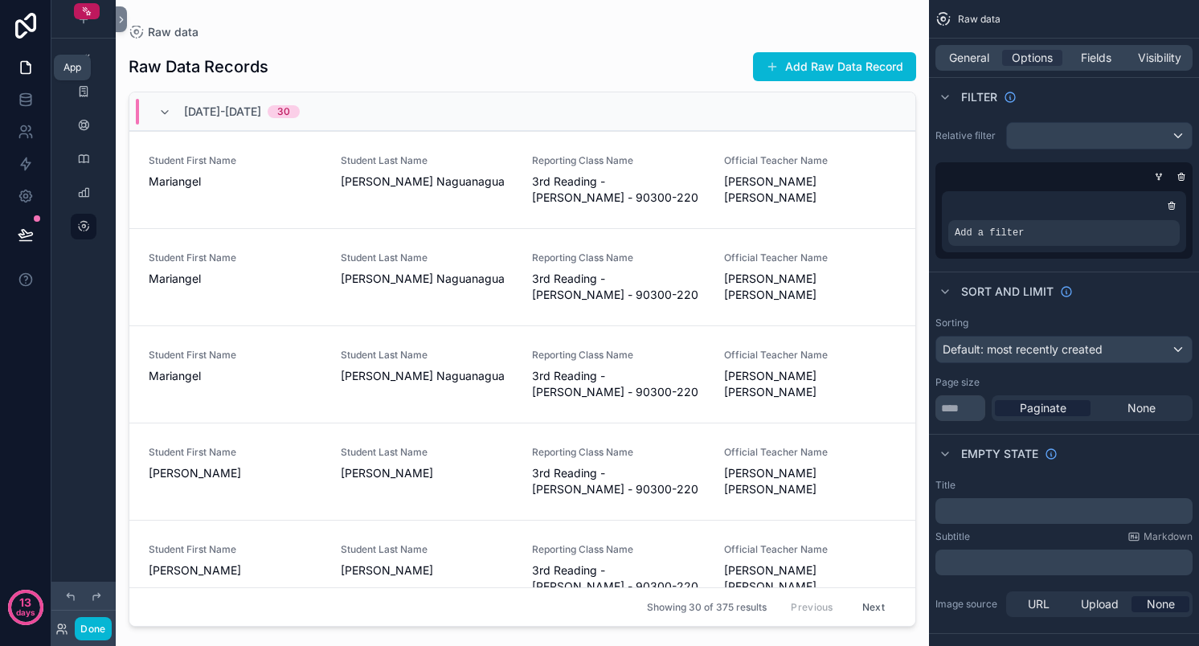
click at [29, 54] on link at bounding box center [25, 67] width 51 height 32
click at [23, 67] on icon at bounding box center [26, 67] width 16 height 16
click at [29, 15] on icon at bounding box center [25, 26] width 21 height 26
